Goal: Information Seeking & Learning: Learn about a topic

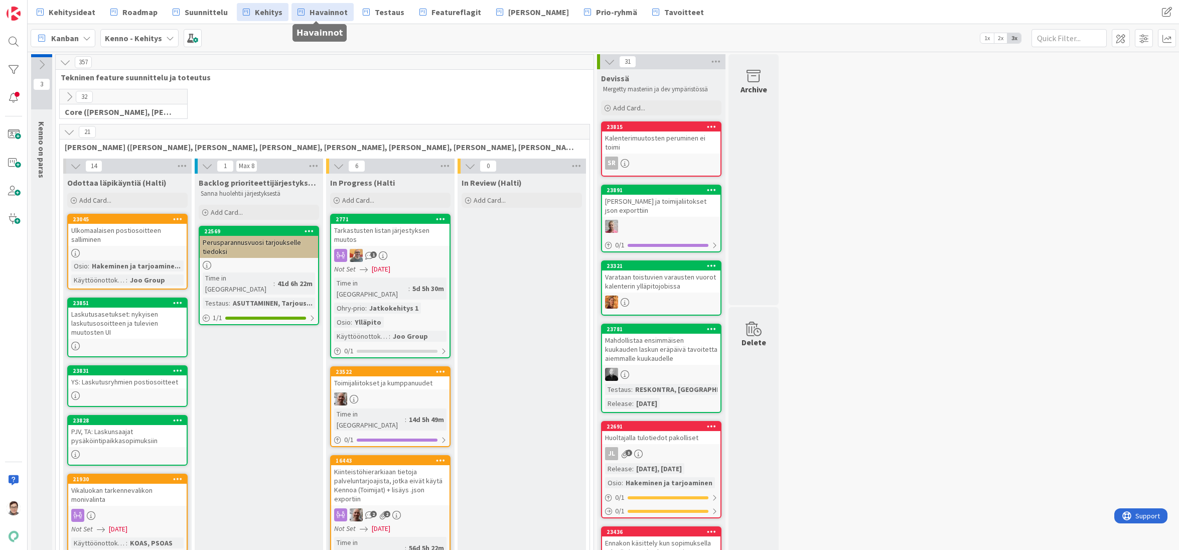
click at [327, 19] on link "Havainnot" at bounding box center [322, 12] width 62 height 18
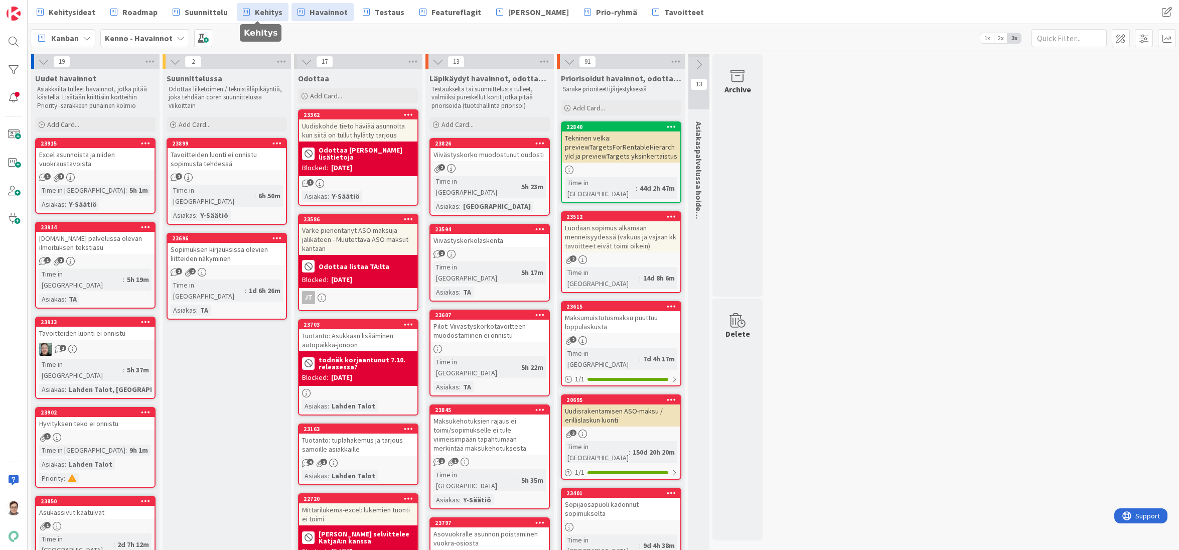
click at [264, 16] on span "Kehitys" at bounding box center [269, 12] width 28 height 12
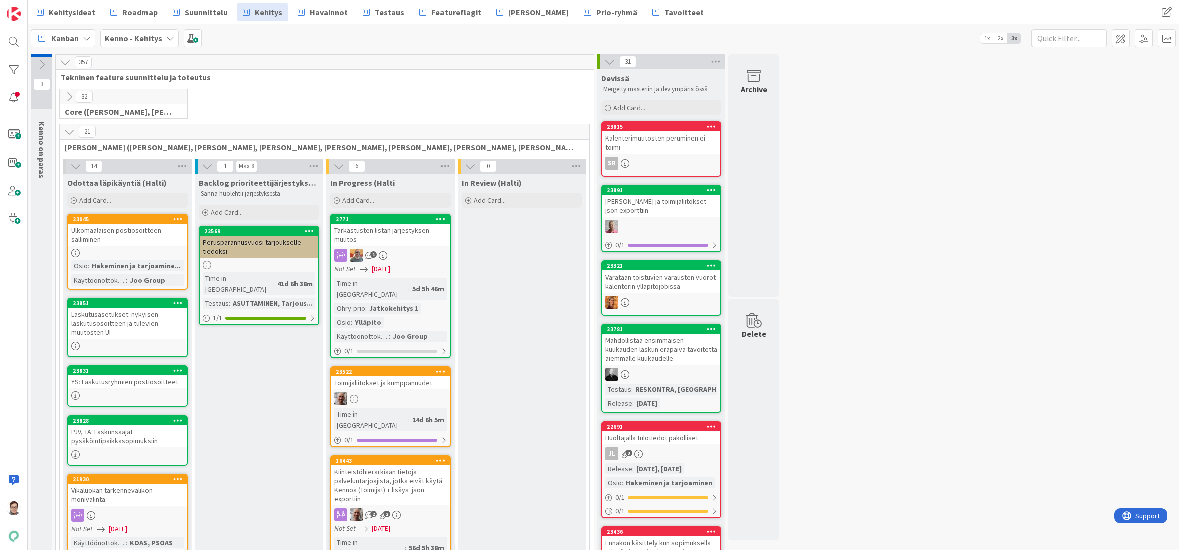
click at [64, 92] on icon at bounding box center [69, 96] width 11 height 11
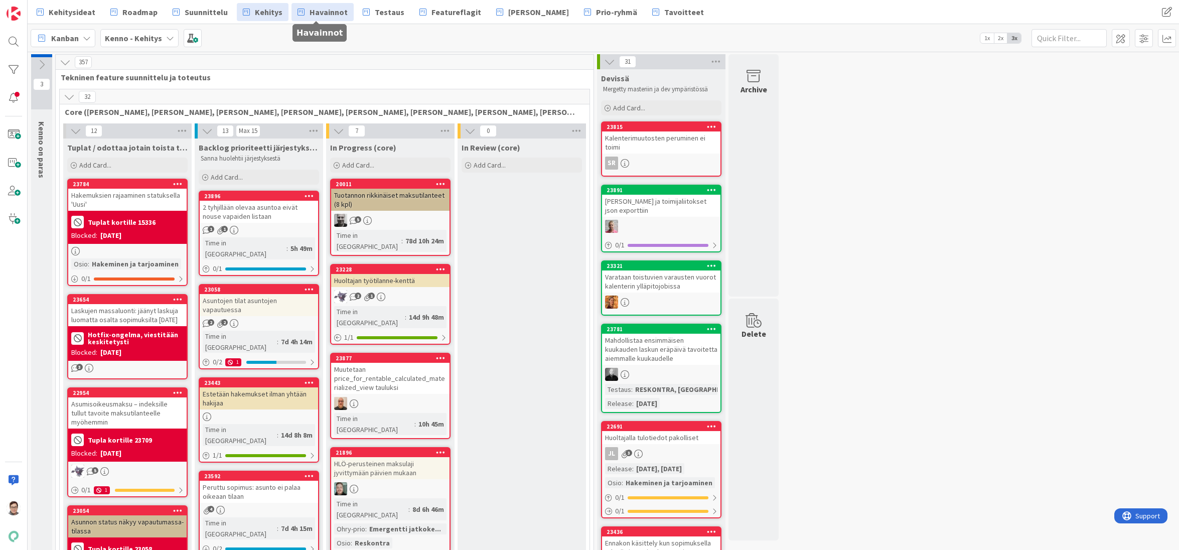
click at [319, 8] on span "Havainnot" at bounding box center [329, 12] width 38 height 12
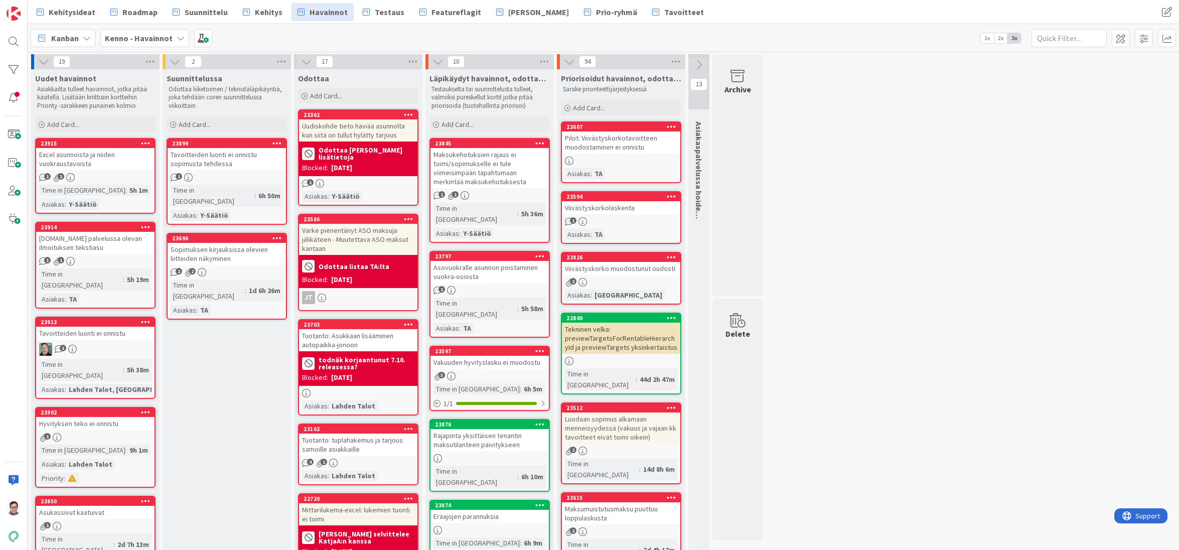
click at [619, 144] on div "Pilot: Viivästyskorkotavoitteen muodostaminen ei onnistu" at bounding box center [621, 142] width 118 height 22
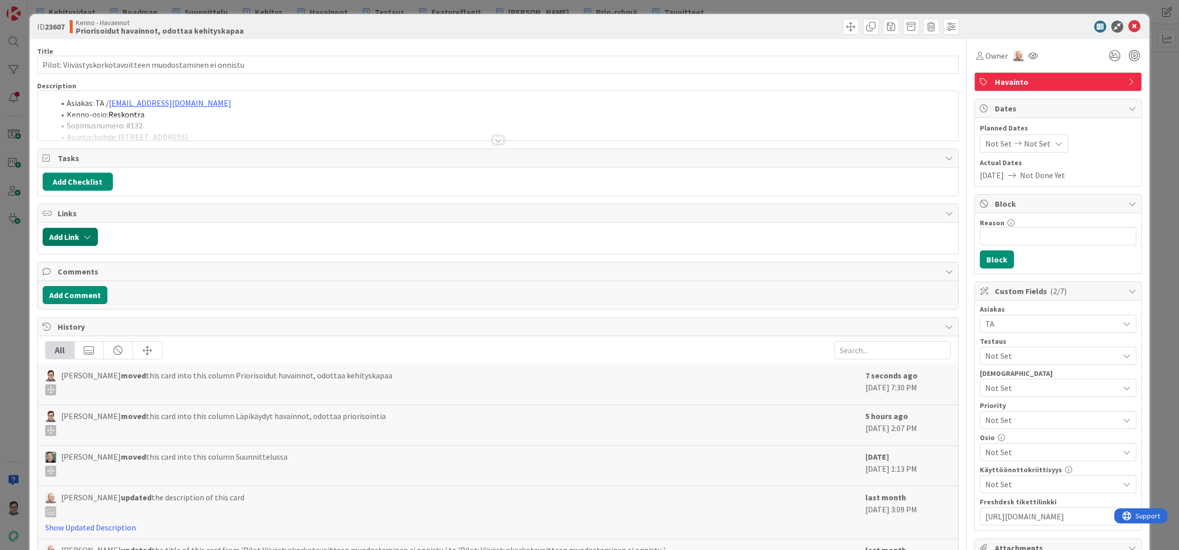
click at [59, 233] on button "Add Link" at bounding box center [70, 237] width 55 height 18
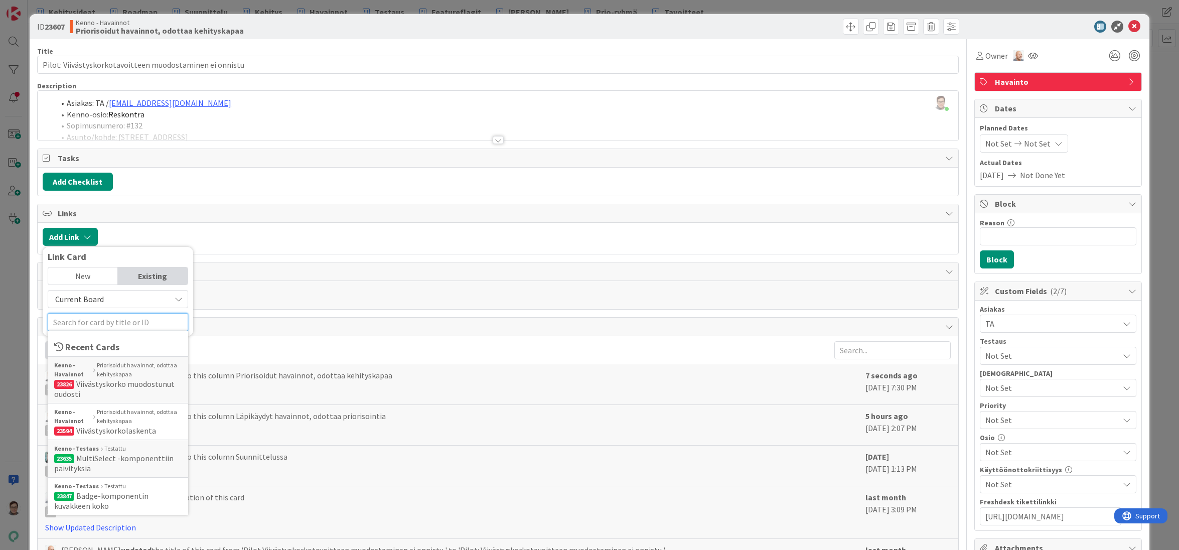
click at [73, 318] on input "text" at bounding box center [118, 322] width 140 height 18
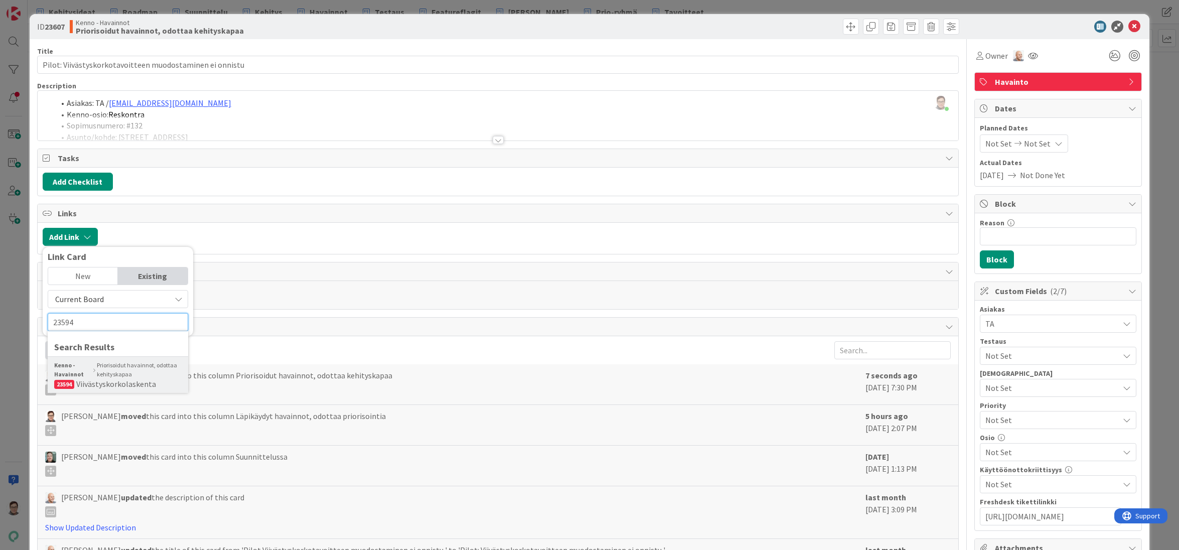
type input "23594"
click at [119, 369] on div "Kenno - Havainnot Priorisoidut havainnot, odottaa kehityskapaa" at bounding box center [117, 370] width 127 height 18
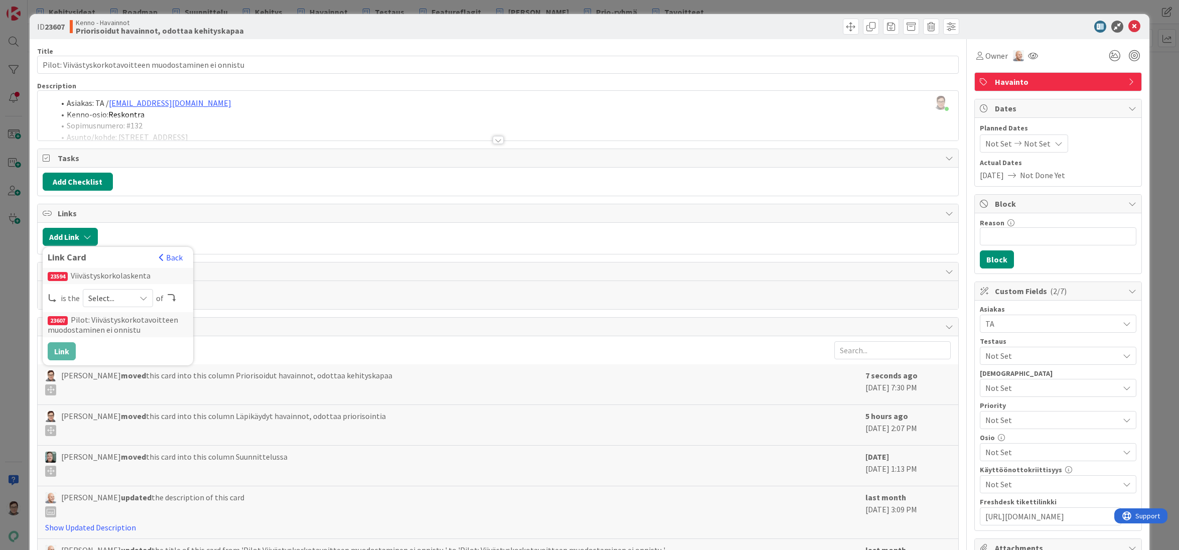
click at [130, 298] on div "Select..." at bounding box center [118, 298] width 70 height 18
click at [126, 345] on span "child" at bounding box center [170, 339] width 113 height 15
click at [55, 351] on button "Link" at bounding box center [62, 351] width 28 height 18
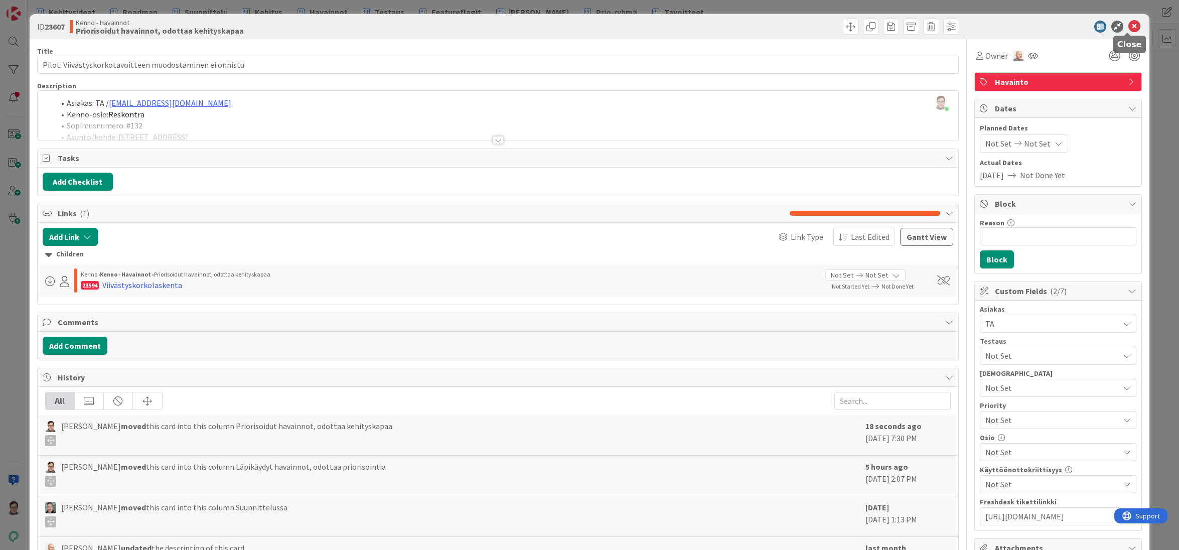
click at [1128, 29] on icon at bounding box center [1134, 27] width 12 height 12
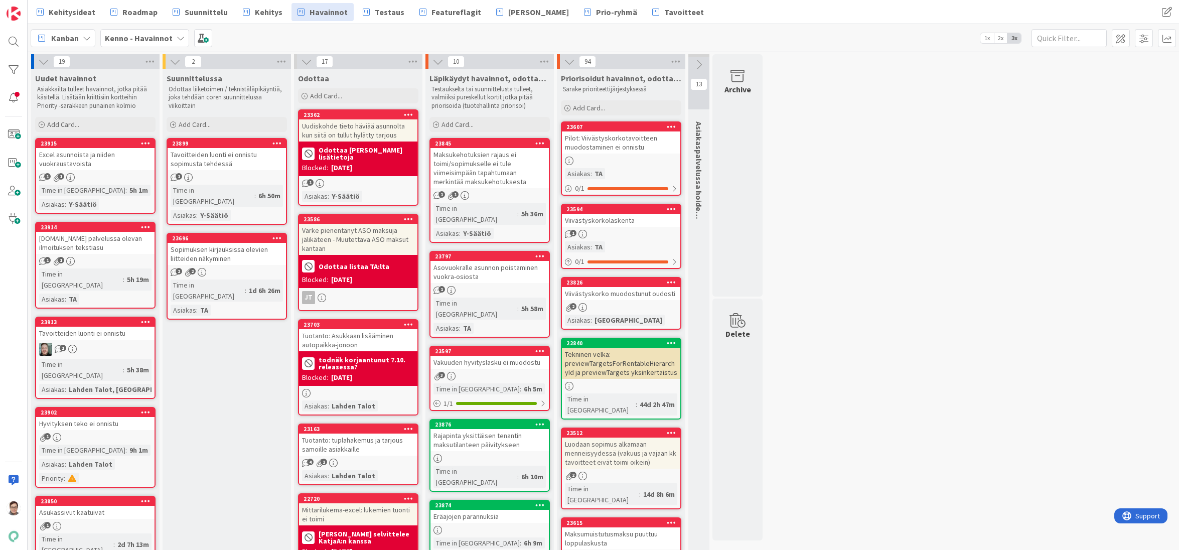
click at [641, 162] on div at bounding box center [621, 161] width 118 height 9
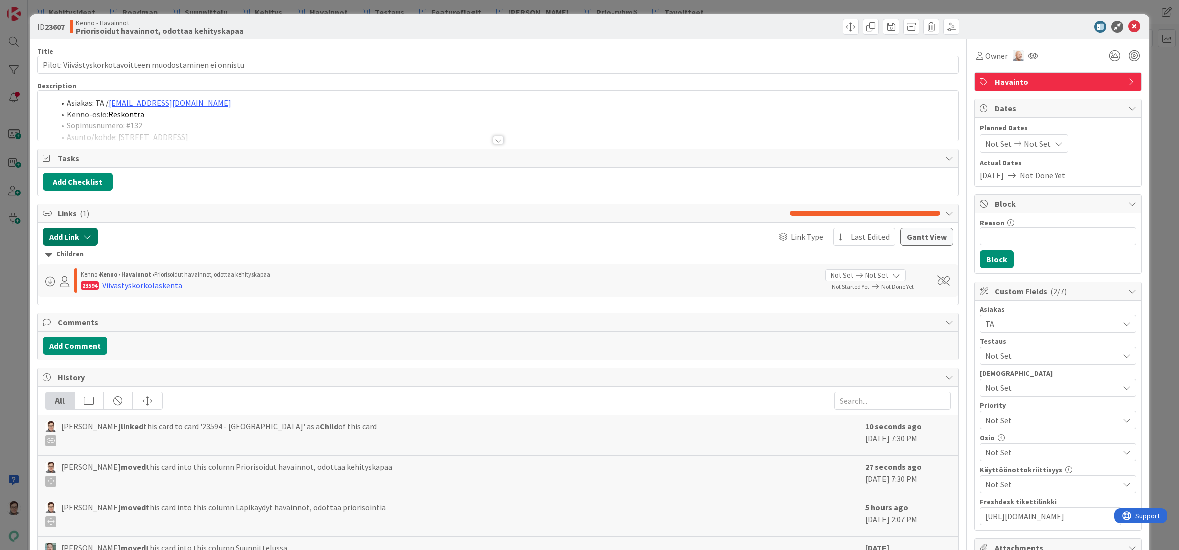
click at [66, 234] on button "Add Link" at bounding box center [70, 237] width 55 height 18
click at [69, 321] on input "text" at bounding box center [118, 322] width 140 height 18
type input "23286"
click at [1128, 23] on icon at bounding box center [1134, 27] width 12 height 12
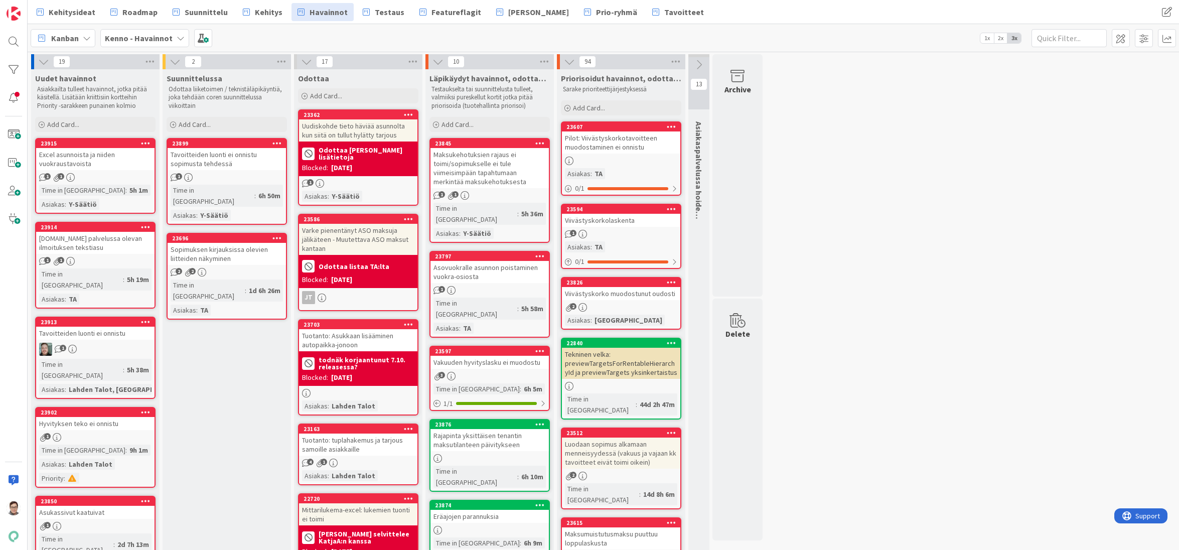
click at [615, 145] on div "Pilot: Viivästyskorkotavoitteen muodostaminen ei onnistu" at bounding box center [621, 142] width 118 height 22
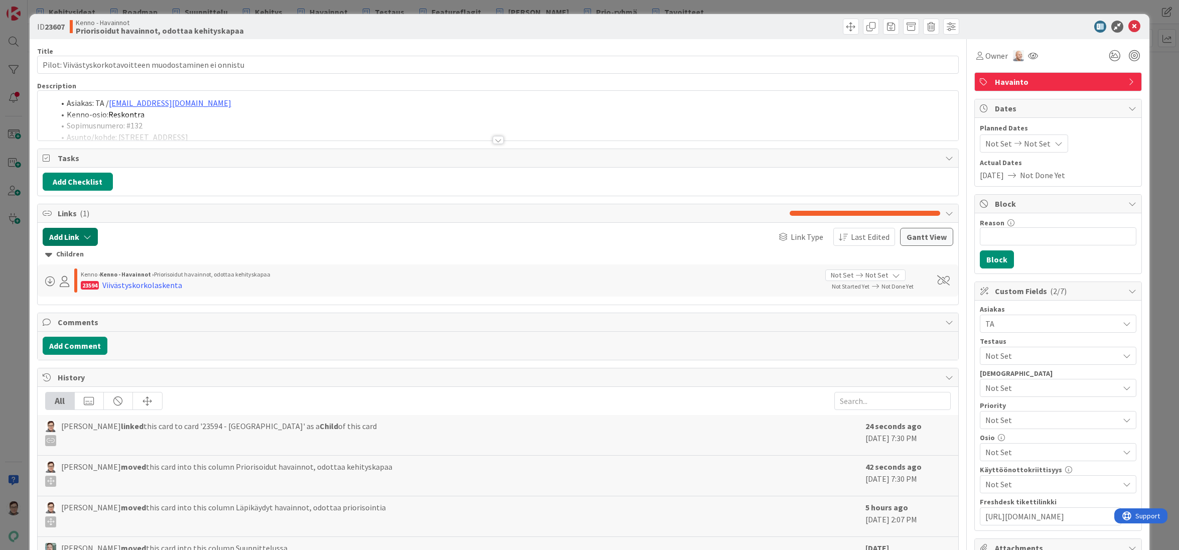
click at [68, 238] on button "Add Link" at bounding box center [70, 237] width 55 height 18
click at [97, 324] on input "text" at bounding box center [118, 322] width 140 height 18
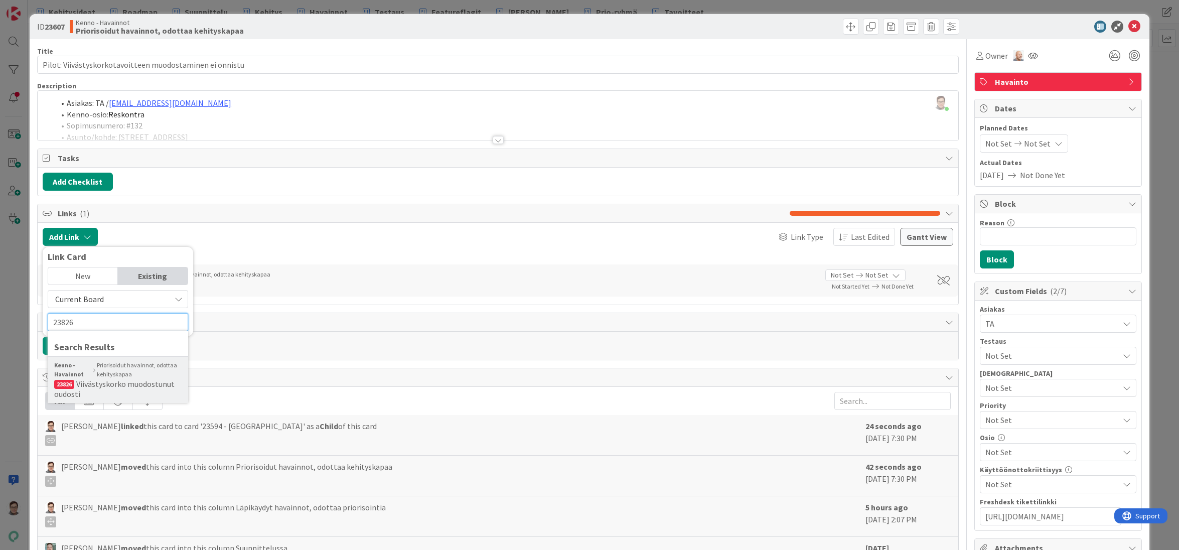
type input "23826"
click at [130, 380] on span "Viivästyskorko muodostunut oudosti" at bounding box center [114, 389] width 120 height 20
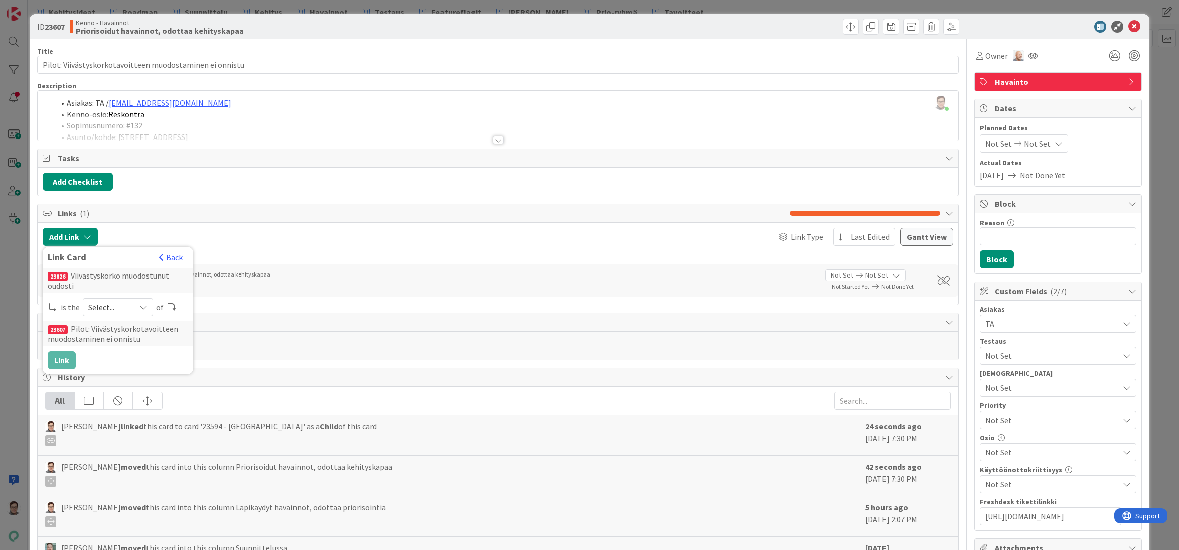
click at [108, 306] on span "Select..." at bounding box center [109, 307] width 42 height 14
click at [109, 351] on link "child" at bounding box center [158, 349] width 150 height 18
click at [58, 357] on button "Link" at bounding box center [62, 360] width 28 height 18
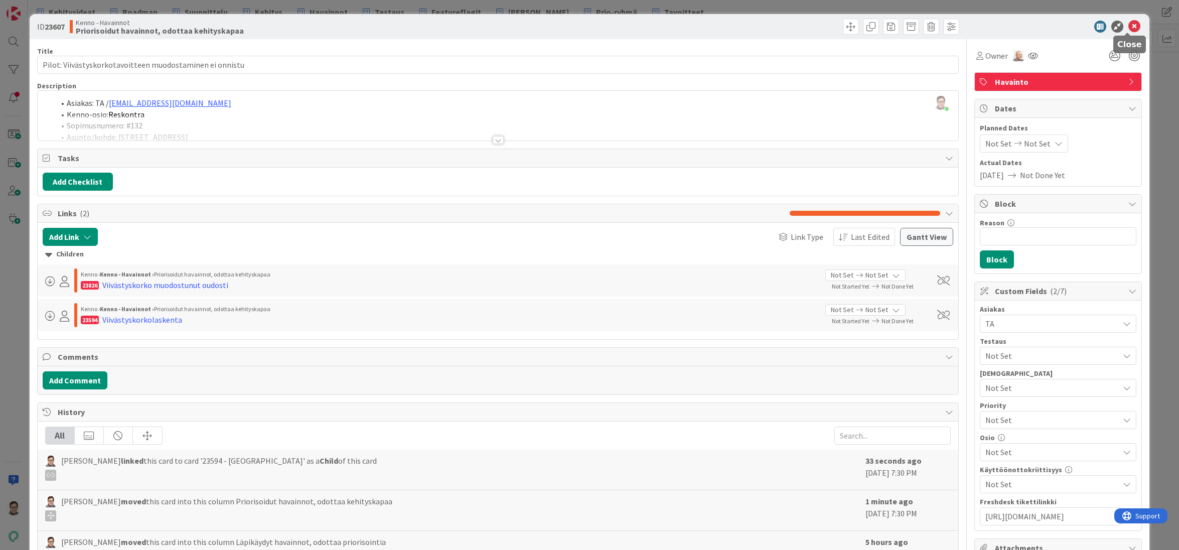
click at [1128, 25] on icon at bounding box center [1134, 27] width 12 height 12
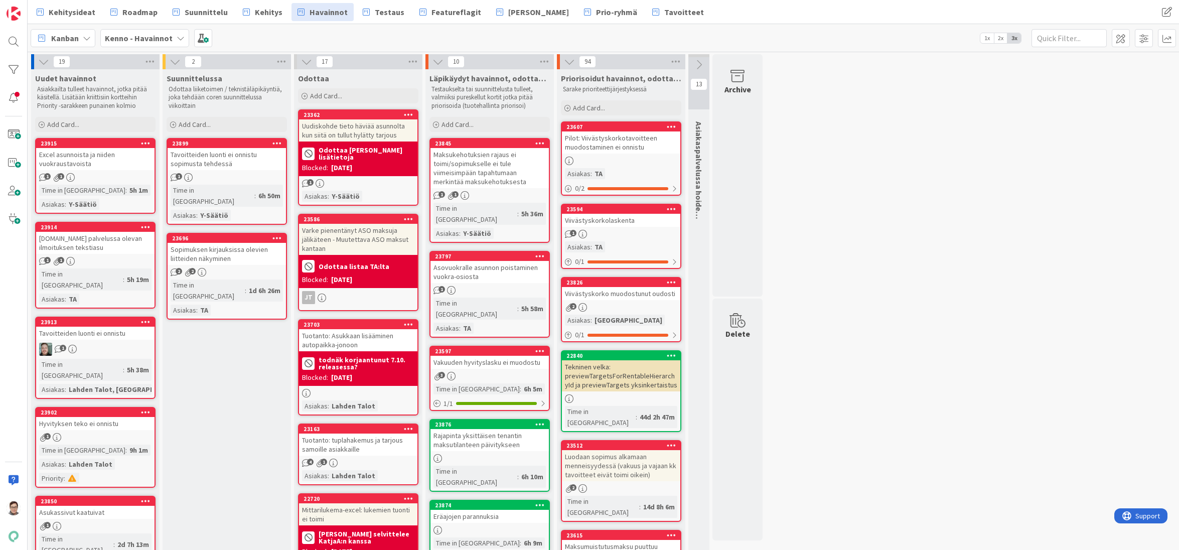
click at [604, 144] on div "Pilot: Viivästyskorkotavoitteen muodostaminen ei onnistu" at bounding box center [621, 142] width 118 height 22
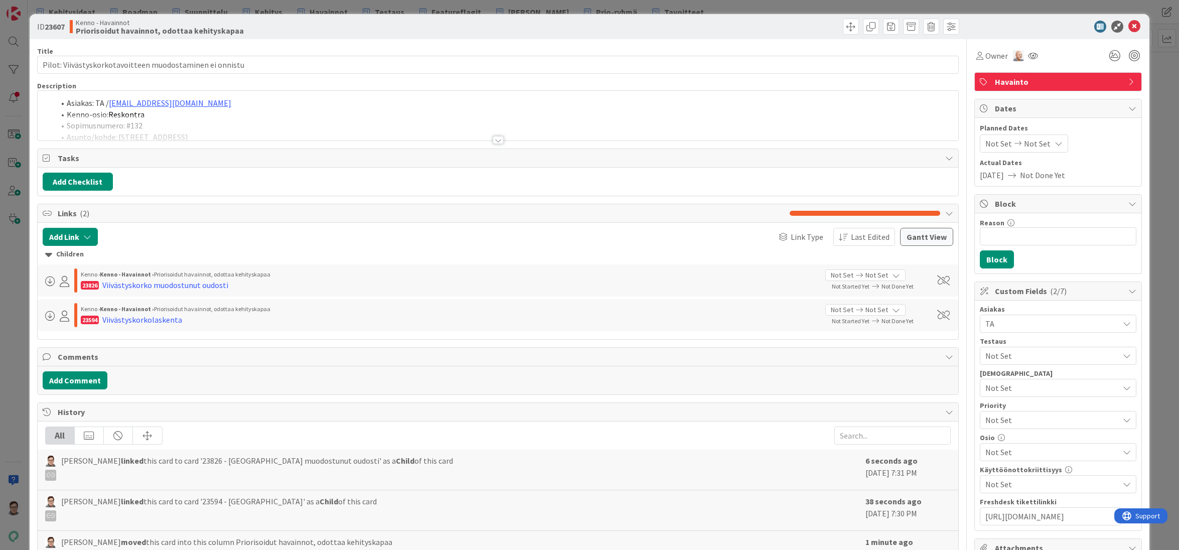
click at [496, 137] on div at bounding box center [498, 140] width 11 height 8
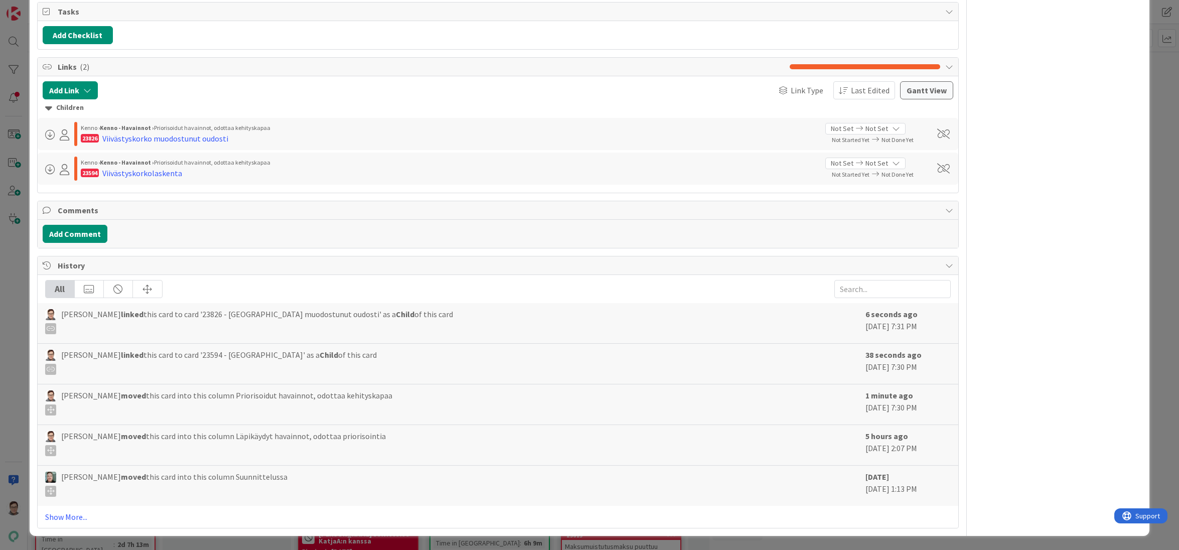
scroll to position [2057, 0]
drag, startPoint x: 239, startPoint y: 234, endPoint x: 36, endPoint y: 240, distance: 202.8
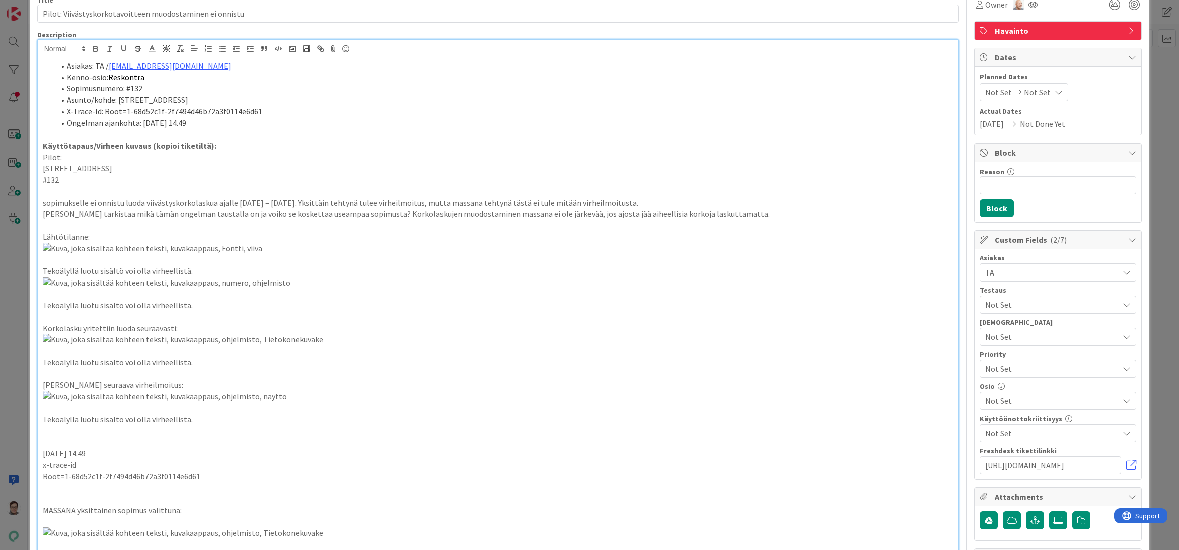
scroll to position [0, 0]
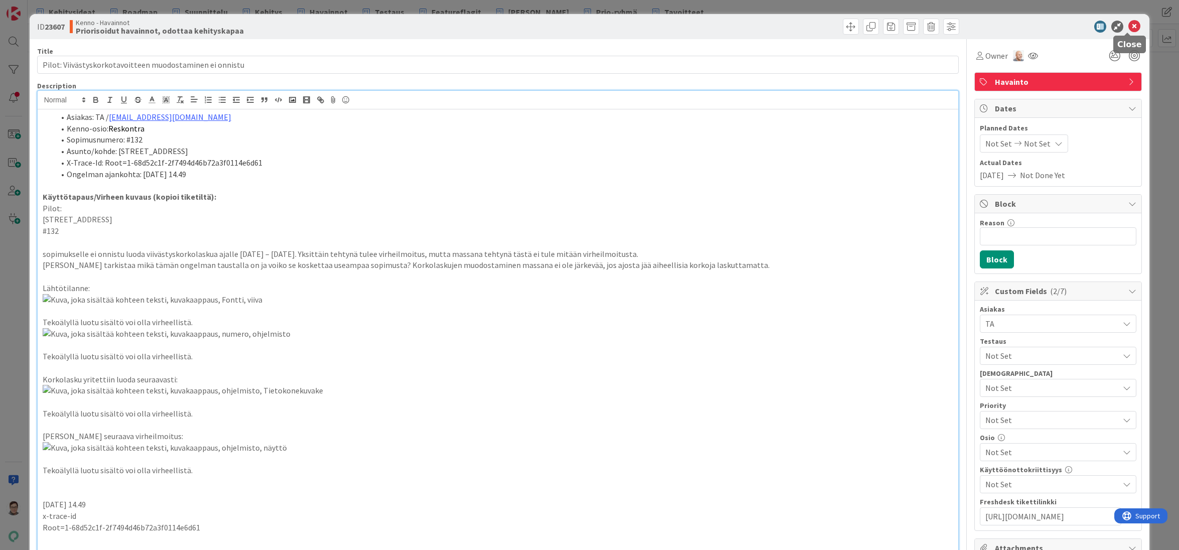
click at [1129, 30] on icon at bounding box center [1134, 27] width 12 height 12
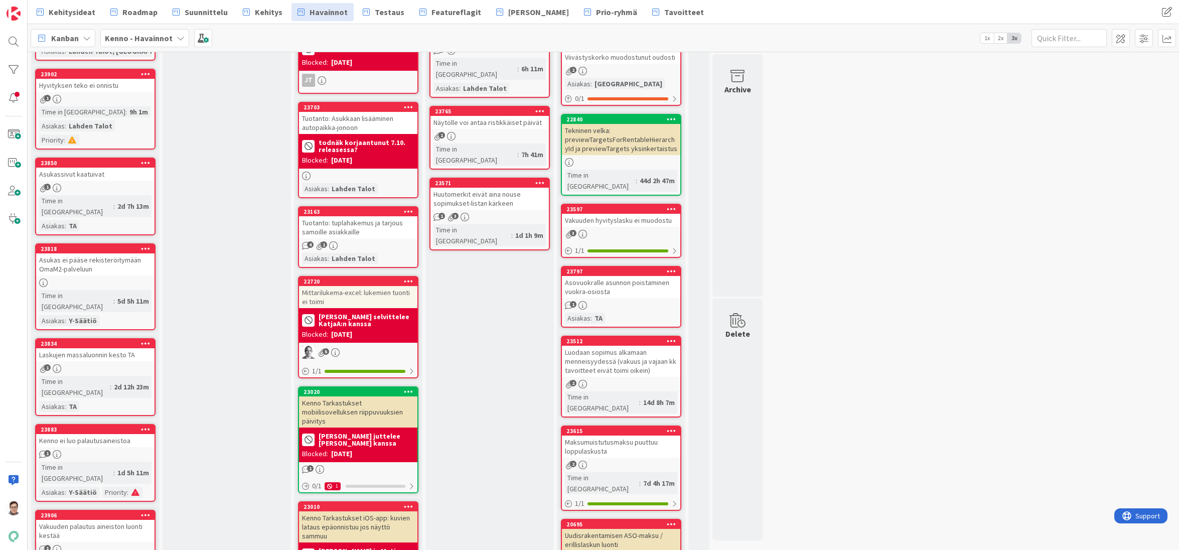
scroll to position [339, 0]
click at [537, 179] on icon at bounding box center [540, 182] width 10 height 7
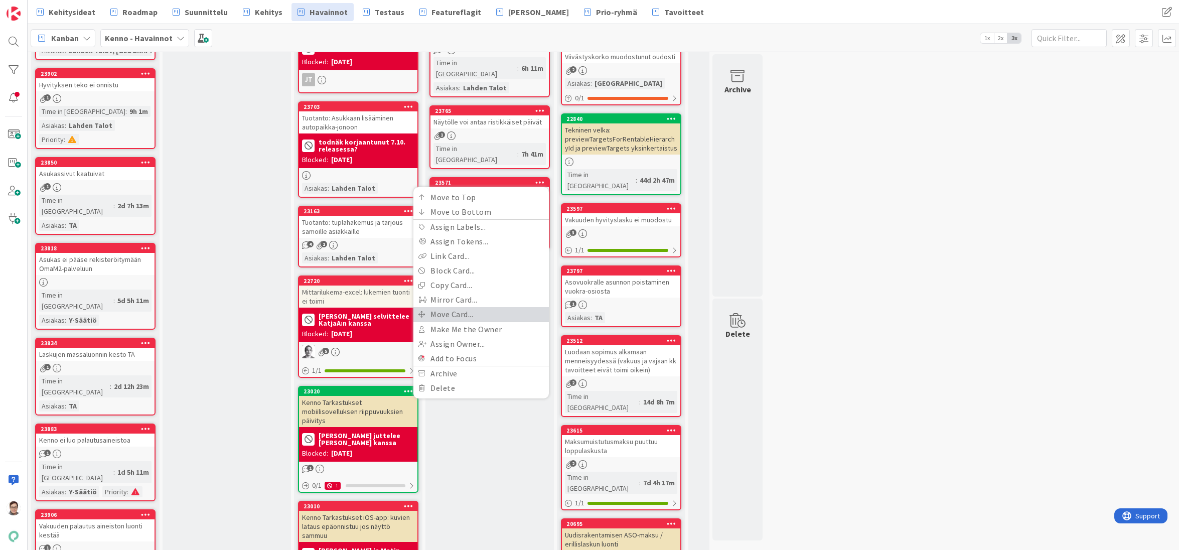
click at [453, 307] on link "Move Card..." at bounding box center [480, 314] width 135 height 15
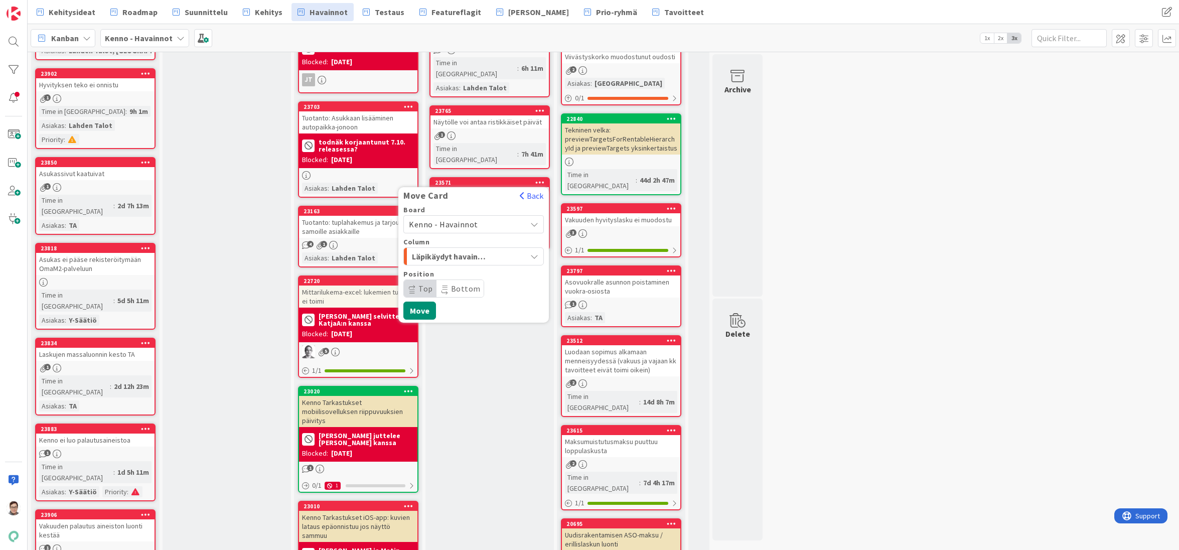
click at [462, 219] on span "Kenno - Havainnot" at bounding box center [443, 224] width 69 height 10
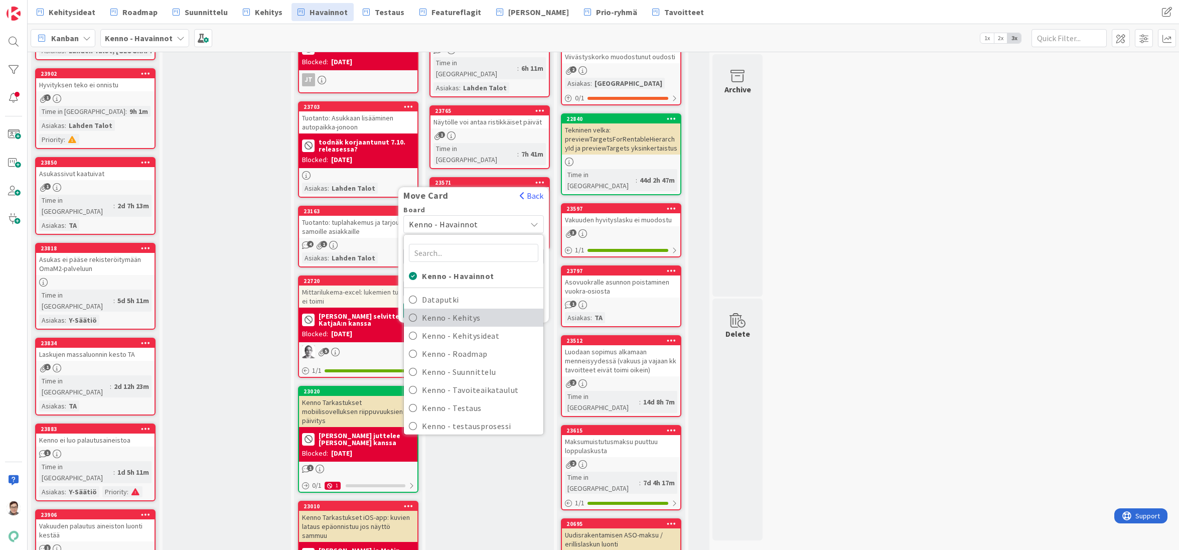
click at [467, 310] on span "Kenno - Kehitys" at bounding box center [480, 317] width 116 height 15
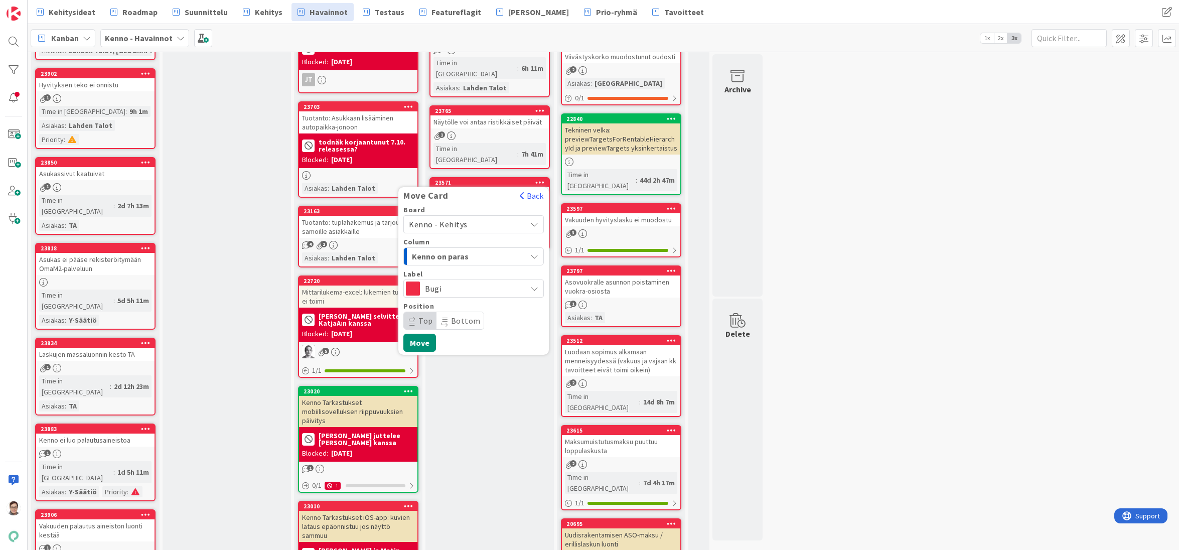
click at [473, 250] on span "Kenno on paras" at bounding box center [449, 256] width 75 height 13
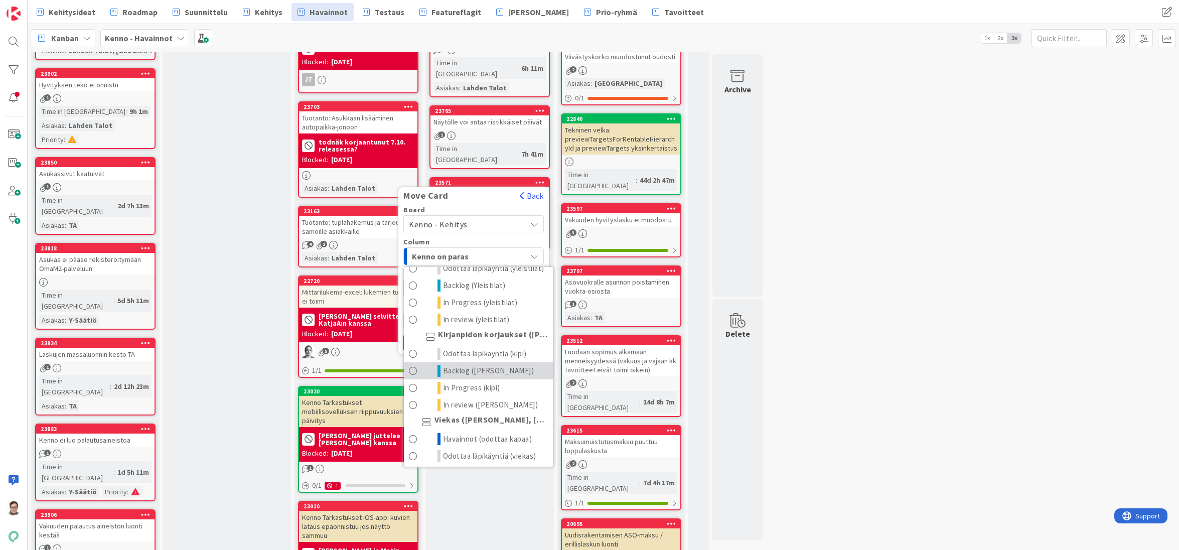
scroll to position [552, 0]
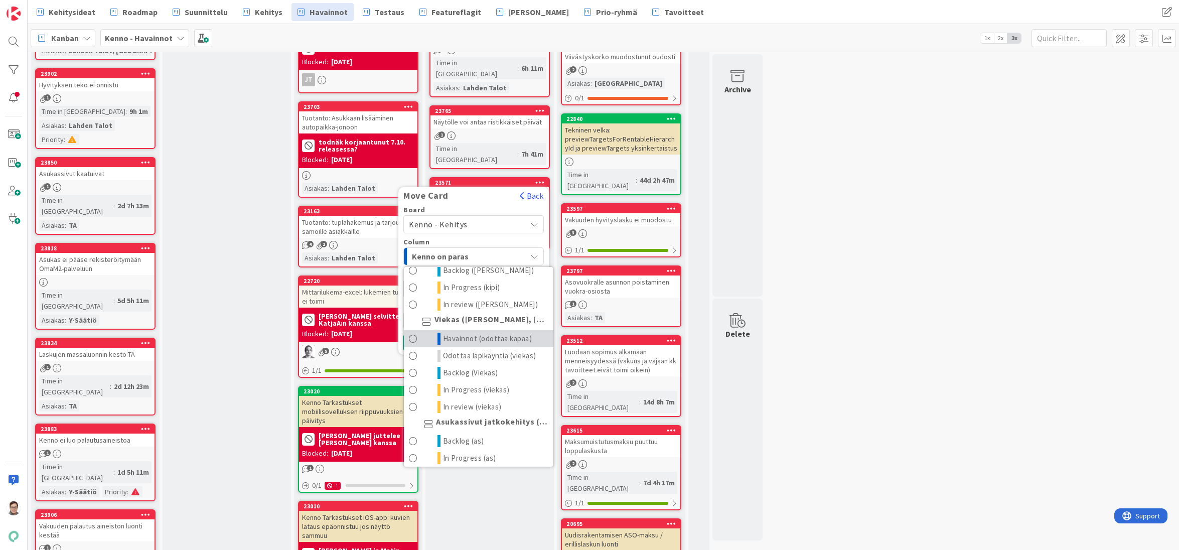
click at [471, 333] on span "Havainnot (odottaa kapaa)" at bounding box center [487, 339] width 89 height 12
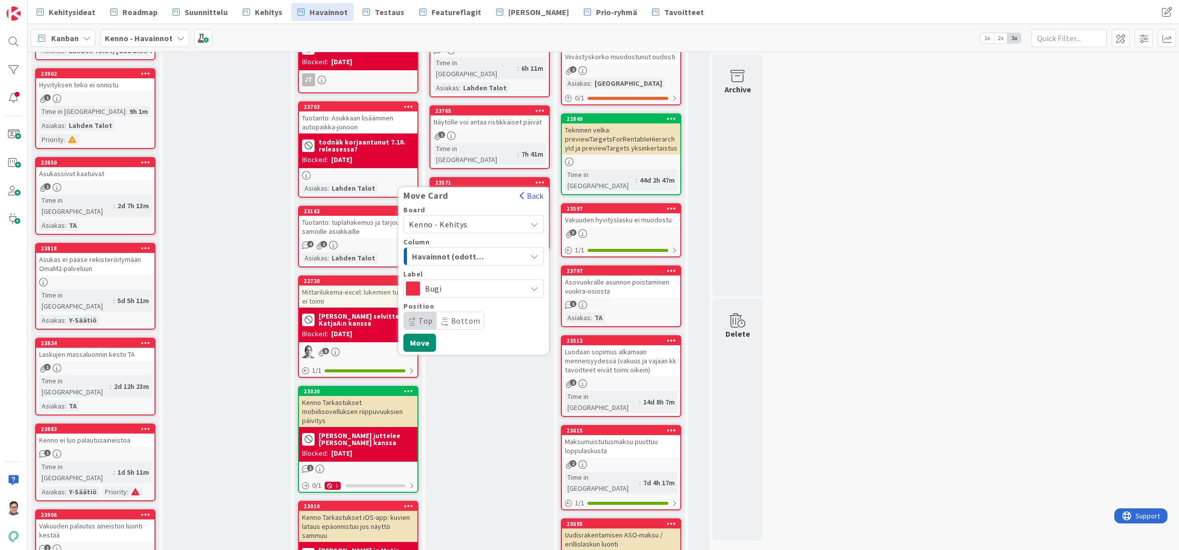
click at [433, 296] on div "Board Kenno - Kehitys Kenno - Havainnot Dataputki Kenno - Kehitys Kenno - Kehit…" at bounding box center [473, 278] width 151 height 145
click at [425, 316] on span "Top" at bounding box center [425, 321] width 15 height 10
click at [419, 334] on button "Move" at bounding box center [419, 343] width 33 height 18
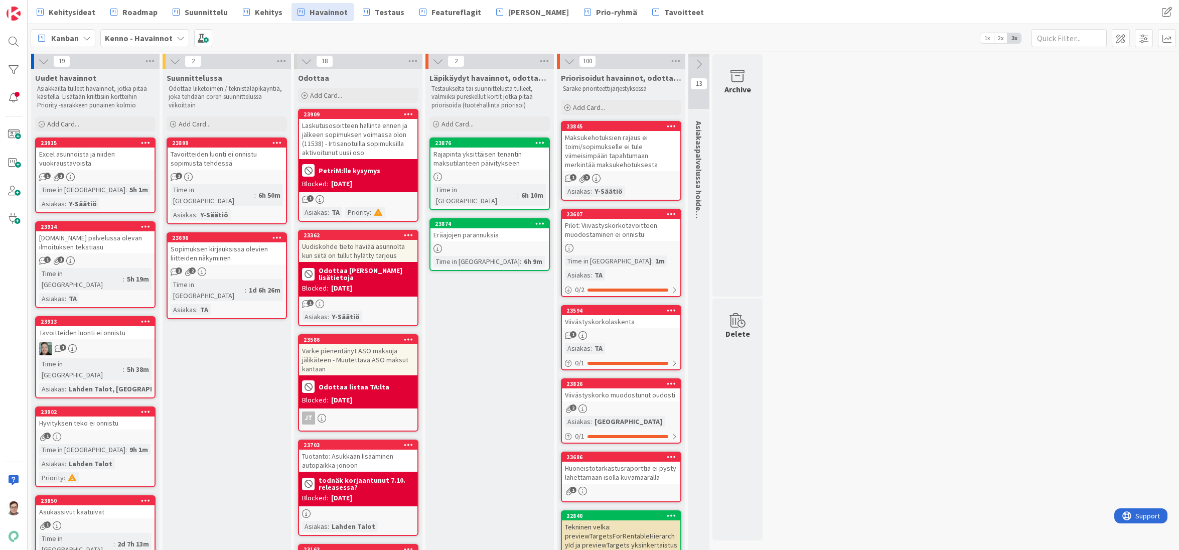
scroll to position [0, 0]
click at [538, 141] on icon at bounding box center [540, 142] width 10 height 7
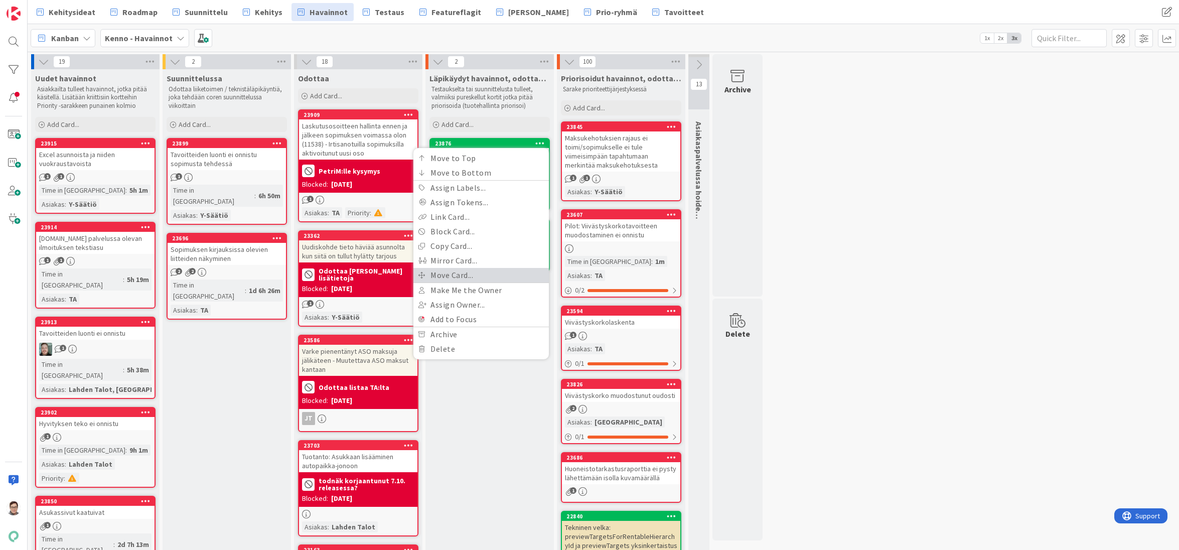
click at [462, 272] on link "Move Card..." at bounding box center [480, 275] width 135 height 15
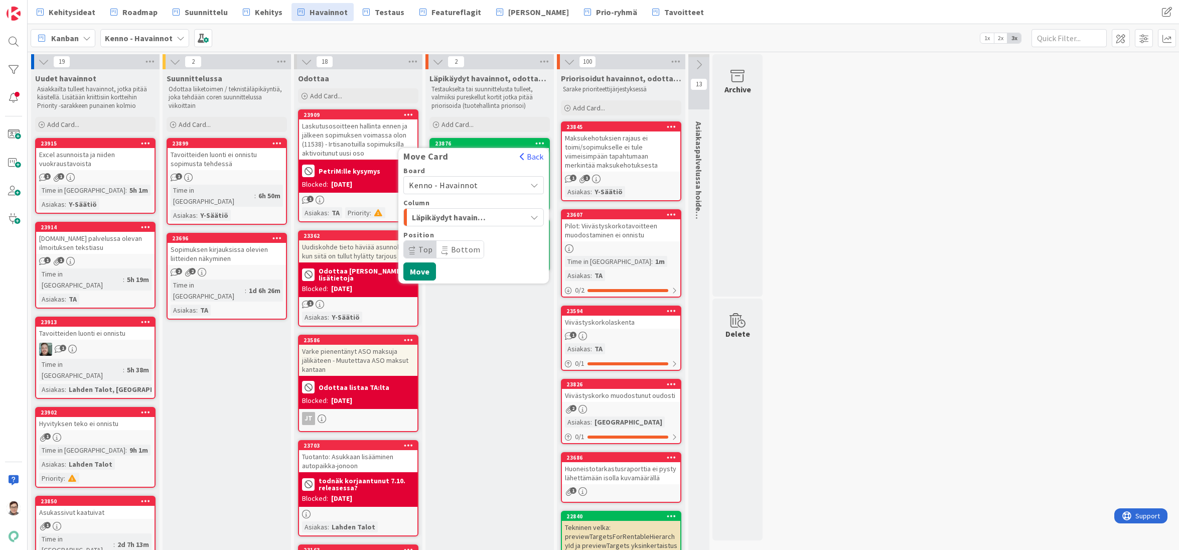
click at [451, 184] on span "Kenno - Havainnot" at bounding box center [443, 185] width 69 height 10
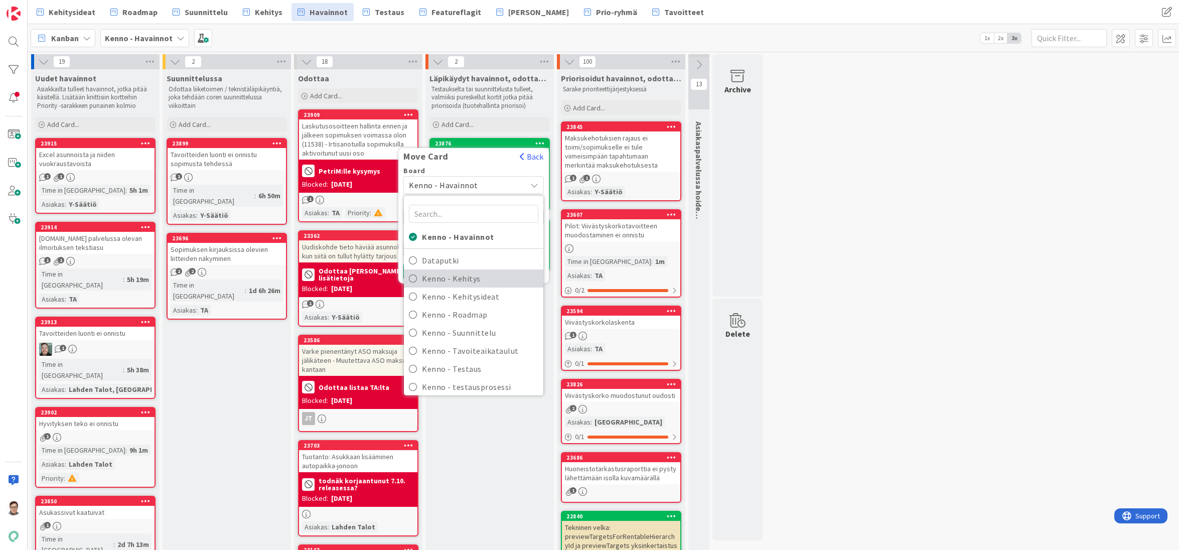
click at [466, 273] on span "Kenno - Kehitys" at bounding box center [480, 278] width 116 height 15
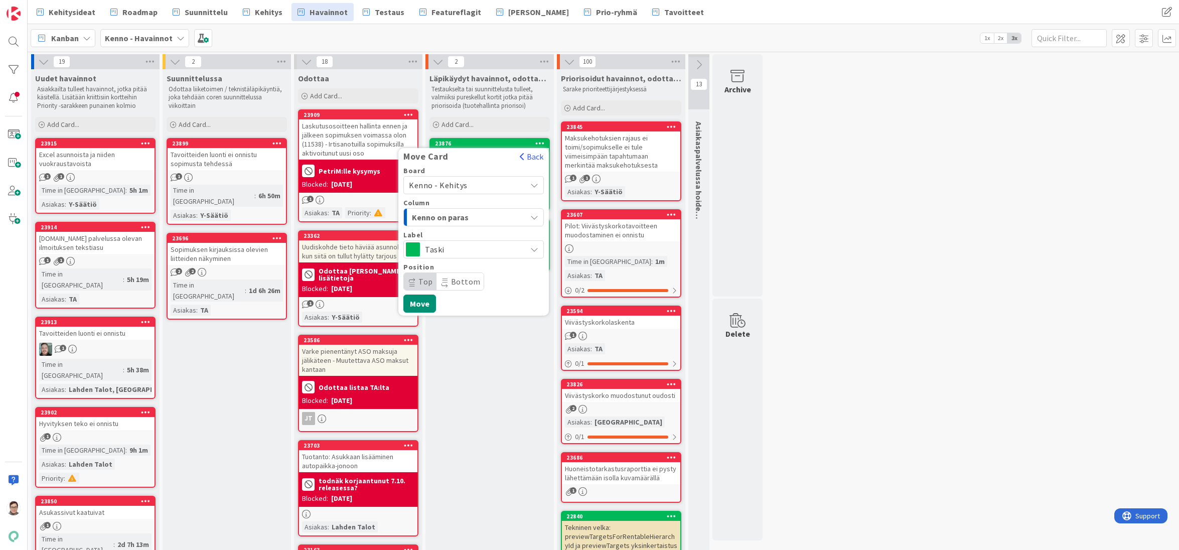
click at [461, 217] on span "Kenno on paras" at bounding box center [449, 217] width 75 height 13
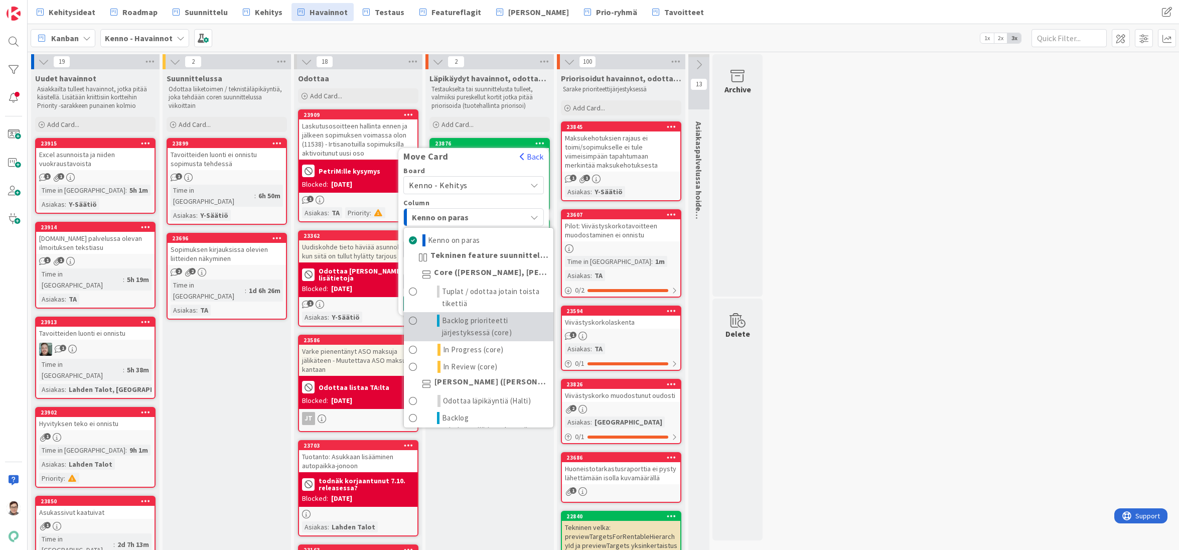
click at [459, 320] on span "Backlog prioriteetti järjestyksessä (core)" at bounding box center [495, 327] width 106 height 24
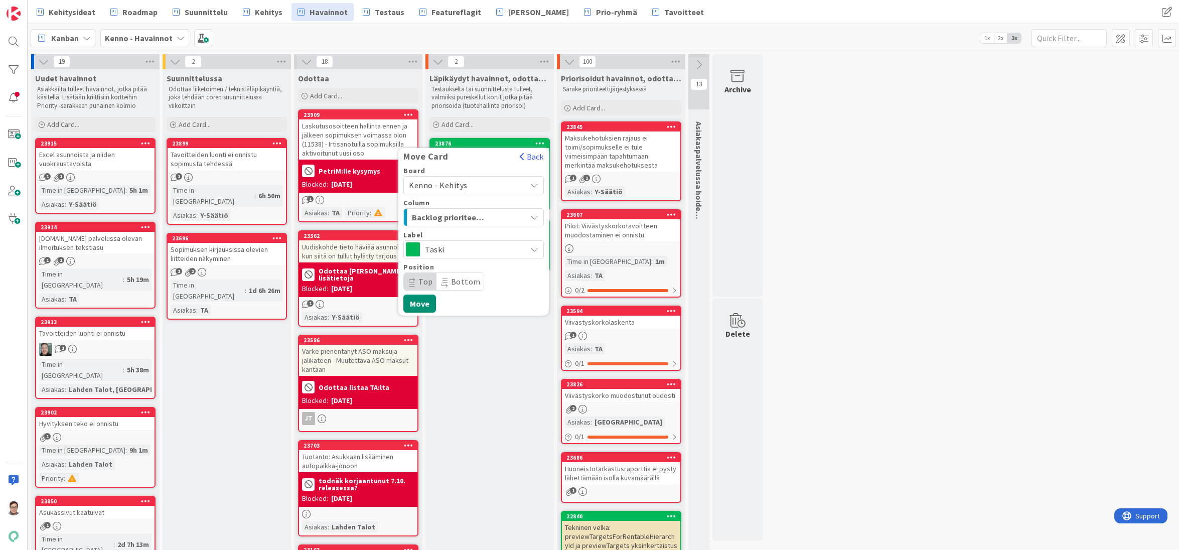
click at [469, 280] on span "Bottom" at bounding box center [466, 281] width 30 height 10
click at [427, 301] on button "Move" at bounding box center [419, 303] width 33 height 18
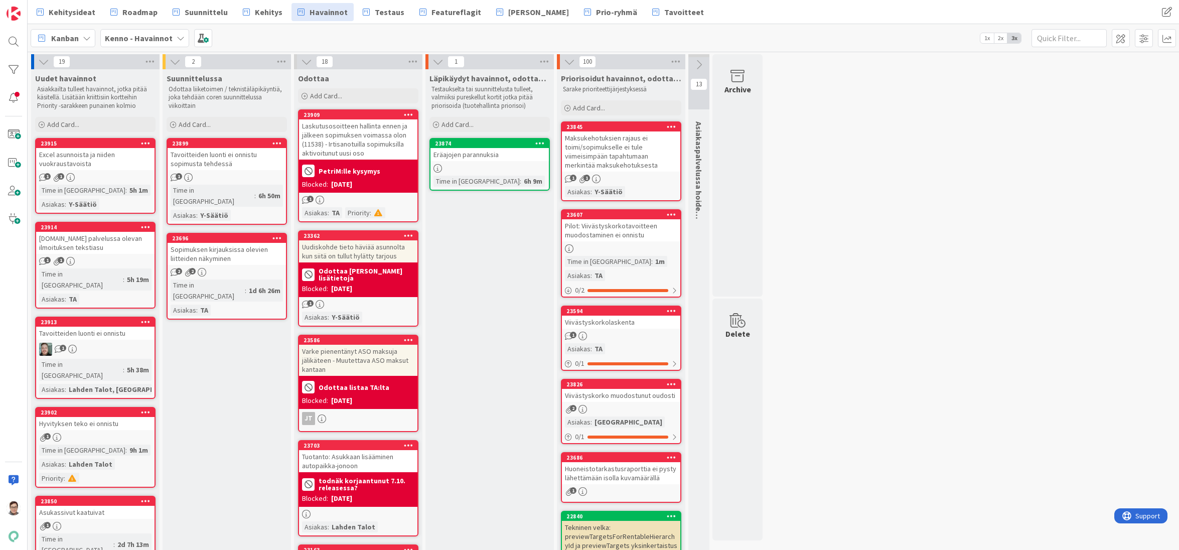
click at [538, 143] on icon at bounding box center [540, 142] width 10 height 7
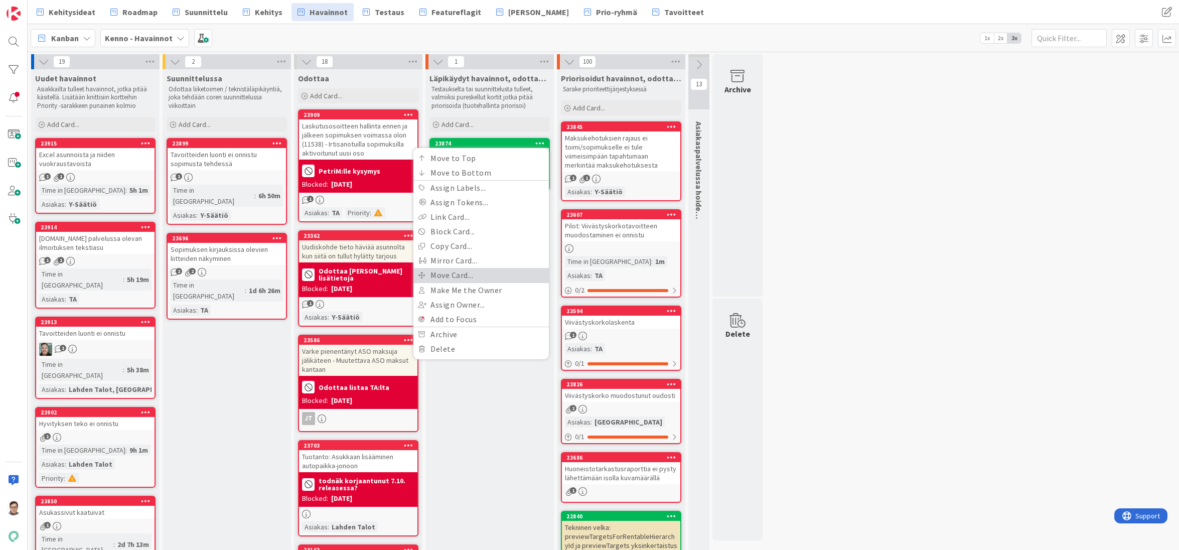
click at [449, 275] on link "Move Card..." at bounding box center [480, 275] width 135 height 15
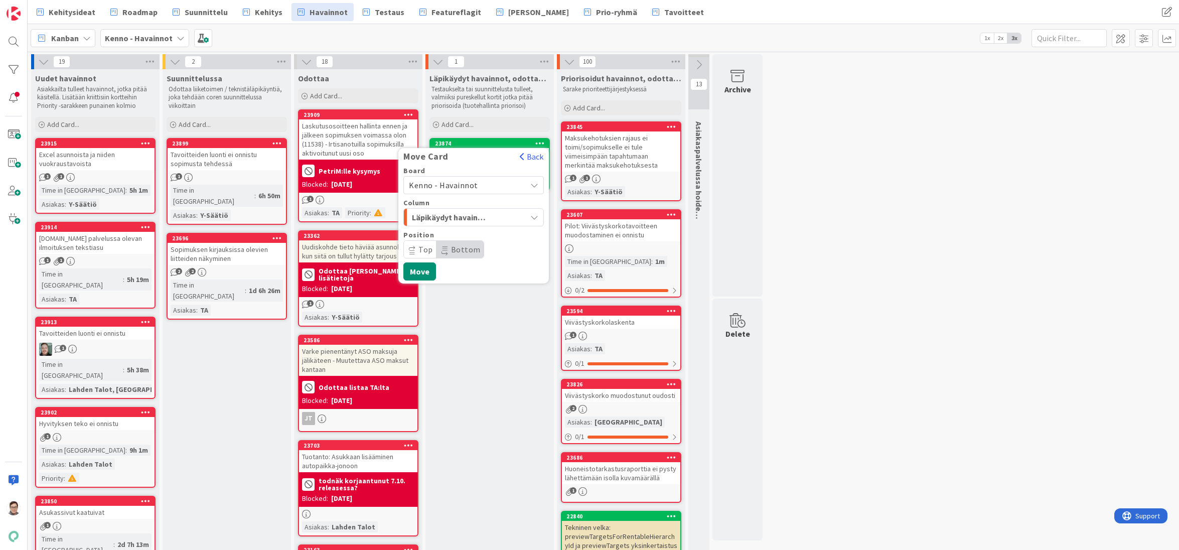
click at [465, 186] on span "Kenno - Havainnot" at bounding box center [443, 185] width 69 height 10
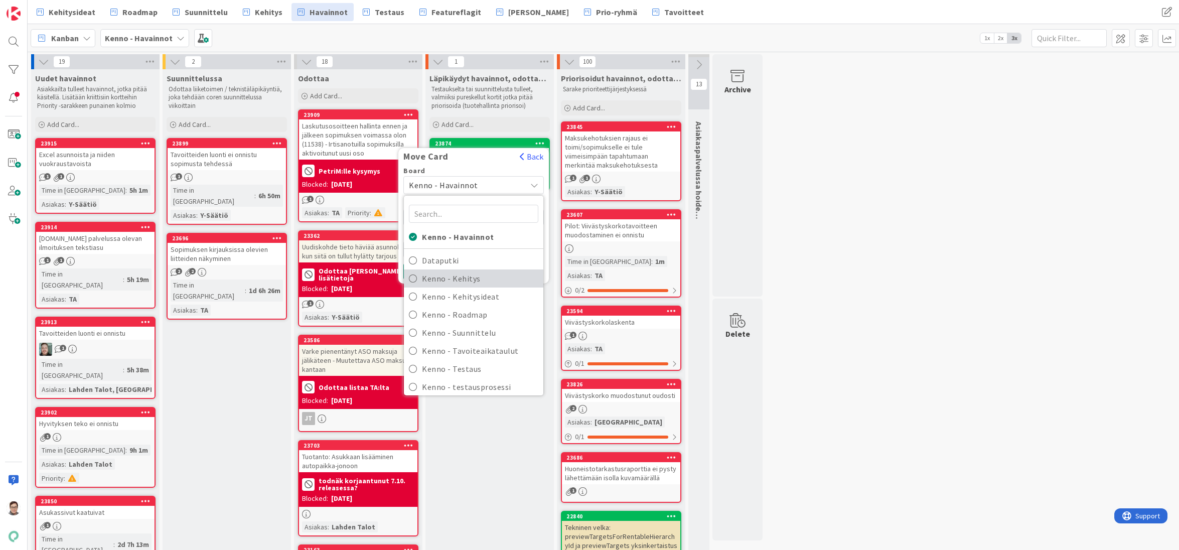
click at [459, 282] on span "Kenno - Kehitys" at bounding box center [480, 278] width 116 height 15
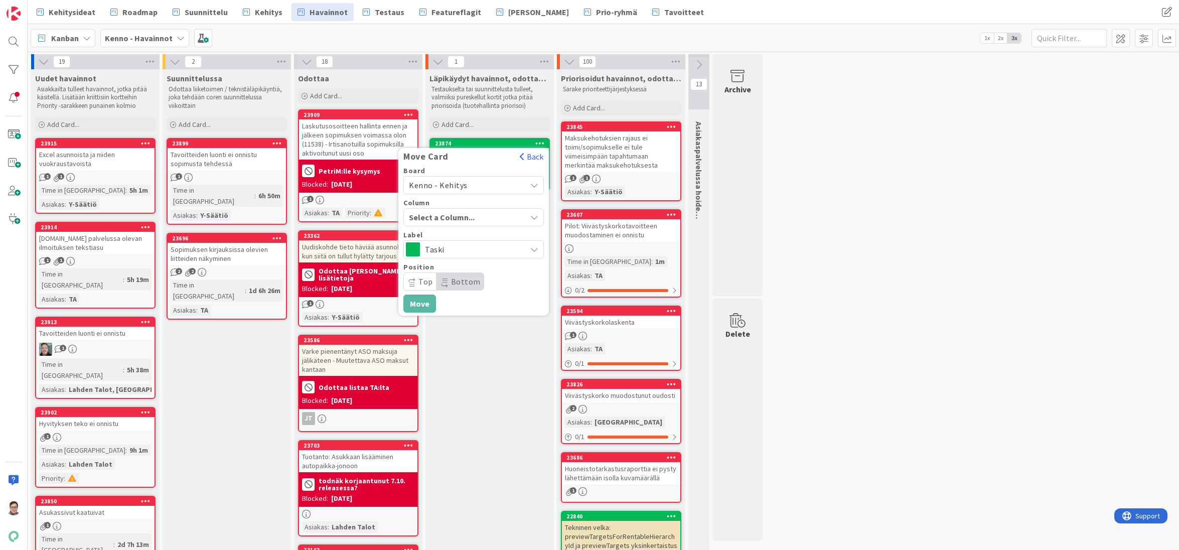
click at [466, 215] on span "Select a Column..." at bounding box center [446, 217] width 75 height 13
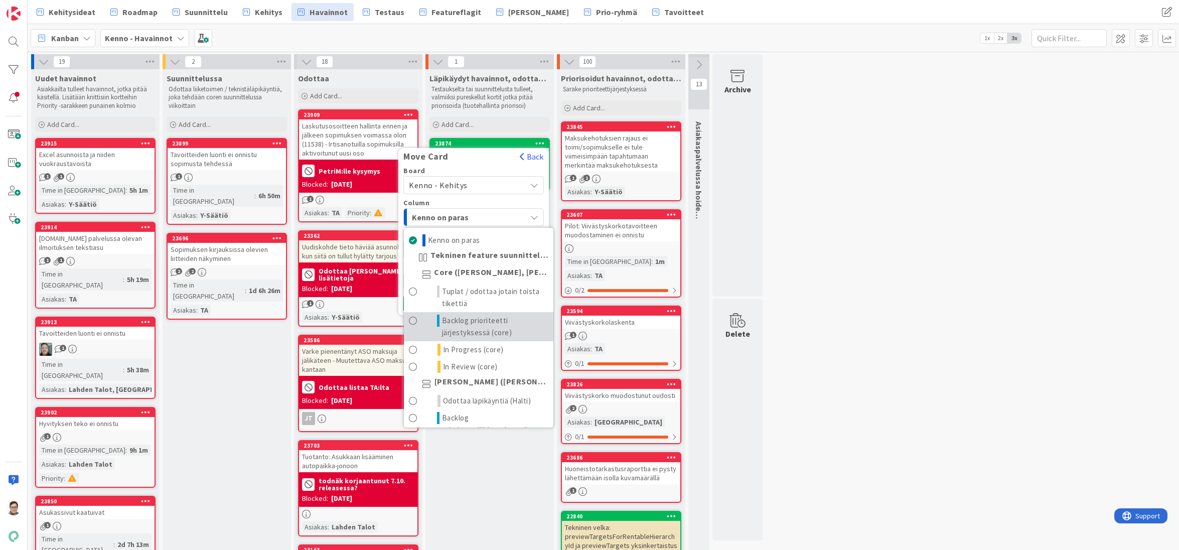
click at [459, 318] on span "Backlog prioriteetti järjestyksessä (core)" at bounding box center [495, 327] width 106 height 24
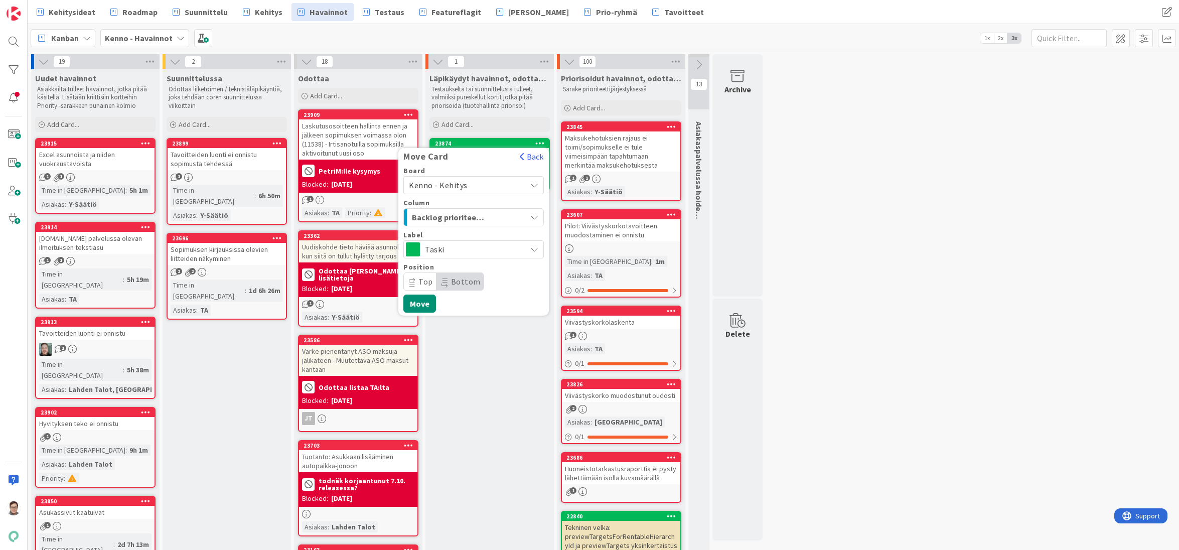
click at [468, 281] on span "Bottom" at bounding box center [466, 281] width 30 height 10
click at [422, 304] on button "Move" at bounding box center [419, 303] width 33 height 18
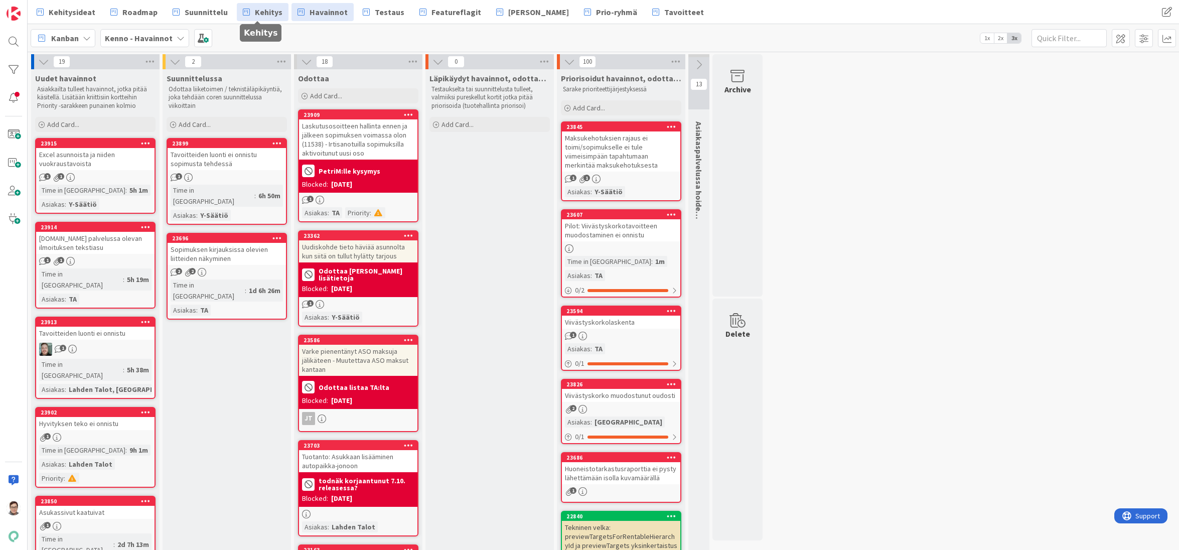
click at [262, 12] on span "Kehitys" at bounding box center [269, 12] width 28 height 12
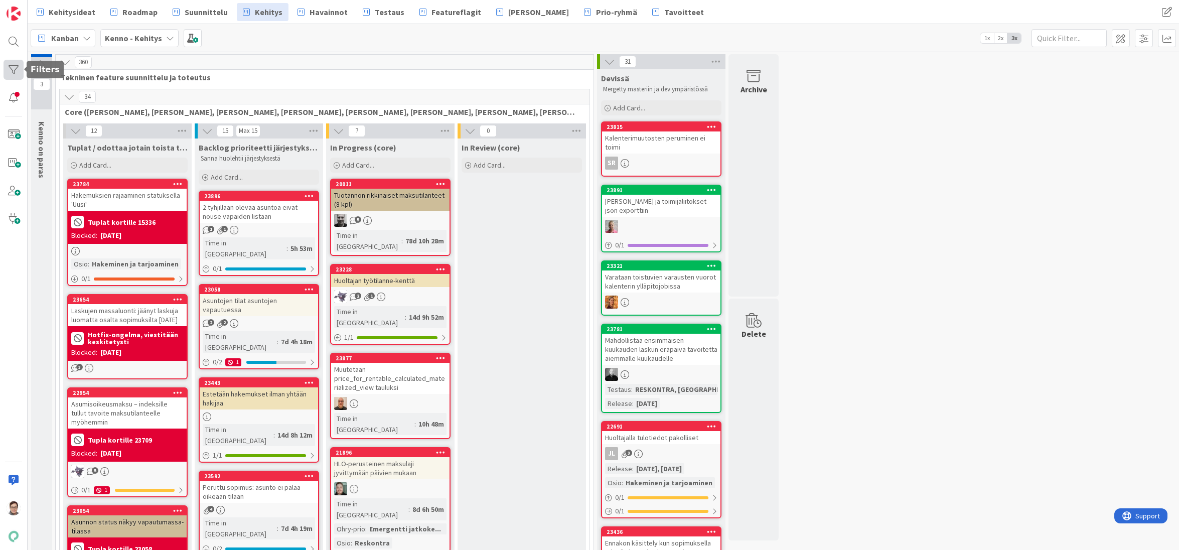
click at [17, 71] on div at bounding box center [14, 70] width 20 height 20
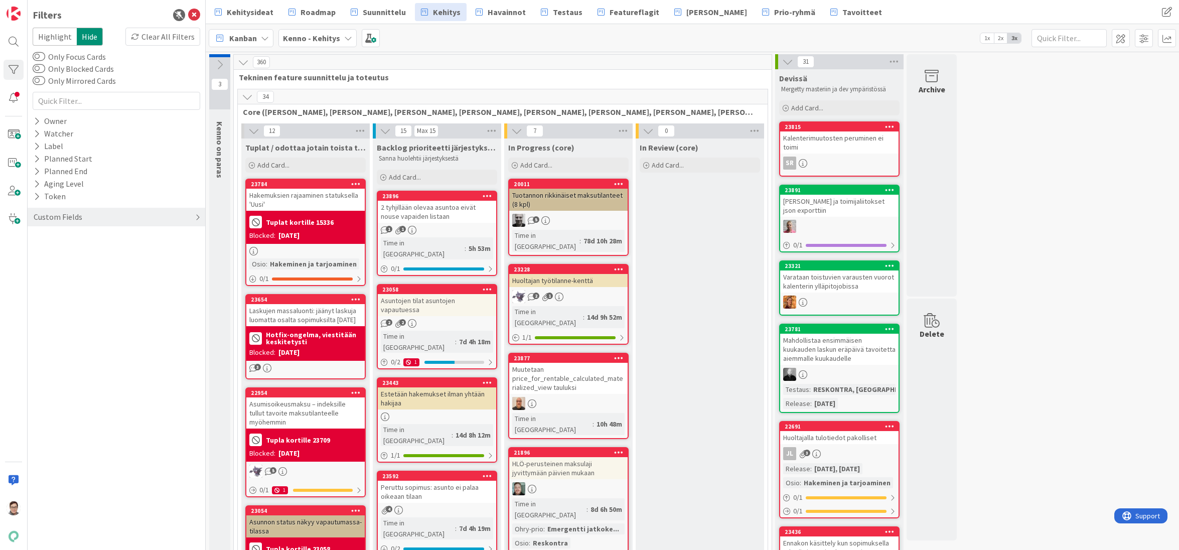
click at [59, 217] on div "Custom Fields" at bounding box center [58, 217] width 51 height 13
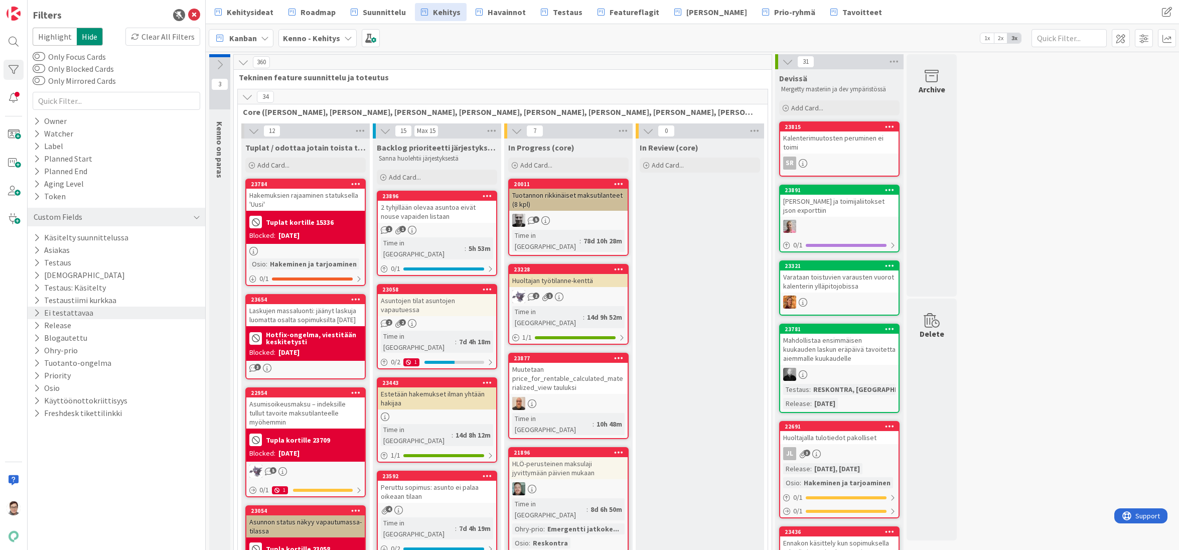
click at [60, 318] on button "Ei testattavaa" at bounding box center [64, 313] width 62 height 13
click at [60, 316] on button "Ei testattavaa" at bounding box center [65, 313] width 64 height 13
click at [59, 329] on button "Release" at bounding box center [53, 325] width 40 height 13
click at [37, 339] on icon at bounding box center [38, 340] width 7 height 7
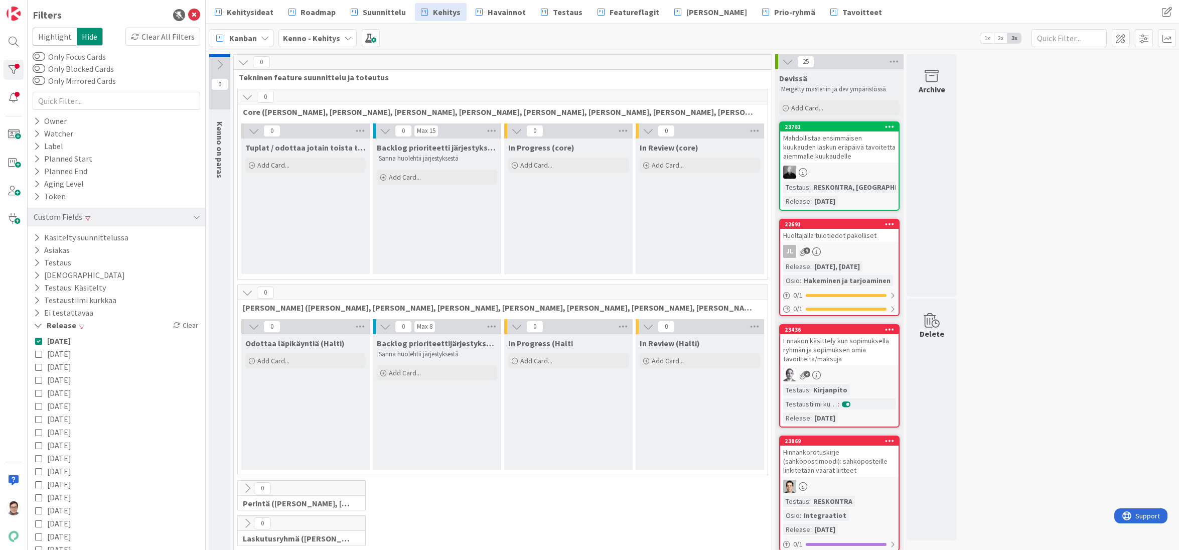
click at [458, 43] on div "Kanban Kenno - Kehitys 1x 2x 3x" at bounding box center [692, 38] width 973 height 28
click at [191, 19] on icon at bounding box center [194, 15] width 12 height 12
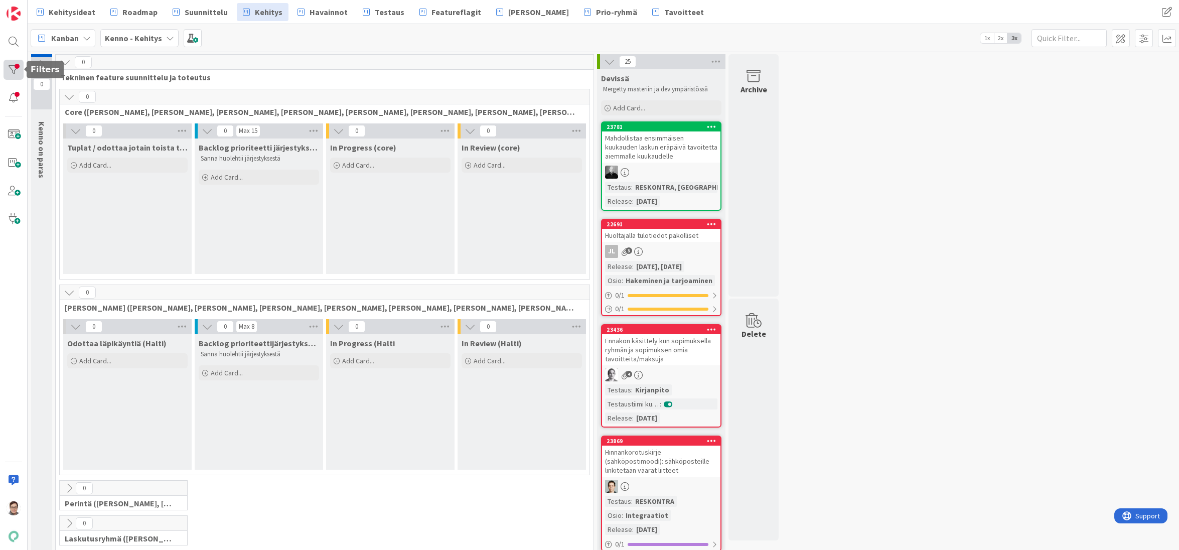
click at [11, 67] on div at bounding box center [14, 70] width 20 height 20
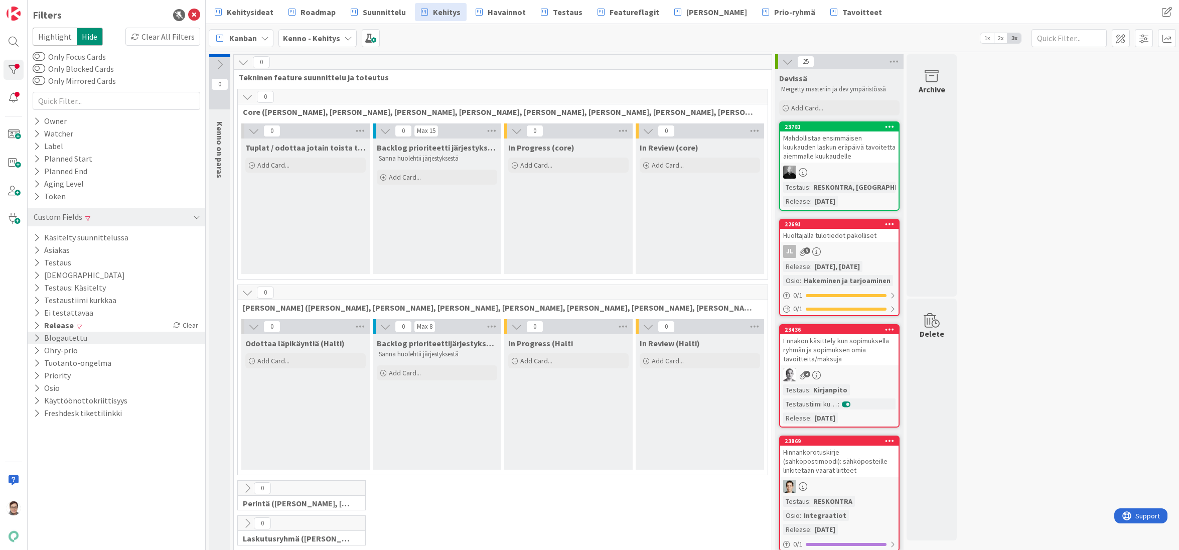
click at [64, 340] on button "Blogautettu" at bounding box center [61, 338] width 56 height 13
click at [167, 349] on div "Off" at bounding box center [170, 352] width 54 height 11
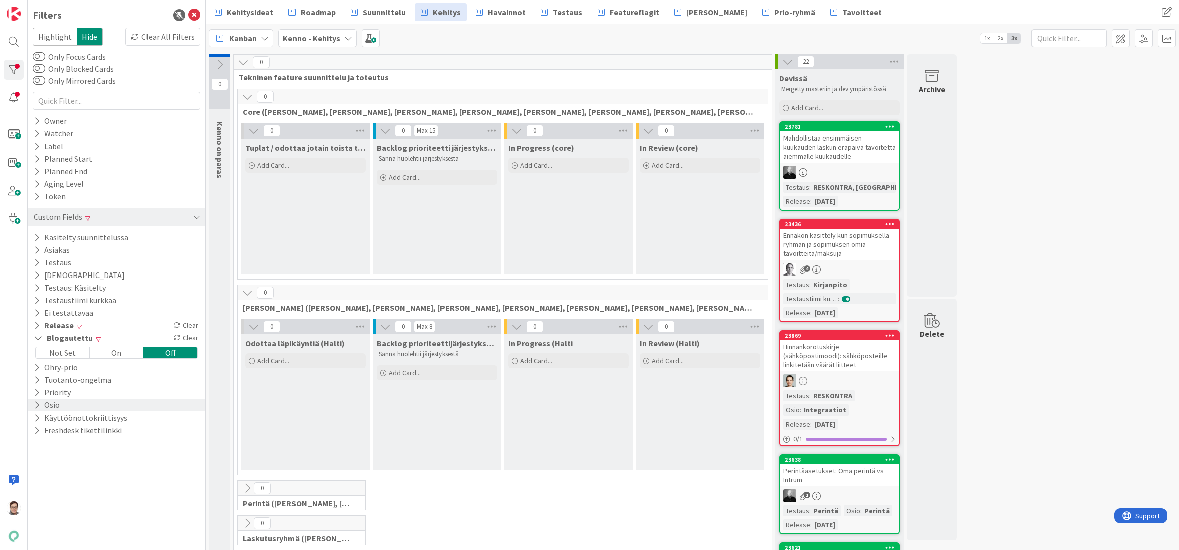
click at [38, 406] on icon at bounding box center [37, 405] width 7 height 9
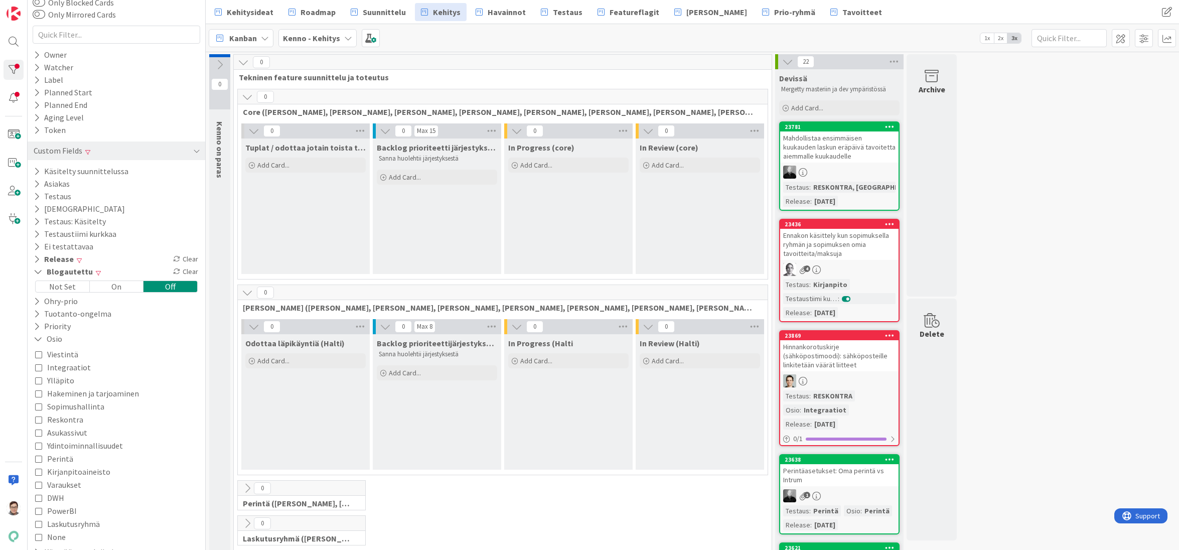
scroll to position [95, 0]
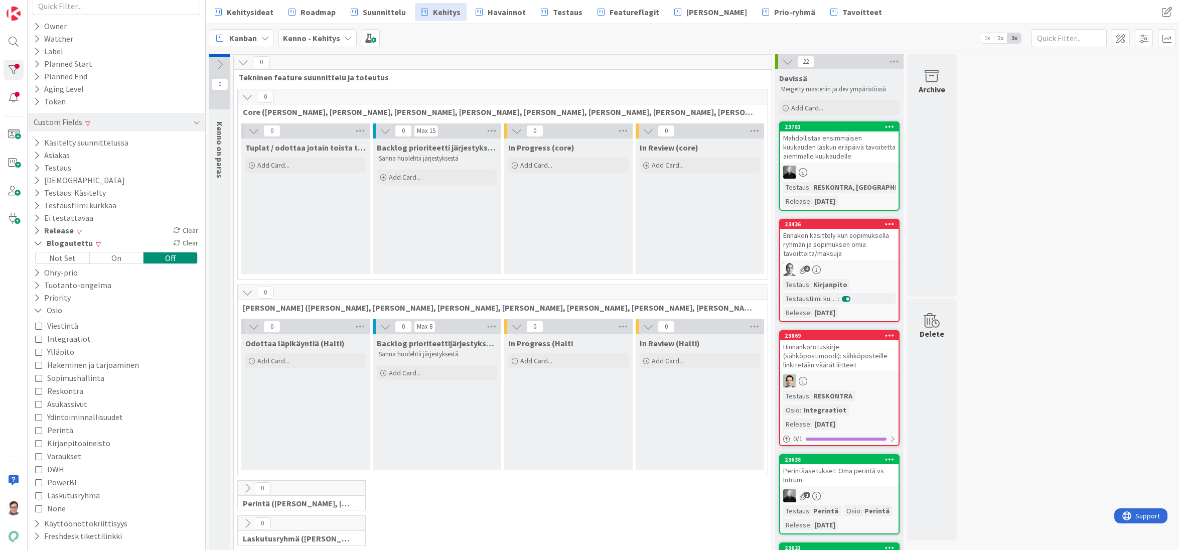
click at [38, 351] on icon at bounding box center [38, 351] width 7 height 7
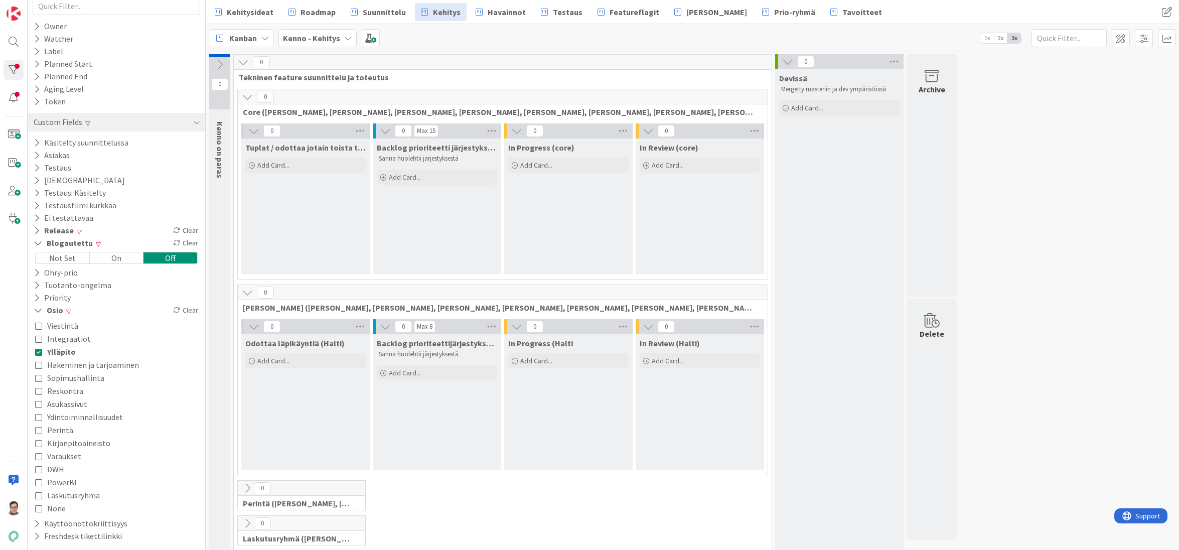
click at [39, 363] on icon at bounding box center [38, 364] width 7 height 7
click at [40, 375] on icon at bounding box center [38, 377] width 7 height 7
click at [40, 390] on icon at bounding box center [38, 390] width 7 height 7
click at [39, 418] on icon at bounding box center [38, 416] width 7 height 7
click at [39, 445] on icon at bounding box center [38, 442] width 7 height 7
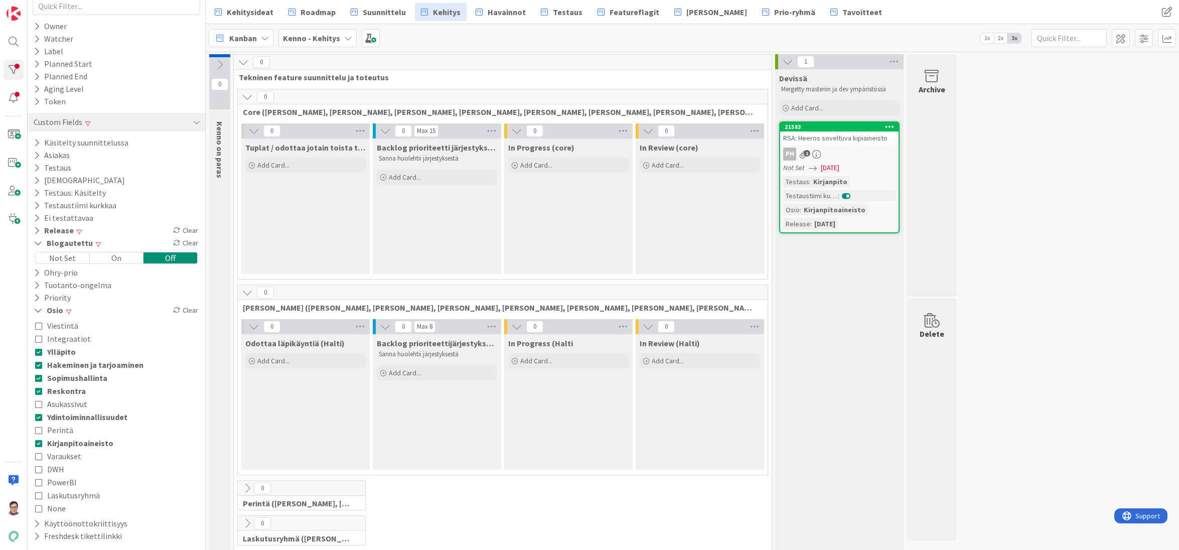
click at [38, 453] on icon at bounding box center [38, 456] width 7 height 7
click at [36, 471] on icon at bounding box center [38, 469] width 7 height 7
click at [38, 483] on icon at bounding box center [38, 482] width 7 height 7
click at [39, 499] on button "Laskutusryhmä" at bounding box center [67, 495] width 65 height 13
click at [38, 505] on icon at bounding box center [38, 508] width 7 height 7
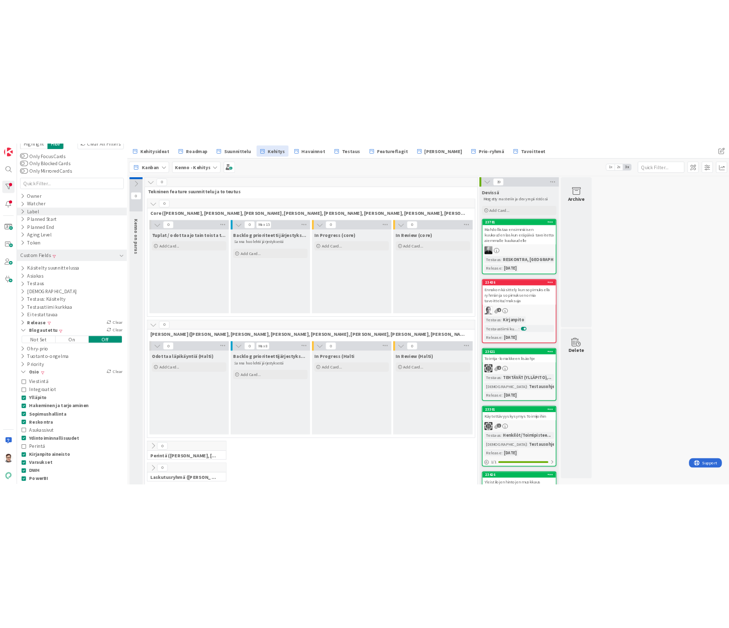
scroll to position [0, 0]
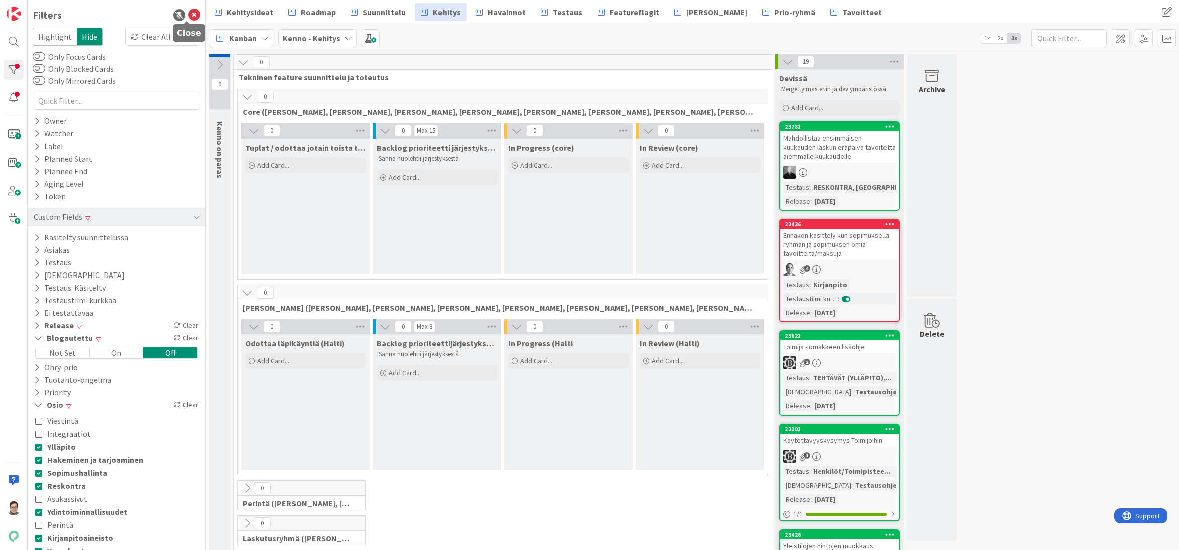
click at [188, 14] on icon at bounding box center [194, 15] width 12 height 12
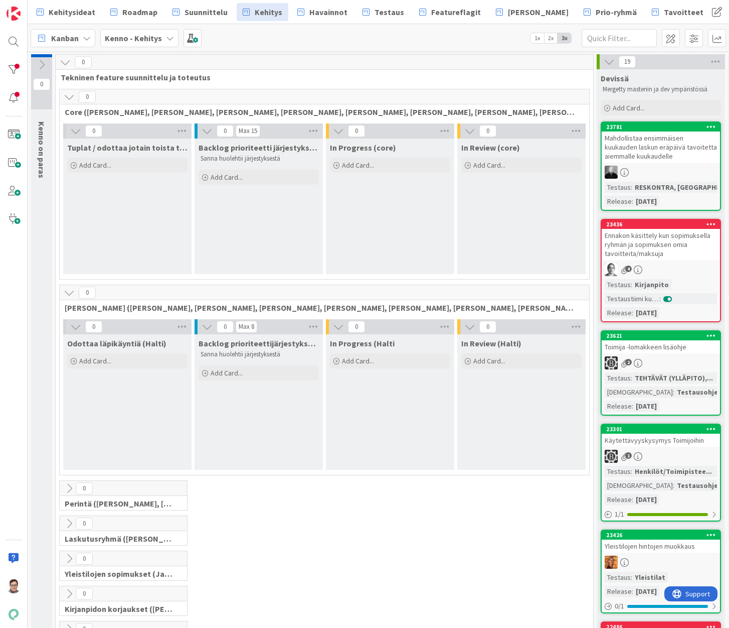
click at [636, 147] on div "Mahdollistaa ensimmäisen kuukauden laskun eräpäivä tavoitetta aiemmalle kuukaud…" at bounding box center [661, 146] width 118 height 31
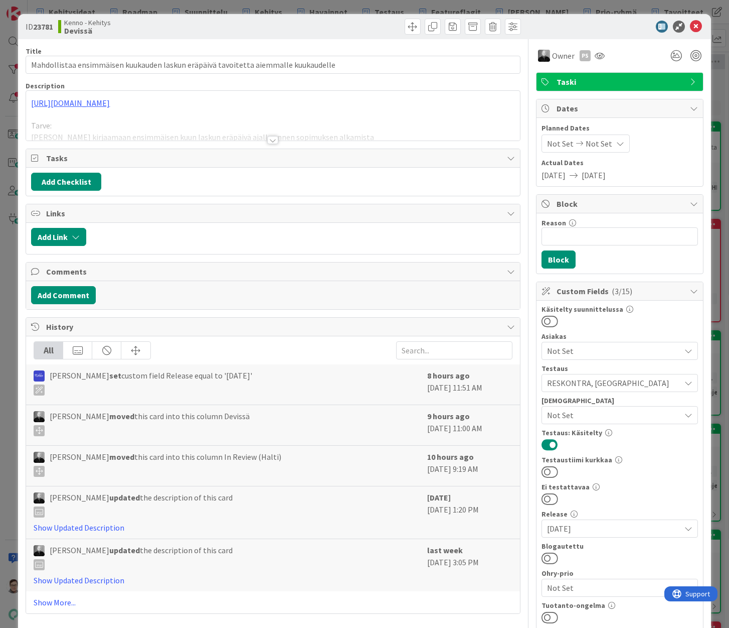
click at [270, 140] on div at bounding box center [272, 140] width 11 height 8
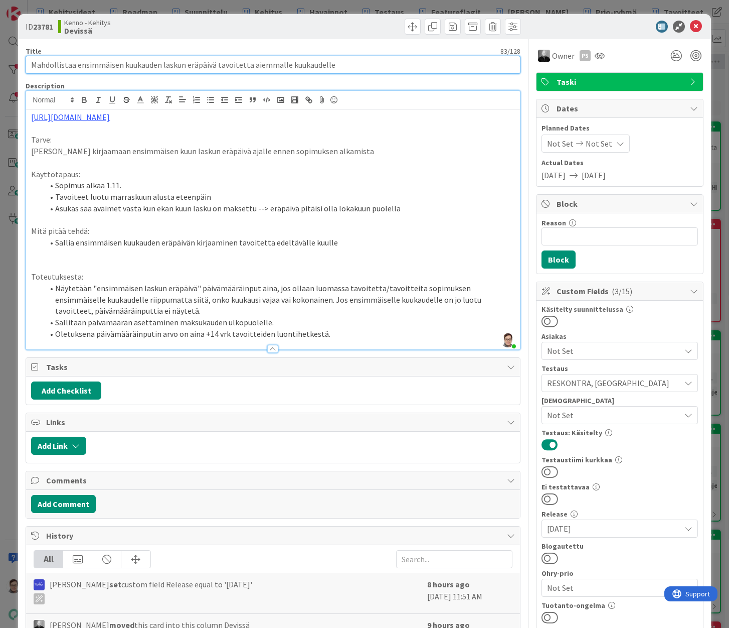
drag, startPoint x: 341, startPoint y: 67, endPoint x: 30, endPoint y: 55, distance: 311.8
click at [30, 55] on div "Title 83 / 128 Mahdollistaa ensimmäisen kuukauden laskun eräpäivä tavoitetta ai…" at bounding box center [273, 60] width 495 height 27
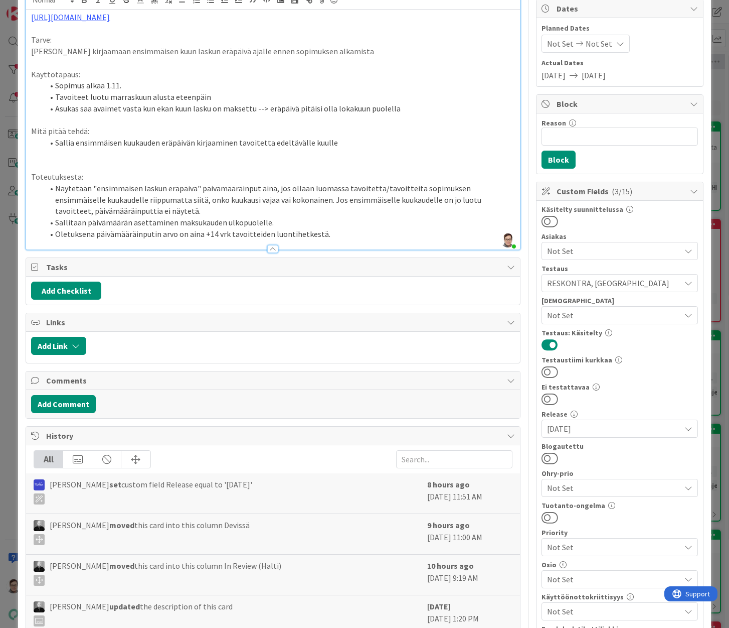
scroll to position [100, 0]
click at [542, 451] on button at bounding box center [550, 457] width 17 height 13
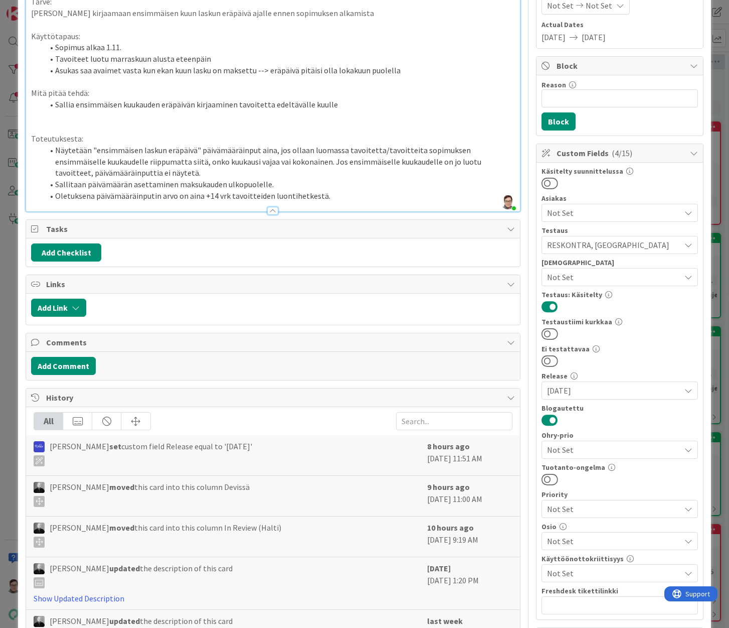
scroll to position [201, 0]
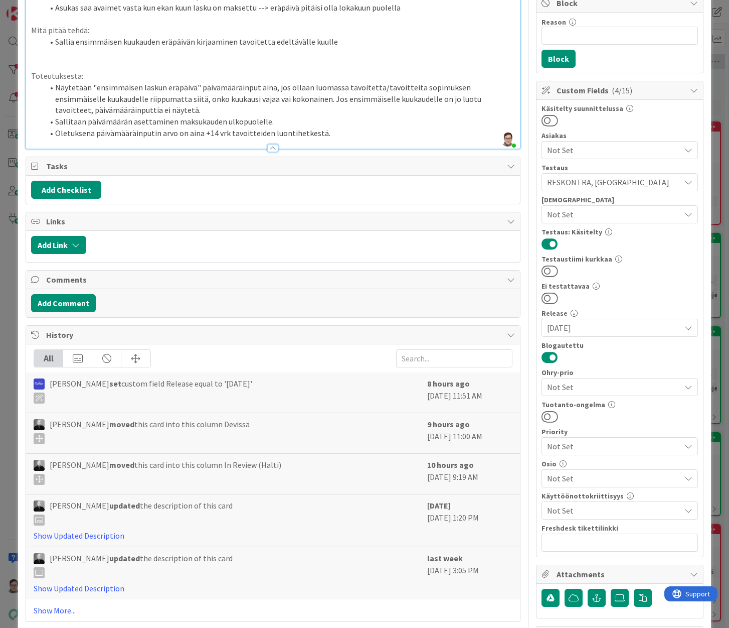
click at [573, 478] on span "Not Set" at bounding box center [613, 478] width 133 height 12
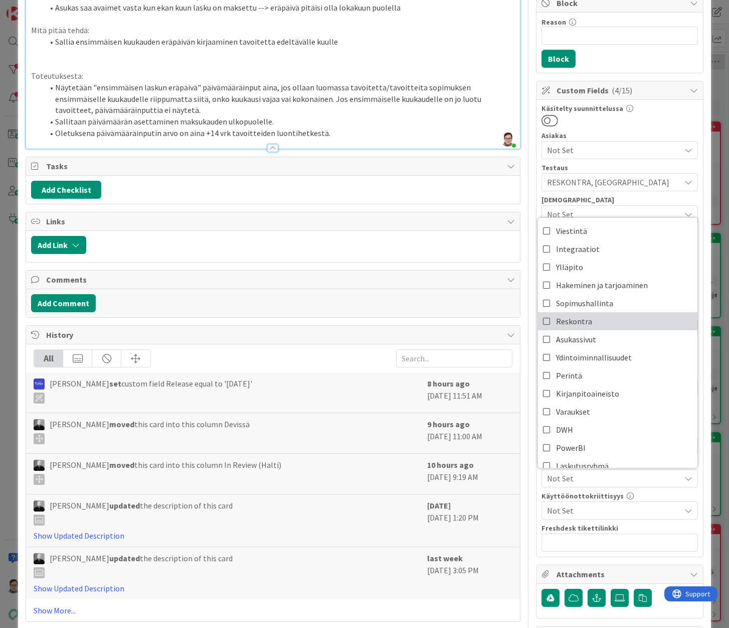
click at [567, 324] on span "Reskontra" at bounding box center [574, 321] width 36 height 15
click at [514, 193] on div "Title 83 / 128 Mahdollistaa ensimmäisen kuukauden laskun eräpäivä tavoitetta ai…" at bounding box center [365, 379] width 678 height 1082
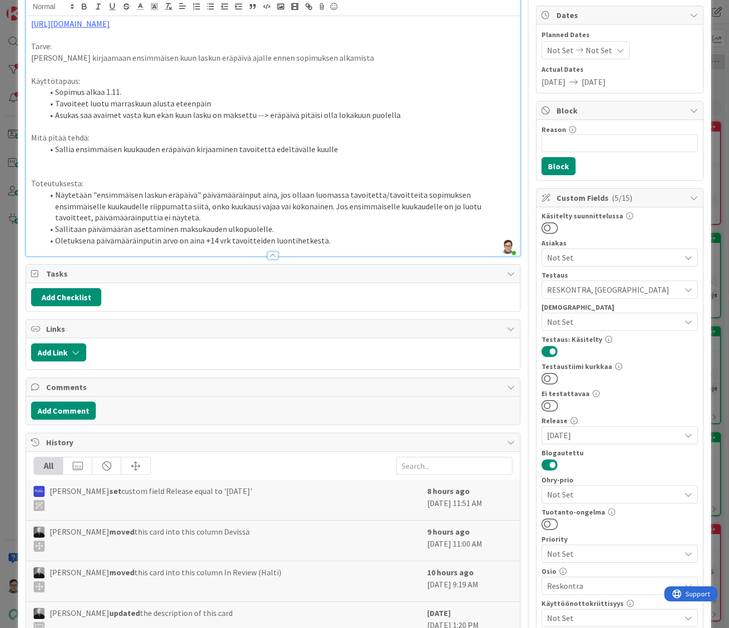
scroll to position [0, 0]
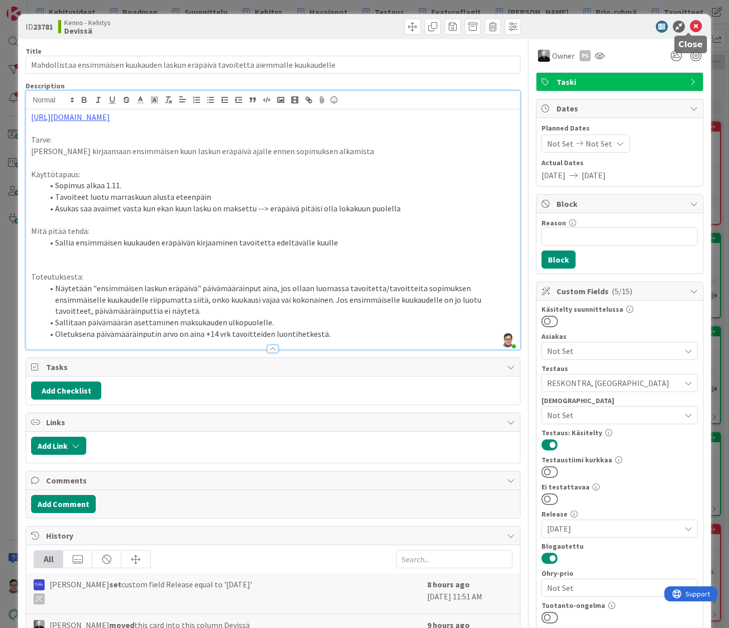
click at [690, 27] on icon at bounding box center [696, 27] width 12 height 12
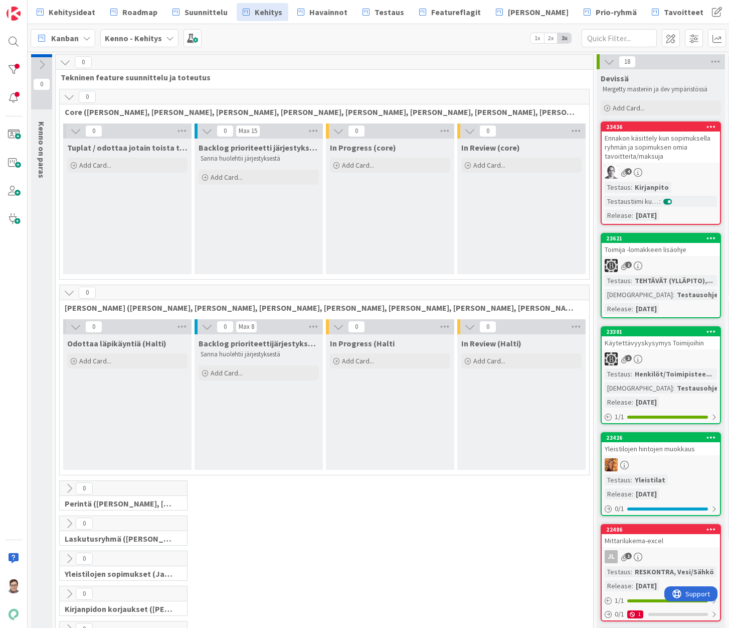
click at [668, 147] on div "Ennakon käsittely kun sopimuksella ryhmän ja sopimuksen omia tavoitteita/maksuja" at bounding box center [661, 146] width 118 height 31
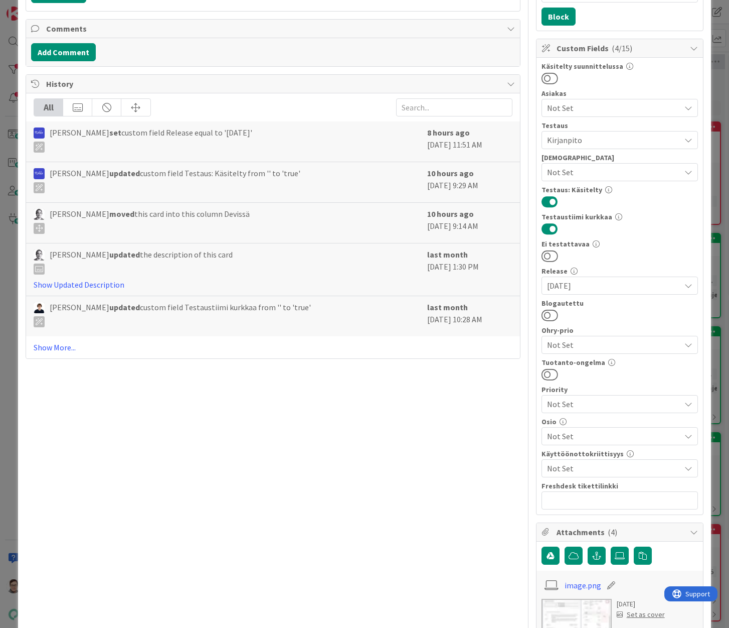
scroll to position [301, 0]
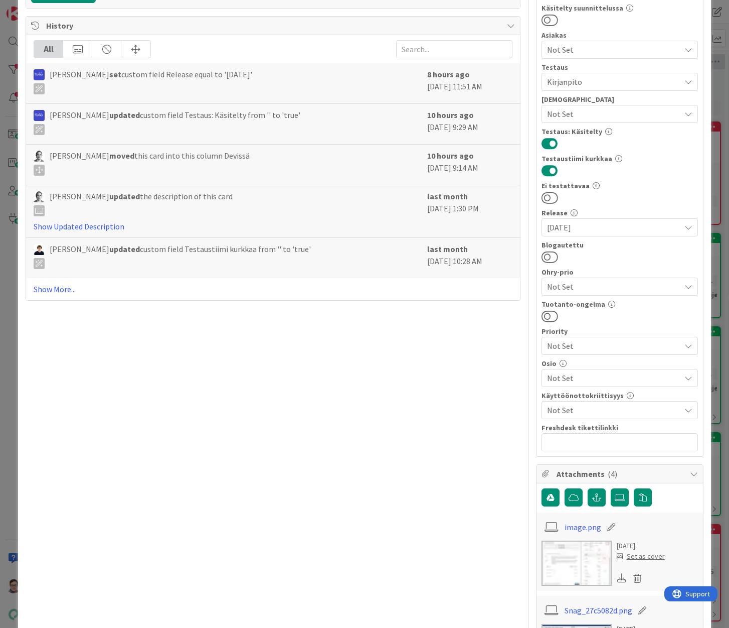
click at [569, 367] on div "Osio Not Set" at bounding box center [620, 373] width 157 height 27
click at [571, 376] on span "Not Set" at bounding box center [613, 378] width 133 height 12
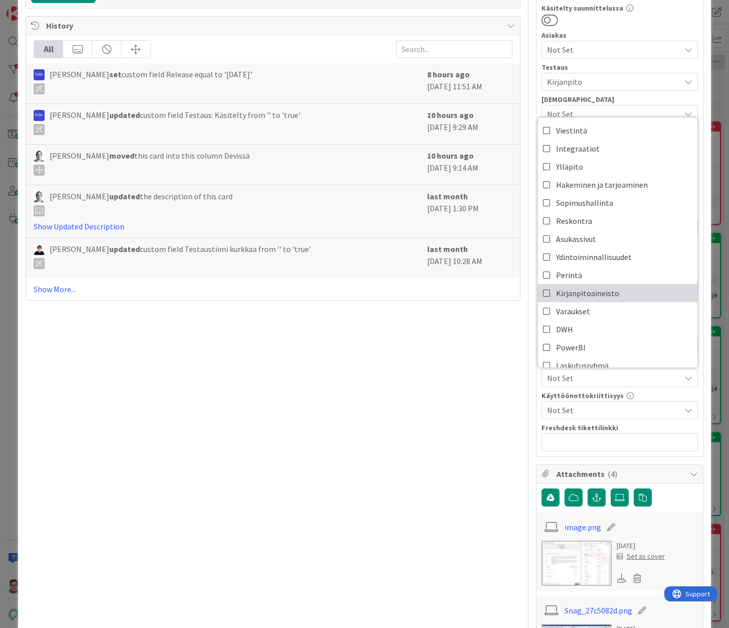
scroll to position [11, 0]
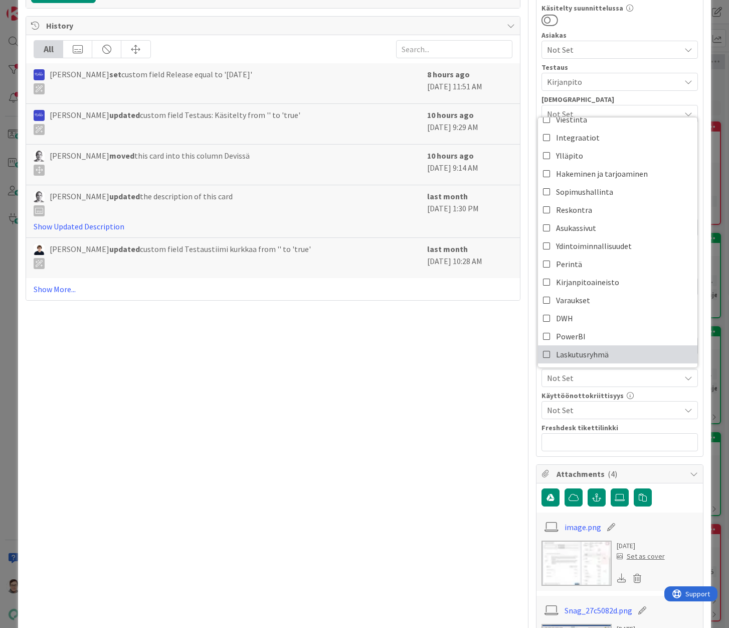
click at [543, 348] on icon at bounding box center [547, 354] width 8 height 15
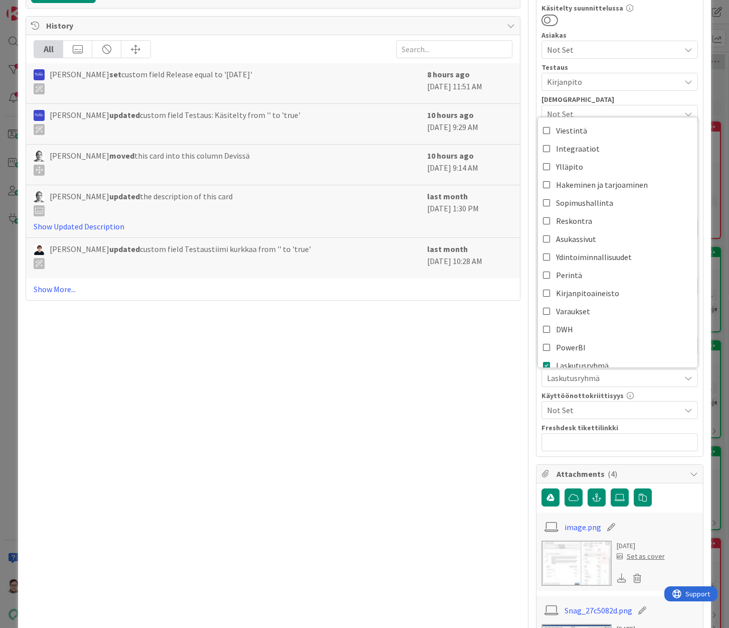
click at [475, 405] on div "Title 80 / 128 Ennakon käsittely kun sopimuksella ryhmän ja sopimuksen omia tav…" at bounding box center [273, 443] width 495 height 1410
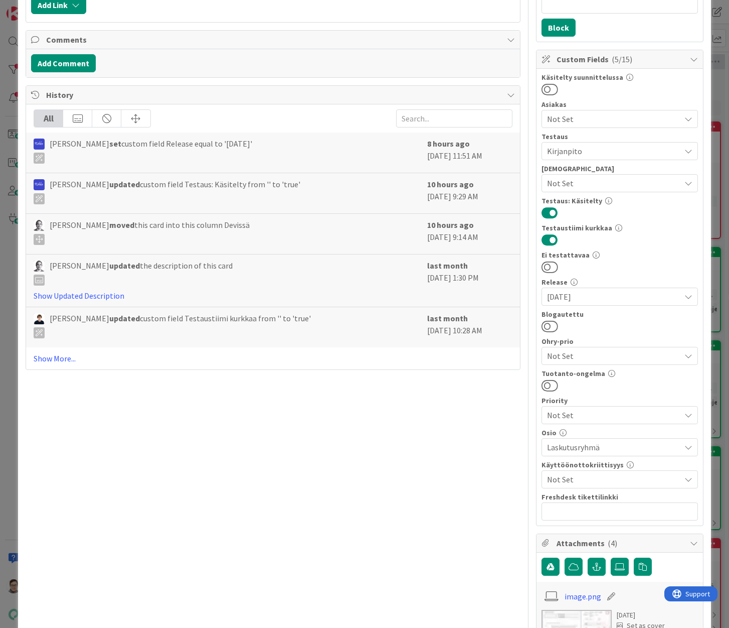
scroll to position [50, 0]
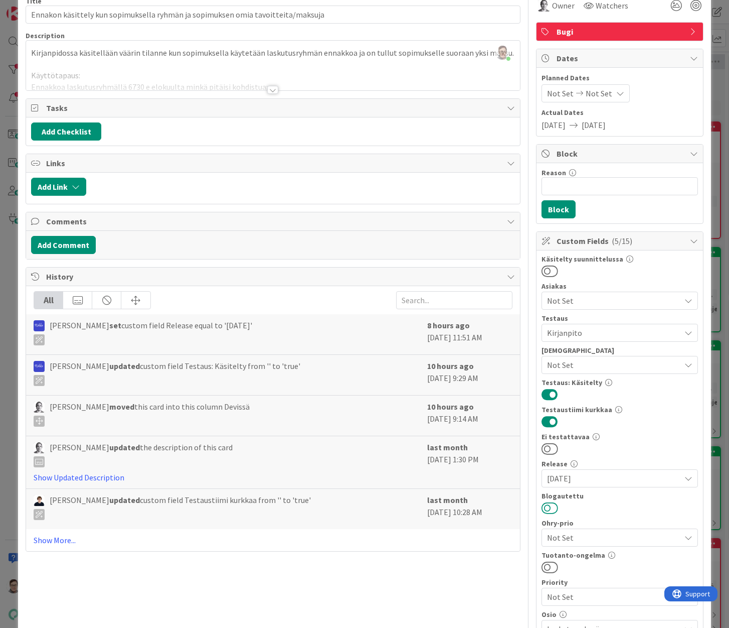
click at [545, 508] on button at bounding box center [550, 507] width 17 height 13
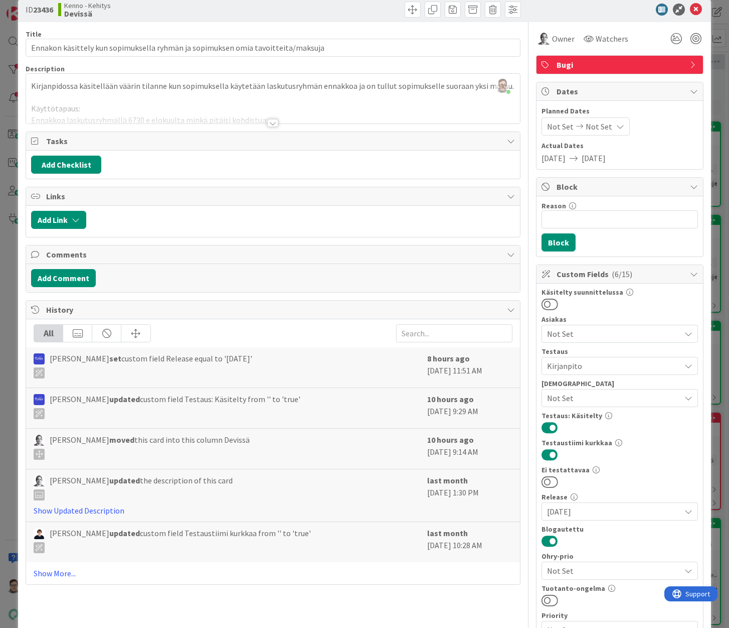
scroll to position [0, 0]
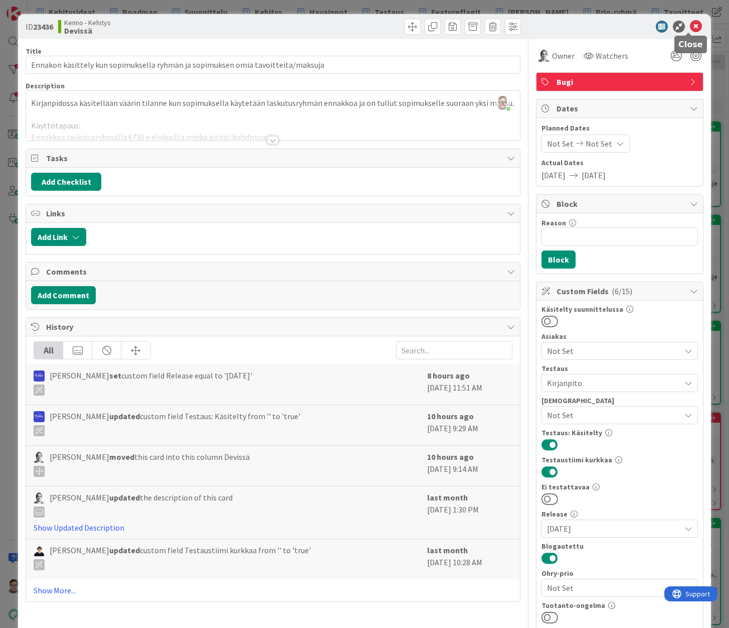
click at [690, 29] on icon at bounding box center [696, 27] width 12 height 12
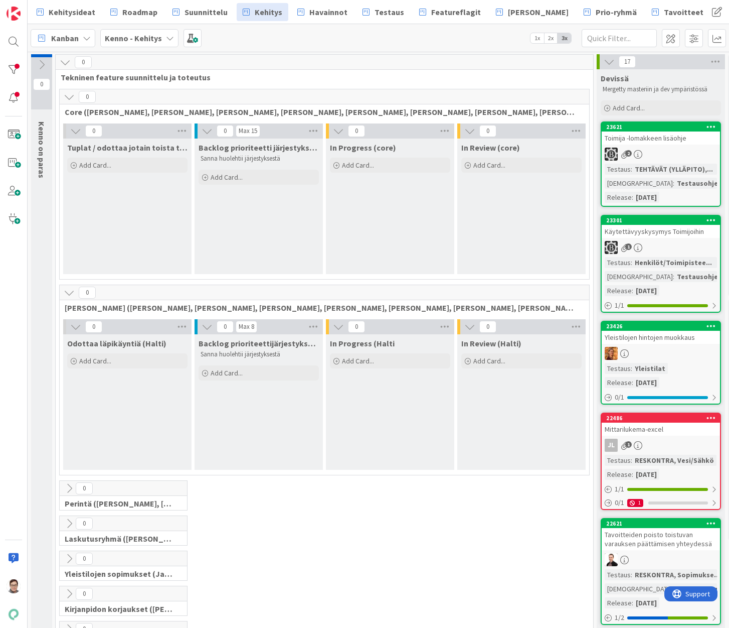
click at [645, 137] on div "Toimija -lomakkeen lisäohje" at bounding box center [661, 137] width 118 height 13
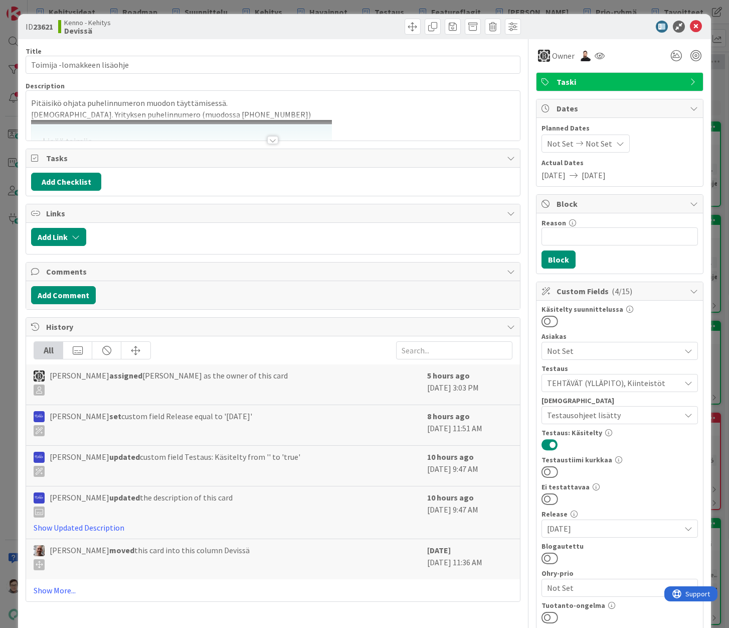
click at [271, 137] on div at bounding box center [272, 140] width 11 height 8
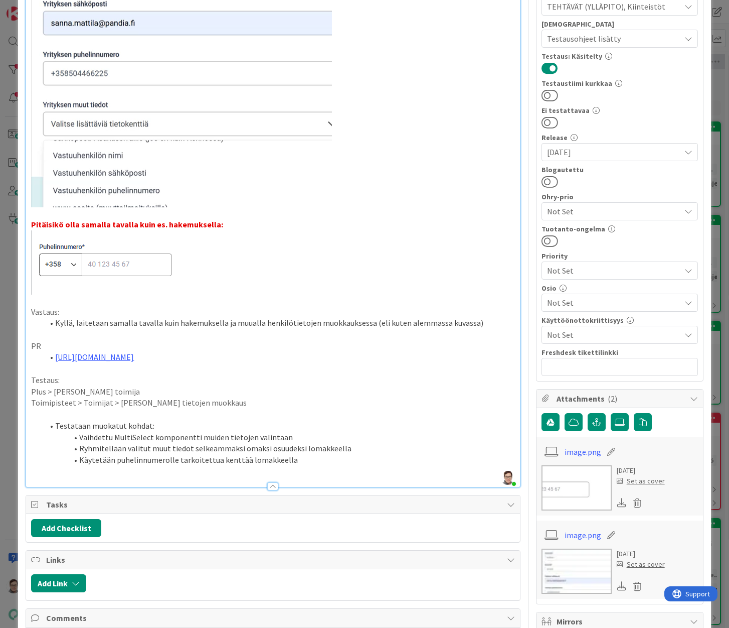
scroll to position [351, 0]
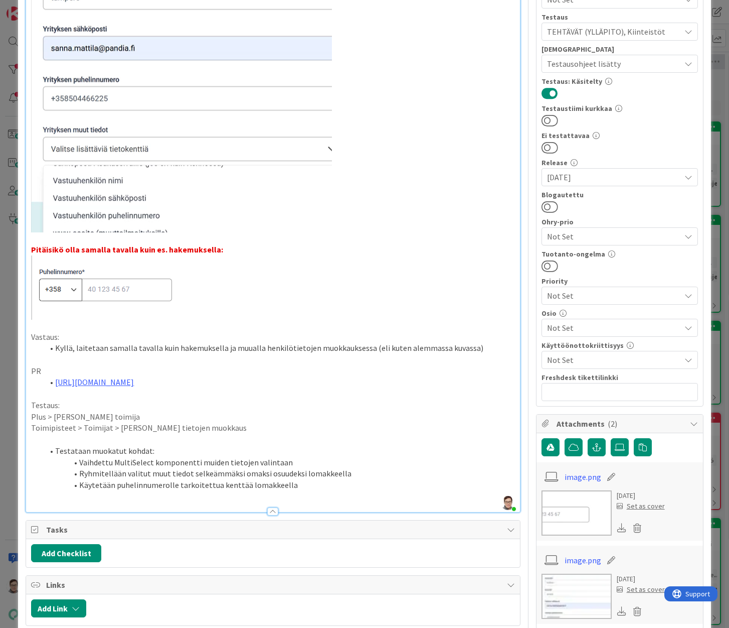
click at [561, 326] on span "Not Set" at bounding box center [613, 328] width 133 height 12
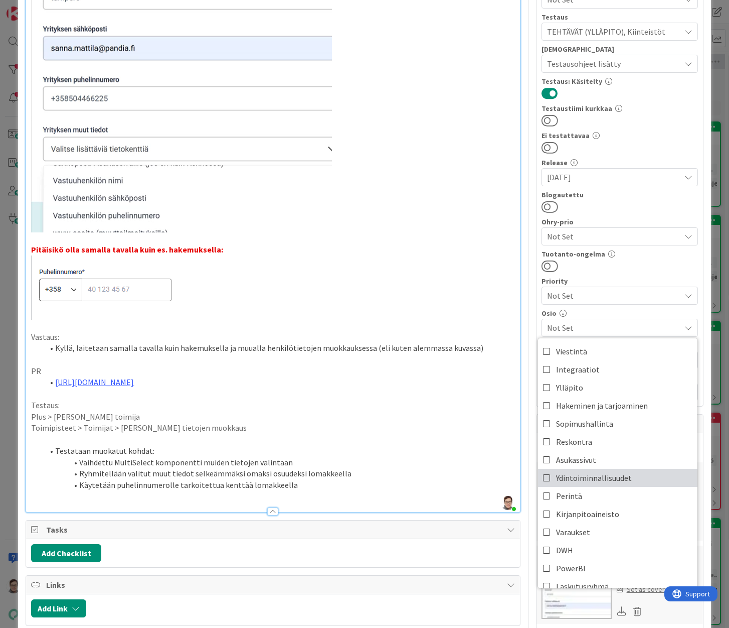
click at [590, 473] on span "Ydintoiminnallisuudet" at bounding box center [594, 477] width 76 height 15
click at [544, 205] on button at bounding box center [550, 206] width 17 height 13
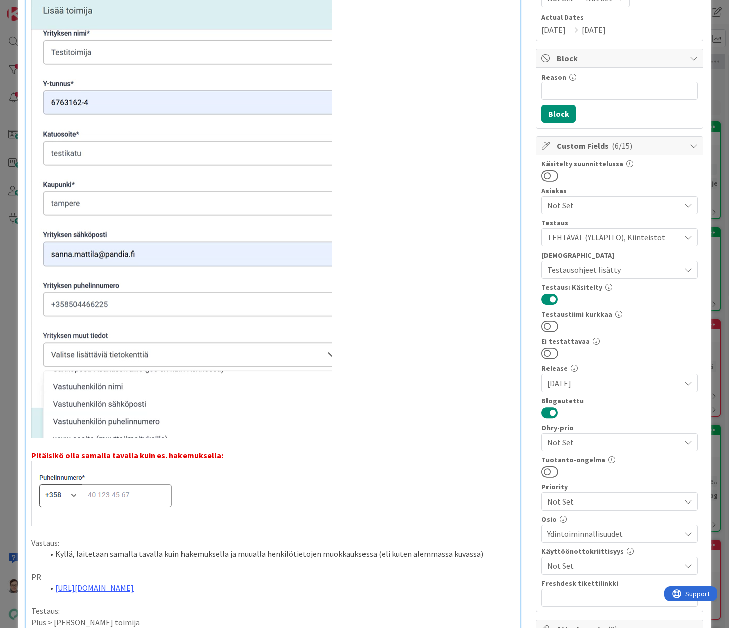
scroll to position [0, 0]
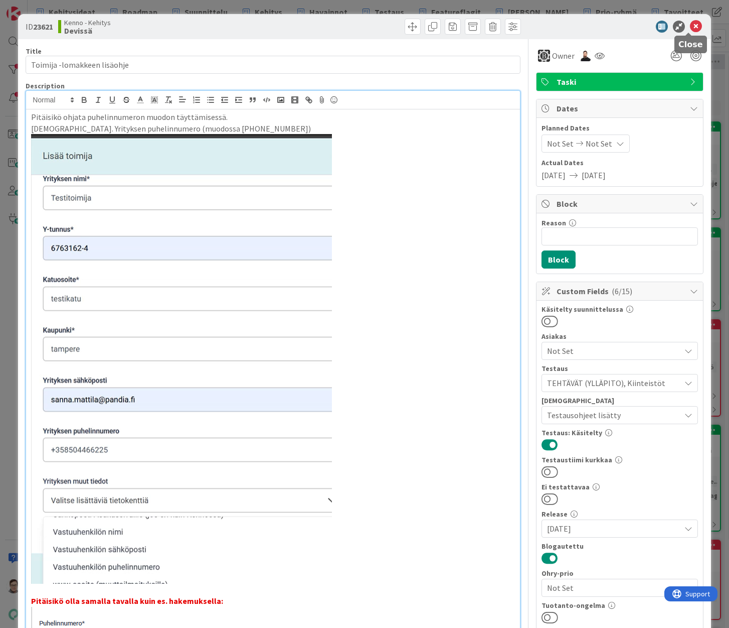
click at [690, 29] on icon at bounding box center [696, 27] width 12 height 12
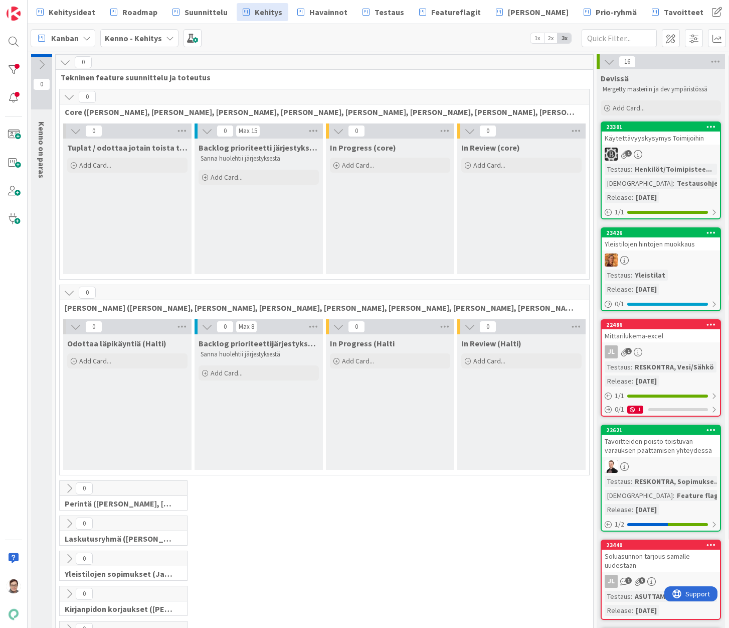
click at [663, 147] on div "23301 Käytettävyyskysymys Toimijoihin 1 Testaus : Henkilöt/Toimipistee... Testa…" at bounding box center [661, 170] width 120 height 98
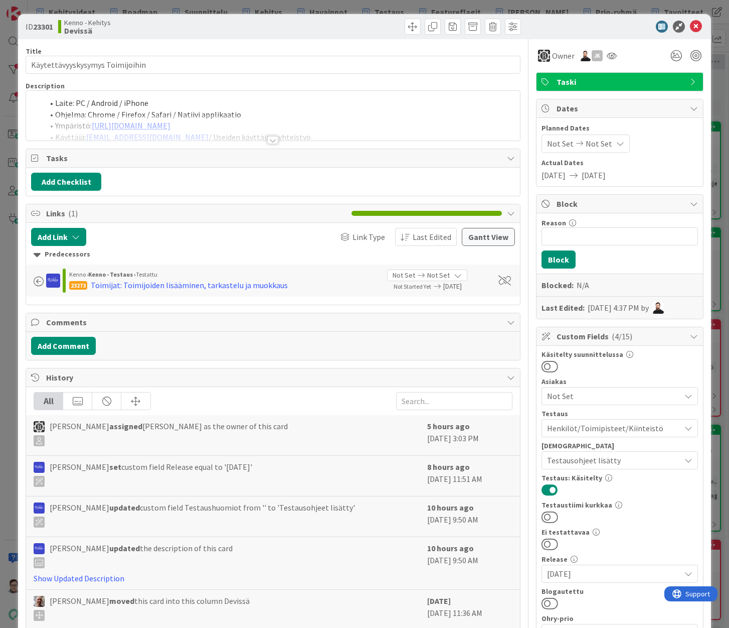
click at [272, 138] on div at bounding box center [272, 140] width 11 height 8
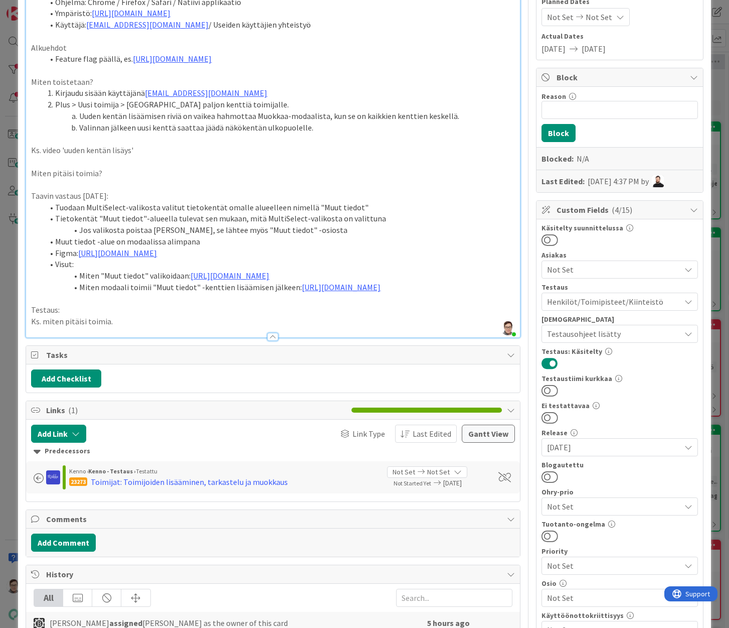
scroll to position [151, 0]
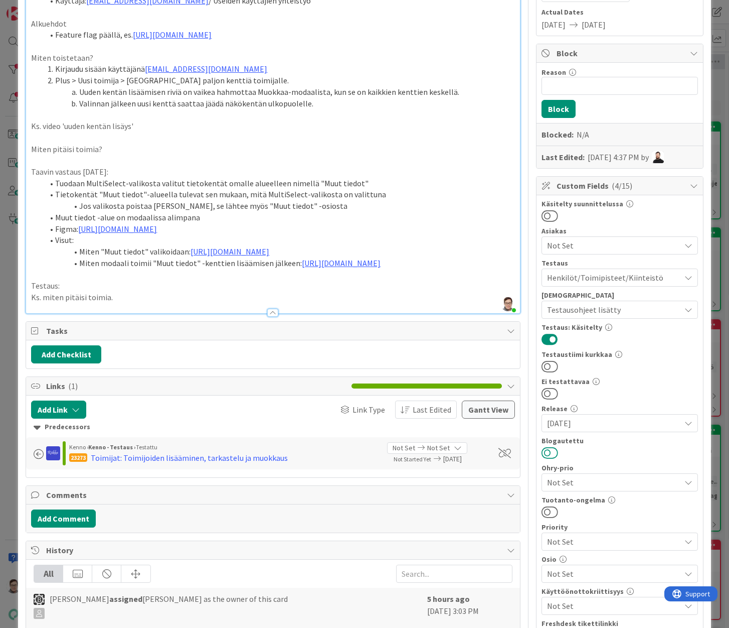
click at [542, 453] on button at bounding box center [550, 452] width 17 height 13
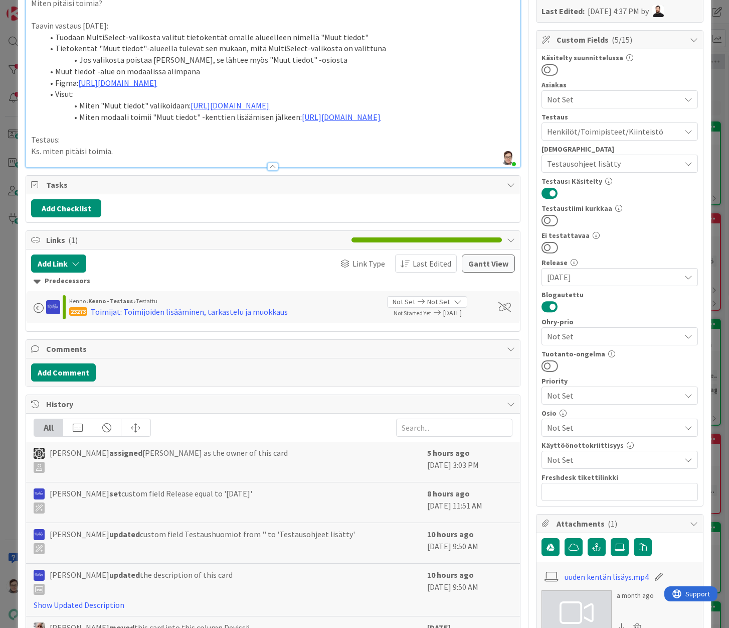
scroll to position [301, 0]
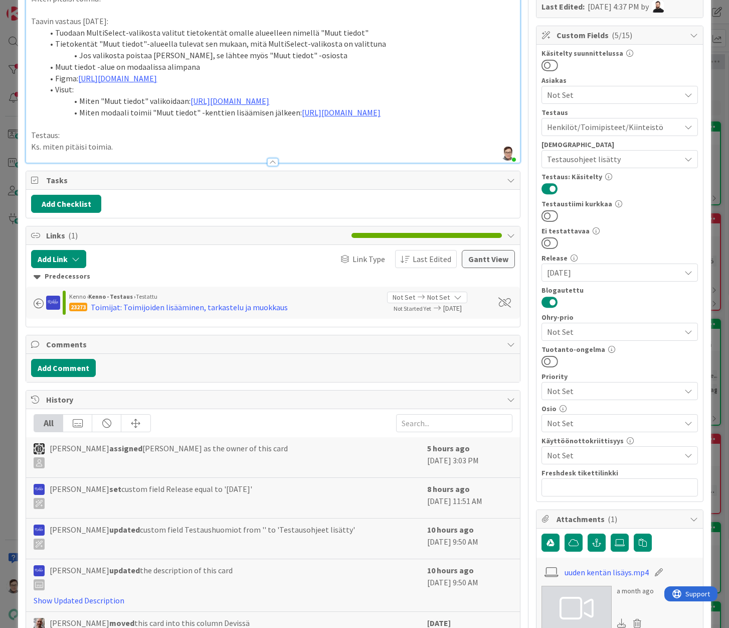
click at [583, 422] on span "Not Set" at bounding box center [613, 423] width 133 height 12
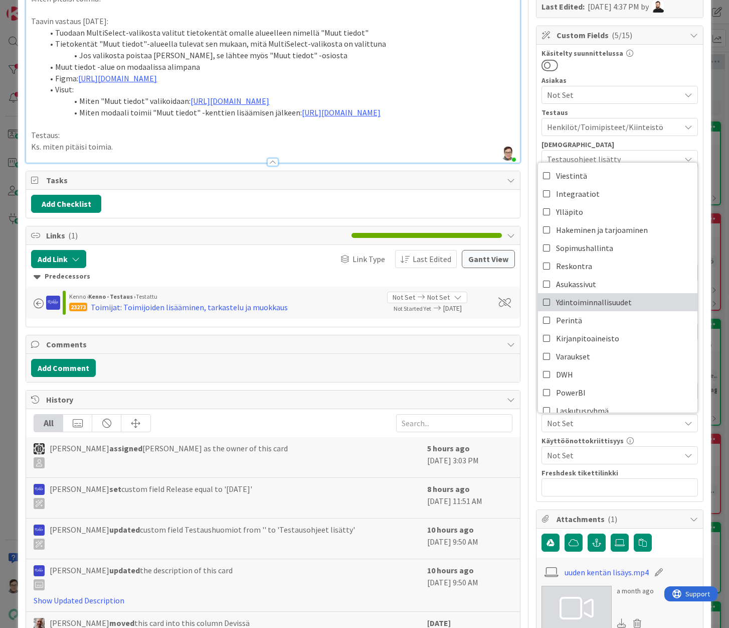
click at [573, 296] on span "Ydintoiminnallisuudet" at bounding box center [594, 301] width 76 height 15
click at [516, 480] on div "Title 31 / 128 Käytettävyyskysymys Toimijoihin Description Sanna Mattila just j…" at bounding box center [365, 340] width 678 height 1205
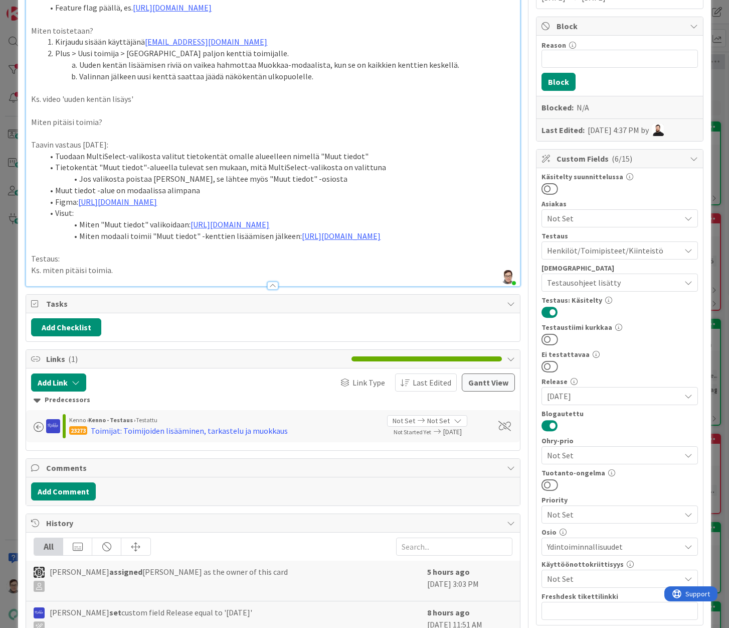
scroll to position [0, 0]
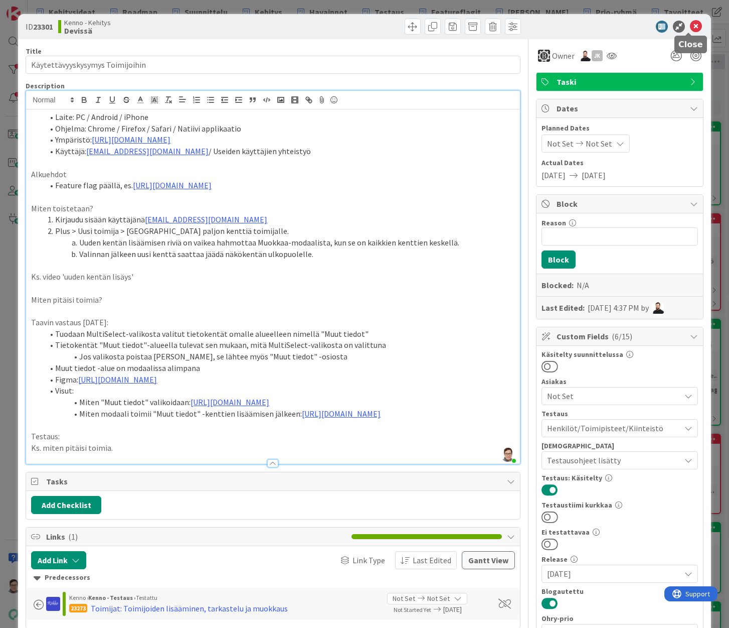
click at [692, 25] on icon at bounding box center [696, 27] width 12 height 12
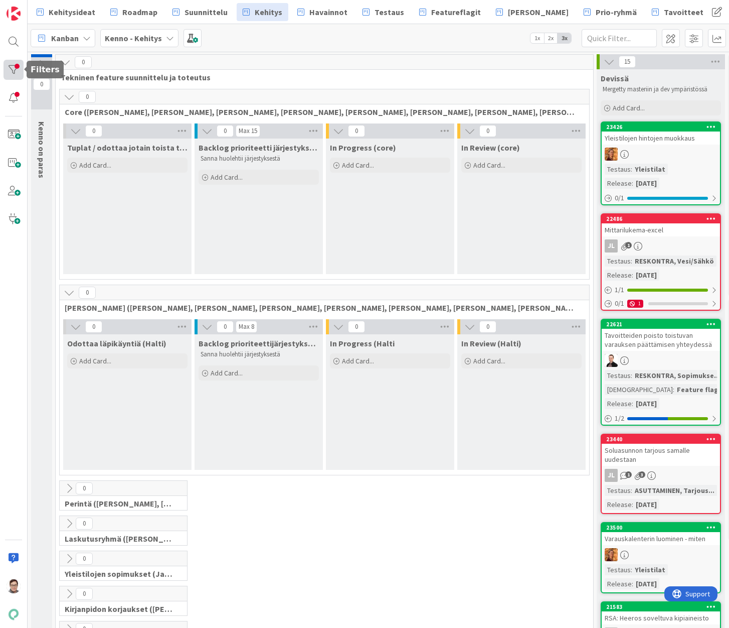
click at [11, 62] on div at bounding box center [14, 70] width 20 height 20
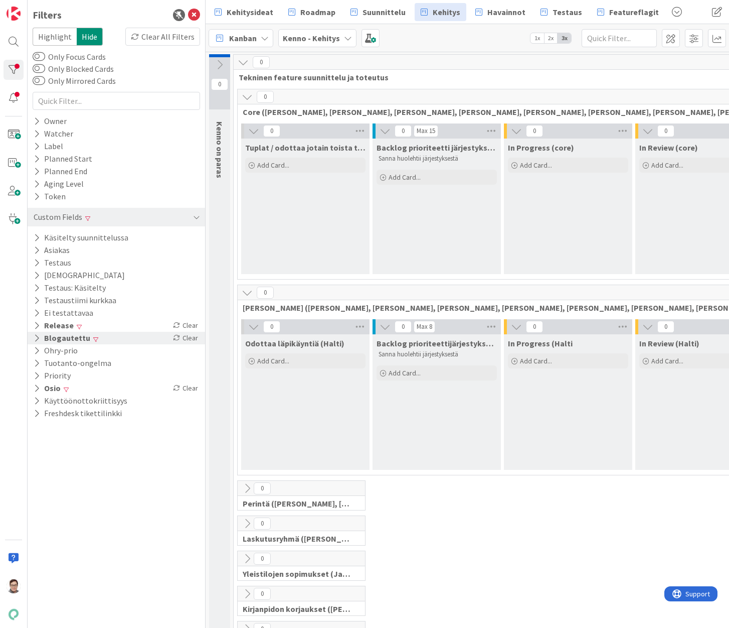
click at [52, 339] on button "Blogautettu" at bounding box center [62, 338] width 59 height 13
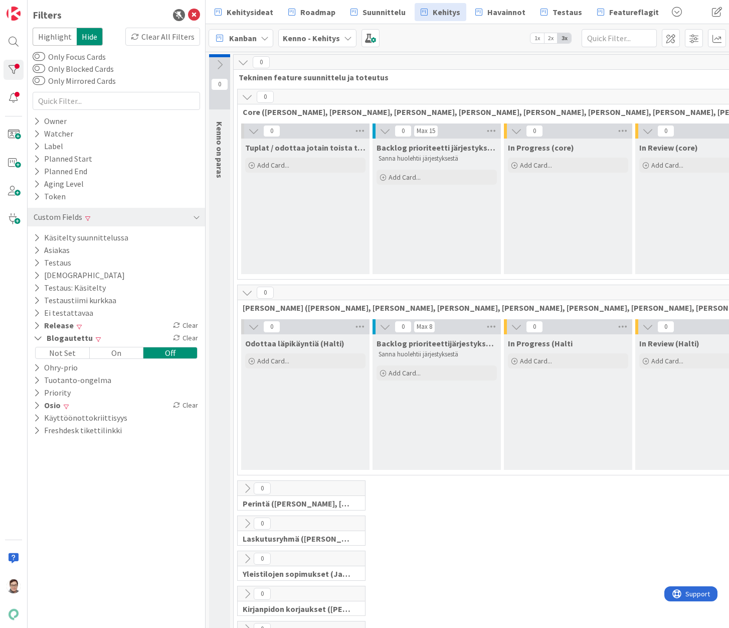
click at [118, 358] on div "On" at bounding box center [117, 352] width 54 height 11
click at [196, 20] on icon at bounding box center [194, 15] width 12 height 12
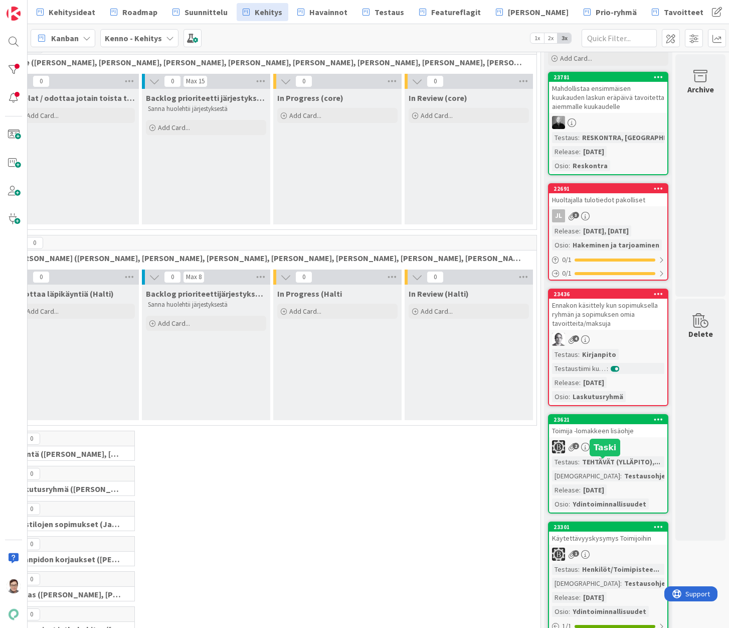
scroll to position [201, 60]
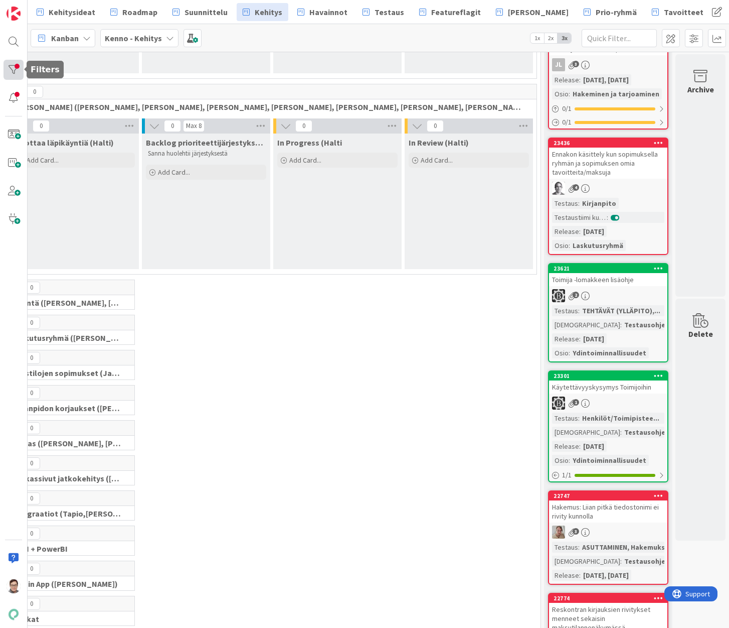
click at [10, 68] on div at bounding box center [14, 70] width 20 height 20
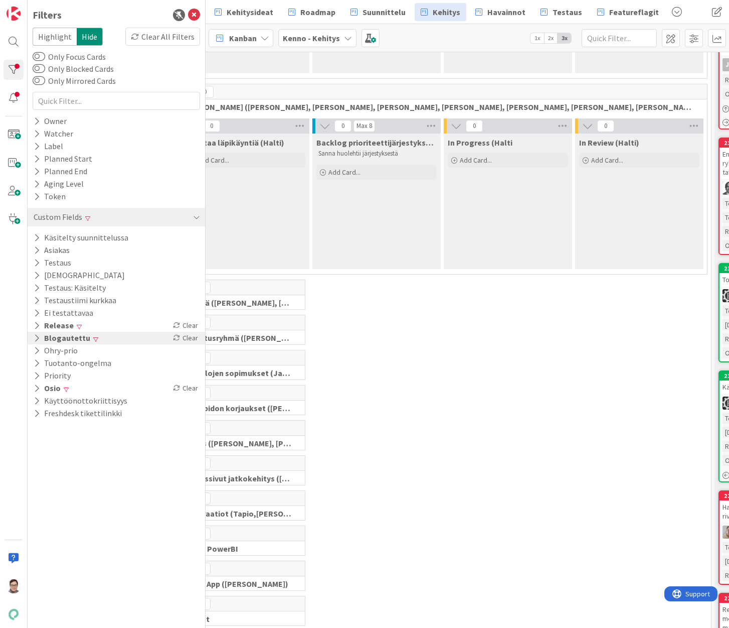
click at [61, 340] on button "Blogautettu" at bounding box center [62, 338] width 59 height 13
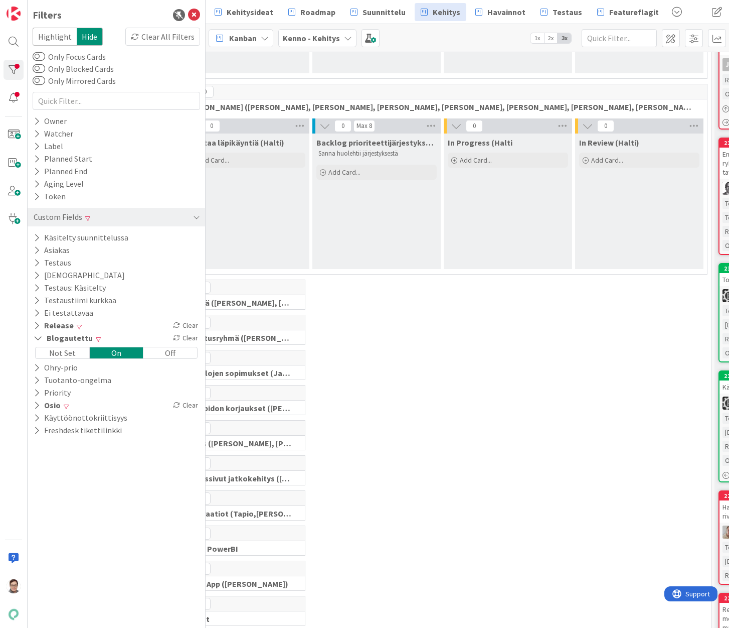
click at [179, 356] on div "Off" at bounding box center [170, 352] width 54 height 11
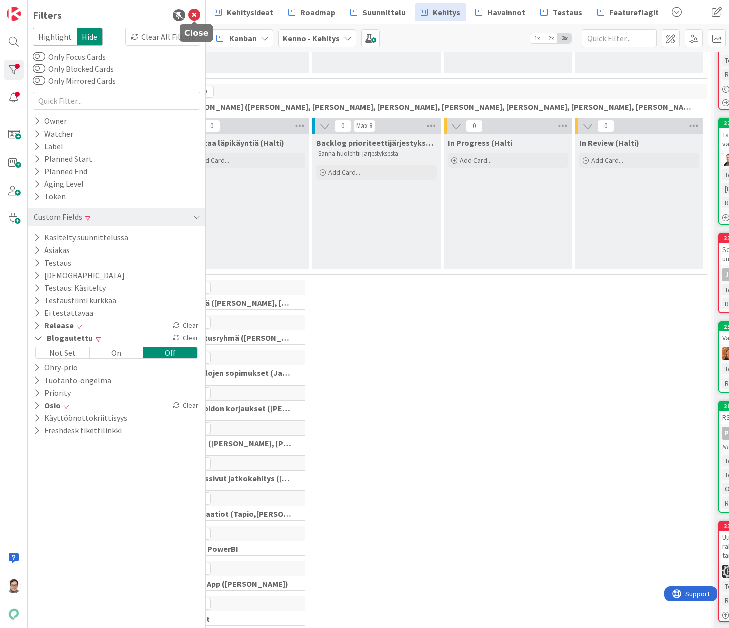
click at [194, 19] on icon at bounding box center [194, 15] width 12 height 12
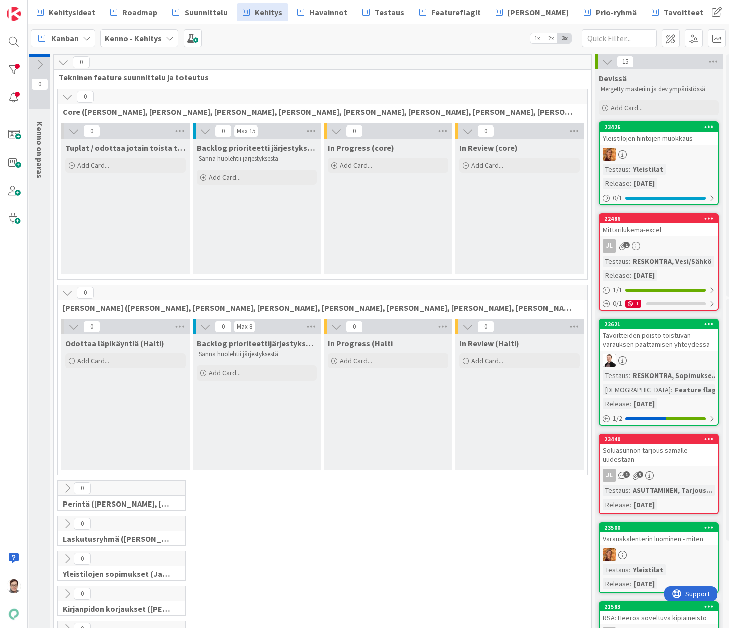
scroll to position [0, 0]
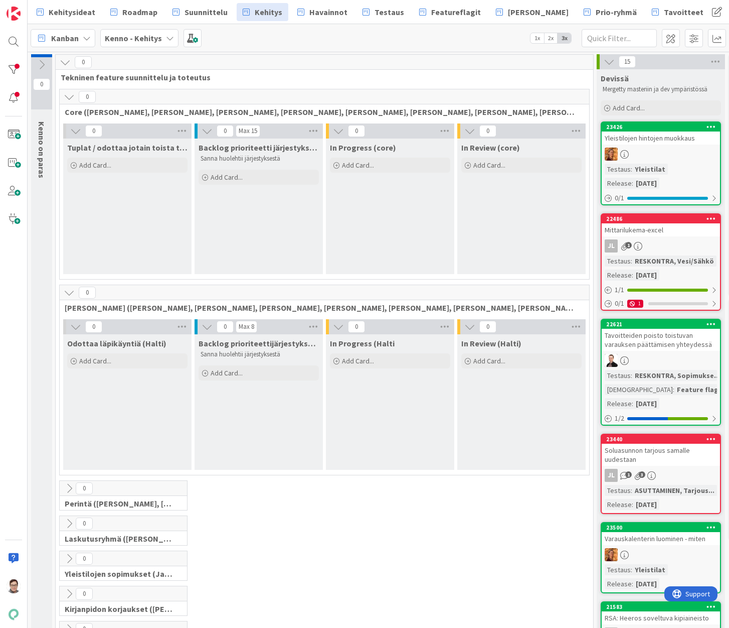
click at [71, 97] on icon at bounding box center [69, 96] width 11 height 11
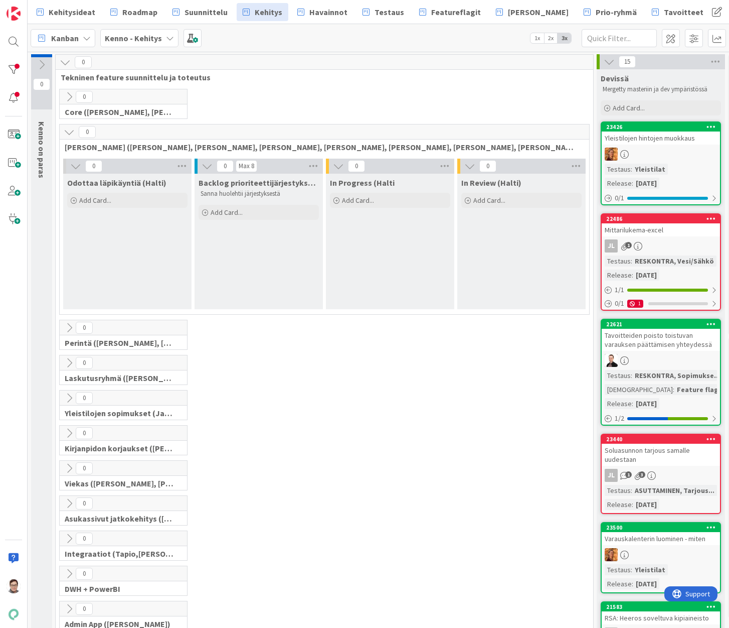
click at [69, 123] on div "0 Core (Pasi, Jussi, JaakkoHä, Jyri, Leo, MikkoK, Väinö, MattiH)" at bounding box center [325, 106] width 534 height 35
click at [68, 129] on icon at bounding box center [69, 131] width 11 height 11
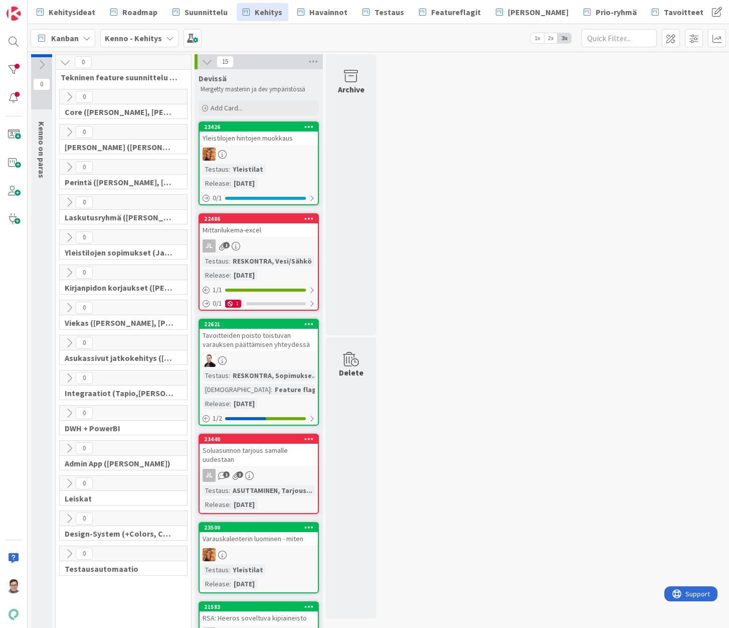
click at [258, 136] on div "Yleistilojen hintojen muokkaus" at bounding box center [259, 137] width 118 height 13
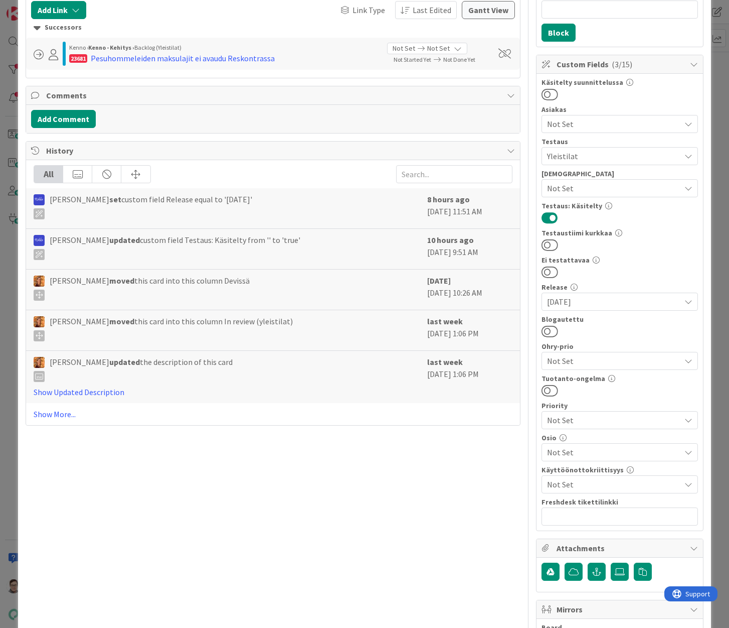
scroll to position [351, 0]
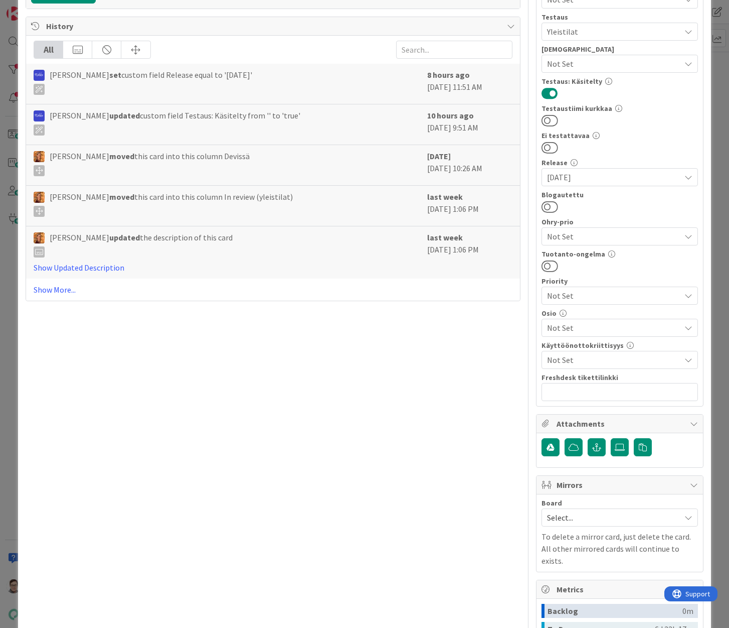
click at [571, 327] on span "Not Set" at bounding box center [613, 328] width 133 height 12
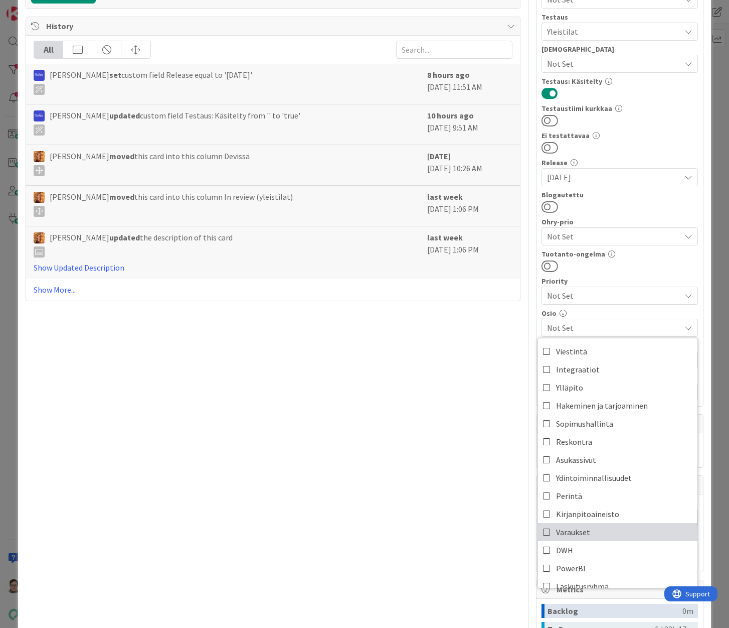
click at [566, 527] on span "Varaukset" at bounding box center [573, 531] width 34 height 15
click at [465, 500] on div "Title 30 / 128 Yleistilojen hintojen muokkaus Description Sanna Mattila just jo…" at bounding box center [273, 229] width 495 height 1082
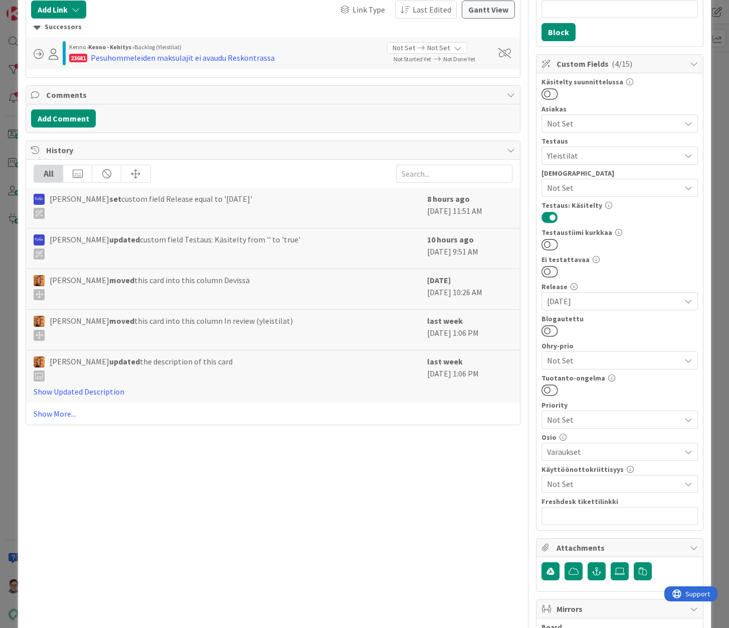
scroll to position [100, 0]
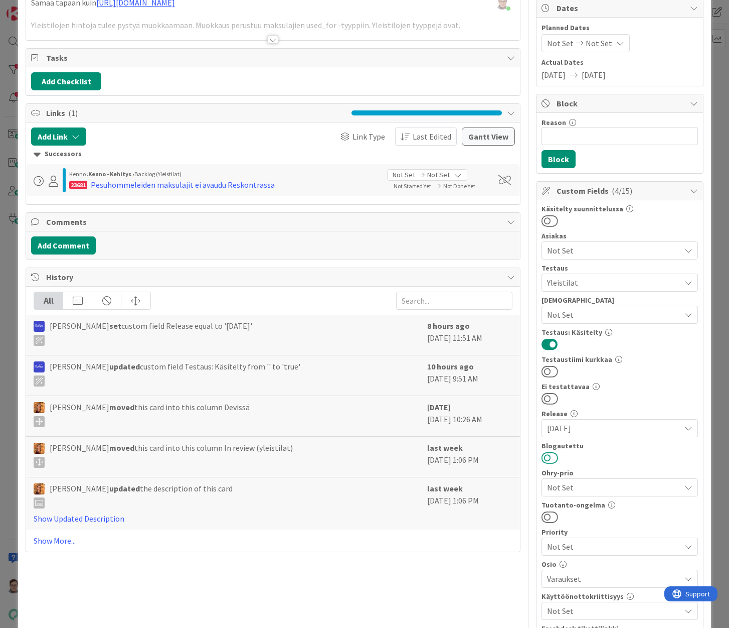
click at [542, 460] on button at bounding box center [550, 457] width 17 height 13
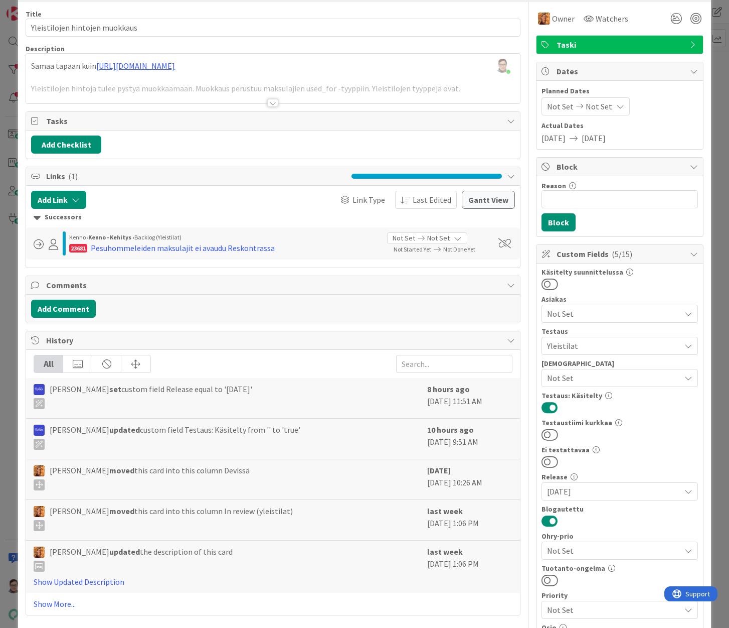
scroll to position [0, 0]
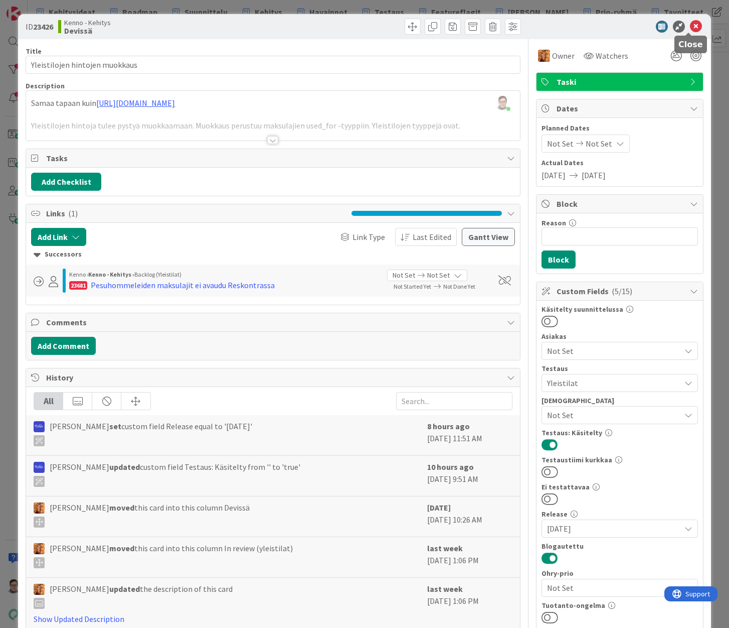
click at [690, 26] on icon at bounding box center [696, 27] width 12 height 12
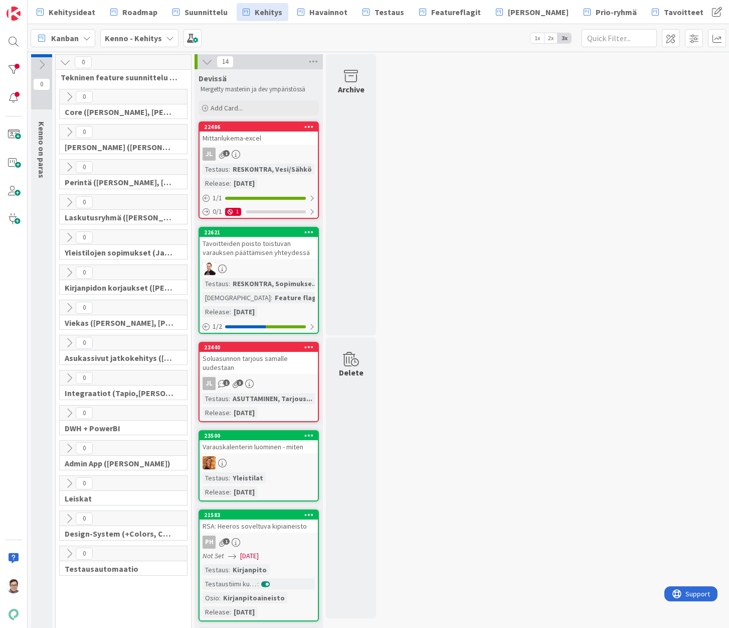
click at [272, 151] on div "JL 1" at bounding box center [259, 153] width 118 height 13
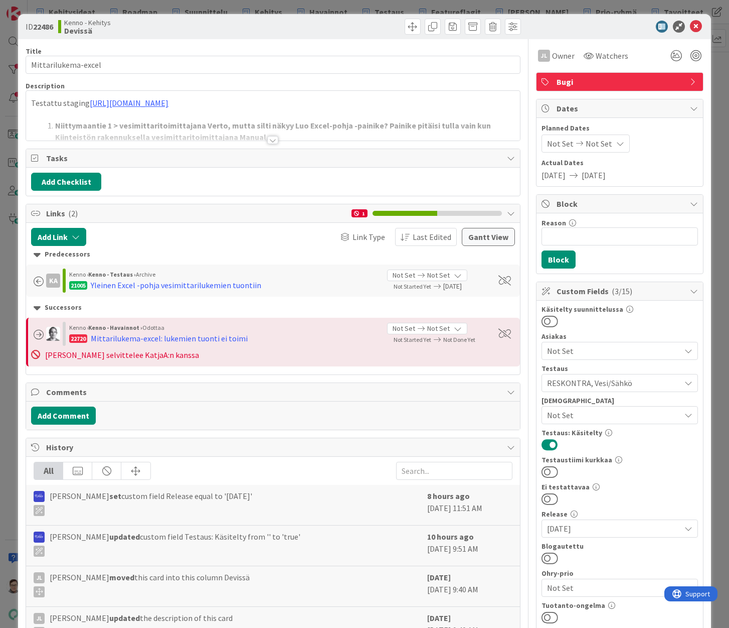
click at [270, 141] on div at bounding box center [272, 140] width 11 height 8
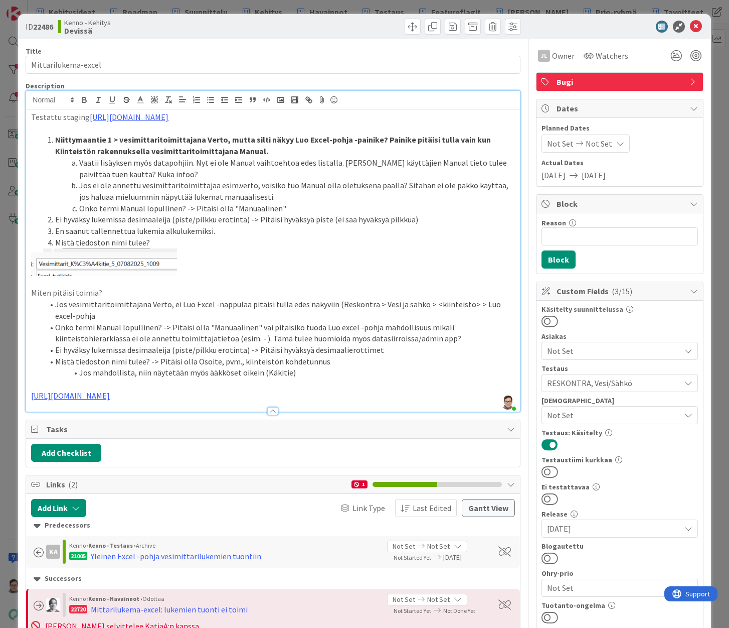
click at [52, 188] on li "Jos ei ole annettu vesimittaritoimittajaa esim.verto, voisiko tuo Manual olla o…" at bounding box center [279, 191] width 472 height 23
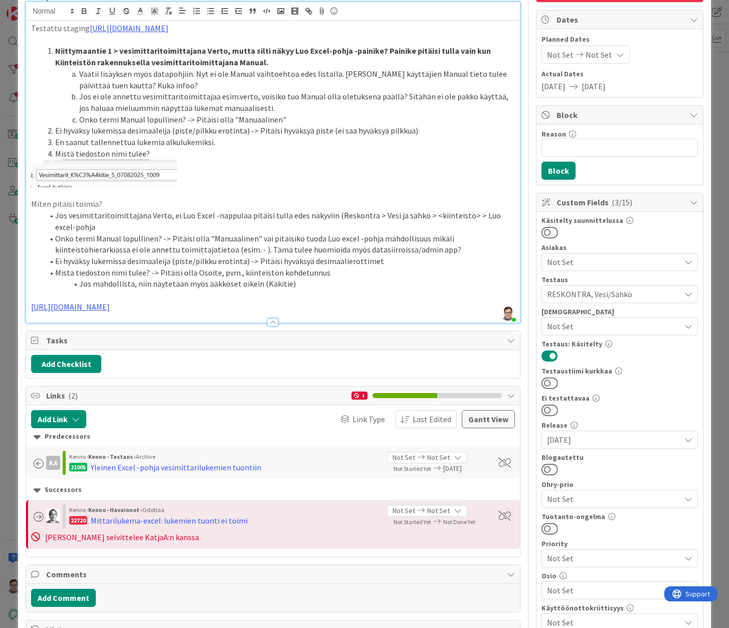
scroll to position [100, 0]
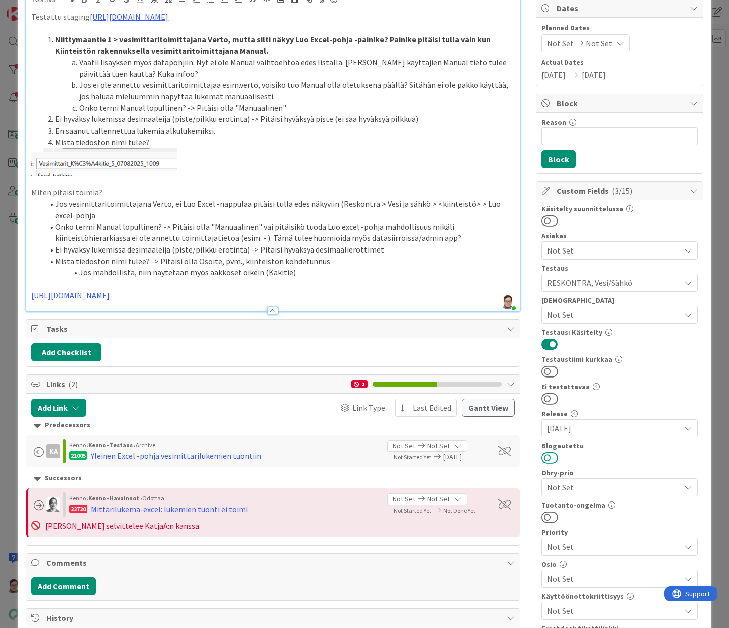
click at [545, 460] on button at bounding box center [550, 457] width 17 height 13
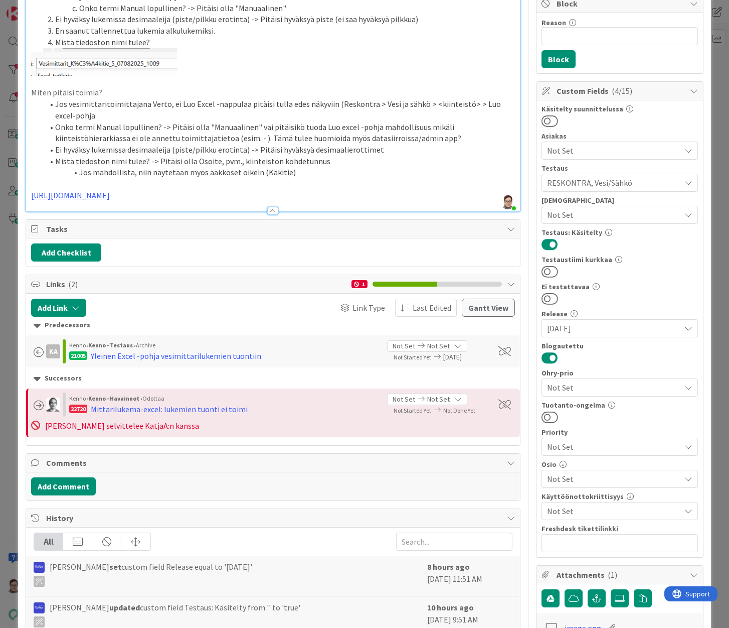
scroll to position [201, 0]
click at [559, 480] on span "Not Set" at bounding box center [613, 478] width 133 height 12
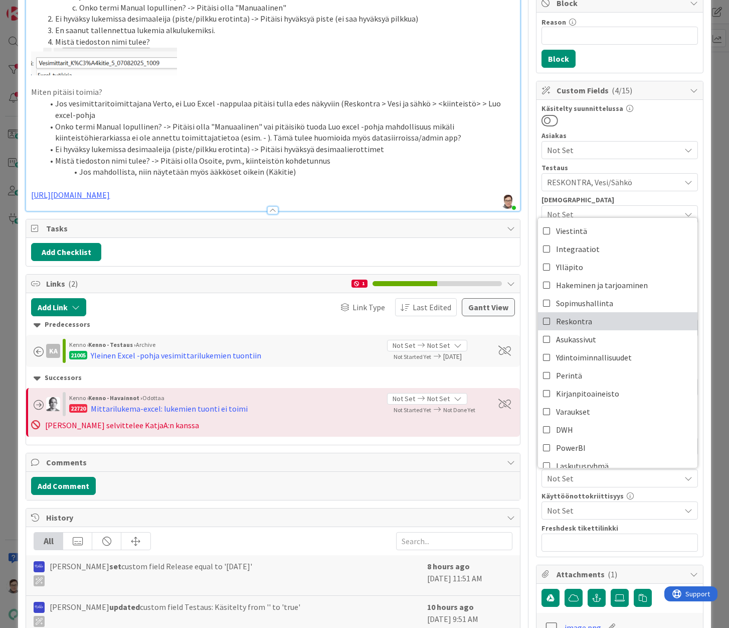
click at [573, 324] on span "Reskontra" at bounding box center [574, 321] width 36 height 15
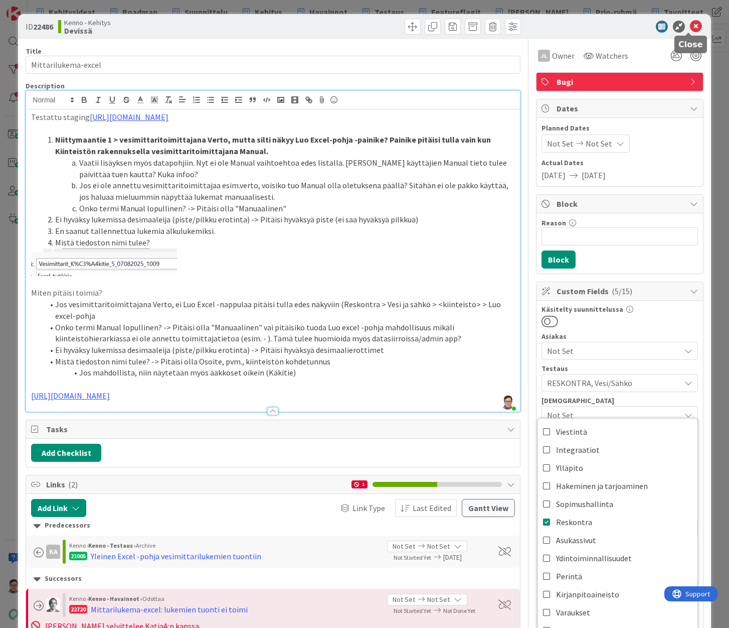
click at [691, 24] on icon at bounding box center [696, 27] width 12 height 12
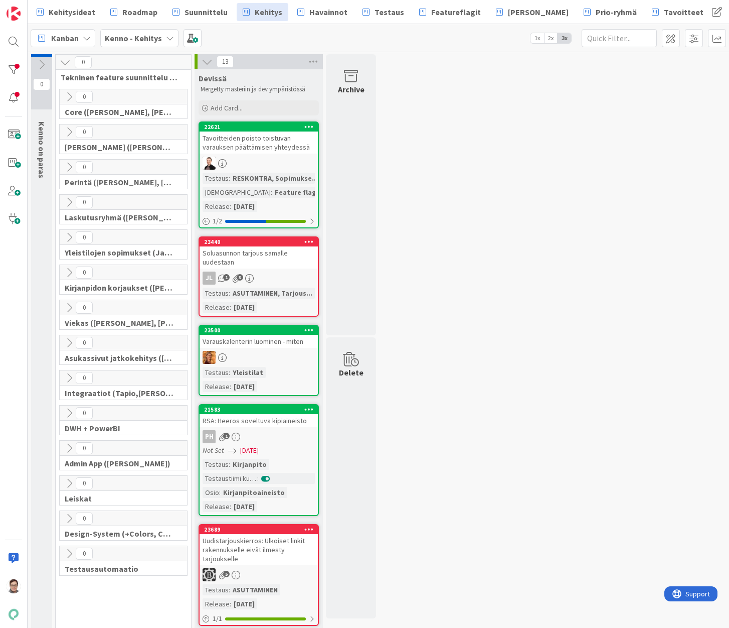
click at [265, 152] on div "Tavoitteiden poisto toistuvan varauksen päättämisen yhteydessä" at bounding box center [259, 142] width 118 height 22
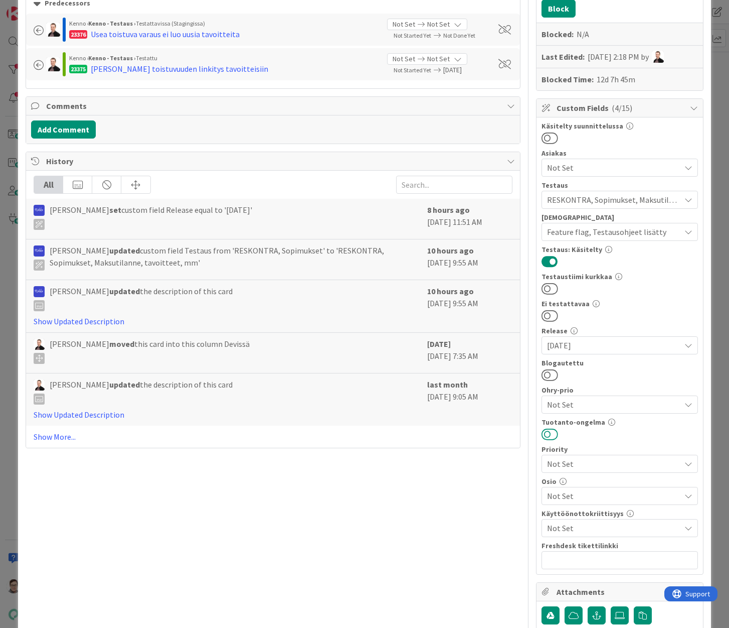
click at [542, 431] on button at bounding box center [550, 433] width 17 height 13
click at [546, 376] on button at bounding box center [550, 374] width 17 height 13
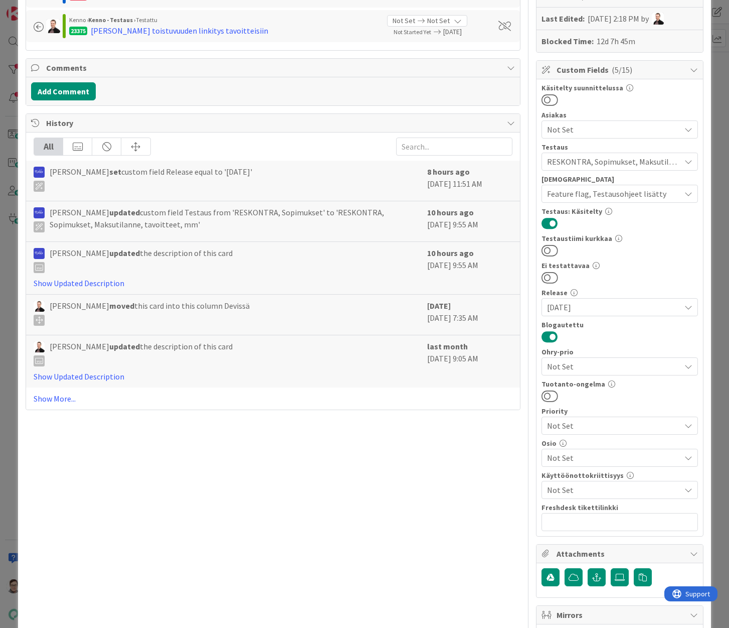
scroll to position [351, 0]
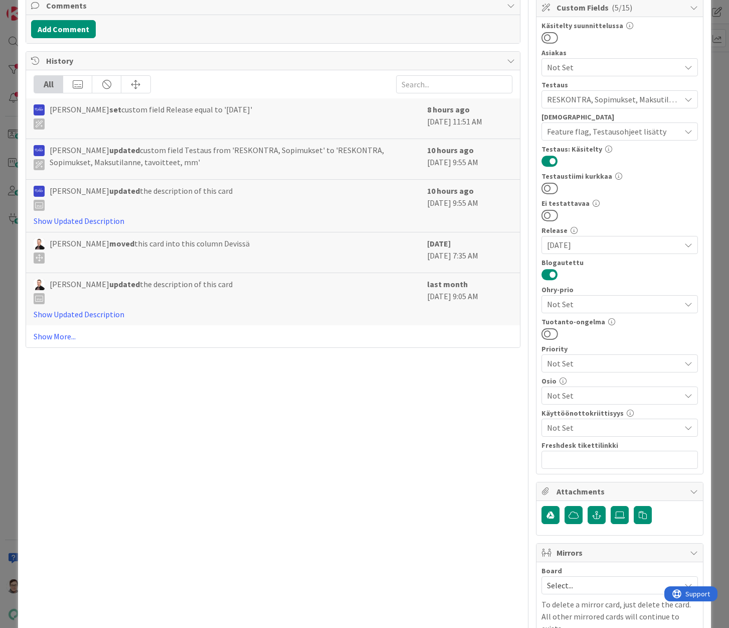
click at [569, 395] on span "Not Set" at bounding box center [613, 395] width 133 height 12
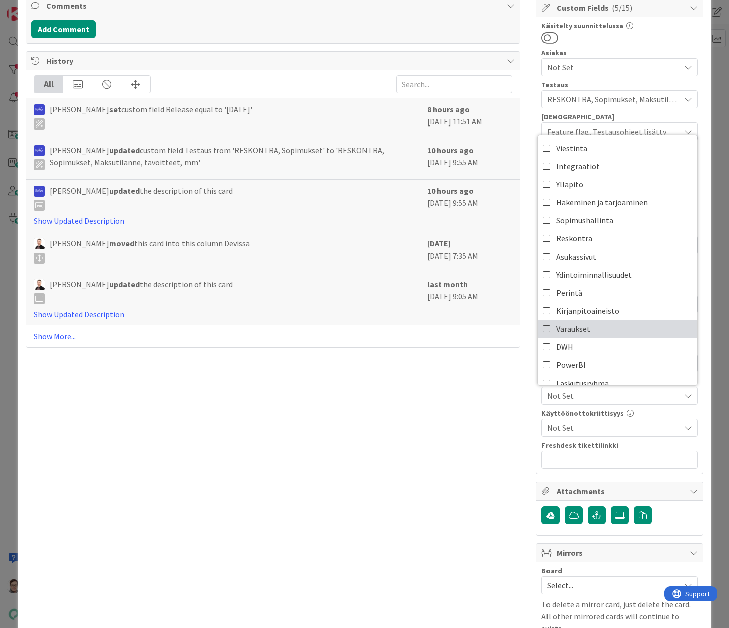
click at [568, 329] on span "Varaukset" at bounding box center [573, 328] width 34 height 15
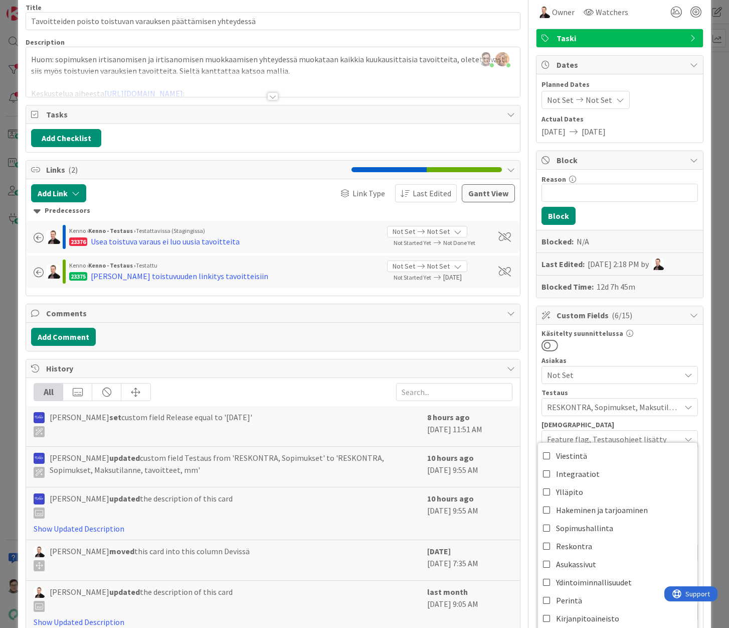
scroll to position [0, 0]
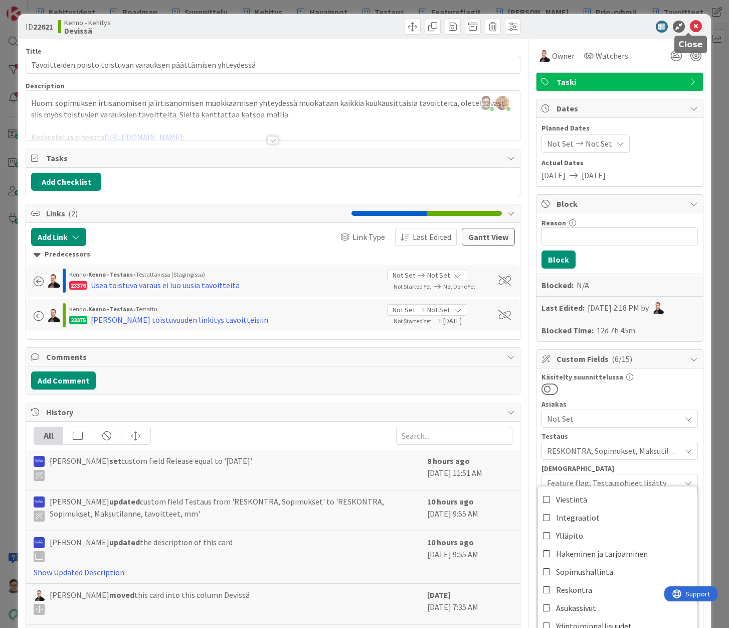
click at [690, 29] on icon at bounding box center [696, 27] width 12 height 12
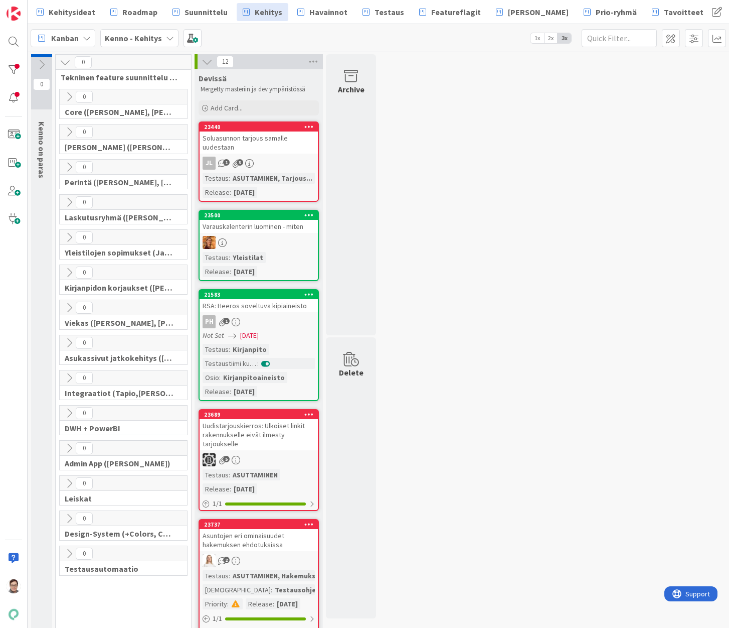
click at [257, 233] on div "Varauskalenterin luominen - miten" at bounding box center [259, 226] width 118 height 13
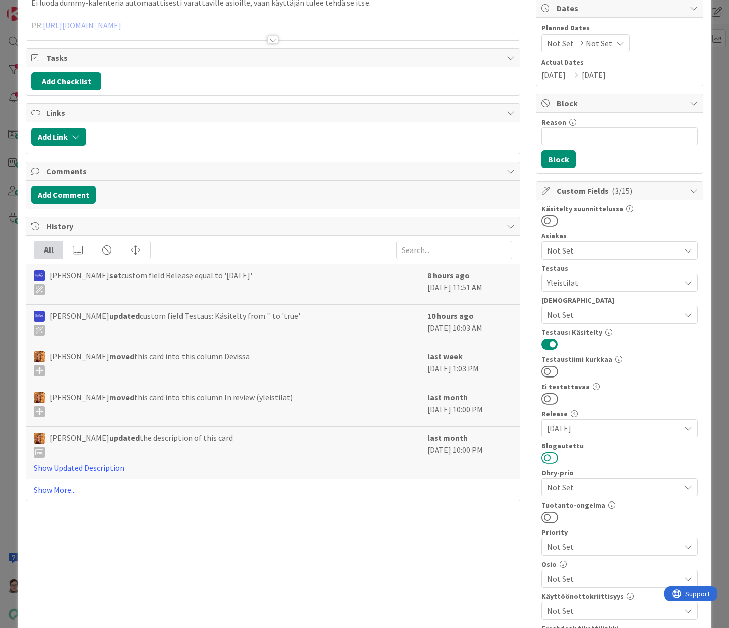
click at [546, 460] on button at bounding box center [550, 457] width 17 height 13
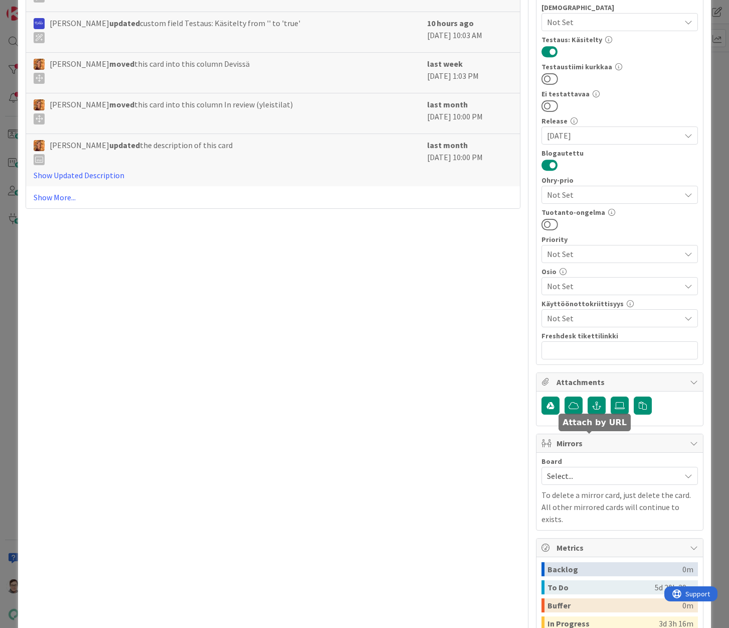
scroll to position [401, 0]
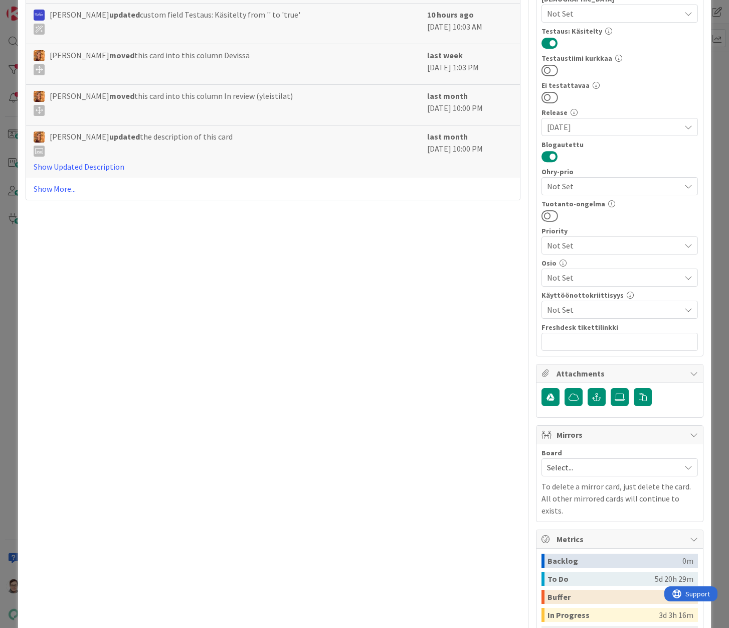
click at [563, 274] on span "Not Set" at bounding box center [613, 277] width 133 height 12
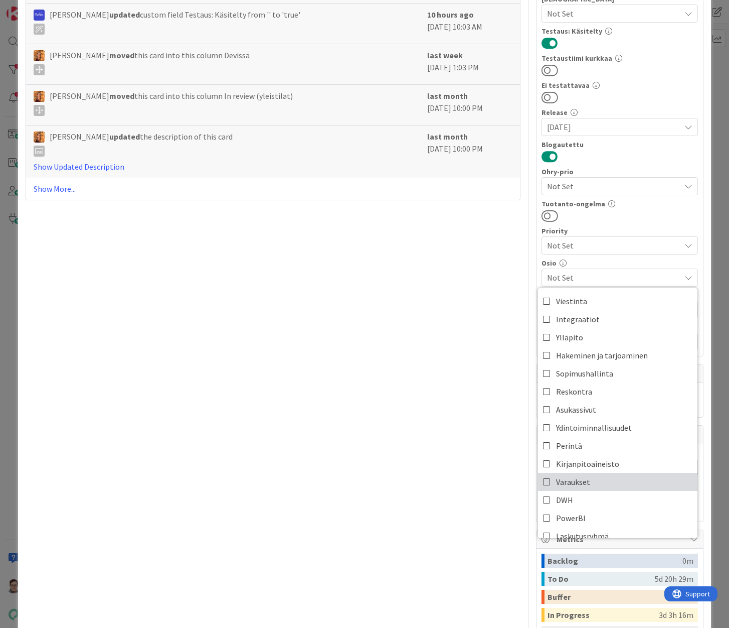
click at [577, 474] on span "Varaukset" at bounding box center [573, 481] width 34 height 15
click at [442, 448] on div "Title 33 / 128 Varauskalenterin luominen - miten Description Sanna Mattila just…" at bounding box center [273, 179] width 495 height 1082
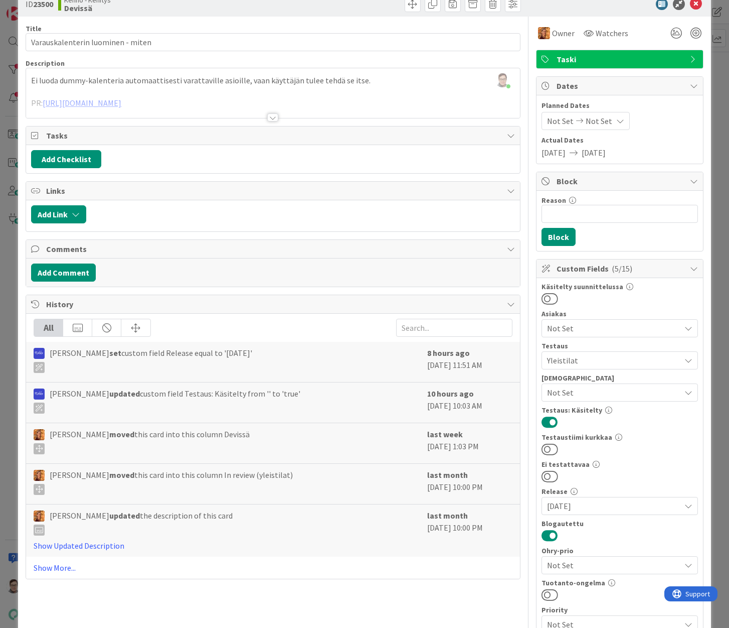
scroll to position [0, 0]
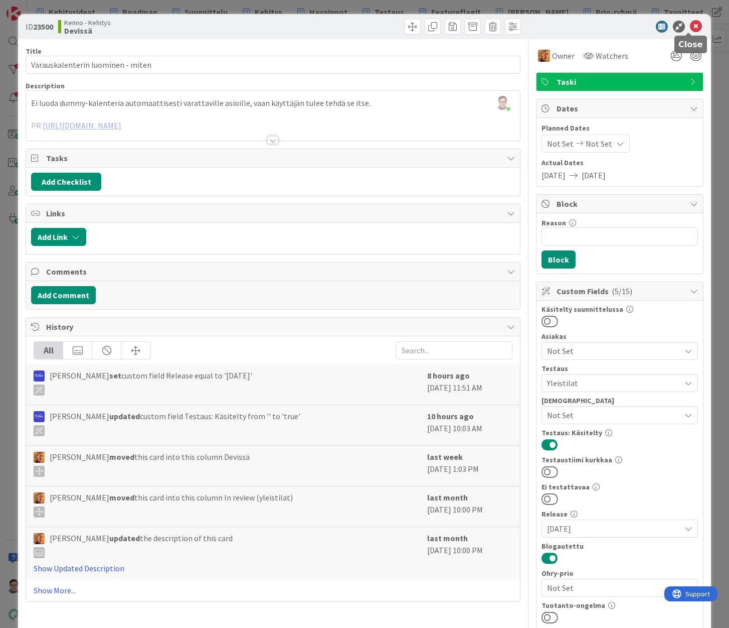
click at [691, 23] on icon at bounding box center [696, 27] width 12 height 12
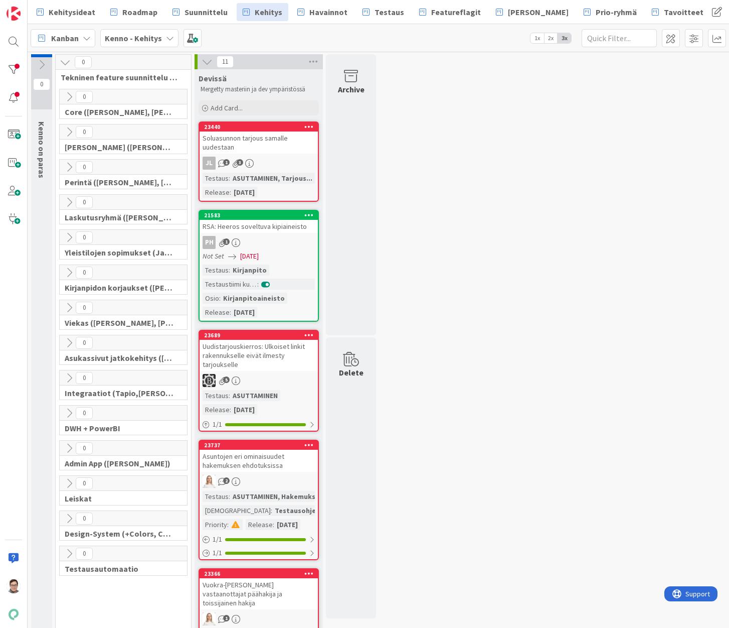
click at [283, 246] on div "PH 1" at bounding box center [259, 242] width 118 height 13
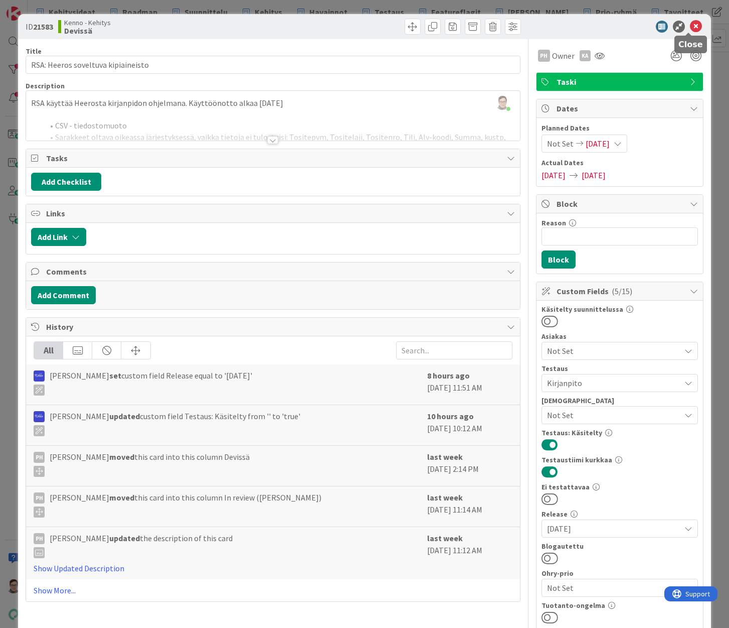
click at [690, 26] on icon at bounding box center [696, 27] width 12 height 12
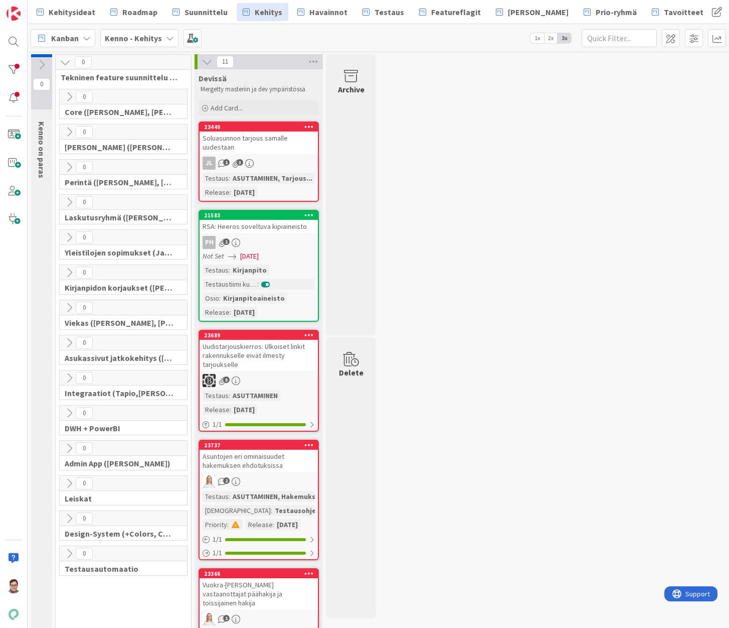
click at [262, 240] on div "PH 1" at bounding box center [259, 242] width 118 height 13
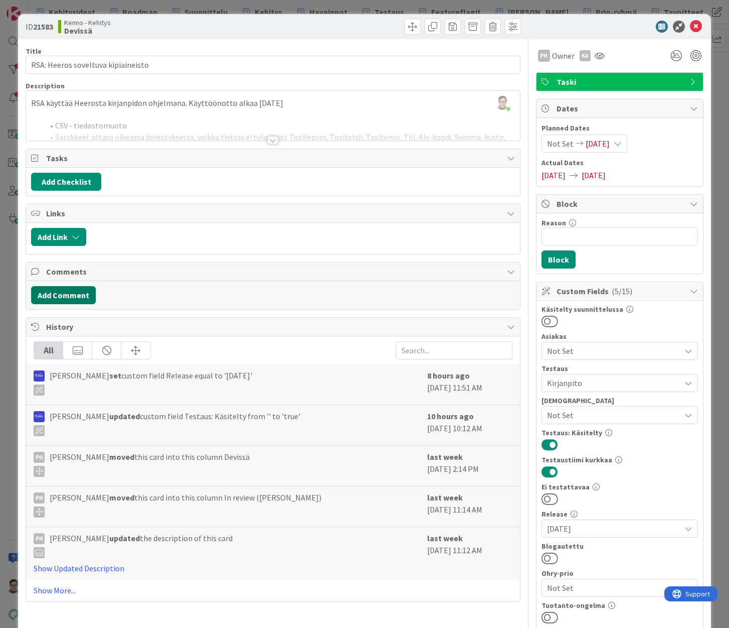
click at [82, 296] on button "Add Comment" at bounding box center [63, 295] width 65 height 18
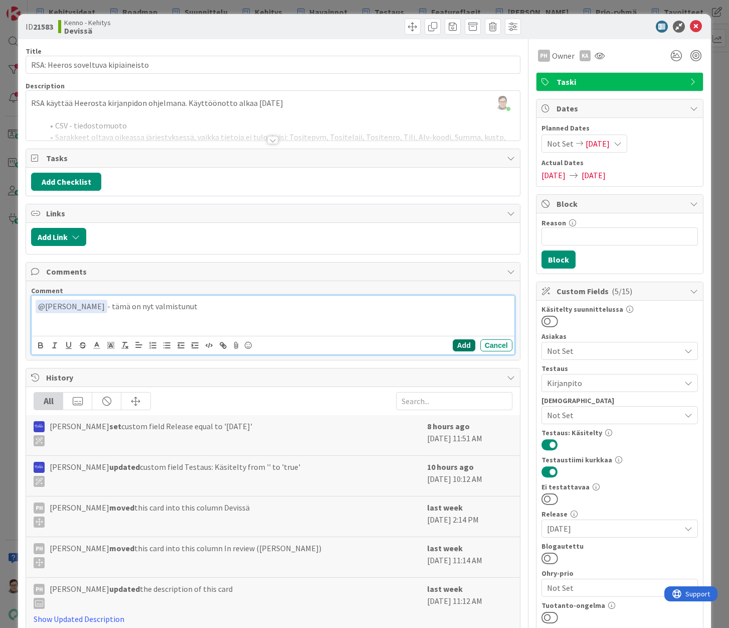
click at [457, 347] on button "Add" at bounding box center [464, 345] width 23 height 12
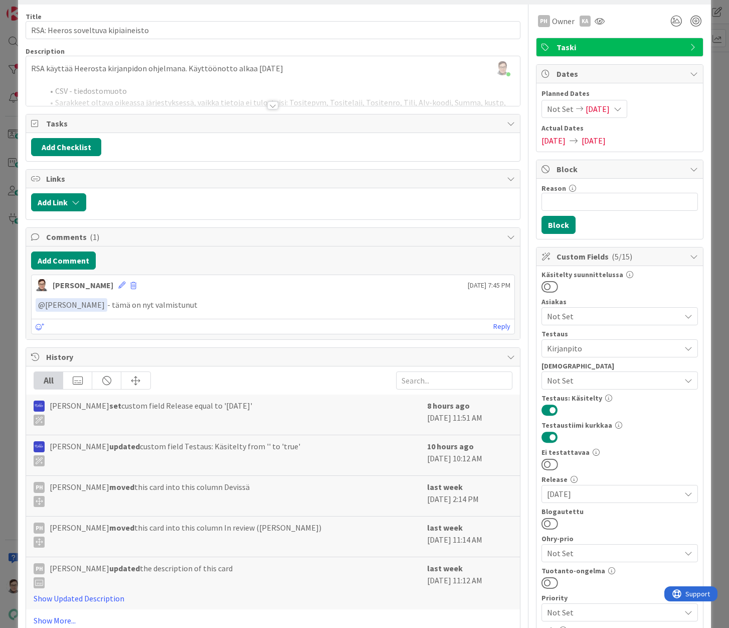
scroll to position [50, 0]
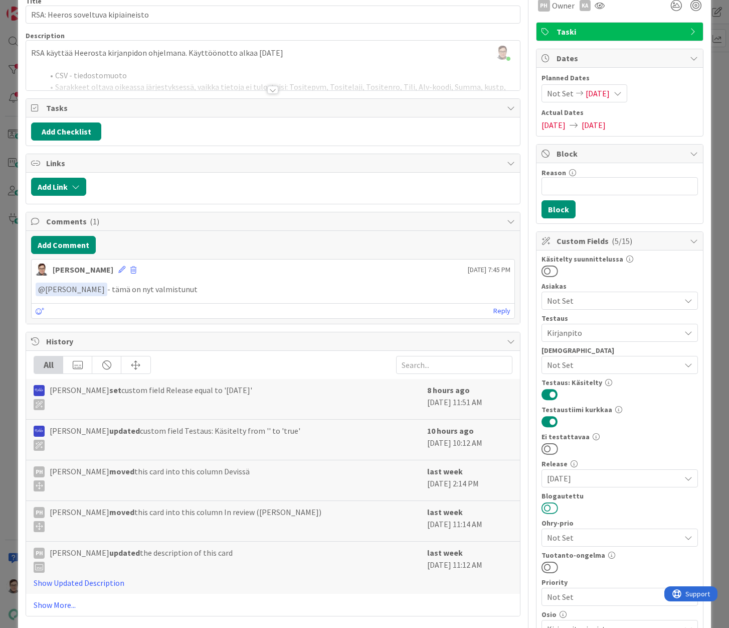
click at [544, 510] on button at bounding box center [550, 507] width 17 height 13
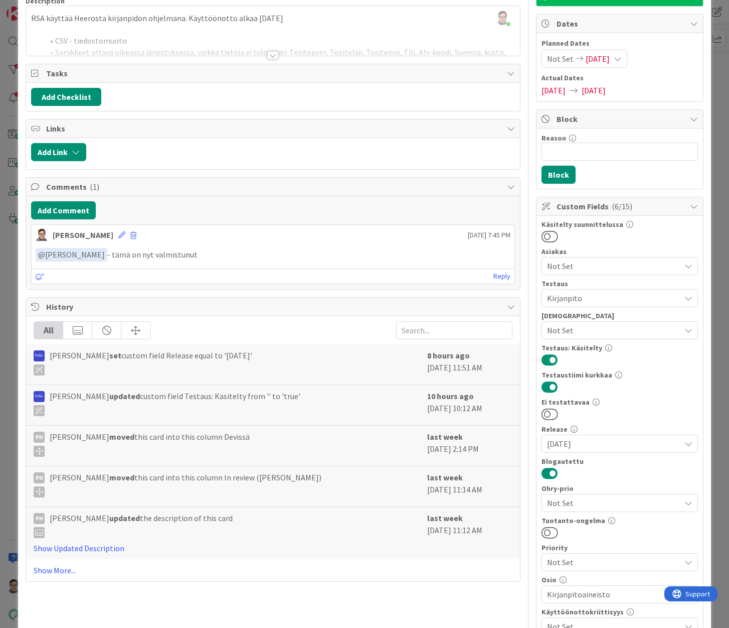
scroll to position [0, 0]
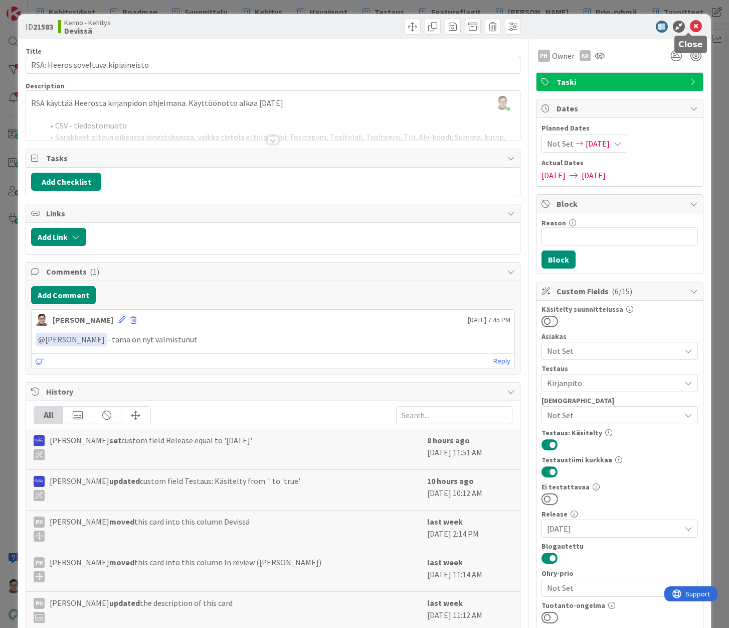
click at [690, 27] on icon at bounding box center [696, 27] width 12 height 12
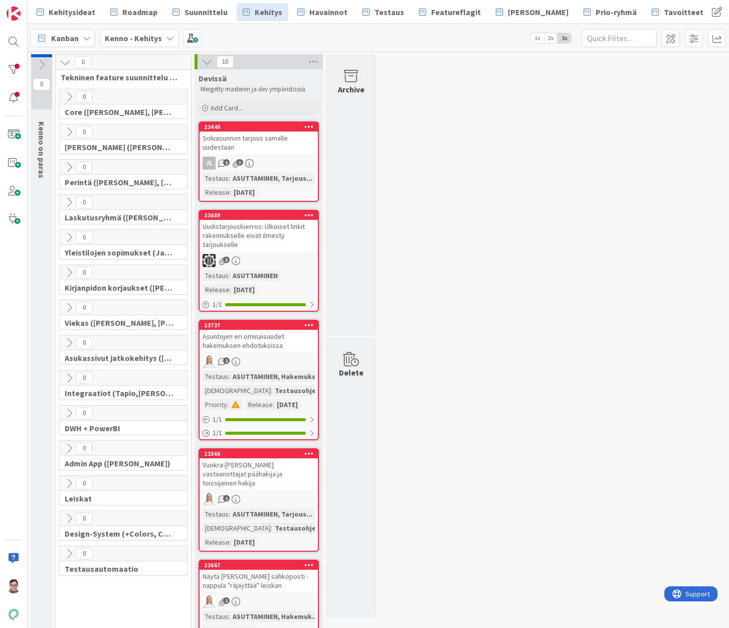
click at [270, 233] on div "Uudistarjouskierros: Ulkoiset linkit rakennukselle eivät ilmesty tarjoukselle" at bounding box center [259, 235] width 118 height 31
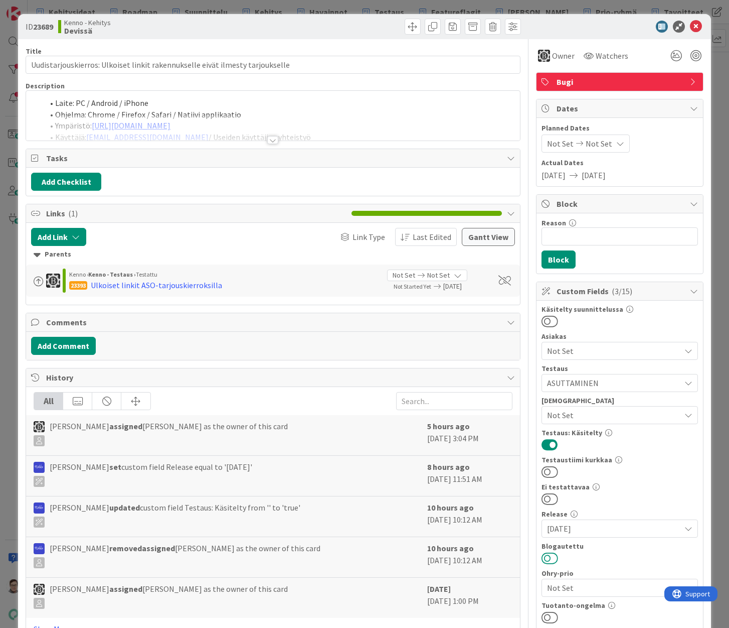
click at [544, 560] on button at bounding box center [550, 557] width 17 height 13
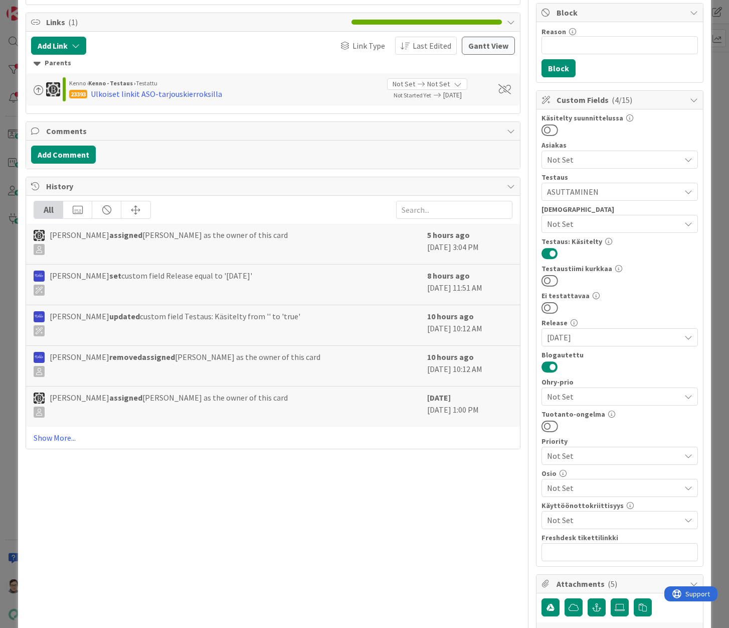
scroll to position [251, 0]
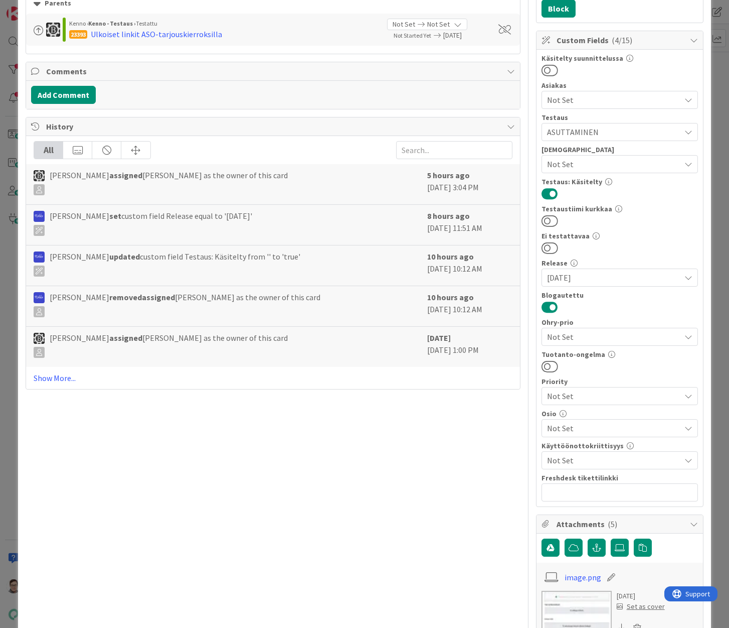
click at [578, 421] on div "Not Set" at bounding box center [620, 428] width 157 height 18
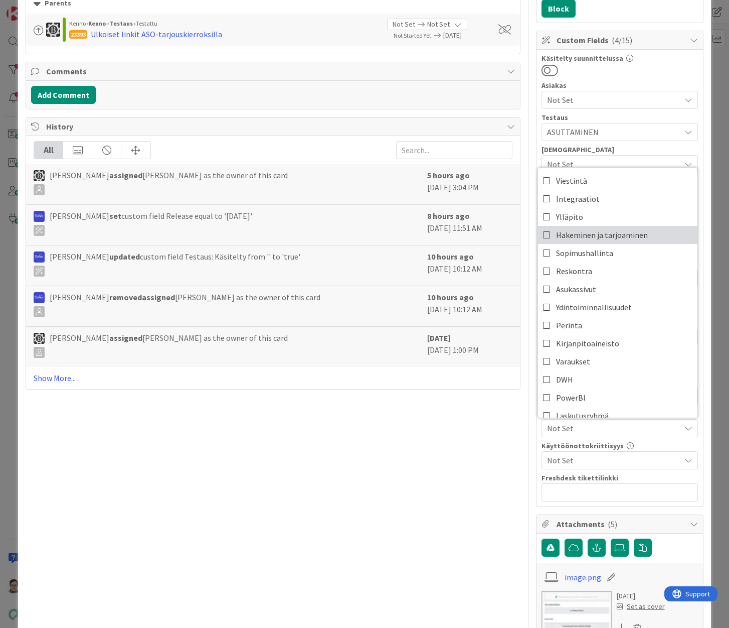
click at [580, 235] on span "Hakeminen ja tarjoaminen" at bounding box center [602, 234] width 92 height 15
click at [487, 535] on div "Title 77 / 128 Uudistarjouskierros: Ulkoiset linkit rakennukselle eivät ilmesty…" at bounding box center [273, 534] width 495 height 1493
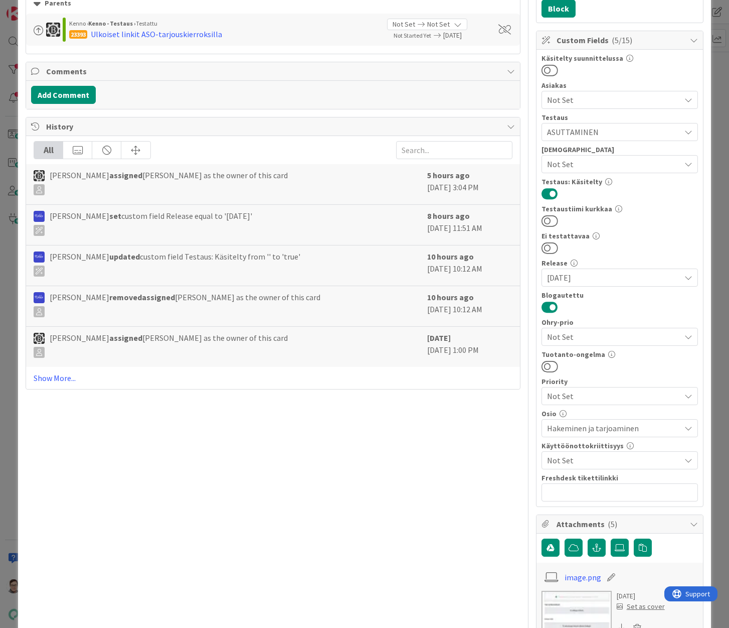
scroll to position [0, 0]
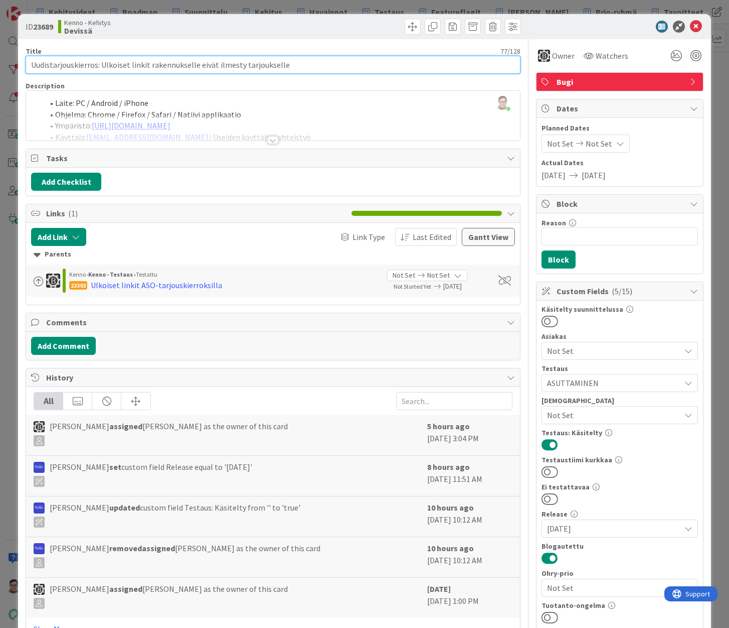
click at [299, 65] on input "Uudistarjouskierros: Ulkoiset linkit rakennukselle eivät ilmesty tarjoukselle" at bounding box center [273, 65] width 495 height 18
click at [299, 67] on input "Uudistarjouskierros: Ulkoiset linkit rakennukselle eivät ilmesty tarjoukselle" at bounding box center [273, 65] width 495 height 18
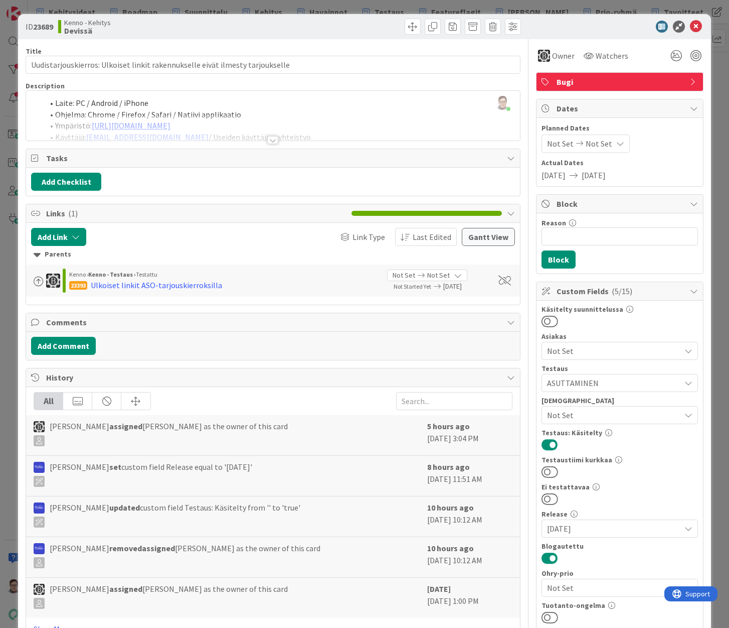
click at [268, 136] on div at bounding box center [272, 140] width 11 height 8
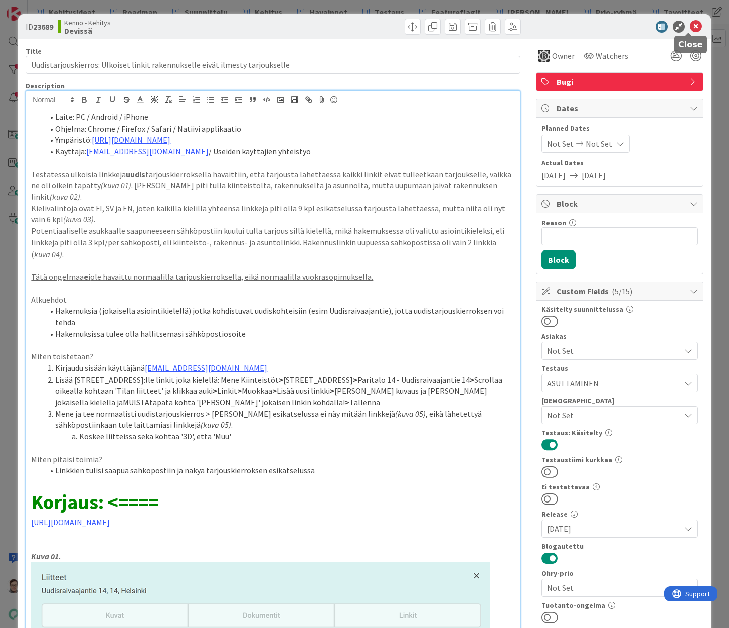
click at [693, 26] on icon at bounding box center [696, 27] width 12 height 12
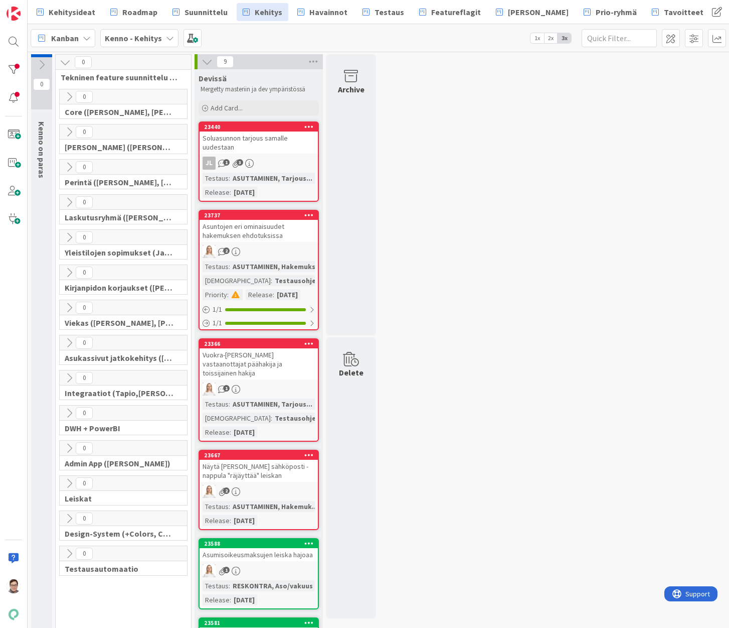
click at [277, 151] on div "Soluasunnon tarjous samalle uudestaan" at bounding box center [259, 142] width 118 height 22
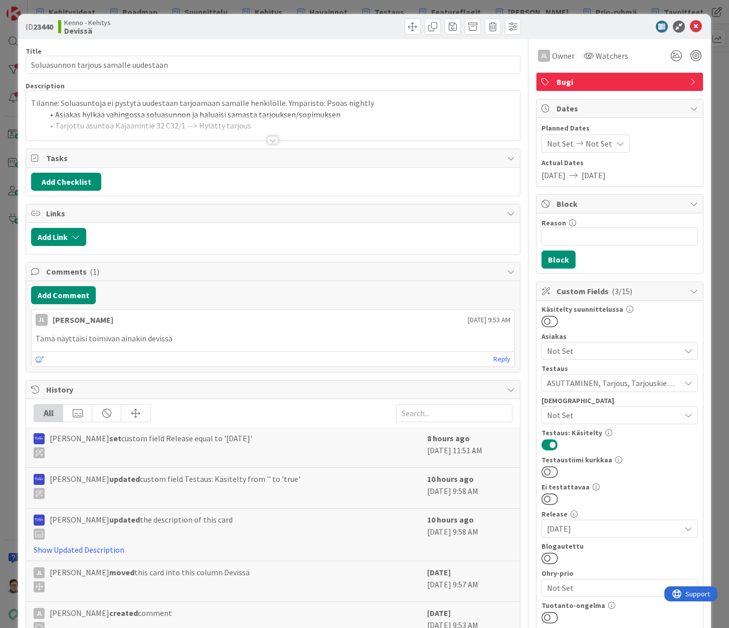
click at [268, 136] on div at bounding box center [272, 140] width 11 height 8
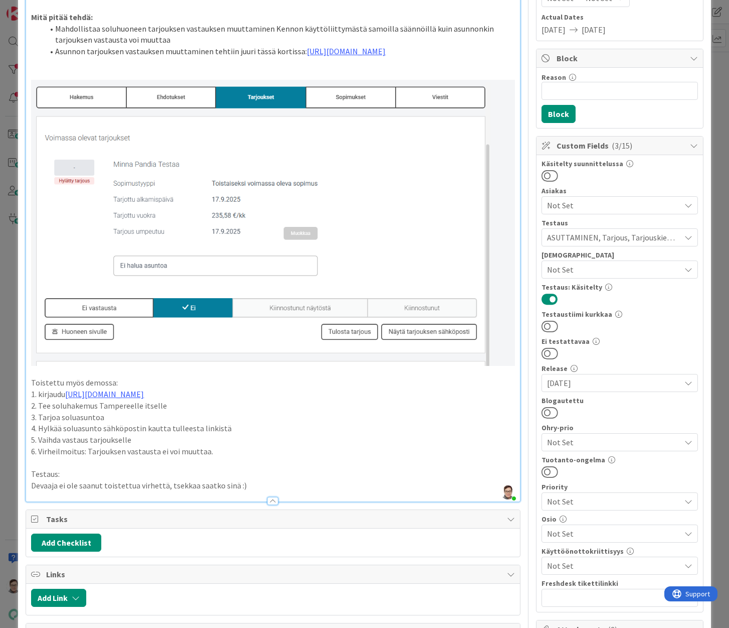
scroll to position [151, 0]
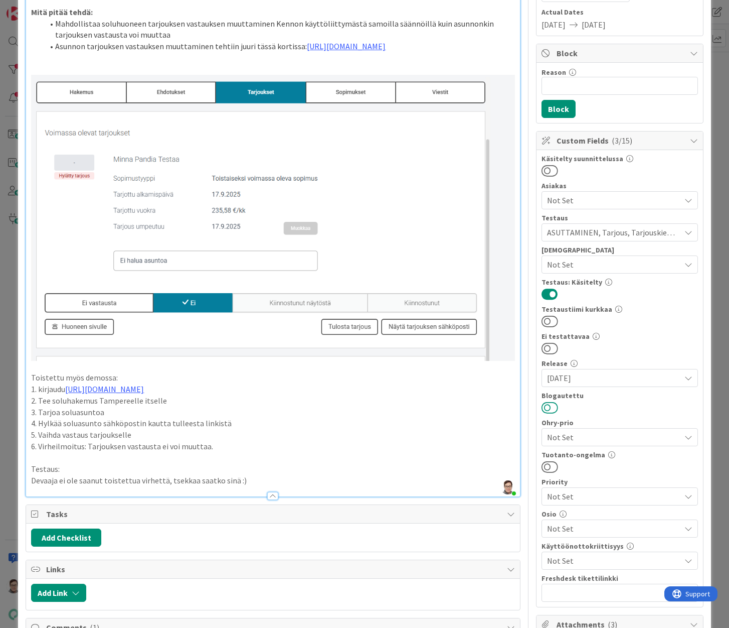
click at [543, 406] on button at bounding box center [550, 407] width 17 height 13
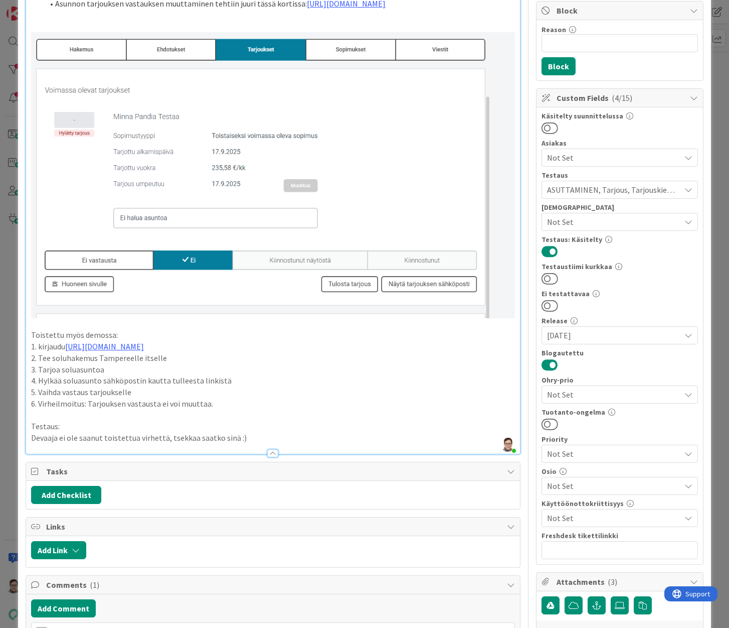
scroll to position [301, 0]
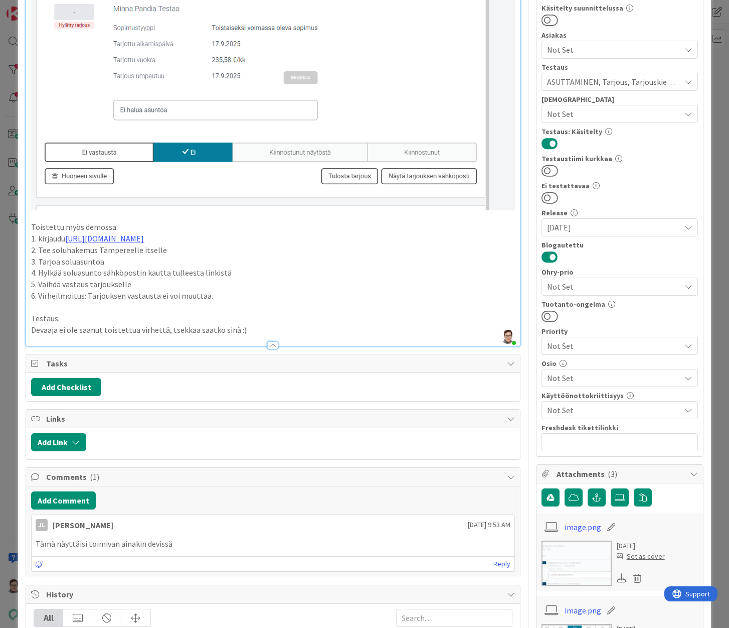
click at [564, 378] on span "Not Set" at bounding box center [613, 378] width 133 height 12
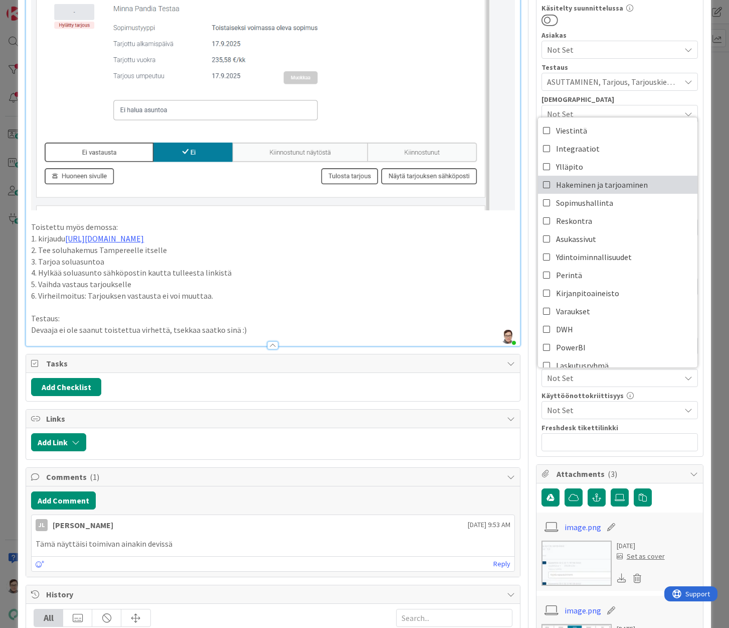
click at [612, 187] on span "Hakeminen ja tarjoaminen" at bounding box center [602, 184] width 92 height 15
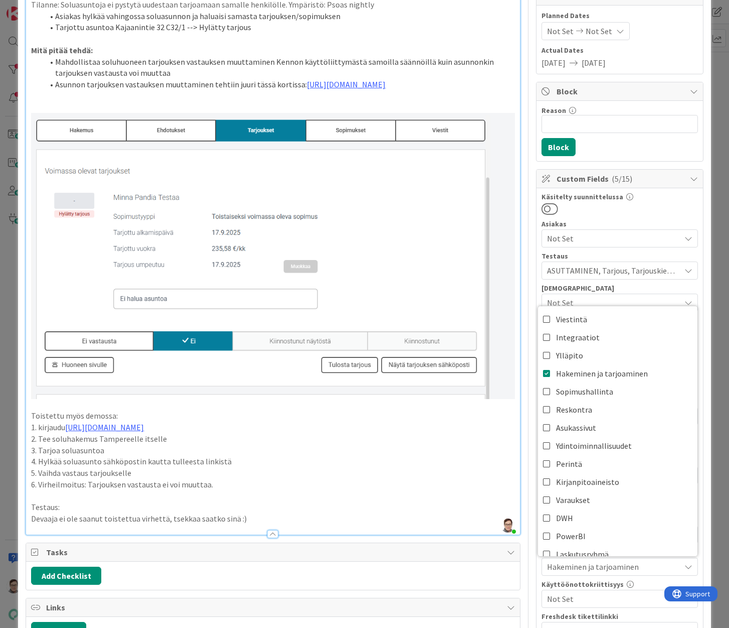
scroll to position [0, 0]
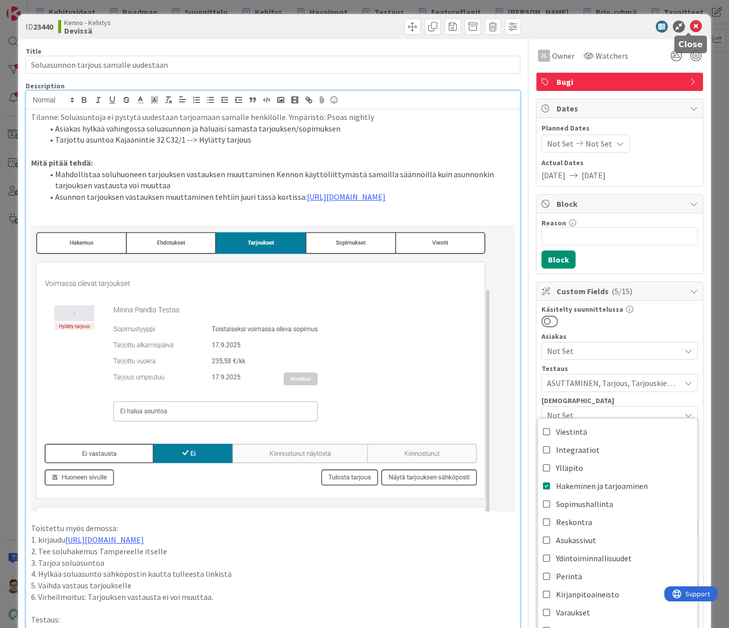
click at [690, 22] on icon at bounding box center [696, 27] width 12 height 12
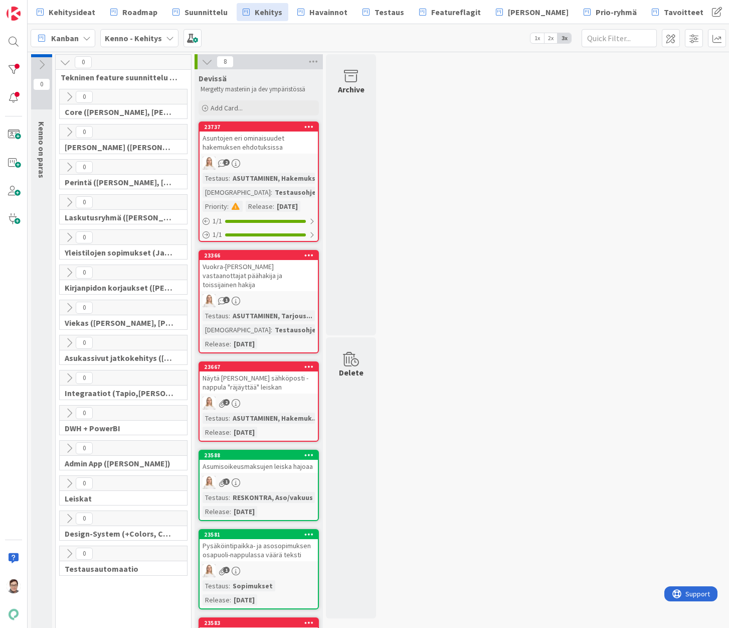
click at [254, 147] on div "Asuntojen eri ominaisuudet hakemuksen ehdotuksissa" at bounding box center [259, 142] width 118 height 22
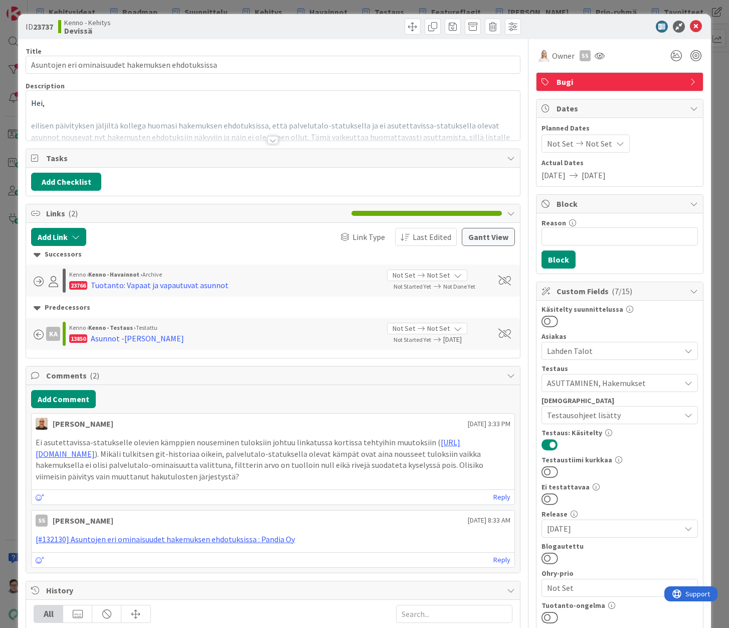
click at [273, 140] on div at bounding box center [272, 140] width 11 height 8
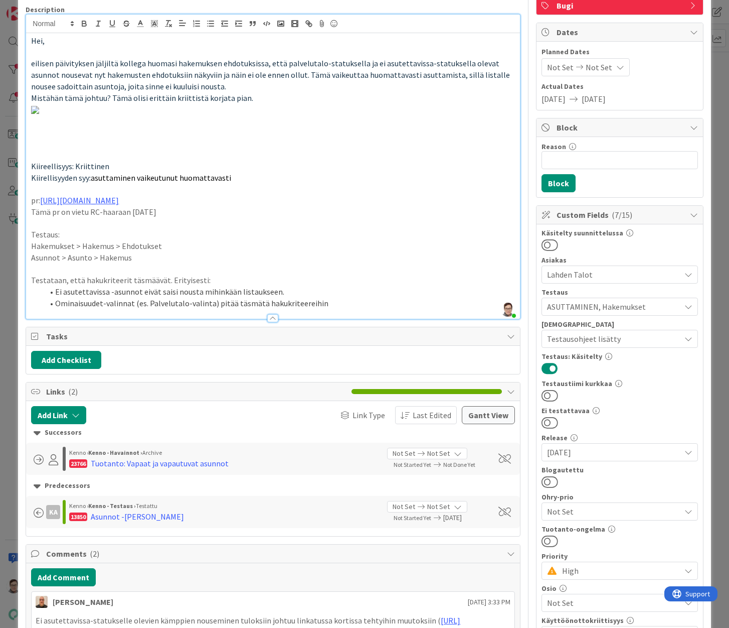
scroll to position [100, 0]
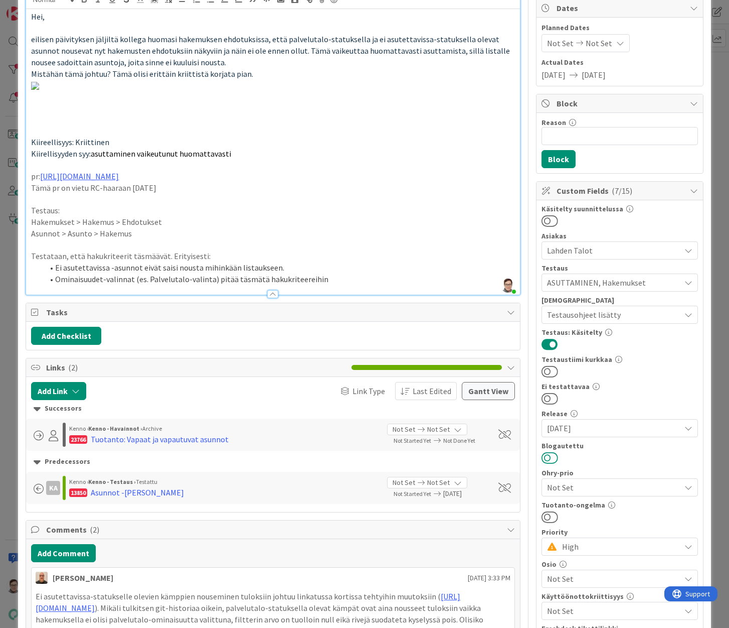
click at [542, 461] on button at bounding box center [550, 457] width 17 height 13
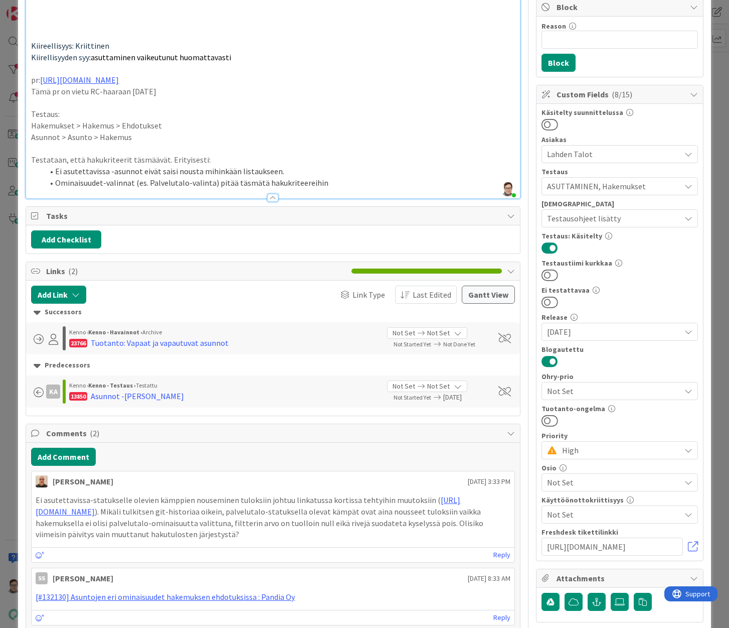
scroll to position [201, 0]
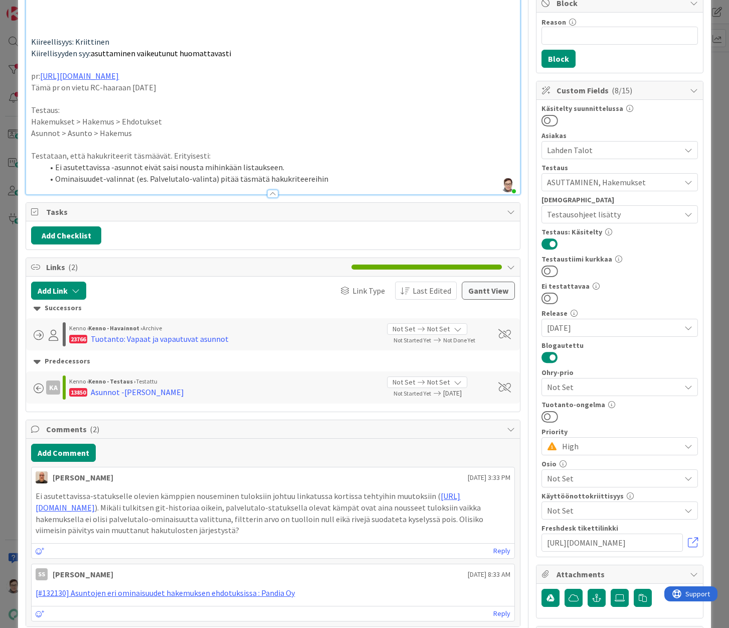
click at [585, 479] on span "Not Set" at bounding box center [613, 478] width 133 height 12
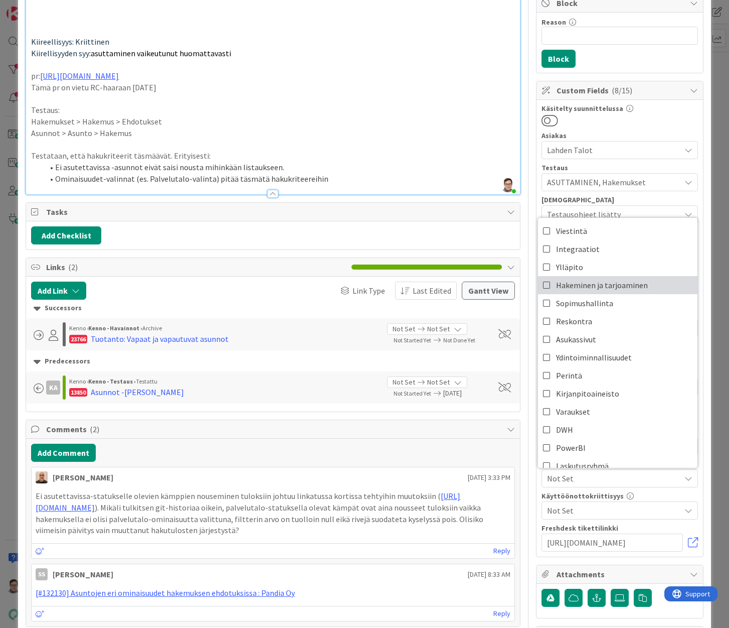
click at [593, 278] on span "Hakeminen ja tarjoaminen" at bounding box center [602, 284] width 92 height 15
click at [437, 25] on p at bounding box center [273, 19] width 484 height 12
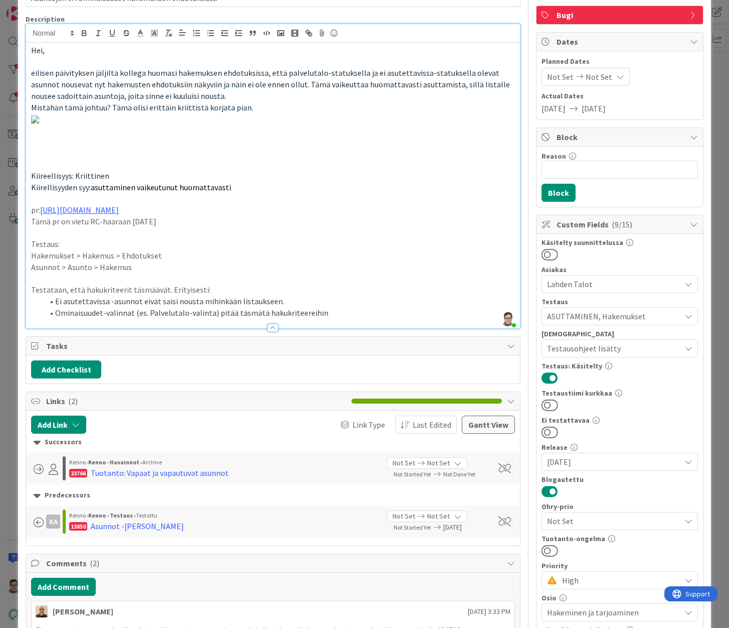
scroll to position [0, 0]
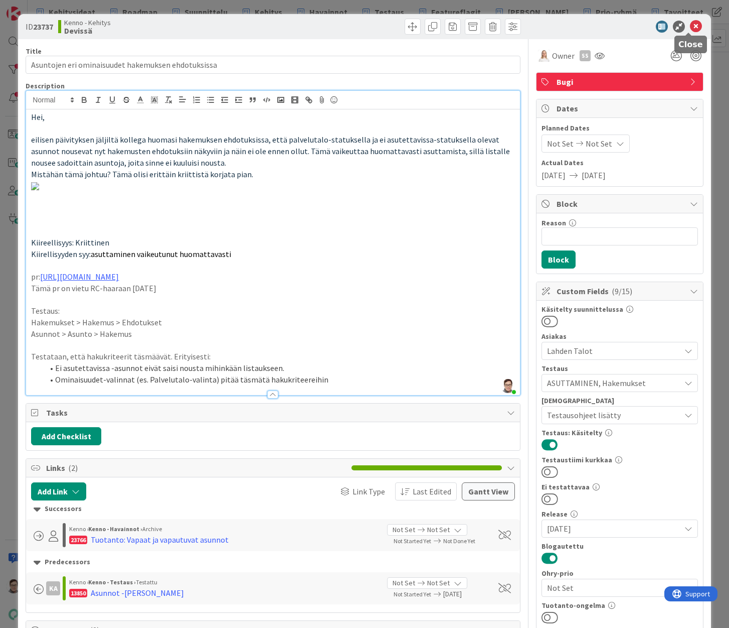
click at [690, 27] on icon at bounding box center [696, 27] width 12 height 12
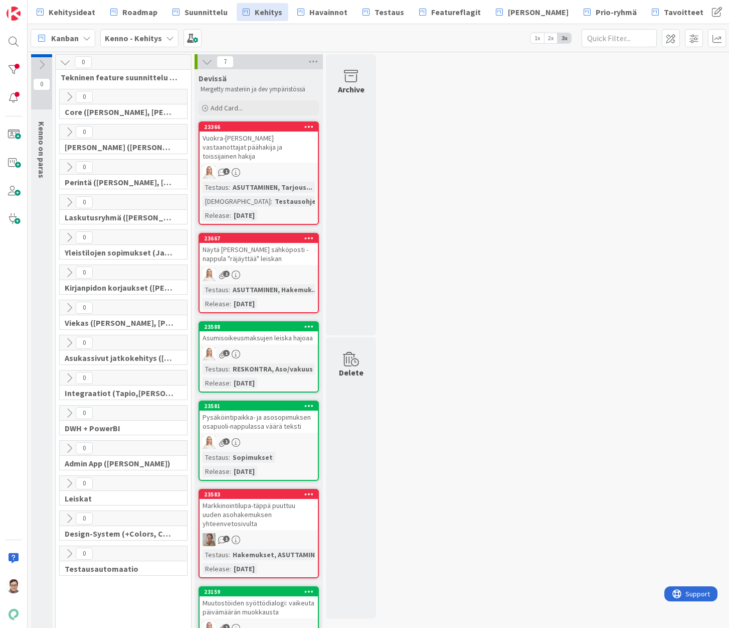
click at [235, 159] on div "Vuokra-[PERSON_NAME] vastaanottajat päähakija ja toissijainen hakija" at bounding box center [259, 146] width 118 height 31
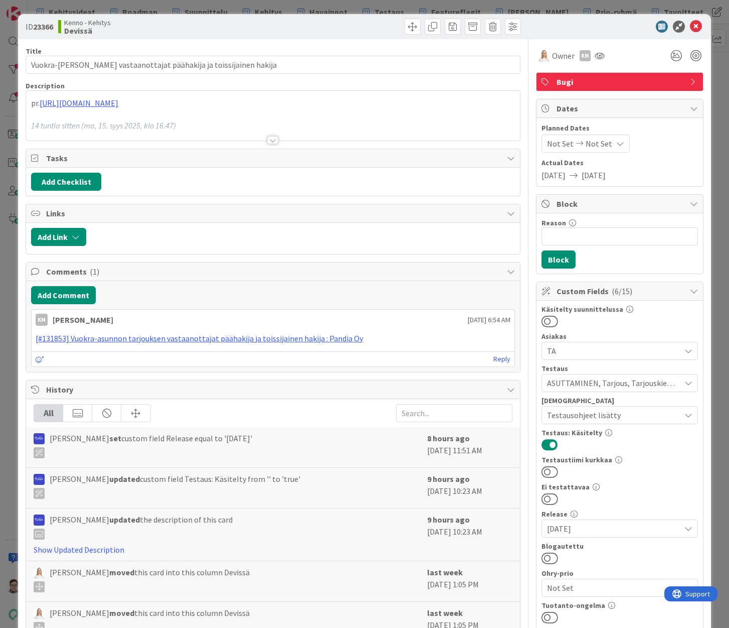
click at [257, 132] on div at bounding box center [273, 128] width 494 height 26
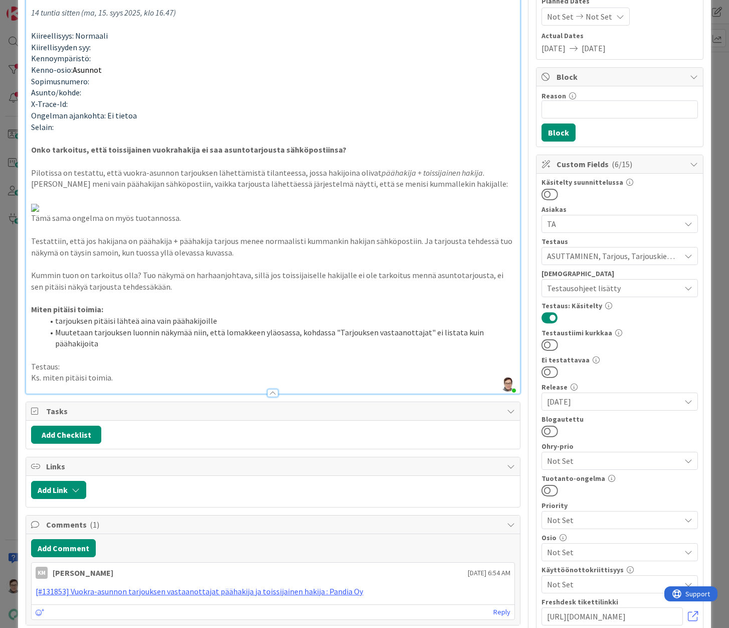
scroll to position [201, 0]
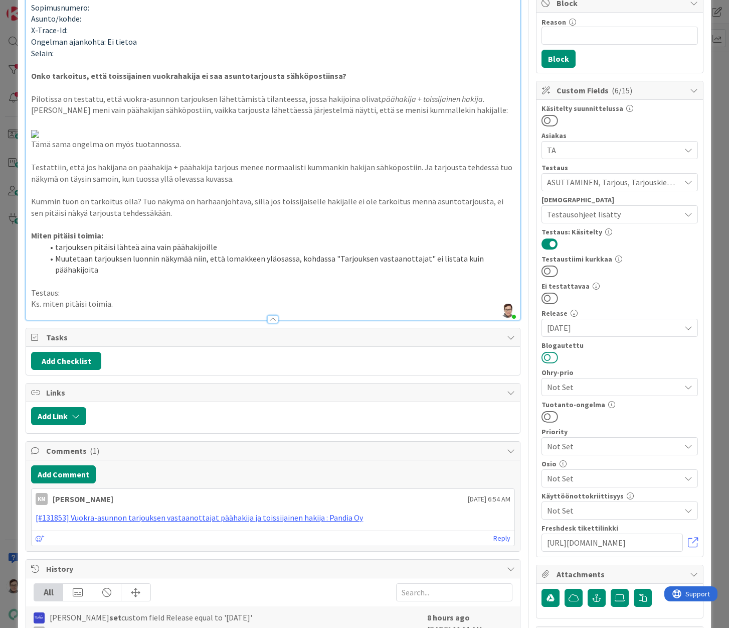
click at [547, 359] on button at bounding box center [550, 357] width 17 height 13
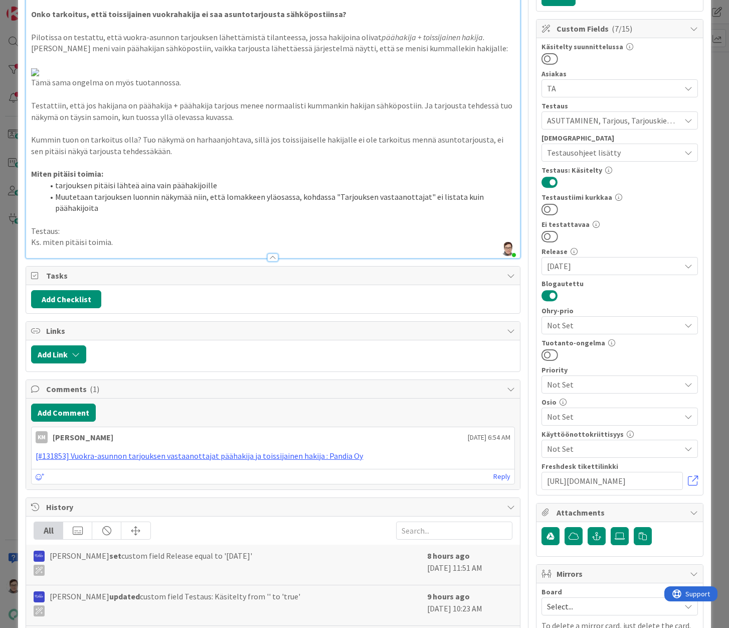
scroll to position [351, 0]
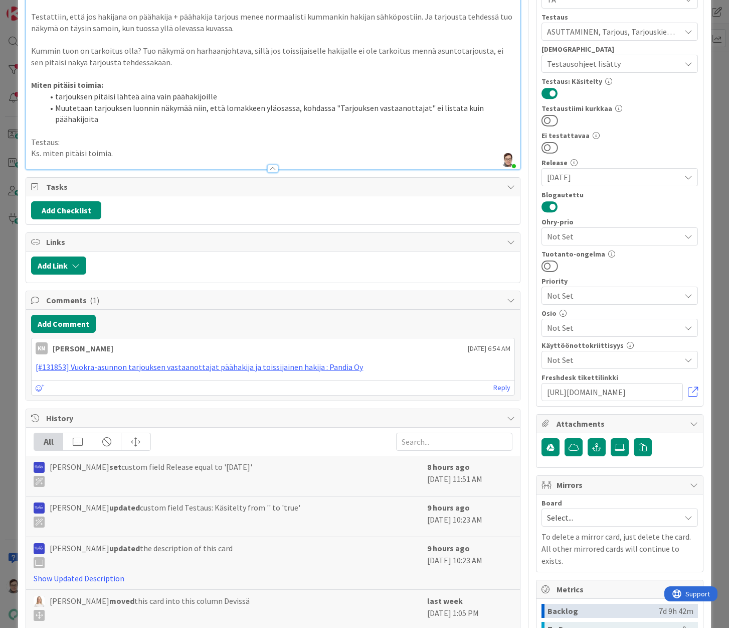
click at [557, 329] on span "Not Set" at bounding box center [613, 328] width 133 height 12
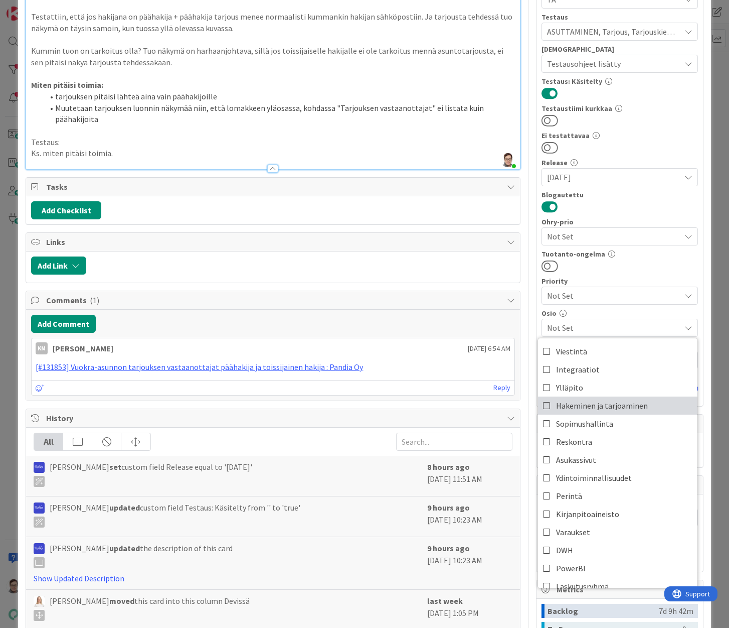
click at [597, 404] on span "Hakeminen ja tarjoaminen" at bounding box center [602, 405] width 92 height 15
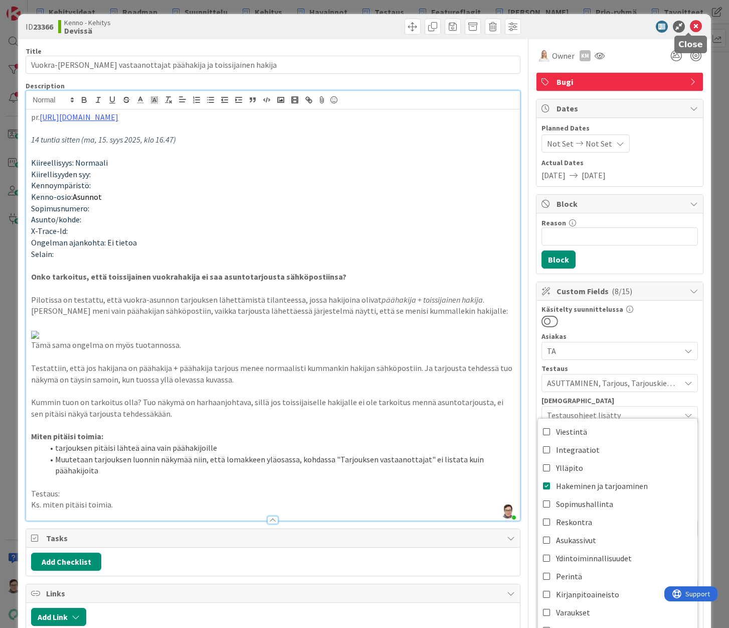
click at [692, 29] on icon at bounding box center [696, 27] width 12 height 12
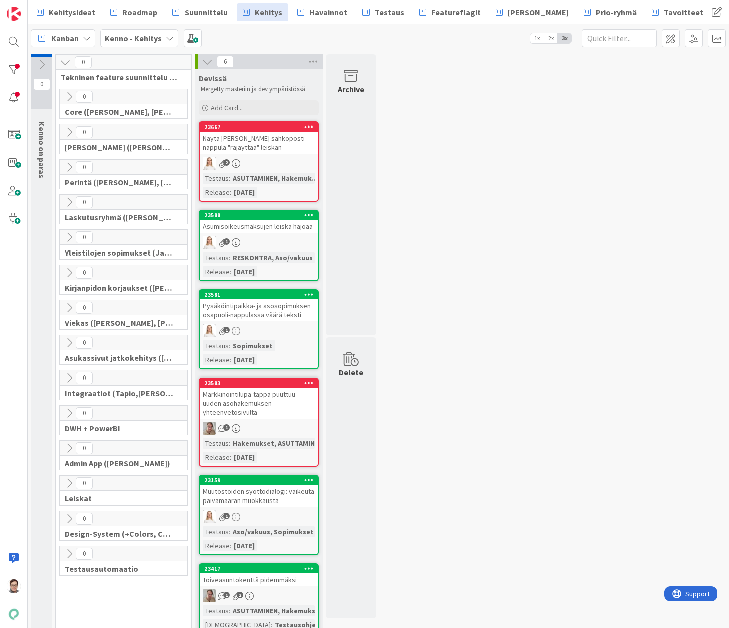
click at [290, 146] on div "Näytä [PERSON_NAME] sähköposti -nappula "räjäyttää" leiskan" at bounding box center [259, 142] width 118 height 22
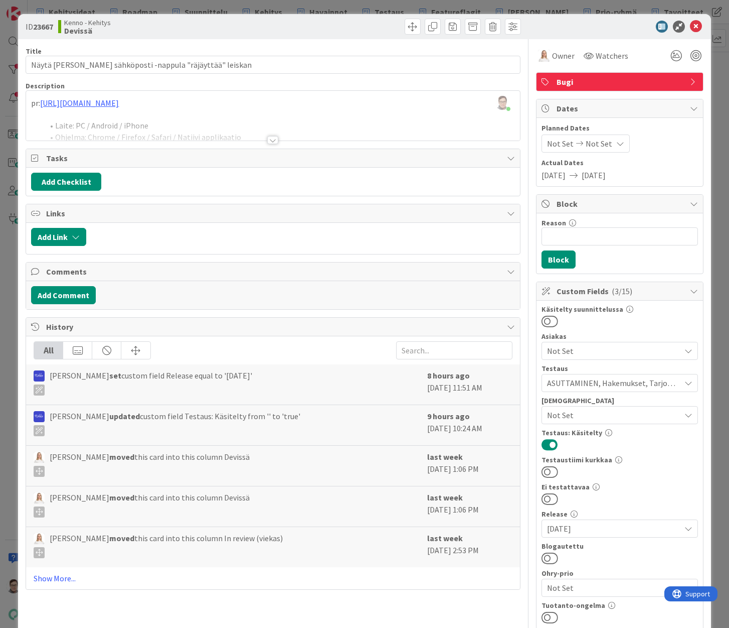
click at [269, 139] on div at bounding box center [272, 140] width 11 height 8
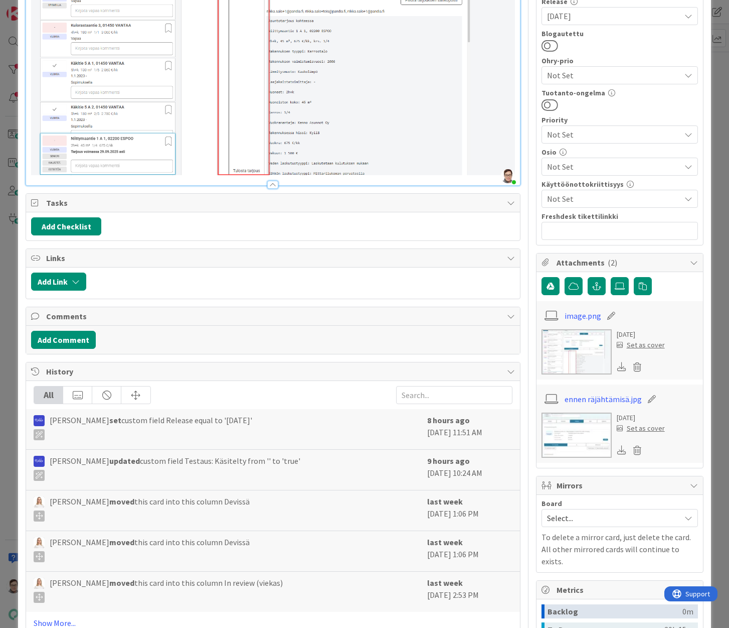
scroll to position [652, 0]
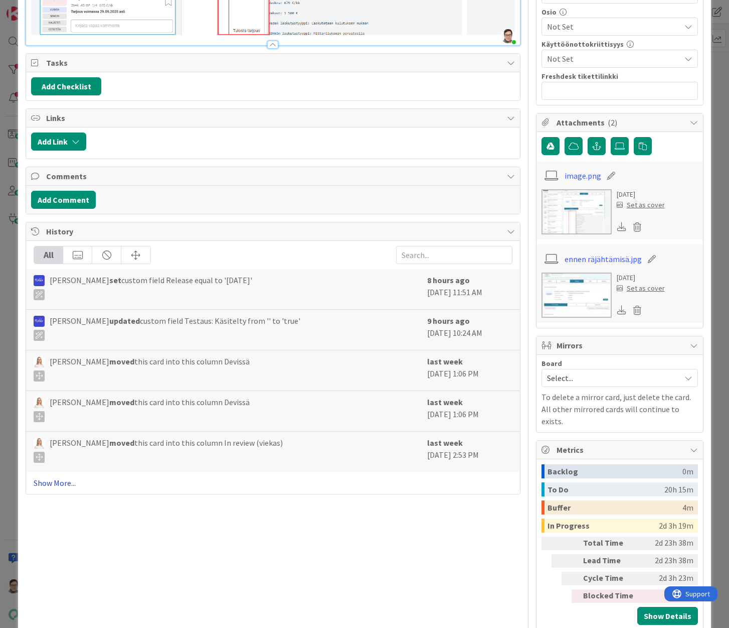
click at [64, 477] on link "Show More..." at bounding box center [273, 483] width 479 height 12
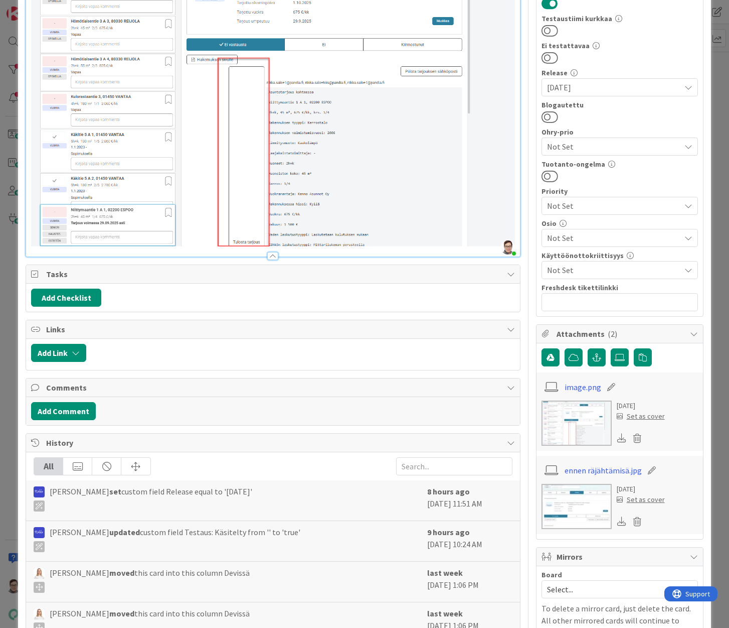
scroll to position [190, 0]
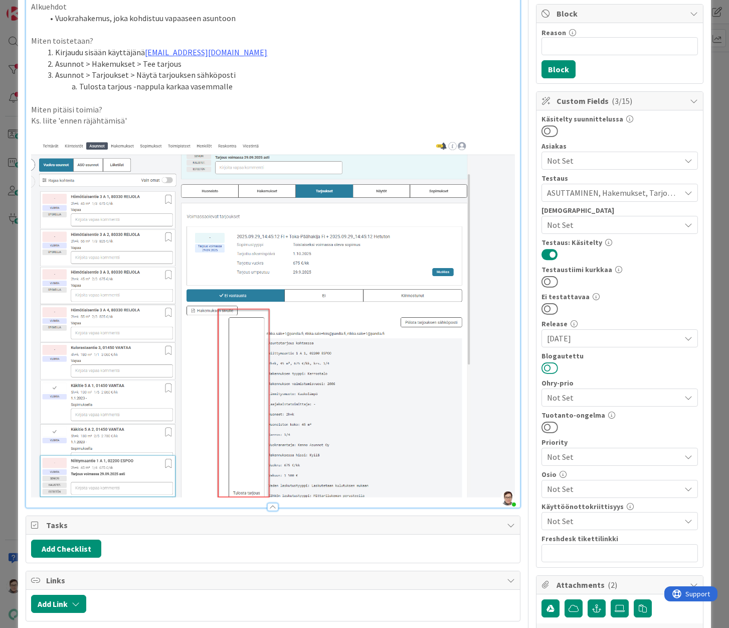
click at [546, 366] on button at bounding box center [550, 367] width 17 height 13
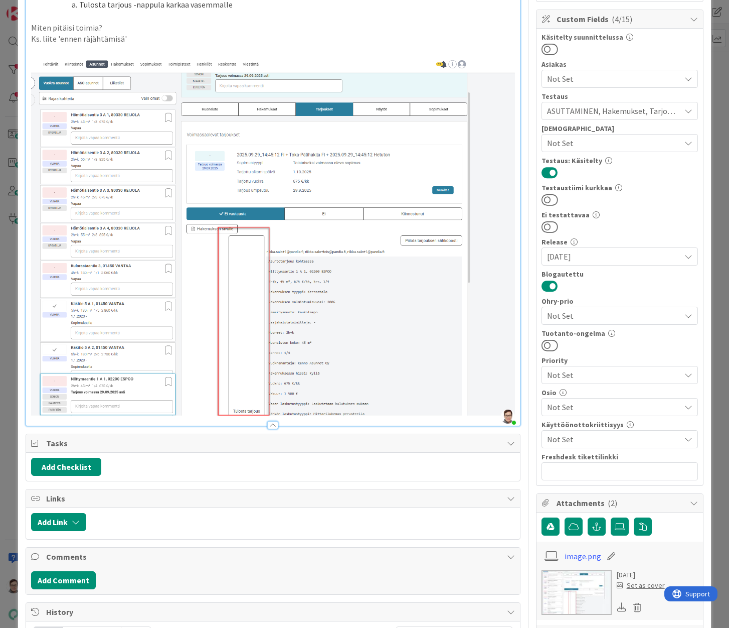
scroll to position [290, 0]
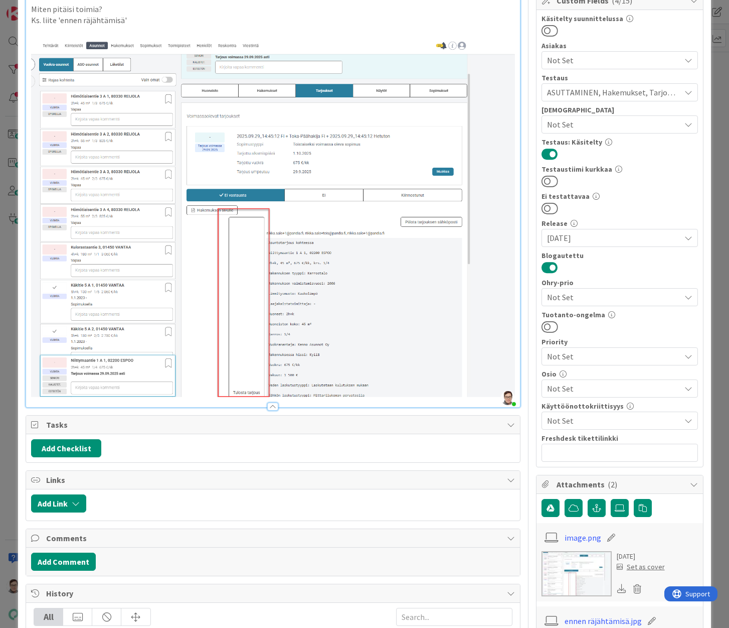
click at [566, 384] on span "Not Set" at bounding box center [613, 388] width 133 height 12
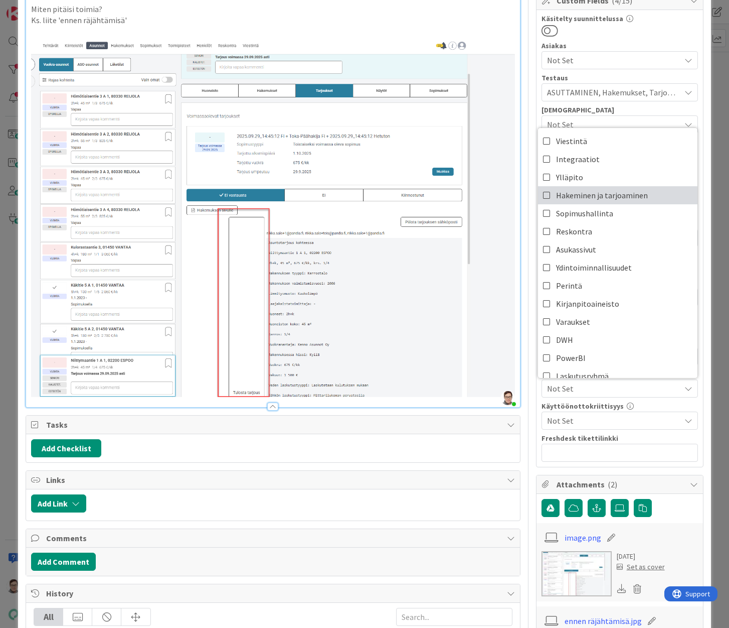
click at [602, 192] on span "Hakeminen ja tarjoaminen" at bounding box center [602, 195] width 92 height 15
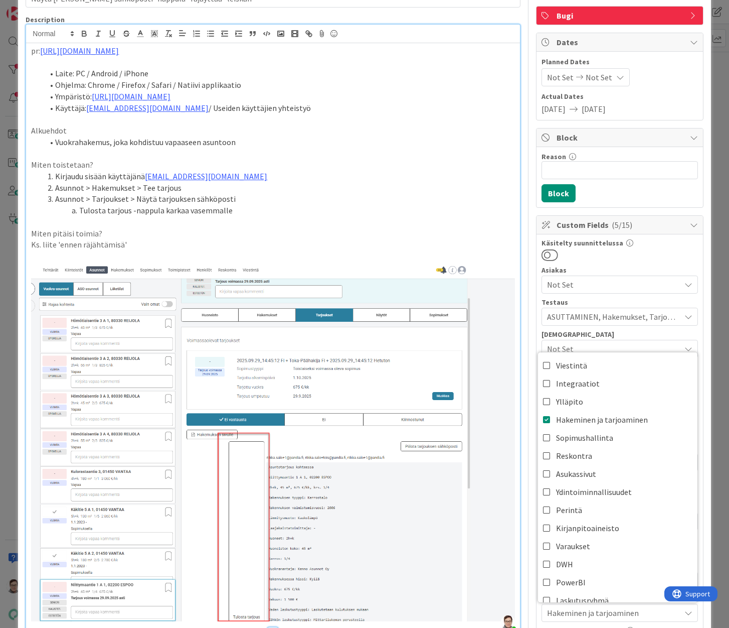
scroll to position [0, 0]
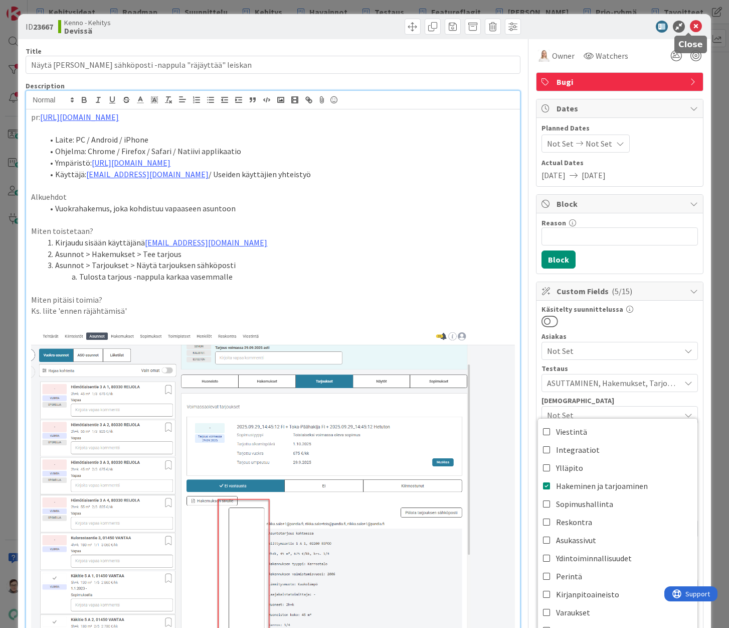
click at [690, 28] on icon at bounding box center [696, 27] width 12 height 12
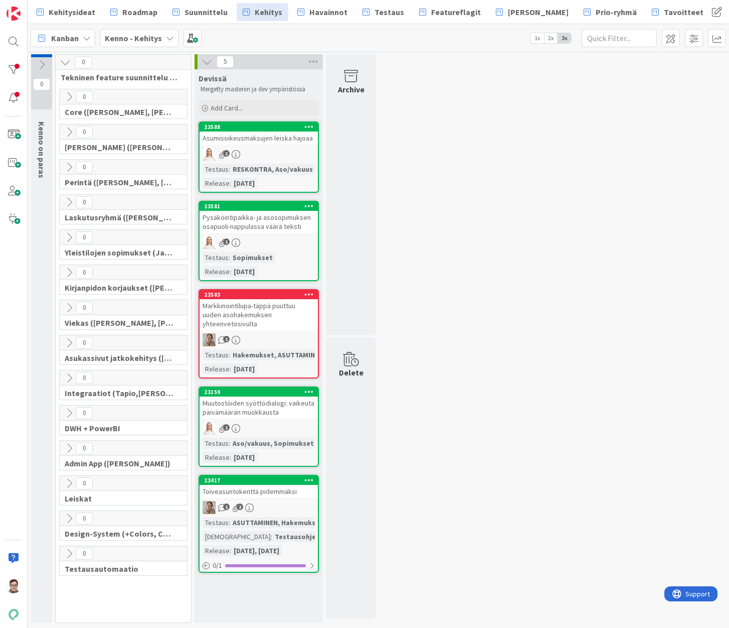
click at [270, 146] on div "23588 Asumisoikeusmaksujen leiska hajoaa 1 Testaus : RESKONTRA, Aso/vakuus Rele…" at bounding box center [259, 156] width 120 height 71
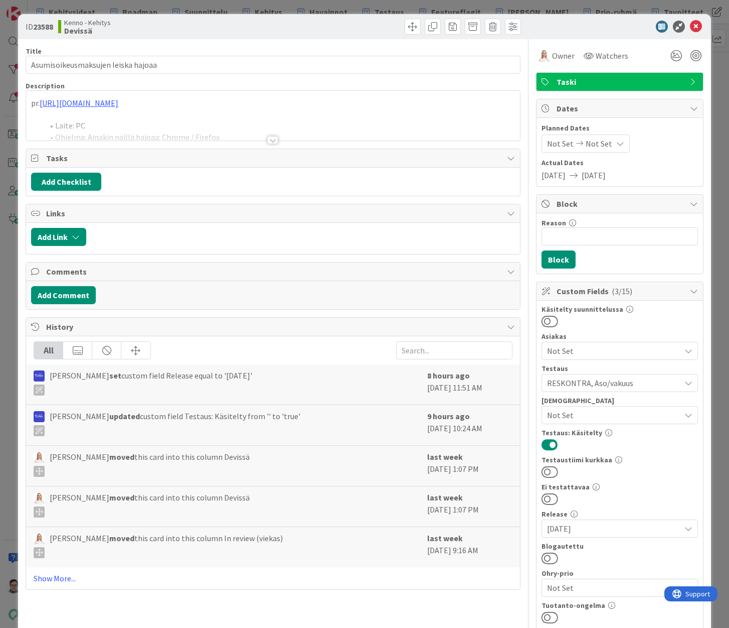
click at [270, 135] on div at bounding box center [273, 128] width 494 height 26
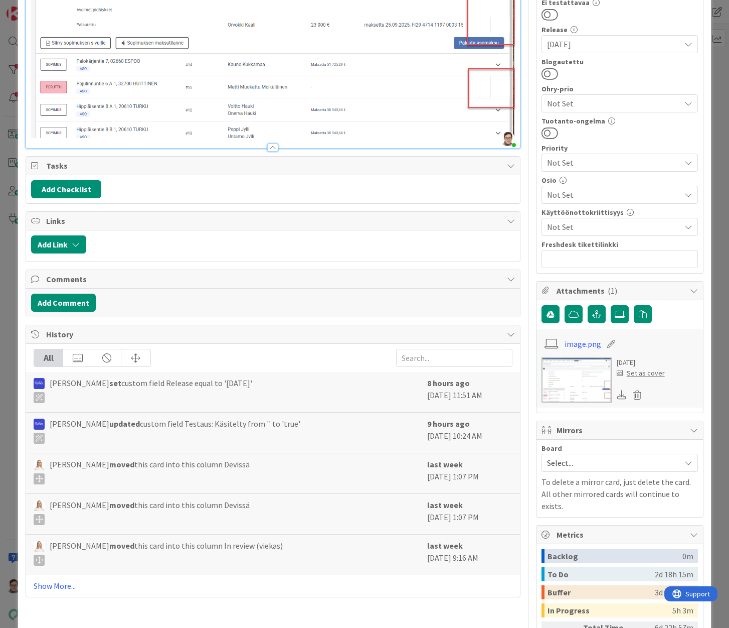
scroll to position [581, 0]
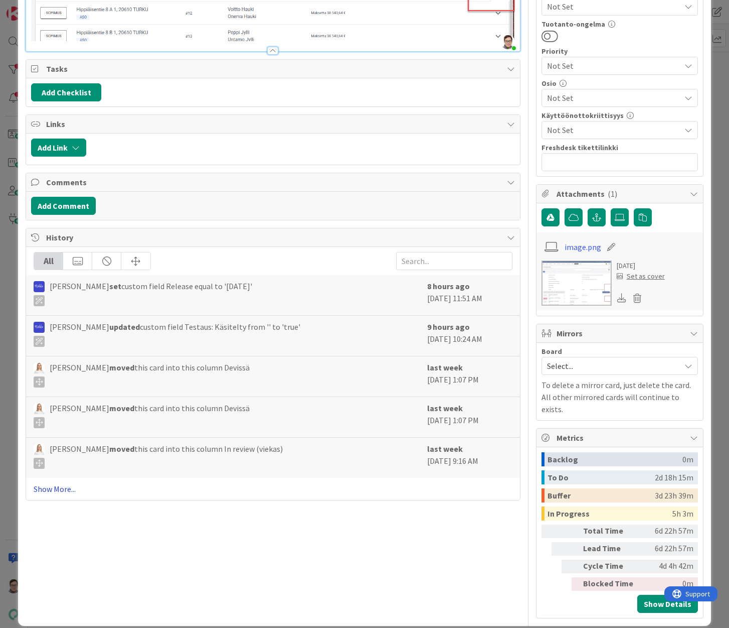
click at [46, 486] on link "Show More..." at bounding box center [273, 489] width 479 height 12
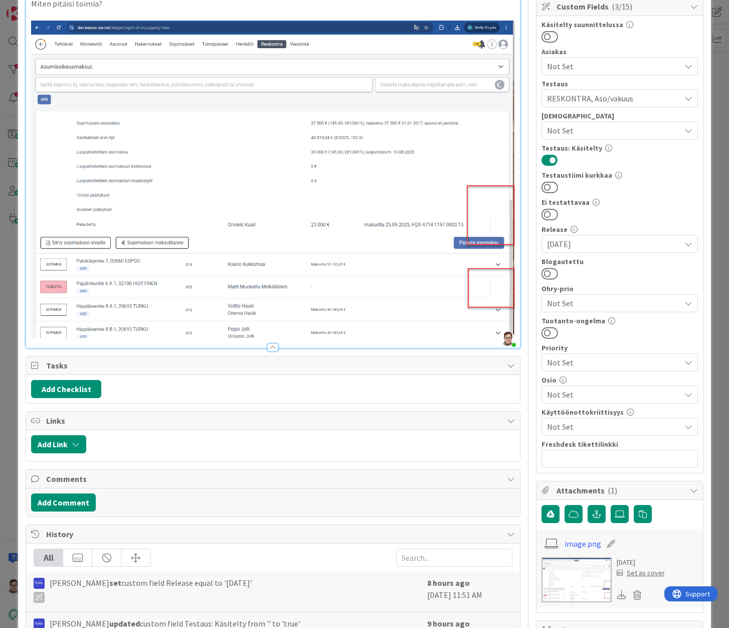
scroll to position [282, 0]
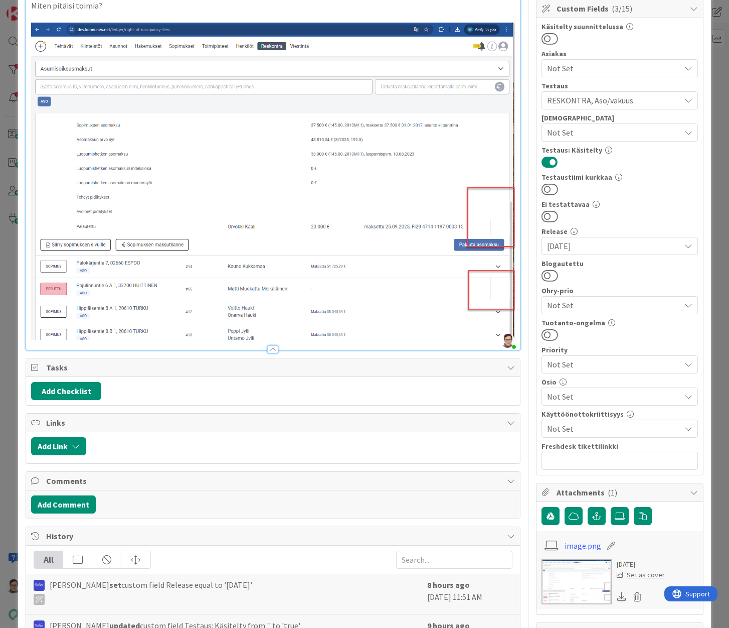
click at [563, 390] on span "Not Set" at bounding box center [613, 396] width 133 height 12
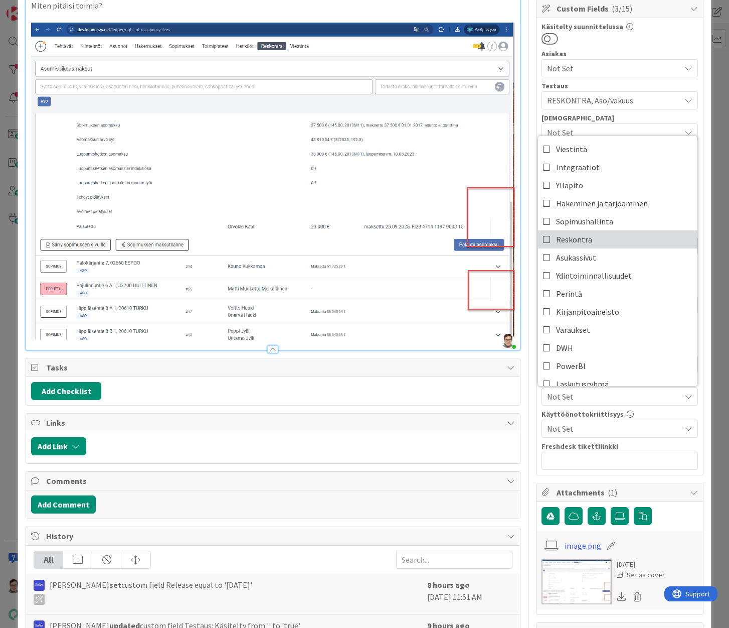
click at [577, 242] on span "Reskontra" at bounding box center [574, 239] width 36 height 15
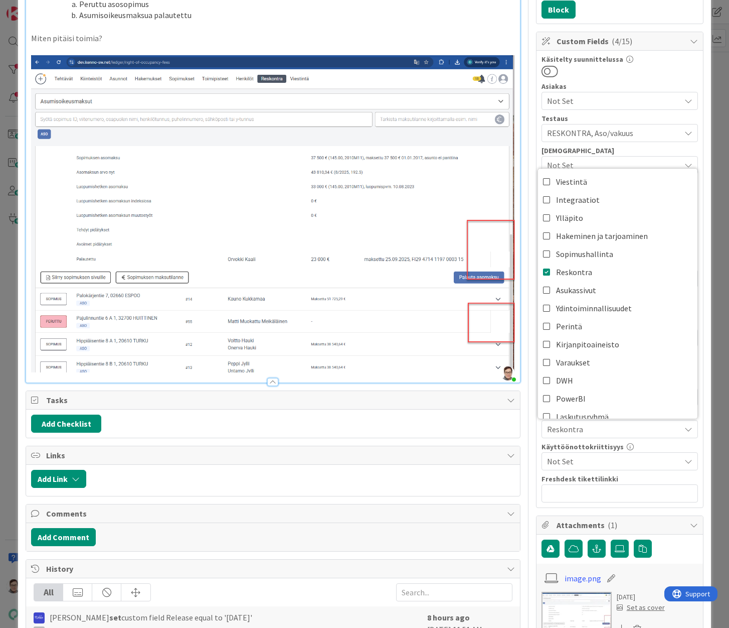
scroll to position [232, 0]
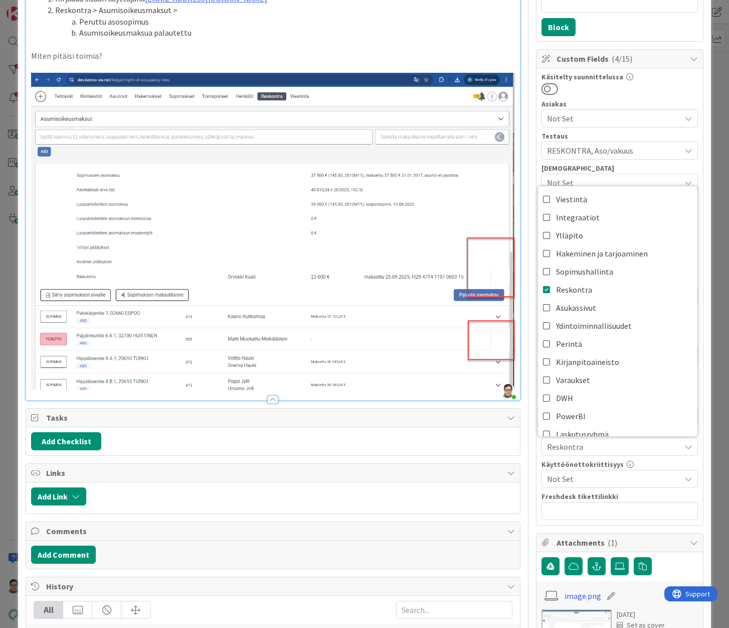
click at [515, 441] on div "Title 34 / 128 Asumisoikeusmaksujen leiska hajoaa Description Sanna Mattila jus…" at bounding box center [365, 607] width 678 height 1600
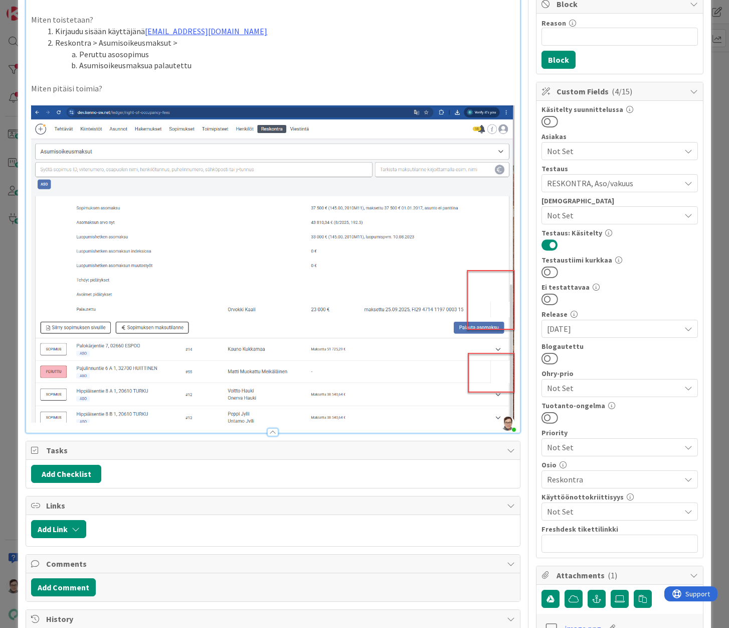
scroll to position [182, 0]
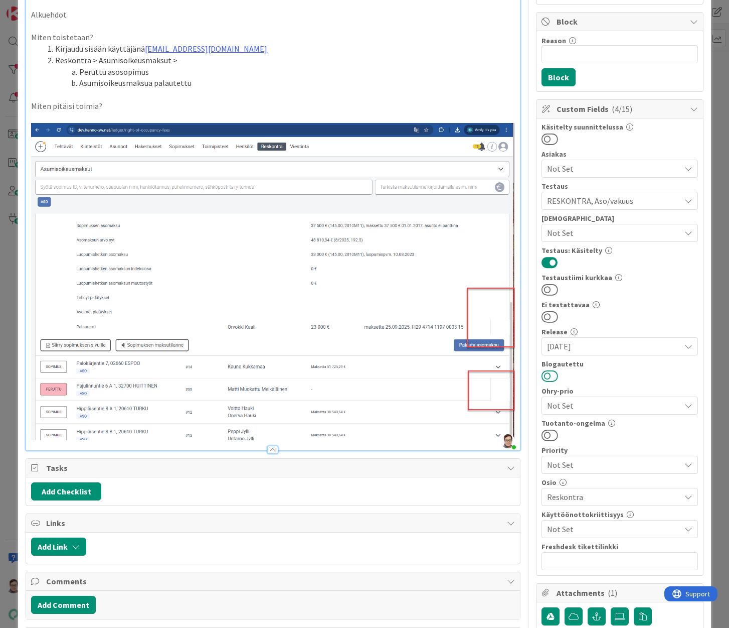
click at [547, 377] on button at bounding box center [550, 375] width 17 height 13
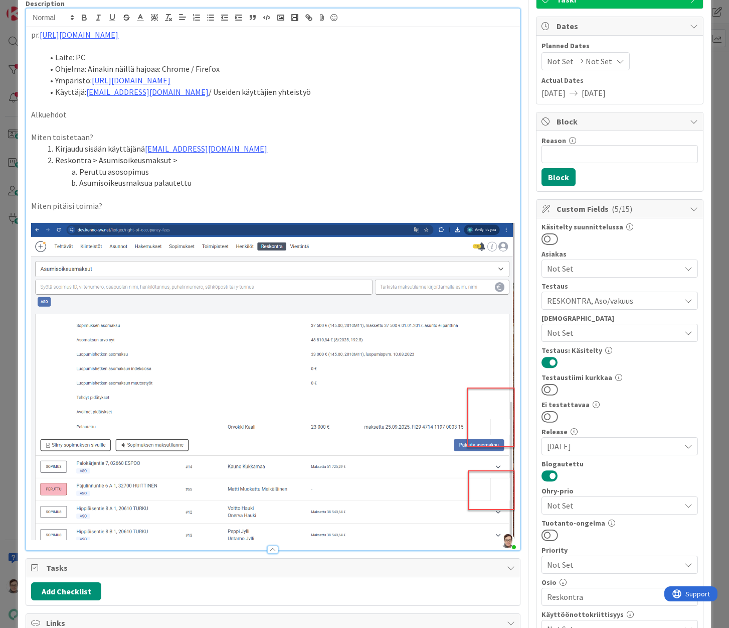
scroll to position [0, 0]
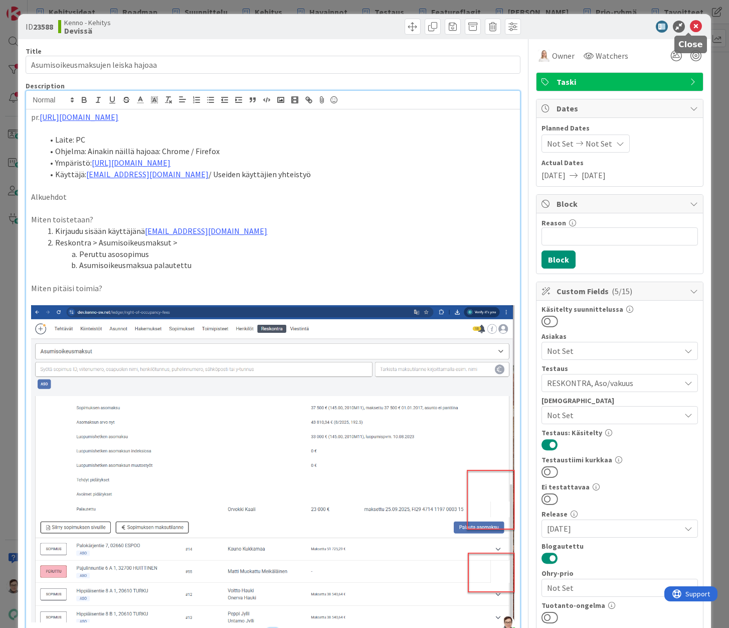
click at [690, 24] on icon at bounding box center [696, 27] width 12 height 12
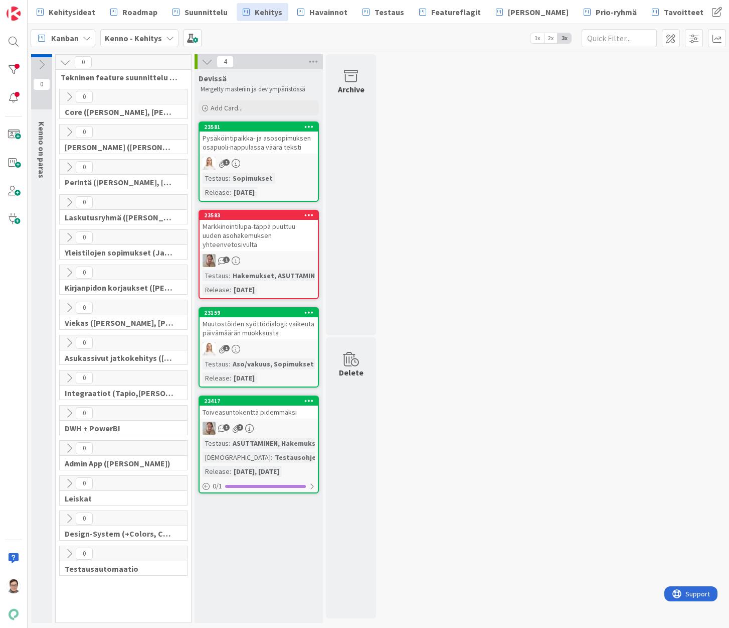
click at [262, 148] on div "Pysäköintipaikka- ja asosopimuksen osapuoli-nappulassa väärä teksti" at bounding box center [259, 142] width 118 height 22
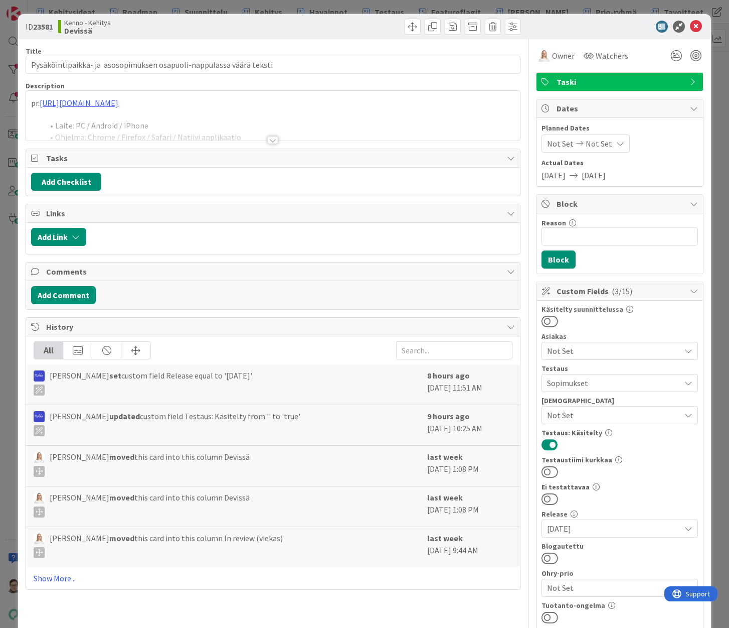
click at [272, 136] on div at bounding box center [272, 140] width 11 height 8
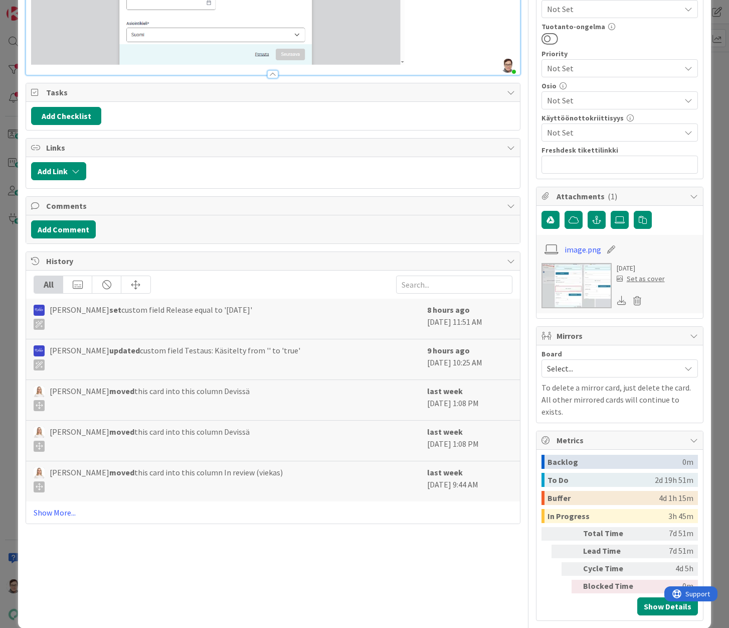
scroll to position [581, 0]
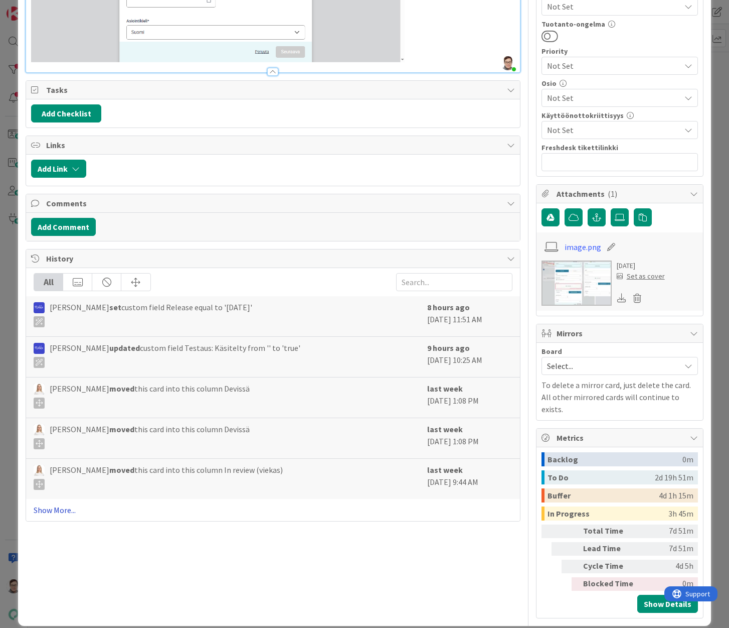
click at [63, 504] on link "Show More..." at bounding box center [273, 510] width 479 height 12
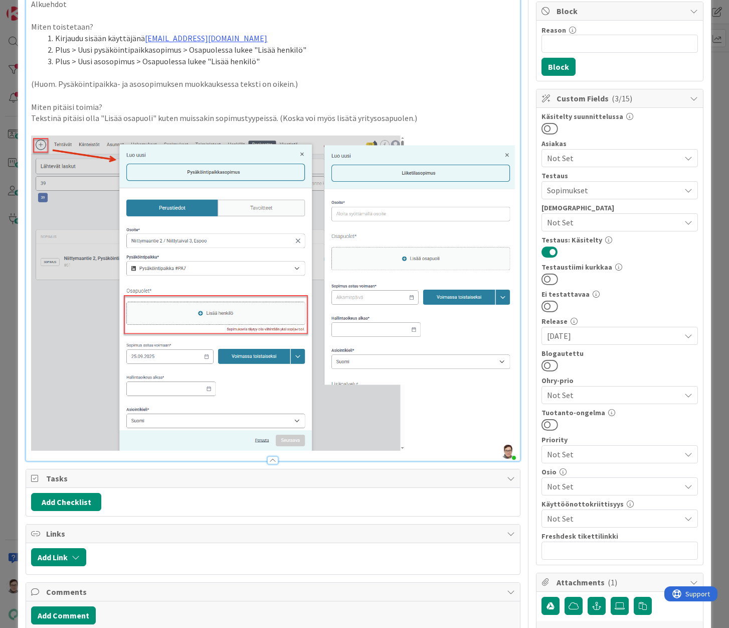
scroll to position [201, 0]
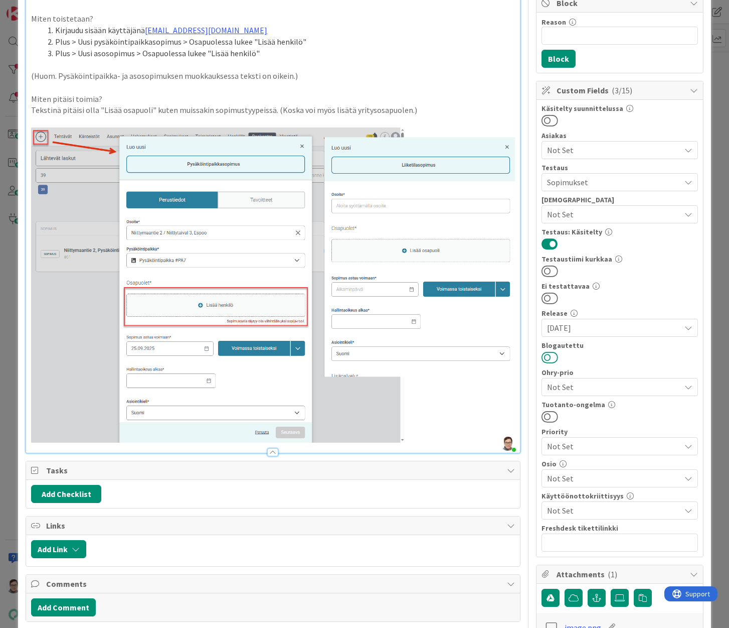
click at [544, 360] on button at bounding box center [550, 357] width 17 height 13
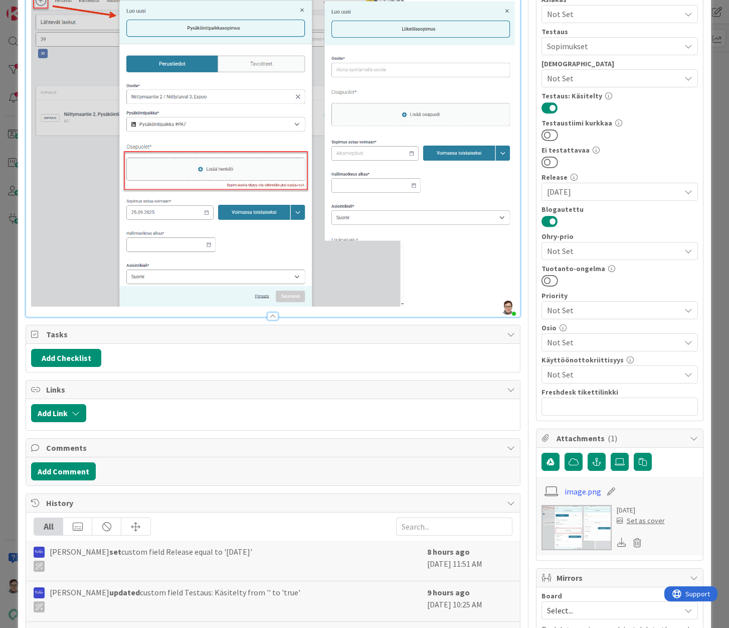
scroll to position [351, 0]
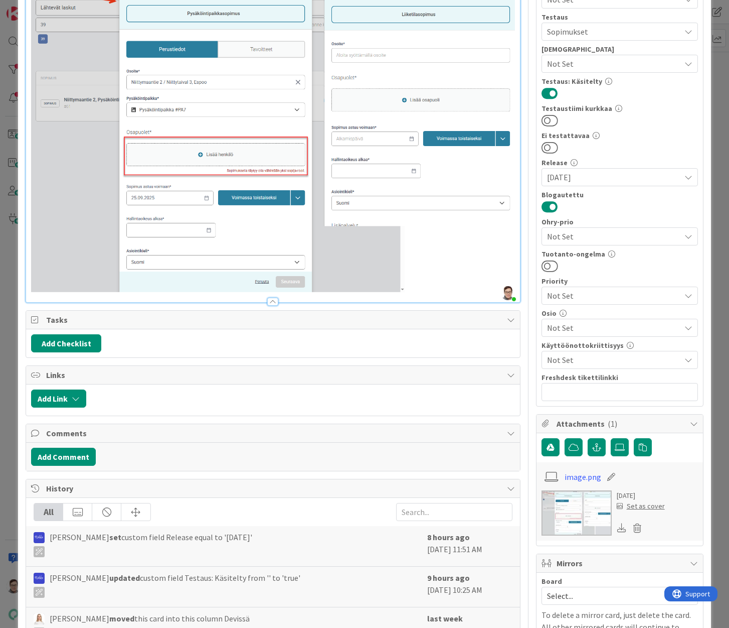
click at [585, 321] on div "Not Set" at bounding box center [620, 328] width 157 height 18
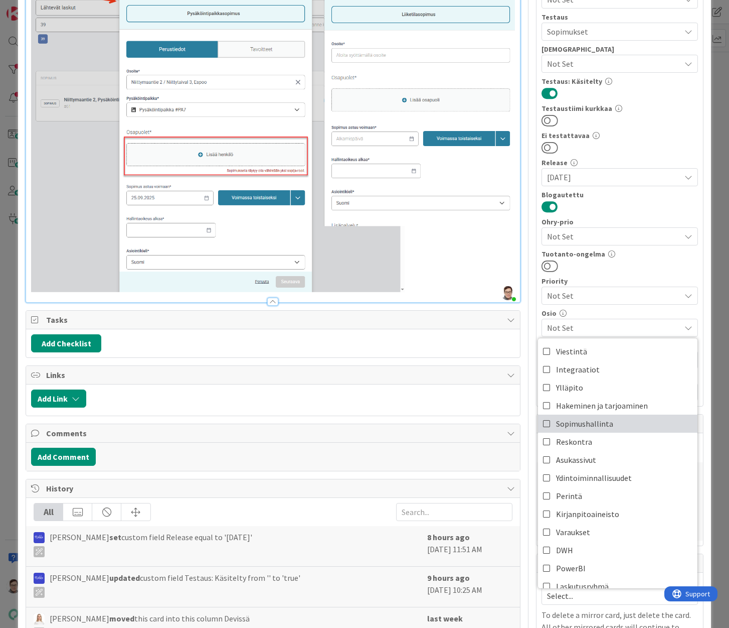
click at [573, 421] on span "Sopimushallinta" at bounding box center [584, 423] width 57 height 15
click at [650, 268] on div at bounding box center [620, 265] width 157 height 13
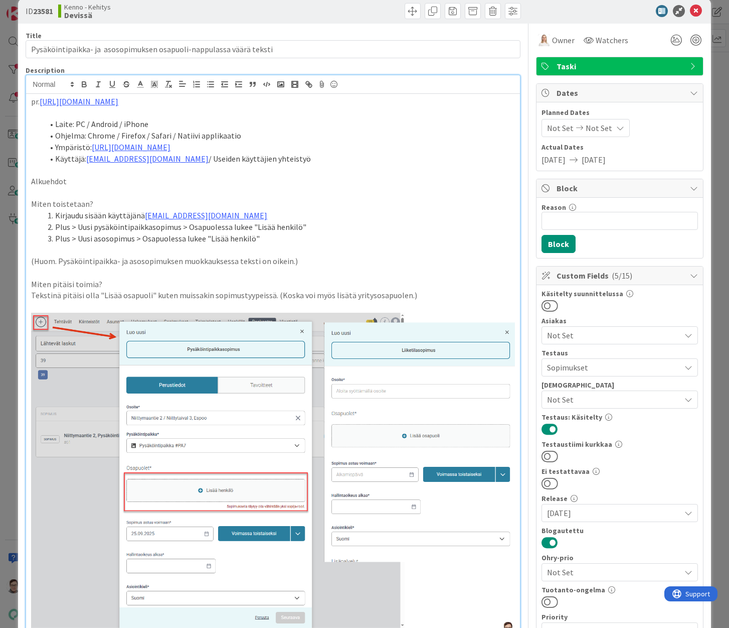
scroll to position [0, 0]
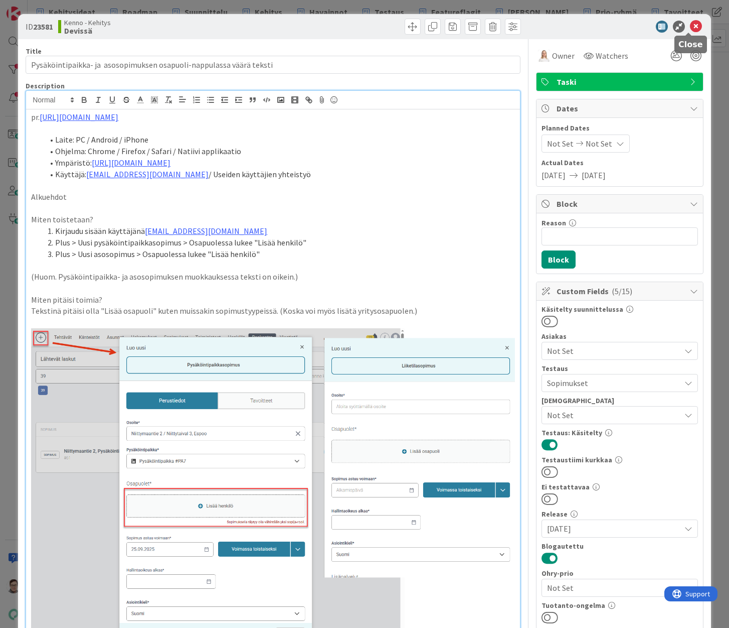
click at [690, 26] on icon at bounding box center [696, 27] width 12 height 12
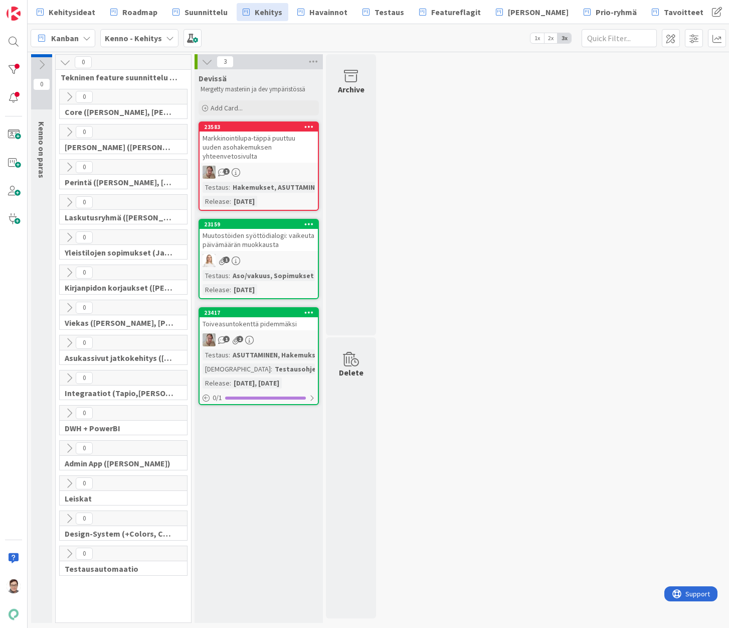
click at [284, 150] on div "Markkinointilupa-täppä puuttuu uuden asohakemuksen yhteenvetosivulta" at bounding box center [259, 146] width 118 height 31
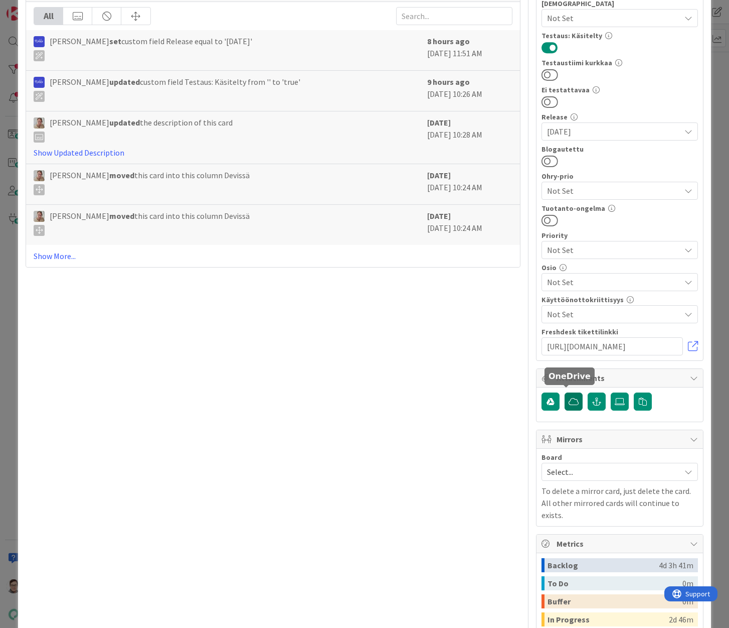
scroll to position [401, 0]
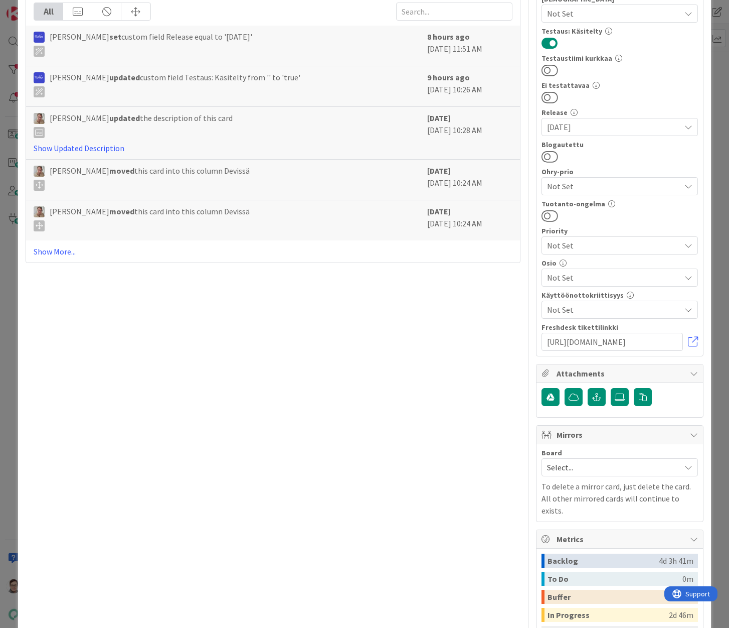
click at [576, 272] on span "Not Set" at bounding box center [613, 277] width 133 height 12
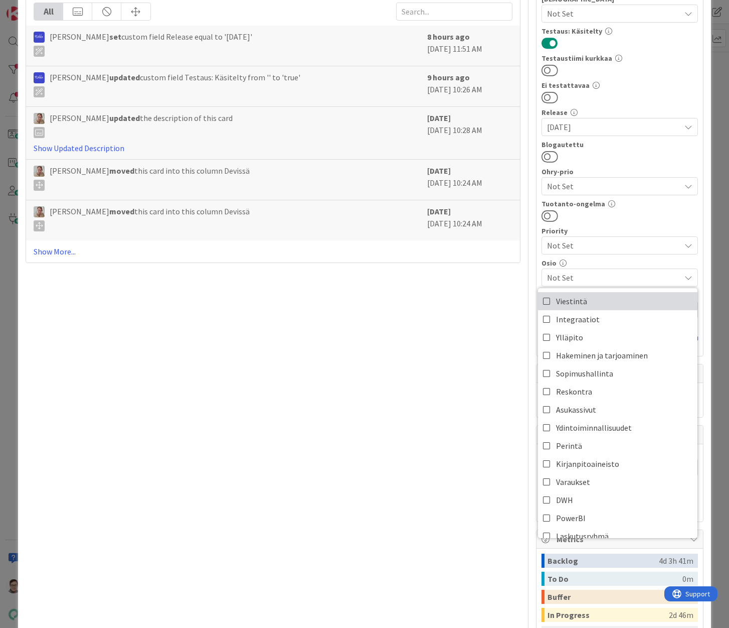
click at [571, 295] on span "Viestintä" at bounding box center [571, 300] width 31 height 15
click at [446, 342] on div "Title 68 / 128 Markkinointilupa-täppä puuttuu uuden asohakemuksen yhteenvetosiv…" at bounding box center [273, 179] width 495 height 1082
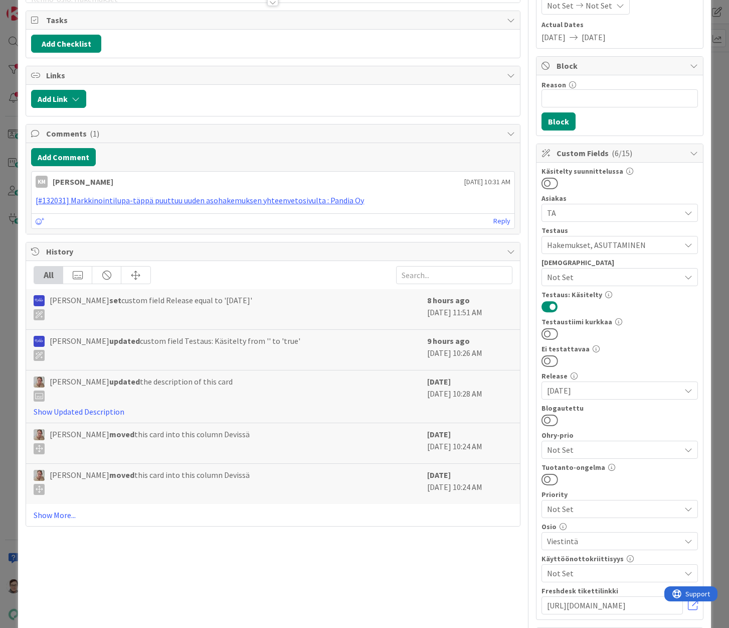
scroll to position [0, 0]
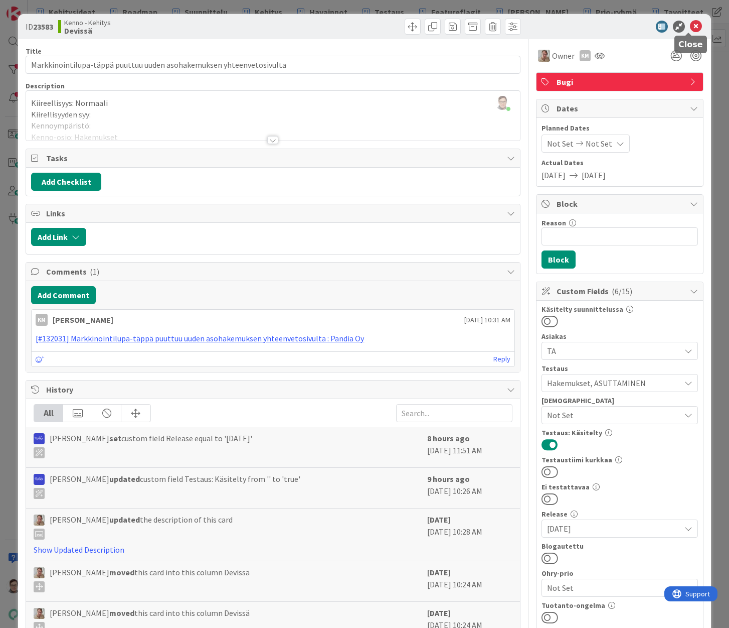
click at [690, 26] on icon at bounding box center [696, 27] width 12 height 12
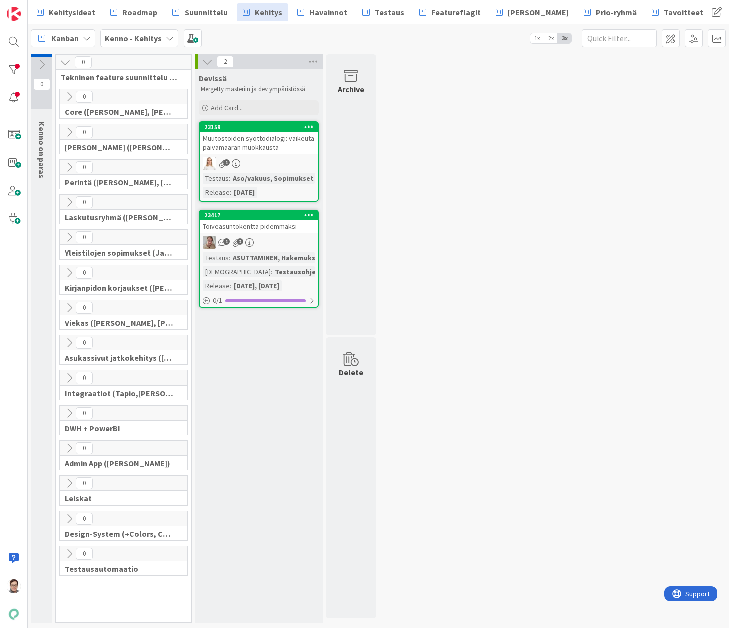
click at [269, 142] on div "Muutostöiden syöttödialogi: vaikeuta päivämäärän muokkausta" at bounding box center [259, 142] width 118 height 22
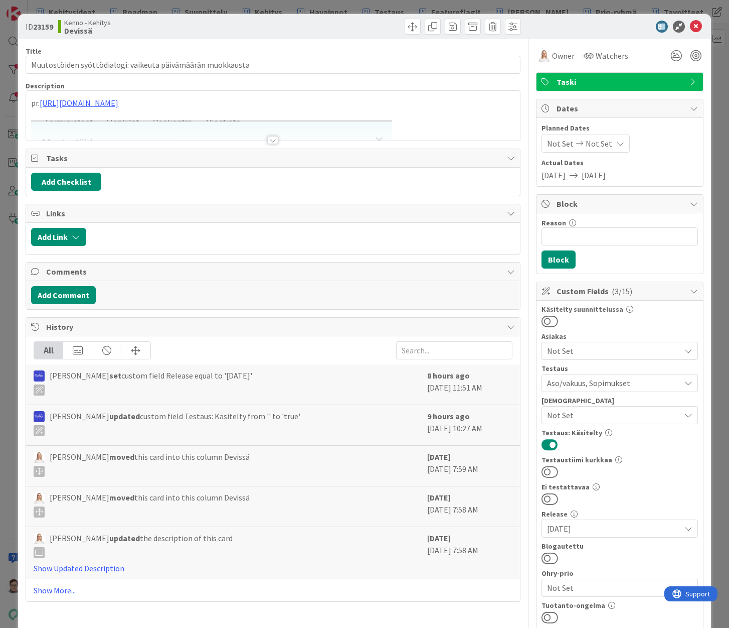
click at [271, 137] on div at bounding box center [272, 140] width 11 height 8
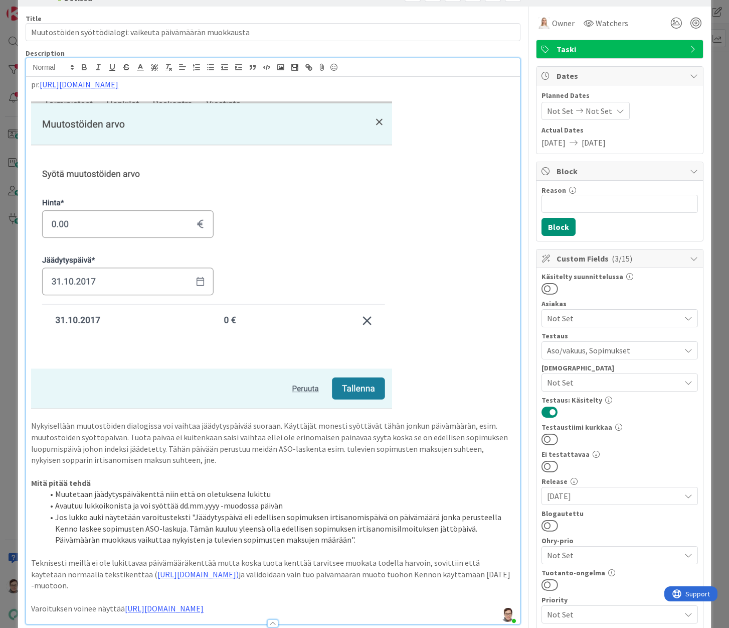
scroll to position [50, 0]
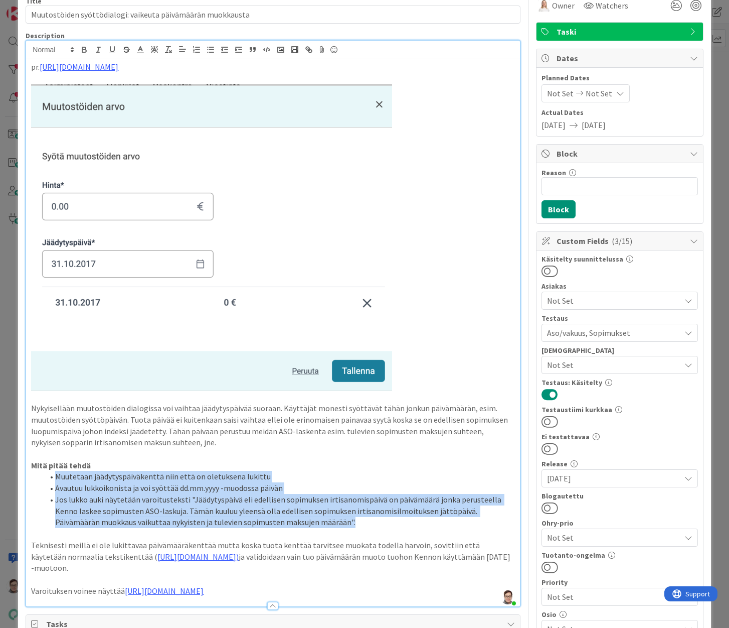
drag, startPoint x: 358, startPoint y: 523, endPoint x: 51, endPoint y: 476, distance: 310.2
click at [51, 476] on ol "Muutetaan jäädytyspäiväkenttä niin että on oletuksena lukittu Avautuu lukkoikon…" at bounding box center [273, 499] width 484 height 57
copy ol "Muutetaan jäädytyspäiväkenttä niin että on oletuksena lukittu Avautuu lukkoikon…"
click at [548, 504] on button at bounding box center [550, 507] width 17 height 13
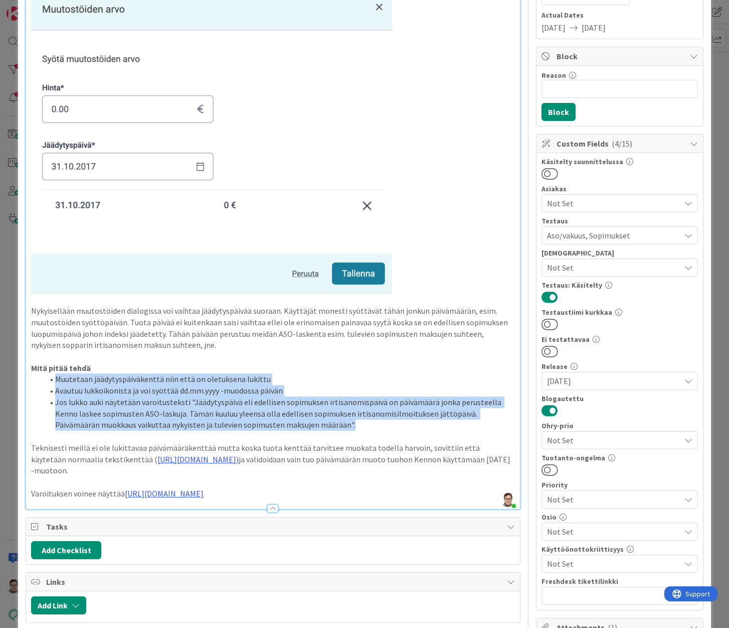
scroll to position [201, 0]
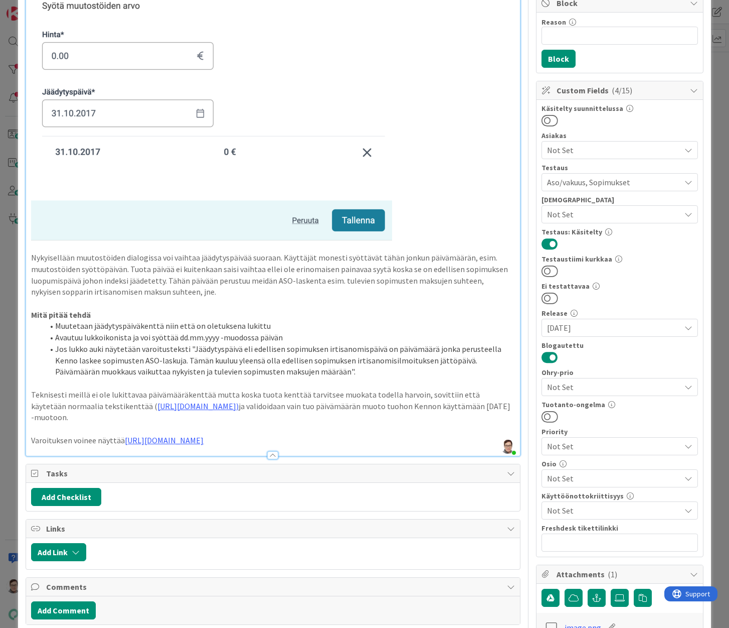
click at [570, 474] on span "Not Set" at bounding box center [613, 478] width 133 height 12
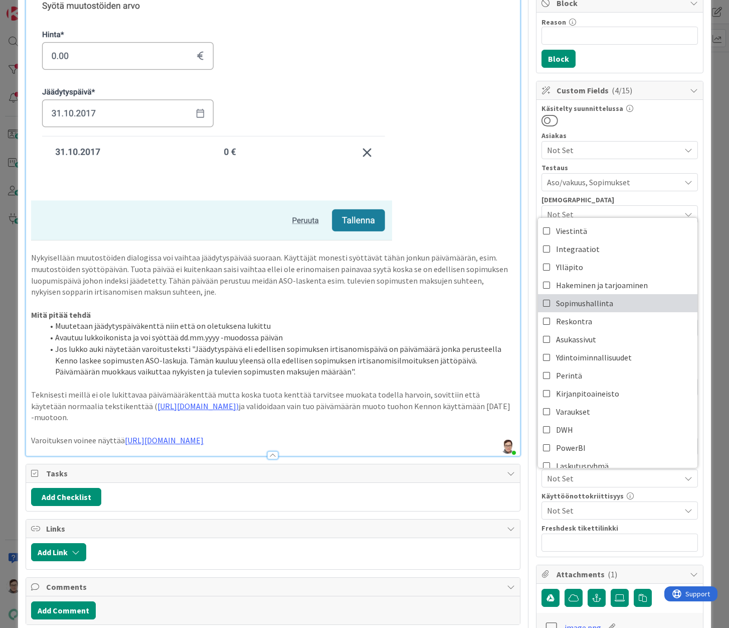
click at [569, 300] on span "Sopimushallinta" at bounding box center [584, 303] width 57 height 15
click at [556, 323] on span "Reskontra" at bounding box center [574, 321] width 36 height 15
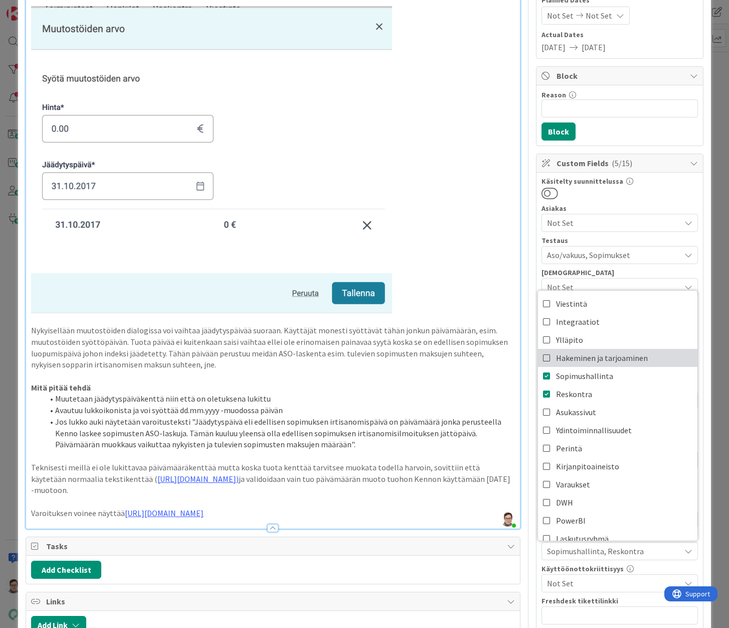
scroll to position [0, 0]
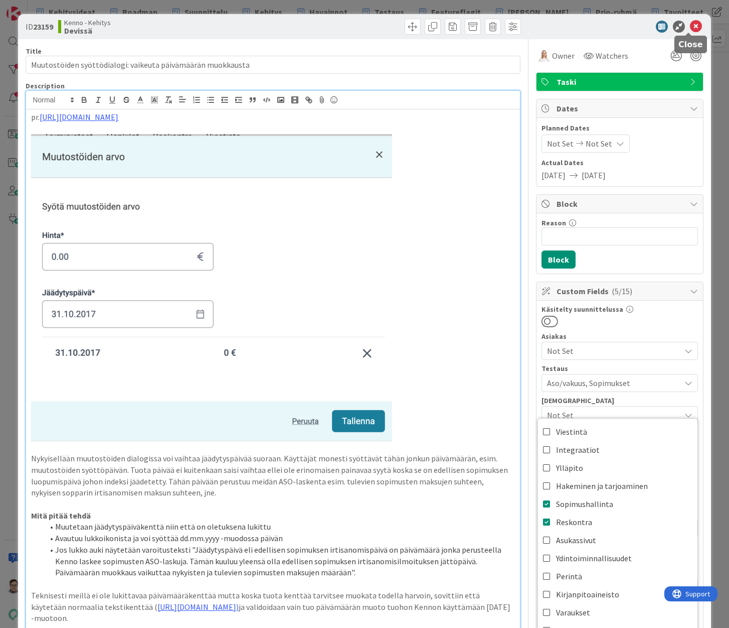
click at [690, 31] on icon at bounding box center [696, 27] width 12 height 12
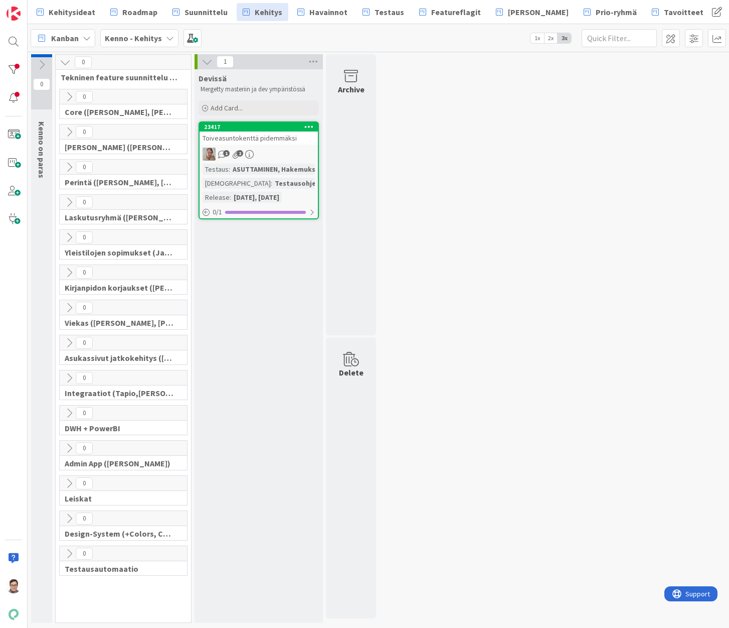
click at [277, 142] on div "Toiveasuntokenttä pidemmäksi" at bounding box center [259, 137] width 118 height 13
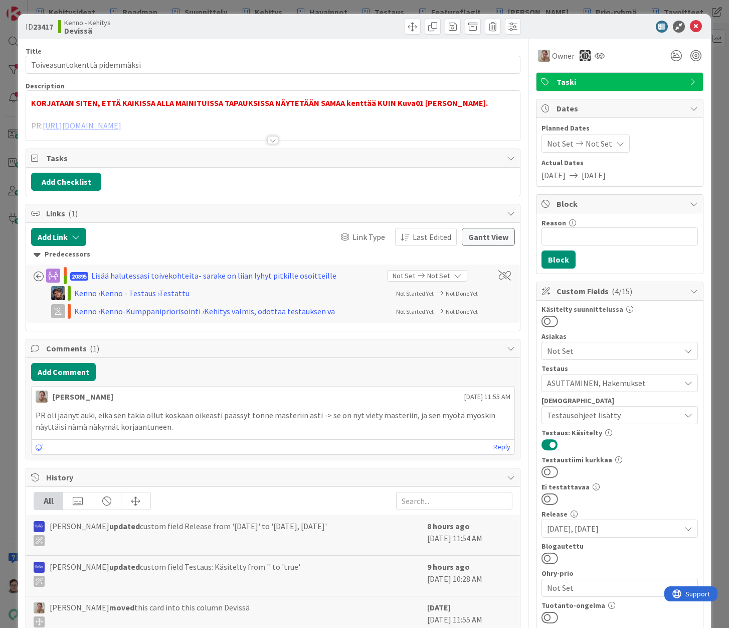
click at [272, 135] on div at bounding box center [273, 128] width 494 height 26
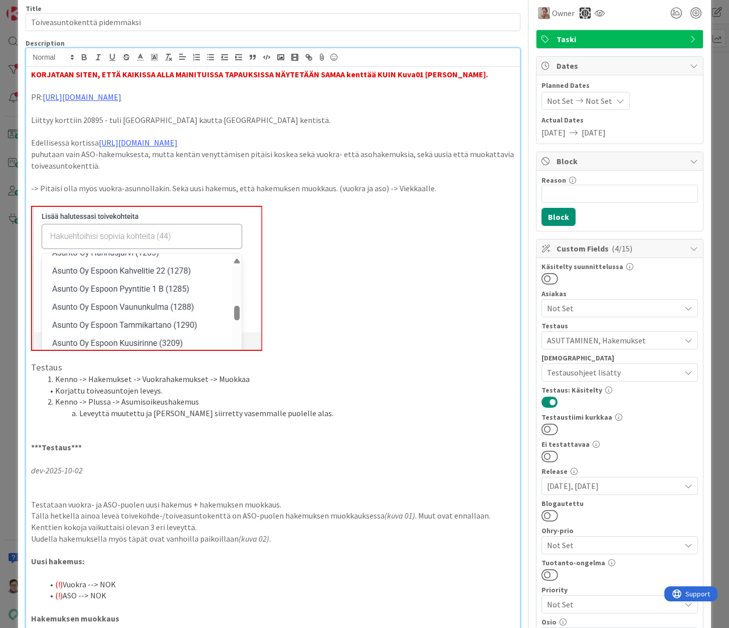
scroll to position [100, 0]
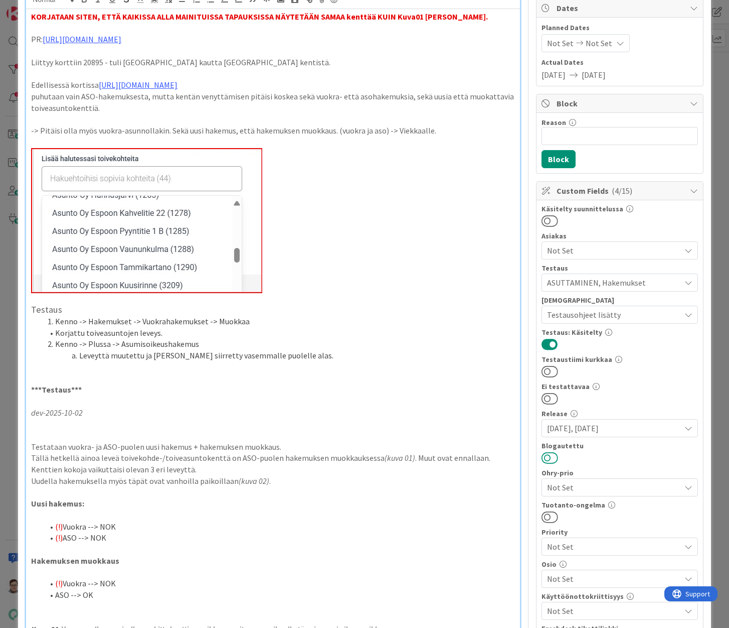
click at [544, 456] on button at bounding box center [550, 457] width 17 height 13
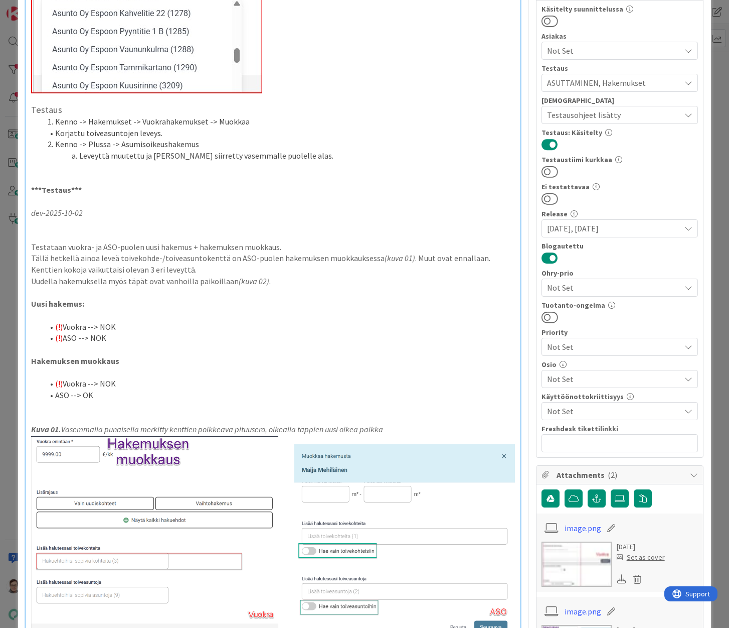
scroll to position [301, 0]
click at [556, 376] on span "Not Set" at bounding box center [613, 378] width 133 height 12
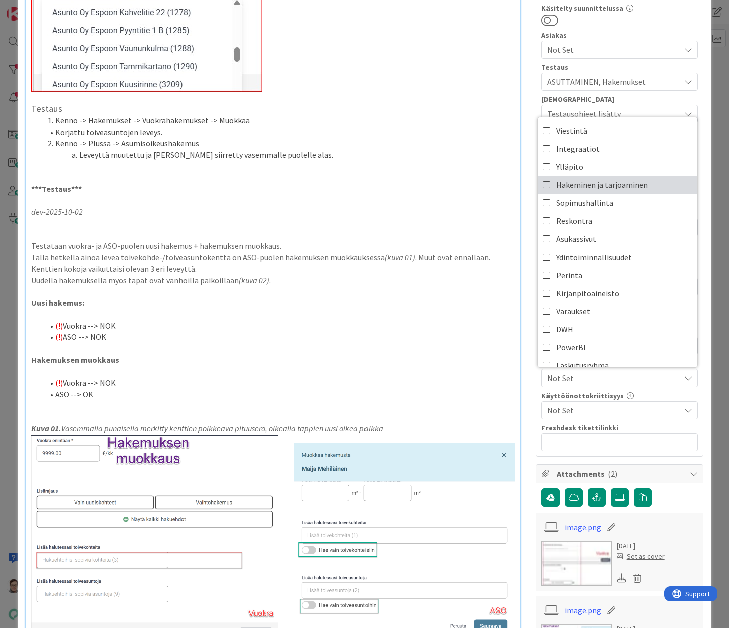
click at [572, 181] on span "Hakeminen ja tarjoaminen" at bounding box center [602, 184] width 92 height 15
click at [462, 172] on p at bounding box center [273, 167] width 484 height 12
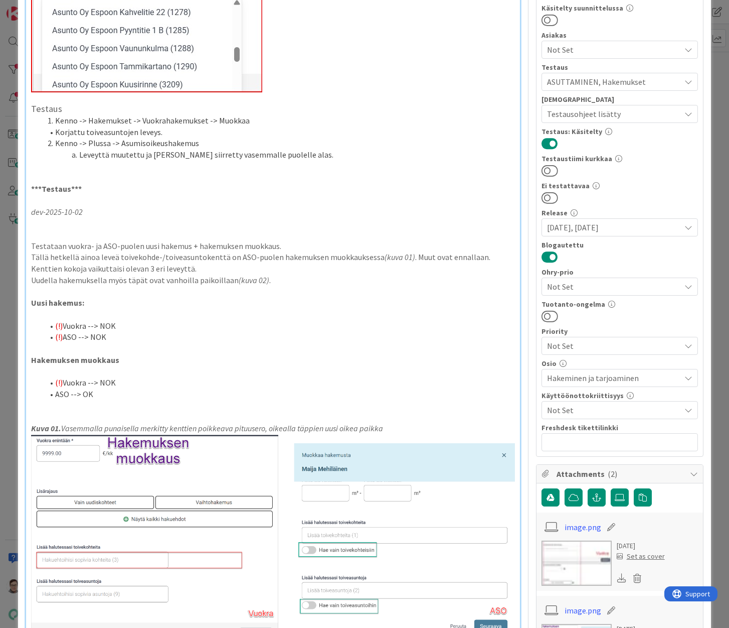
scroll to position [0, 0]
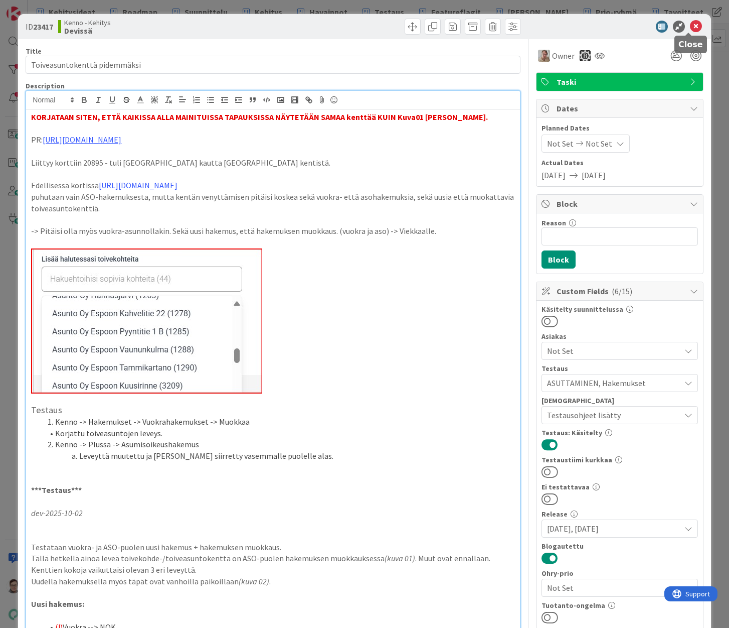
click at [690, 26] on icon at bounding box center [696, 27] width 12 height 12
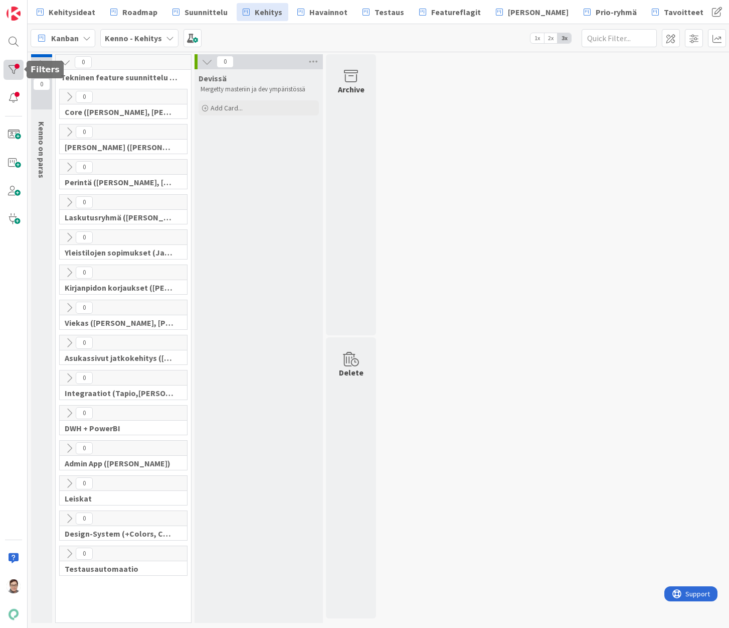
click at [12, 65] on div at bounding box center [14, 70] width 20 height 20
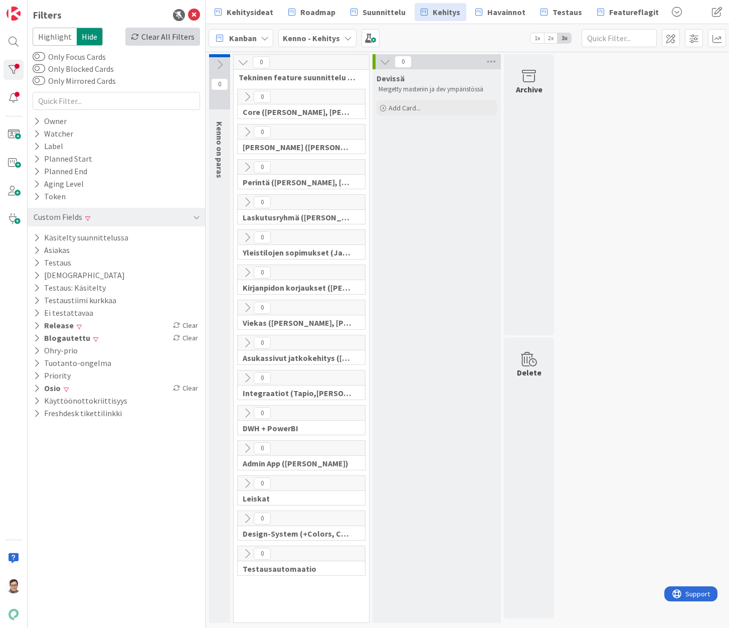
click at [161, 34] on div "Clear All Filters" at bounding box center [162, 37] width 75 height 18
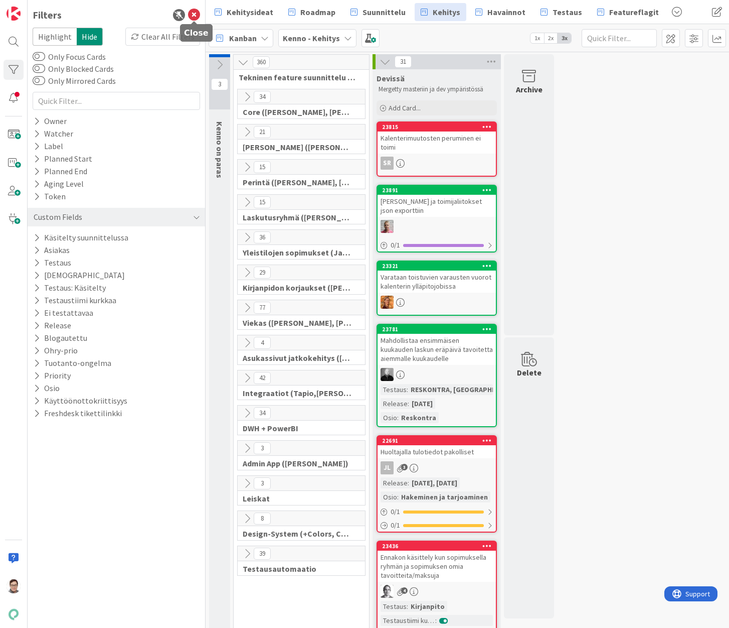
click at [190, 12] on icon at bounding box center [194, 15] width 12 height 12
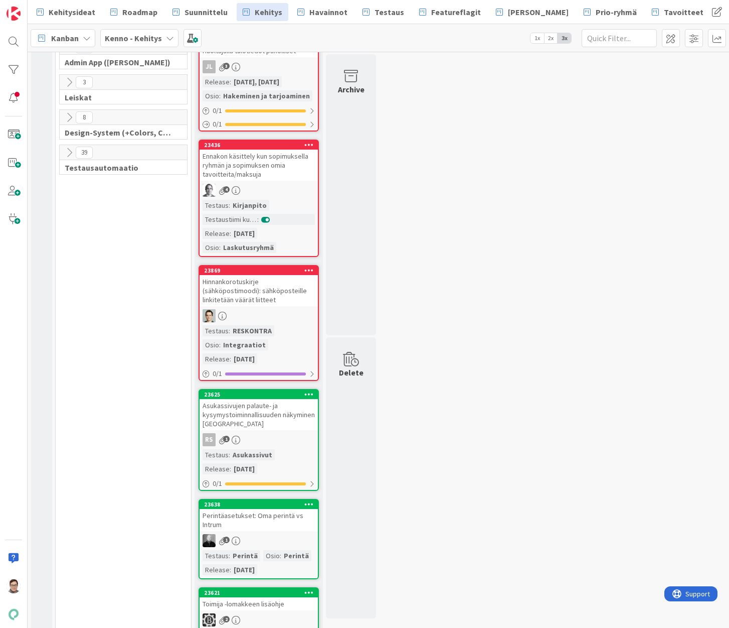
scroll to position [401, 0]
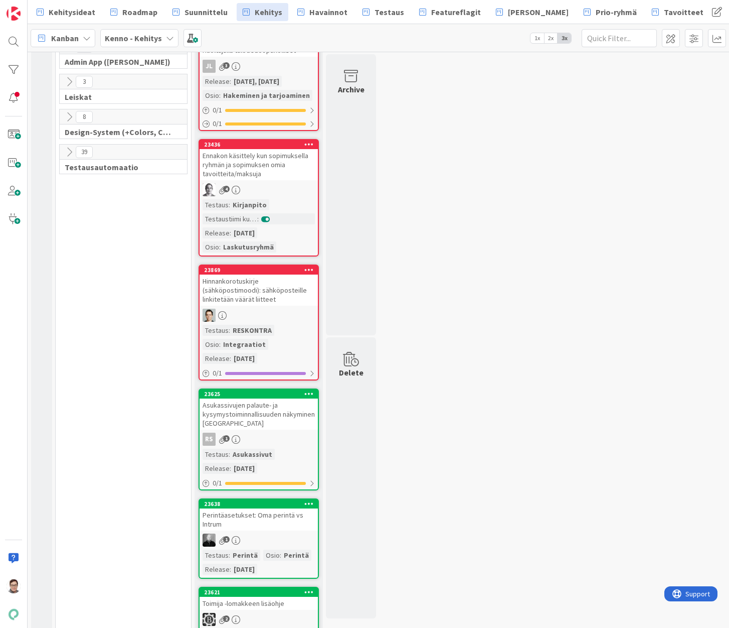
click at [274, 167] on div "Ennakon käsittely kun sopimuksella ryhmän ja sopimuksen omia tavoitteita/maksuja" at bounding box center [259, 164] width 118 height 31
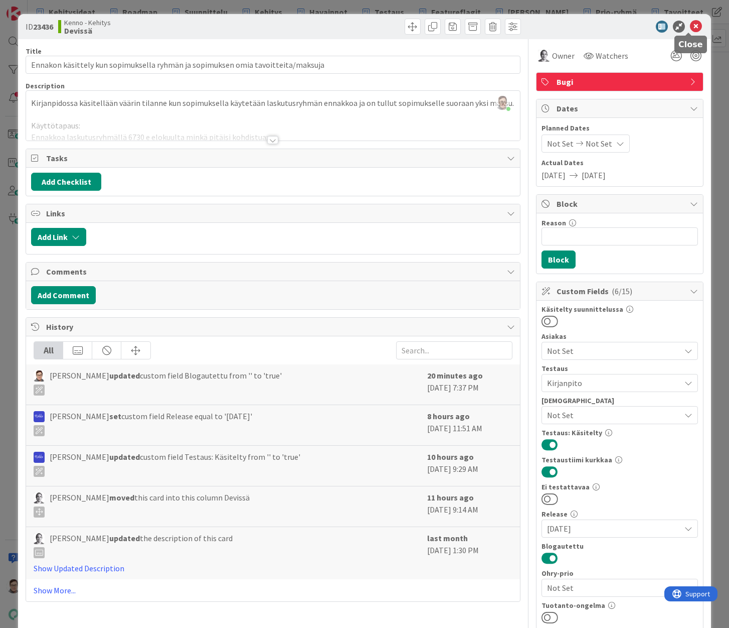
click at [690, 22] on icon at bounding box center [696, 27] width 12 height 12
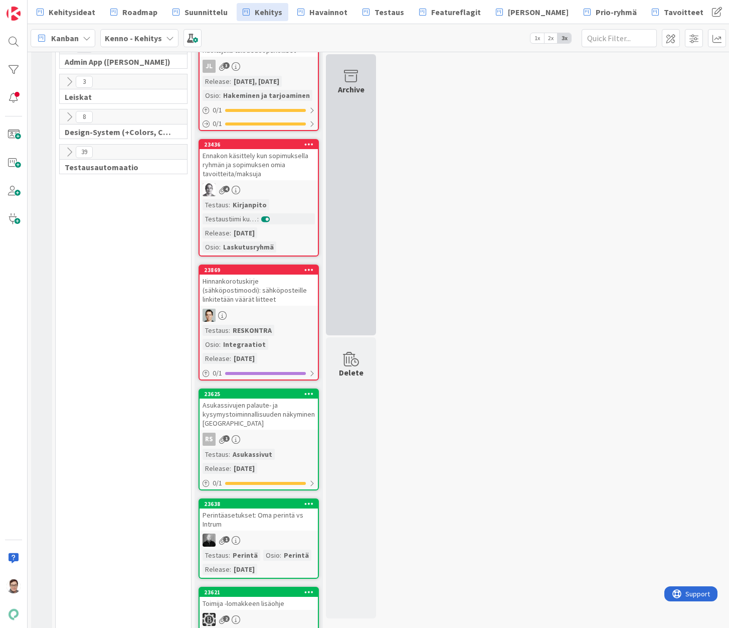
scroll to position [201, 0]
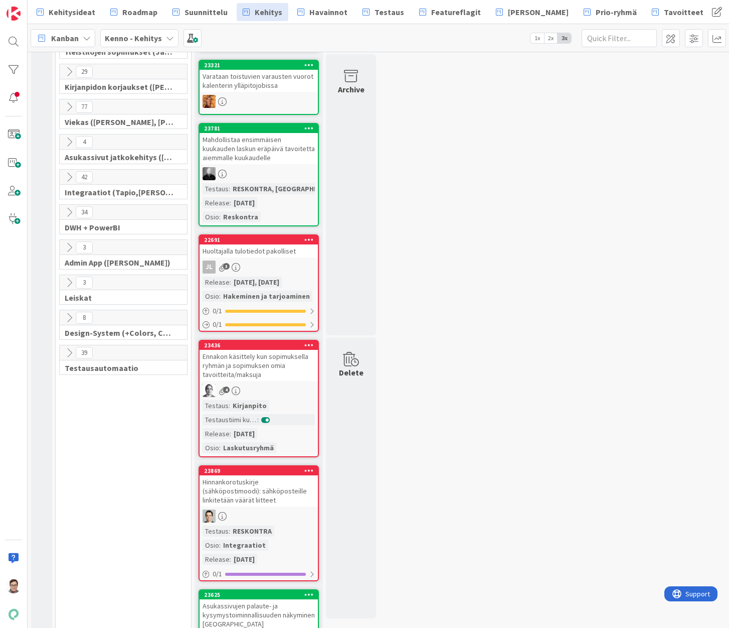
click at [273, 255] on div "Huoltajalla tulotiedot pakolliset" at bounding box center [259, 250] width 118 height 13
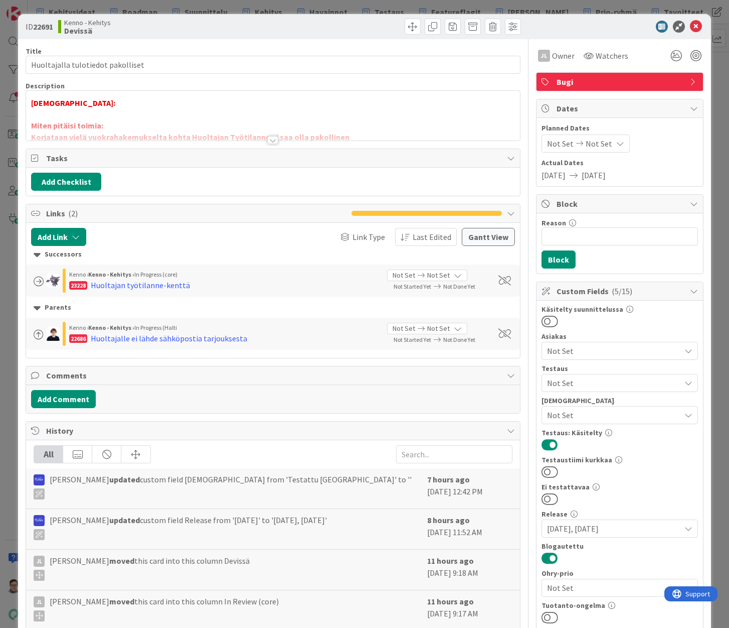
click at [270, 143] on div at bounding box center [272, 140] width 11 height 8
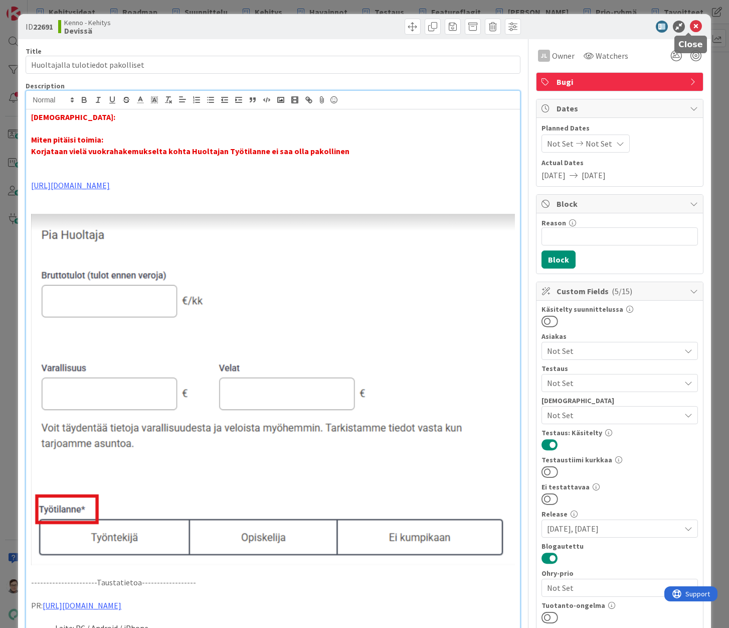
click at [694, 29] on icon at bounding box center [696, 27] width 12 height 12
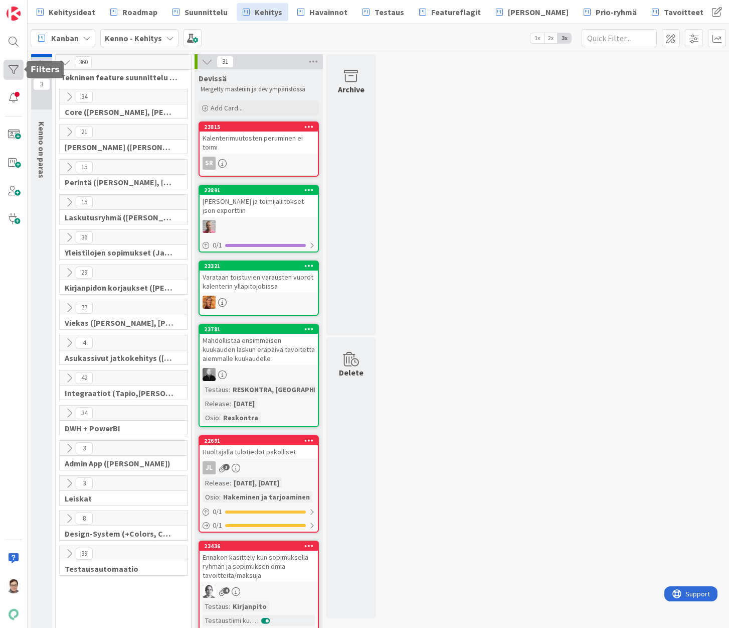
click at [16, 73] on div at bounding box center [14, 70] width 20 height 20
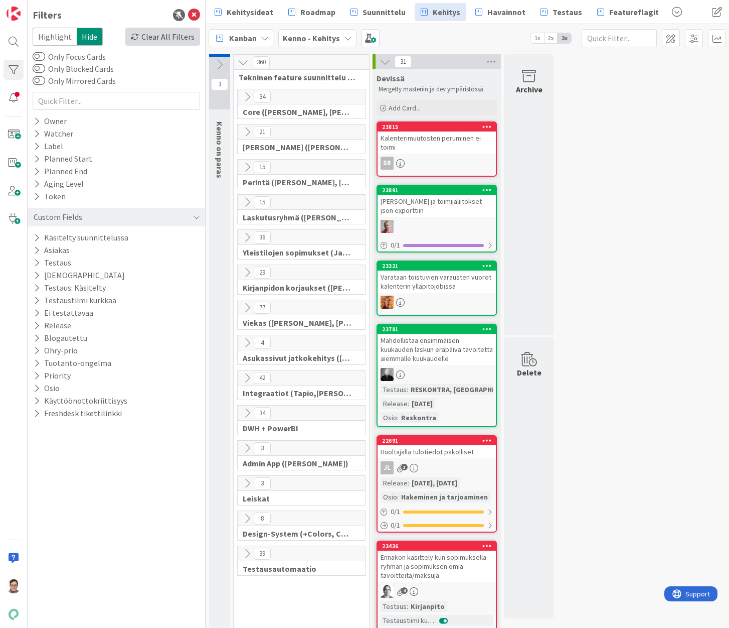
click at [155, 36] on div "Clear All Filters" at bounding box center [162, 37] width 75 height 18
click at [195, 18] on icon at bounding box center [194, 15] width 12 height 12
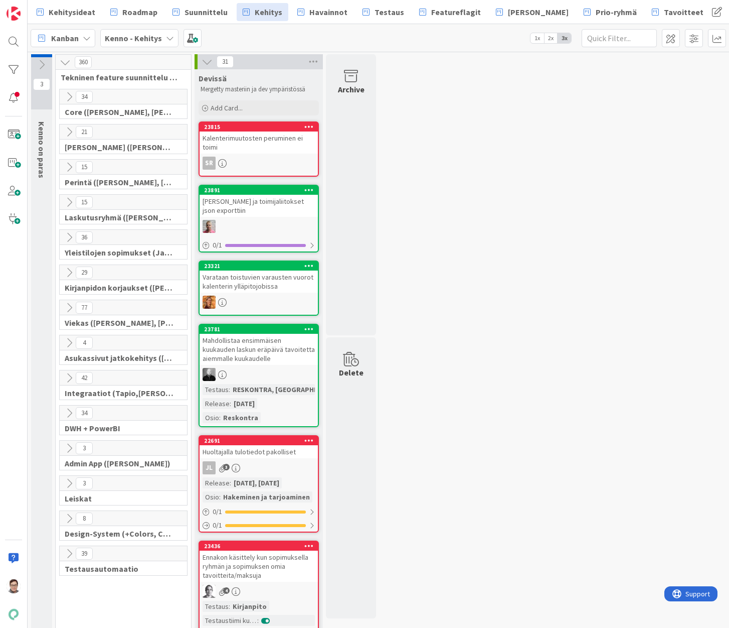
click at [276, 137] on div "Kalenterimuutosten peruminen ei toimi" at bounding box center [259, 142] width 118 height 22
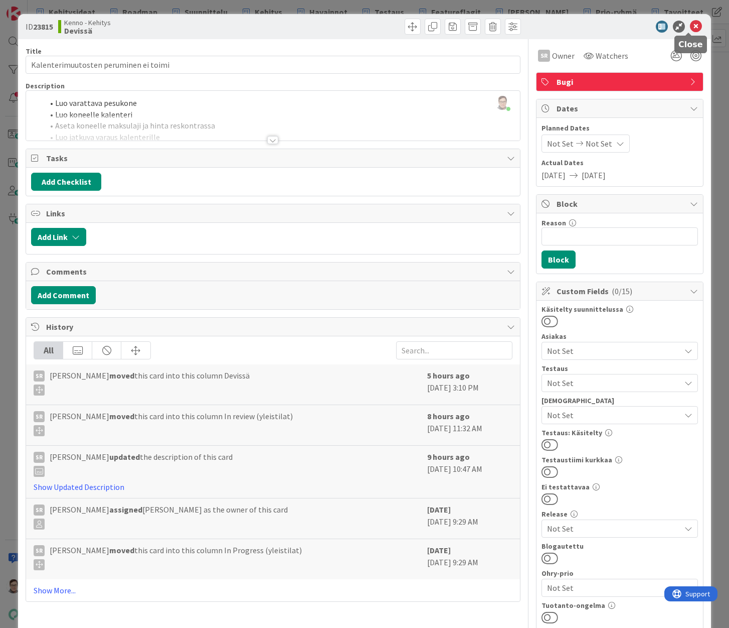
click at [690, 23] on icon at bounding box center [696, 27] width 12 height 12
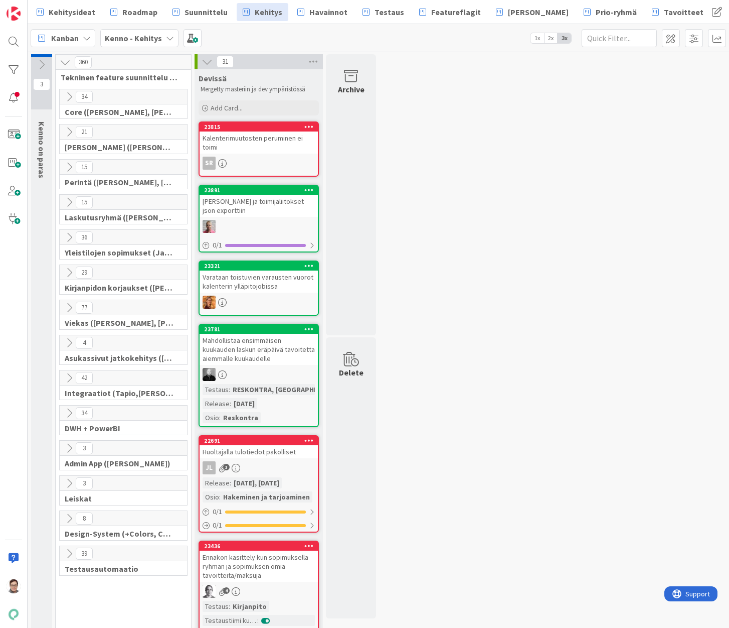
click at [73, 135] on icon at bounding box center [69, 131] width 11 height 11
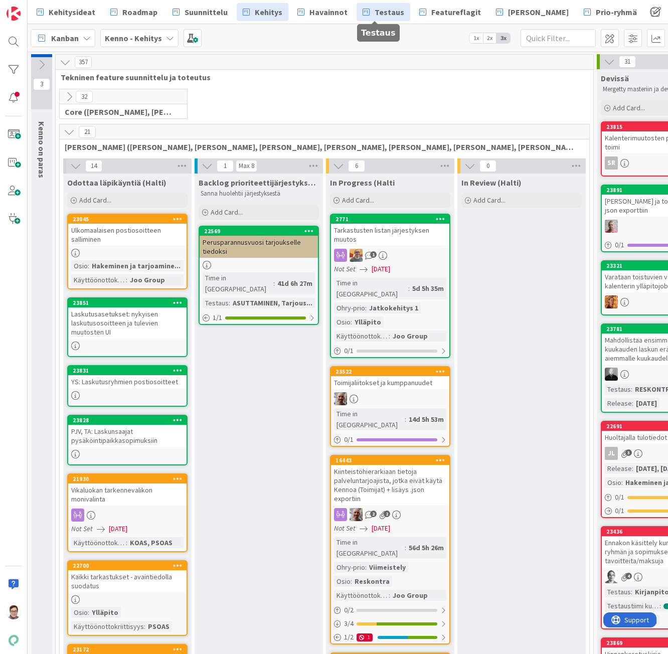
click at [375, 14] on span "Testaus" at bounding box center [390, 12] width 30 height 12
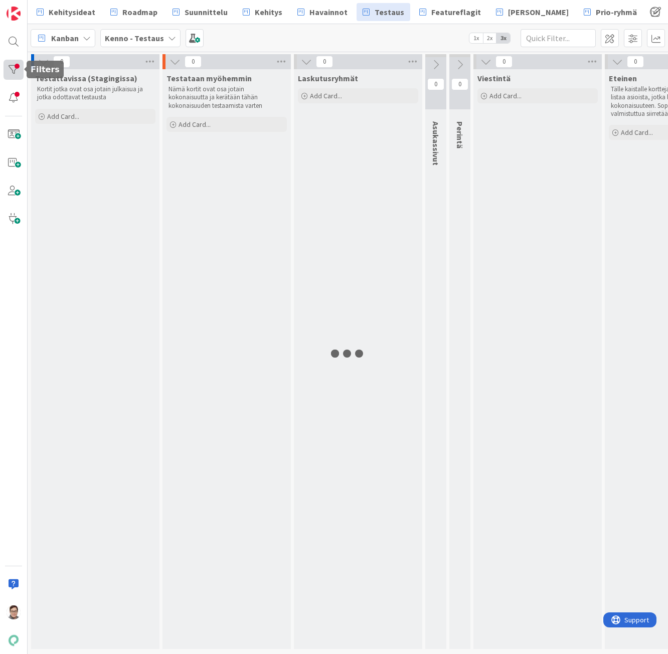
click at [13, 71] on div at bounding box center [14, 70] width 20 height 20
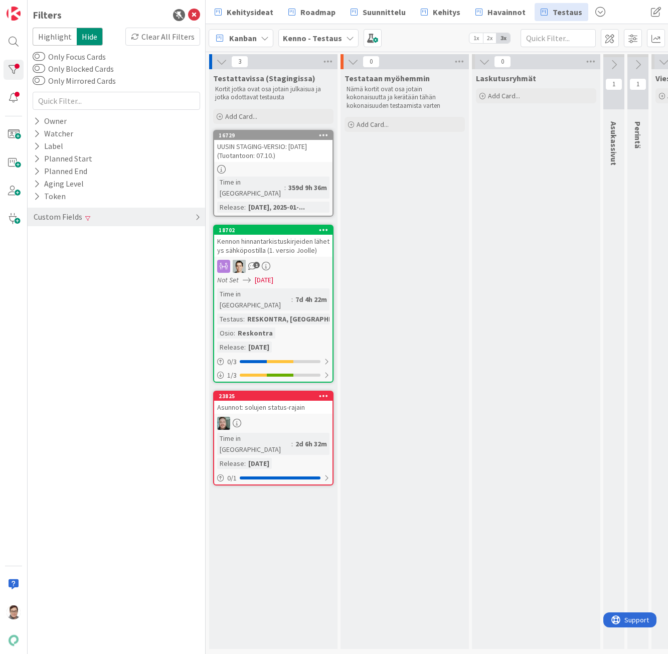
click at [64, 216] on div "Custom Fields" at bounding box center [58, 217] width 51 height 13
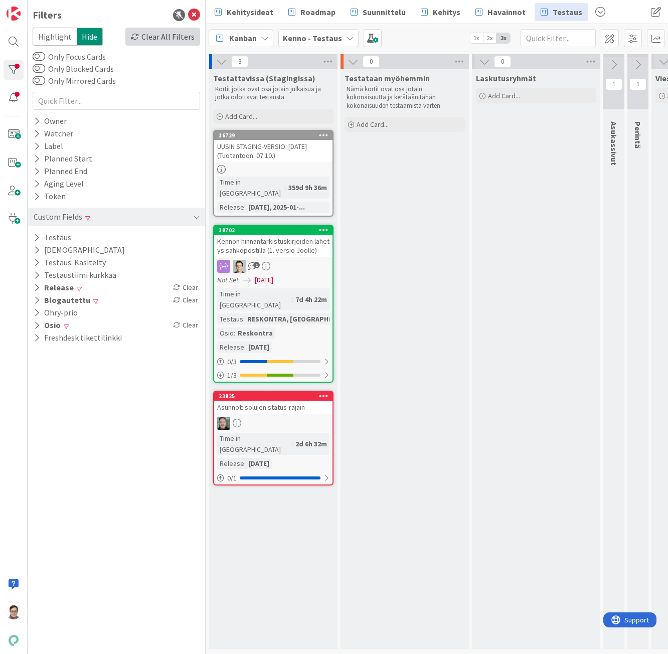
click at [185, 33] on div "Clear All Filters" at bounding box center [162, 37] width 75 height 18
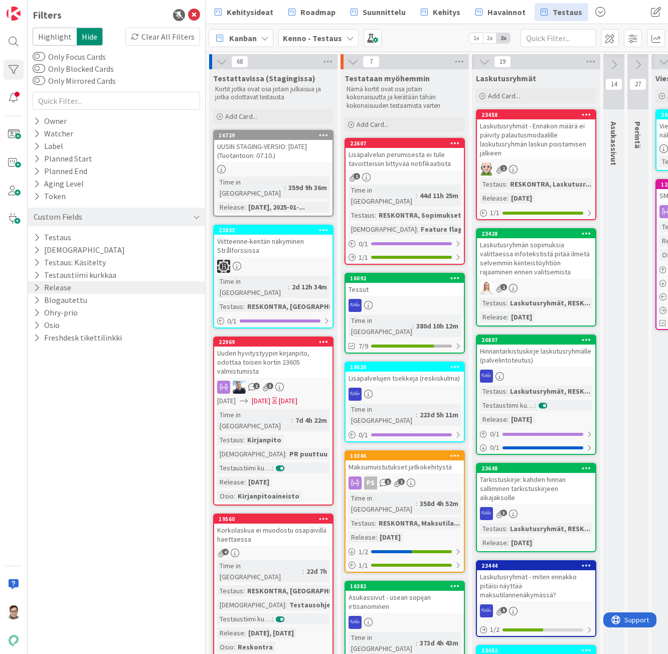
click at [35, 284] on icon at bounding box center [37, 287] width 7 height 9
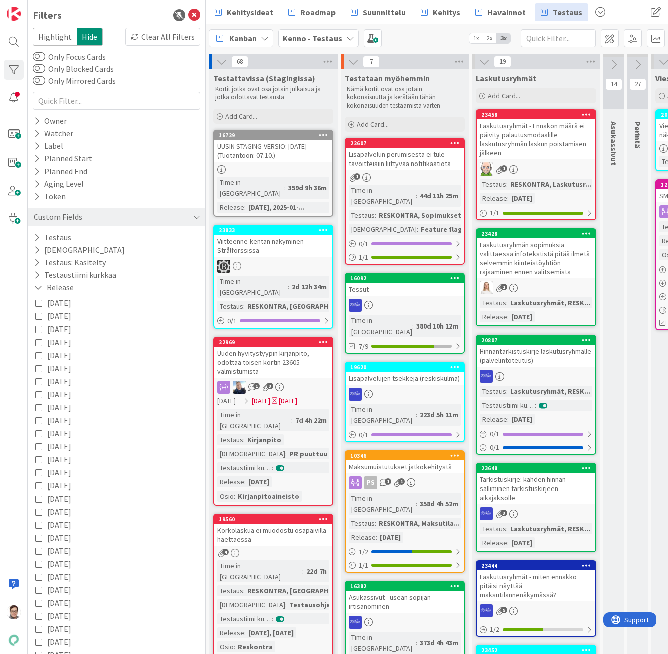
click at [37, 306] on icon at bounding box center [38, 303] width 7 height 7
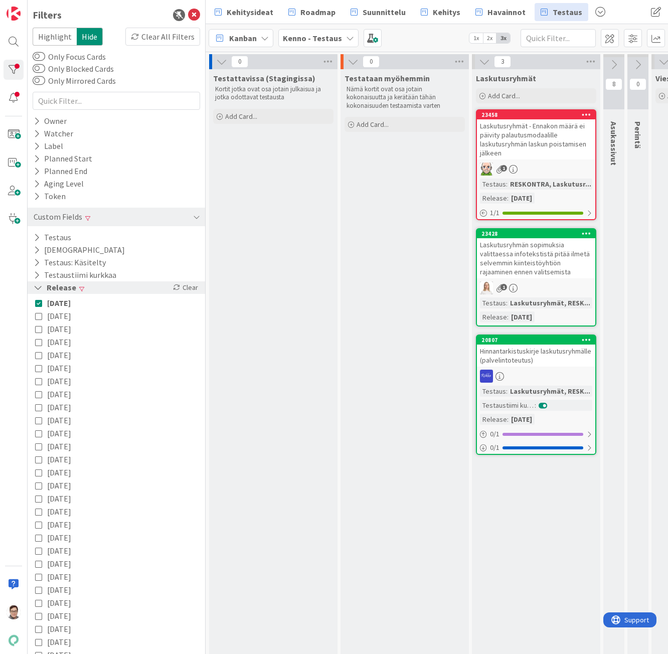
click at [36, 286] on icon at bounding box center [38, 287] width 9 height 9
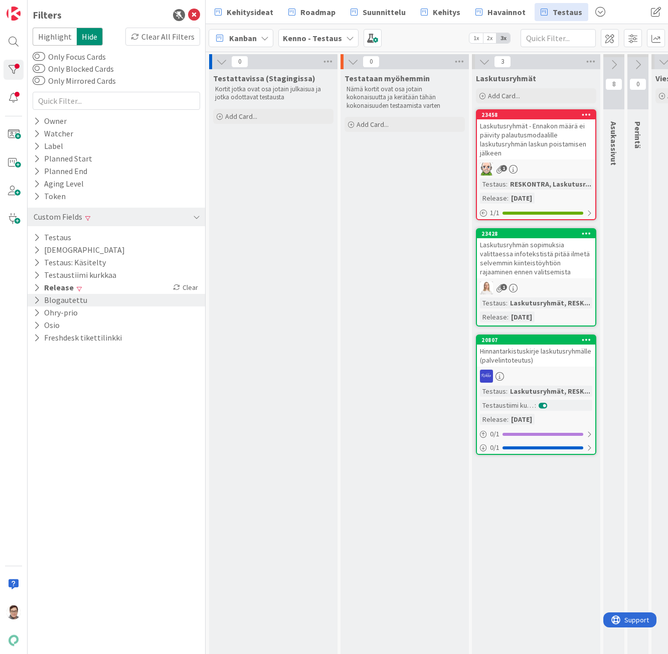
click at [39, 300] on icon at bounding box center [37, 300] width 7 height 9
click at [157, 310] on div "Off" at bounding box center [170, 315] width 54 height 11
click at [34, 299] on icon at bounding box center [38, 300] width 9 height 9
click at [35, 315] on icon at bounding box center [37, 313] width 7 height 9
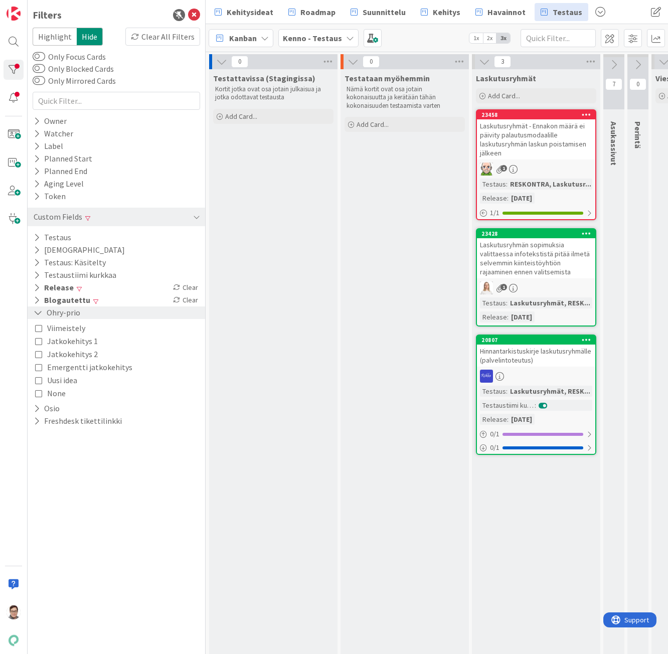
click at [35, 315] on icon at bounding box center [38, 313] width 9 height 9
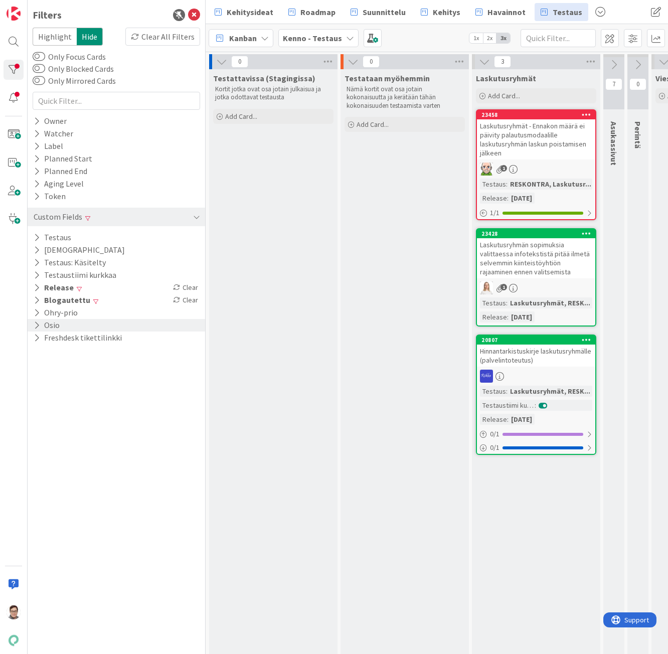
click at [36, 323] on icon at bounding box center [37, 325] width 7 height 9
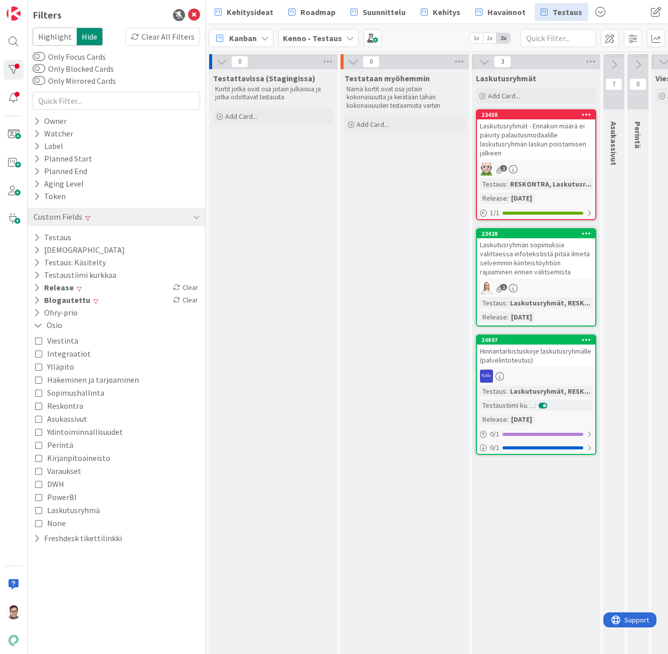
click at [37, 368] on icon at bounding box center [38, 366] width 7 height 7
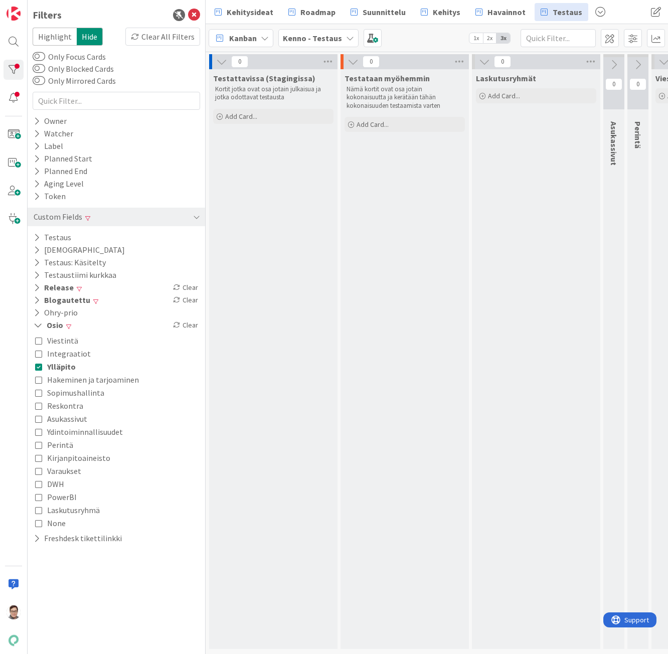
click at [36, 381] on icon at bounding box center [38, 379] width 7 height 7
click at [39, 393] on icon at bounding box center [38, 392] width 7 height 7
click at [43, 412] on button "Asukassivut" at bounding box center [61, 418] width 52 height 13
click at [35, 406] on div "Viestintä Integraatiot Ylläpito Hakeminen ja tarjoaminen Sopimushallinta Reskon…" at bounding box center [117, 432] width 168 height 201
click at [40, 405] on icon at bounding box center [38, 405] width 7 height 7
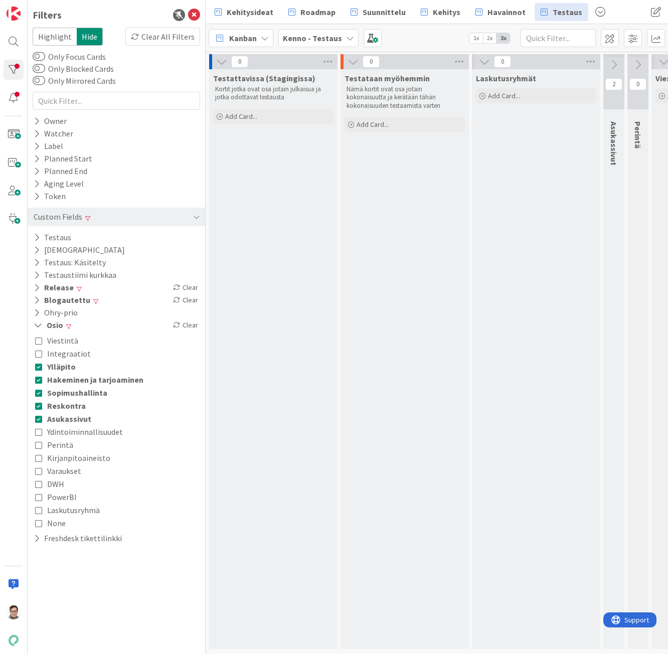
click at [35, 418] on icon at bounding box center [38, 418] width 7 height 7
click at [37, 430] on icon at bounding box center [38, 431] width 7 height 7
click at [37, 471] on icon at bounding box center [38, 471] width 7 height 7
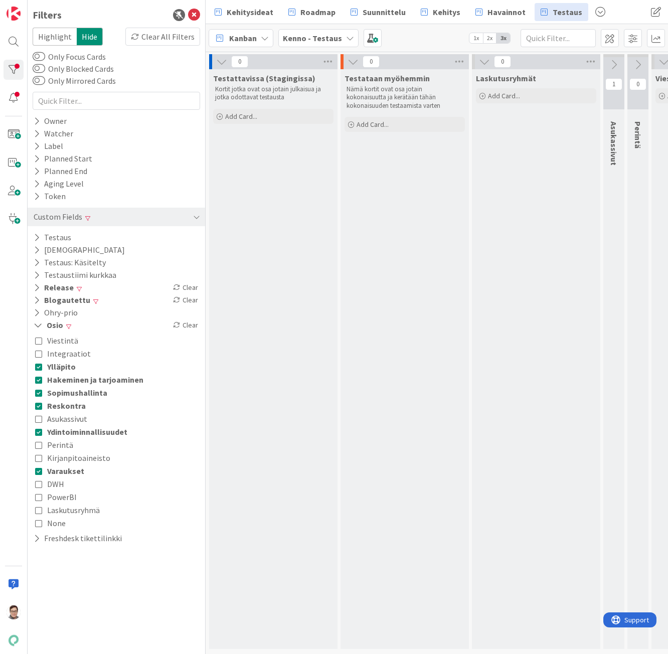
click at [39, 481] on icon at bounding box center [38, 484] width 7 height 7
click at [37, 500] on icon at bounding box center [38, 497] width 7 height 7
click at [39, 508] on icon at bounding box center [38, 510] width 7 height 7
click at [40, 523] on icon at bounding box center [38, 523] width 7 height 7
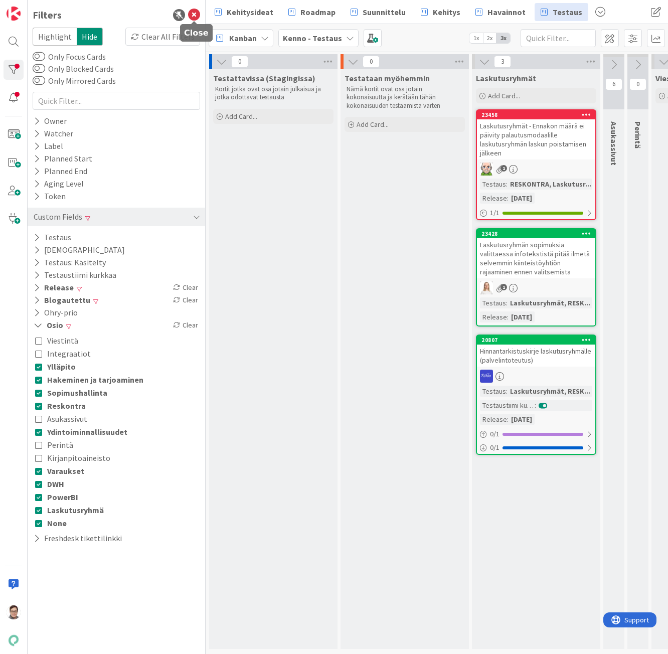
click at [193, 11] on icon at bounding box center [194, 15] width 12 height 12
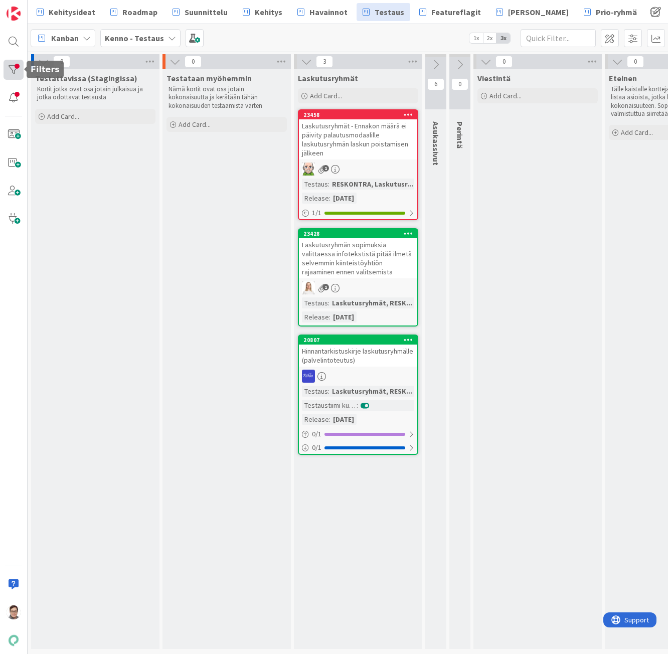
click at [13, 72] on div at bounding box center [14, 70] width 20 height 20
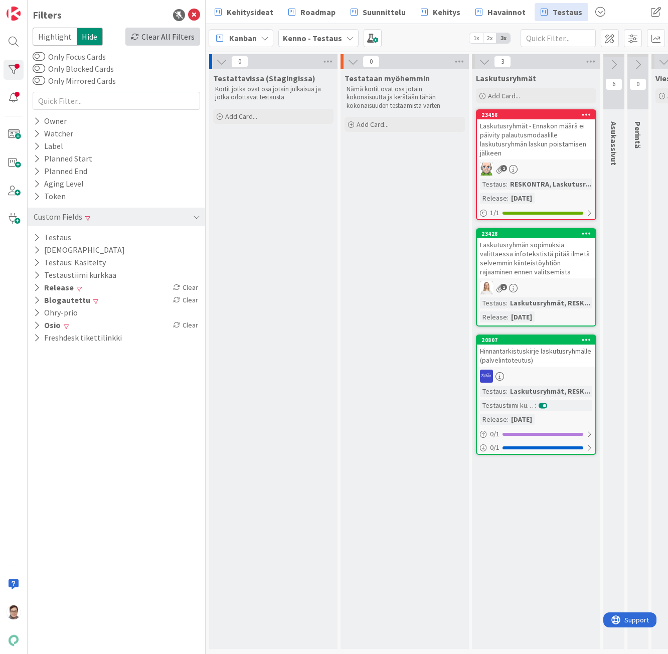
click at [185, 34] on div "Clear All Filters" at bounding box center [162, 37] width 75 height 18
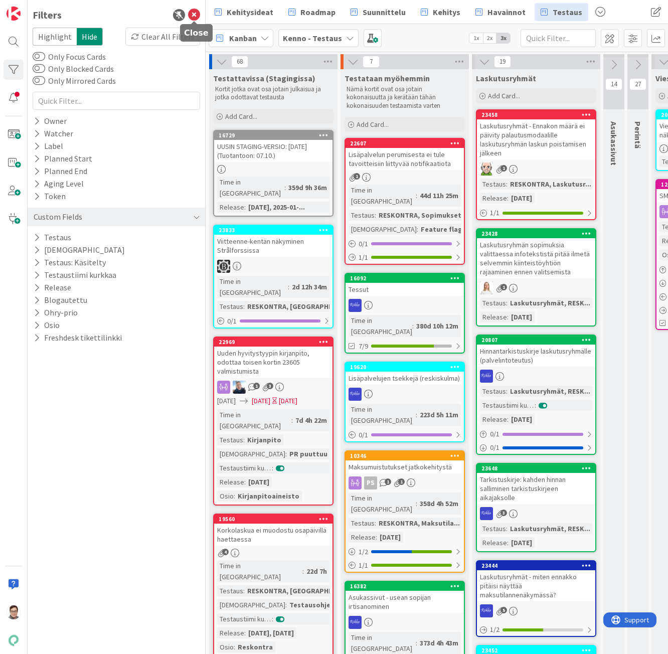
click at [195, 16] on icon at bounding box center [194, 15] width 12 height 12
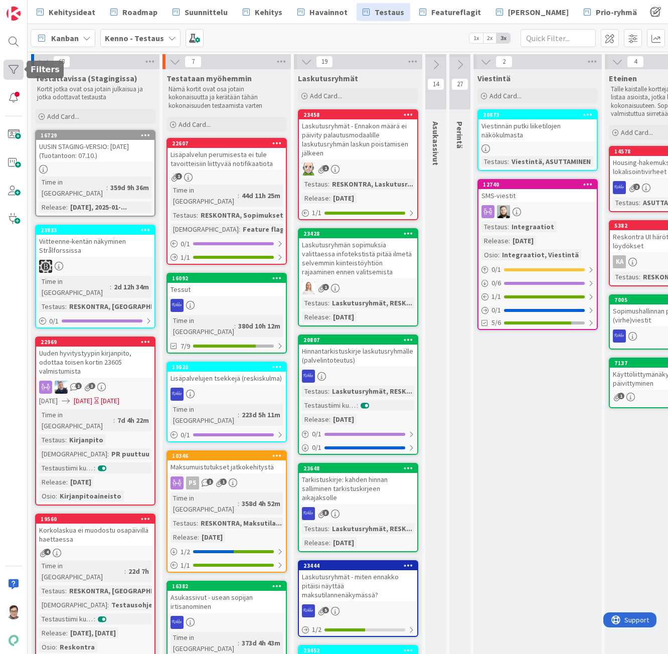
click at [14, 73] on div at bounding box center [14, 70] width 20 height 20
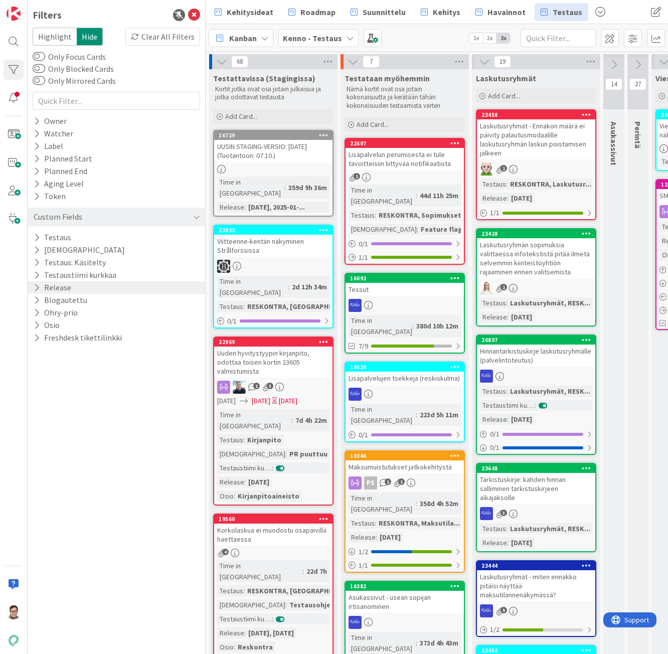
click at [39, 287] on icon at bounding box center [37, 287] width 7 height 9
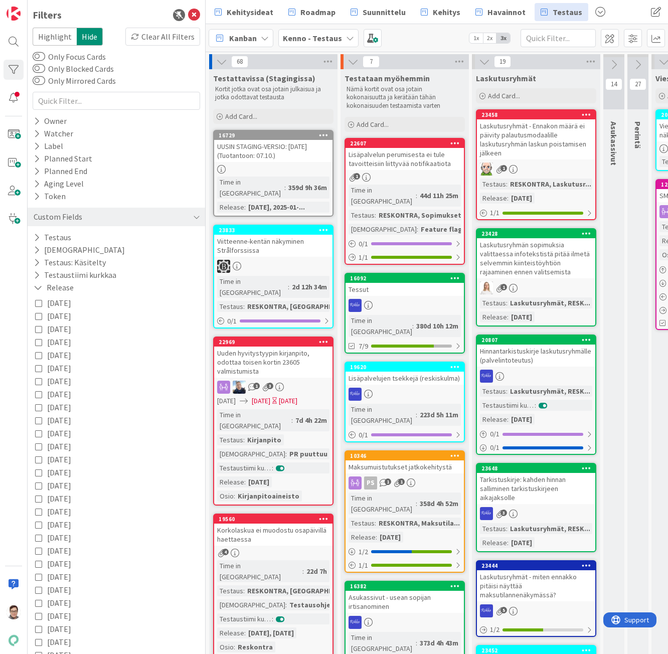
click at [47, 302] on button "[DATE]" at bounding box center [53, 303] width 36 height 13
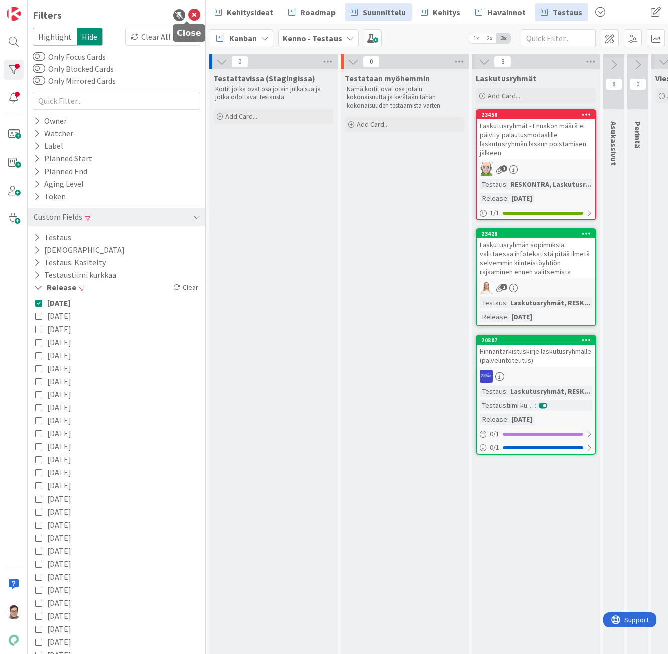
click at [189, 15] on icon at bounding box center [194, 15] width 12 height 12
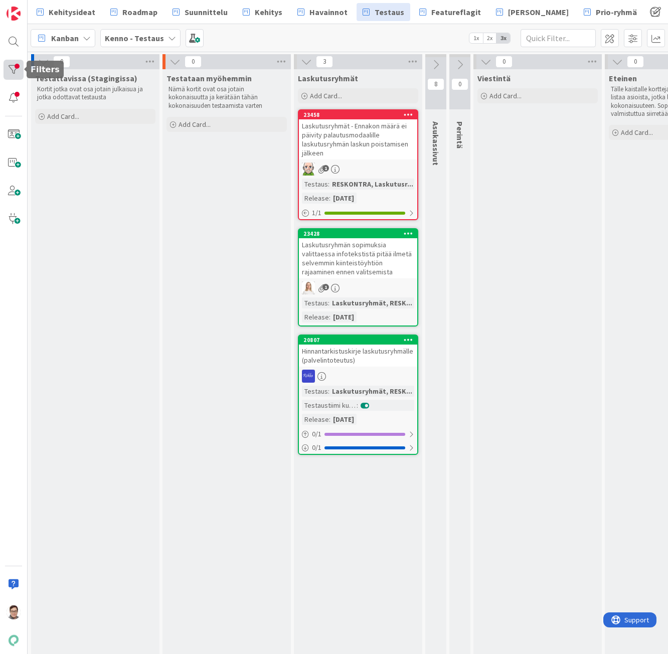
click at [13, 68] on div at bounding box center [14, 70] width 20 height 20
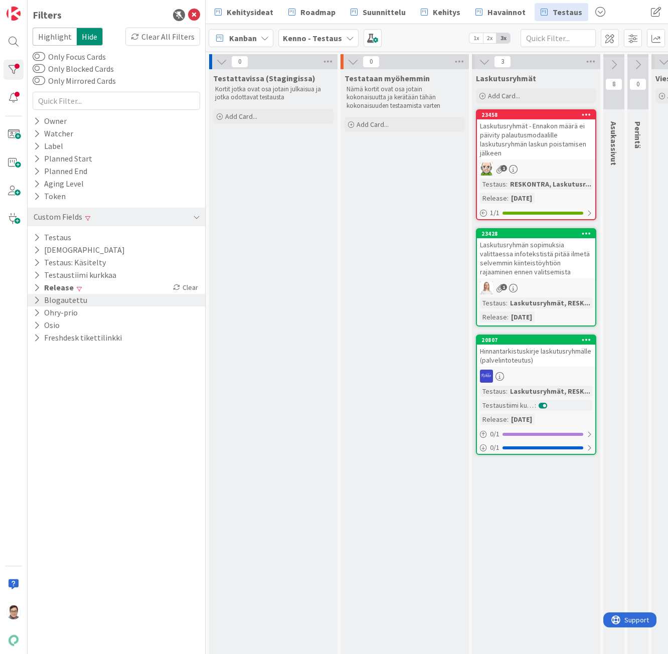
click at [45, 299] on button "Blogautettu" at bounding box center [61, 300] width 56 height 13
click at [170, 314] on div "Off" at bounding box center [170, 315] width 54 height 11
click at [37, 304] on icon at bounding box center [38, 300] width 9 height 9
click at [37, 325] on icon at bounding box center [37, 325] width 7 height 9
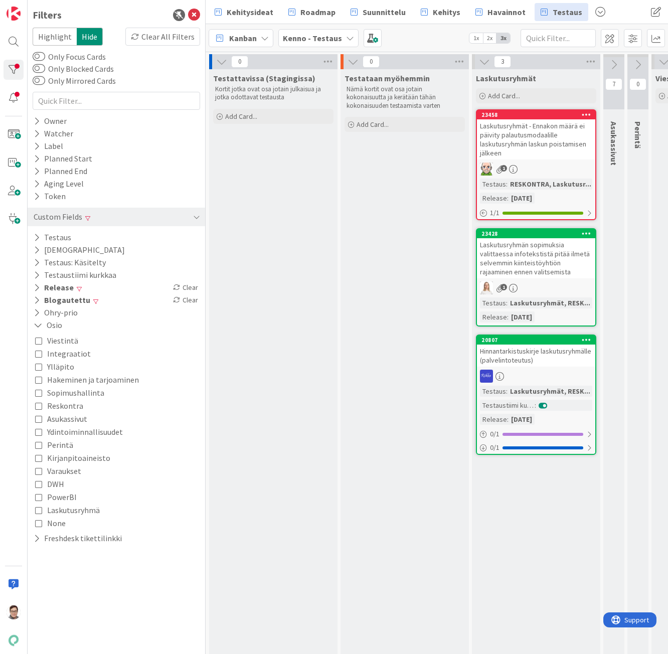
click at [38, 366] on icon at bounding box center [38, 366] width 7 height 7
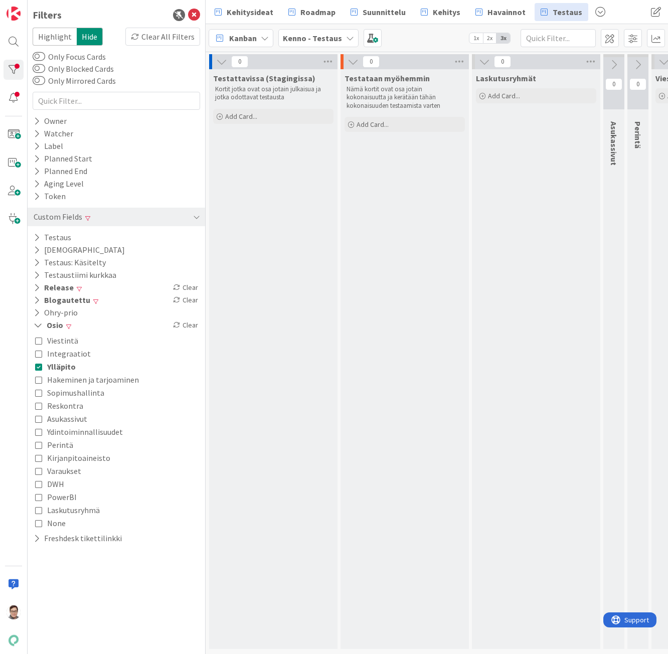
click at [41, 377] on icon at bounding box center [38, 379] width 7 height 7
click at [41, 394] on icon at bounding box center [38, 392] width 7 height 7
click at [42, 407] on icon at bounding box center [38, 405] width 7 height 7
click at [39, 432] on icon at bounding box center [38, 431] width 7 height 7
drag, startPoint x: 37, startPoint y: 460, endPoint x: 36, endPoint y: 469, distance: 9.5
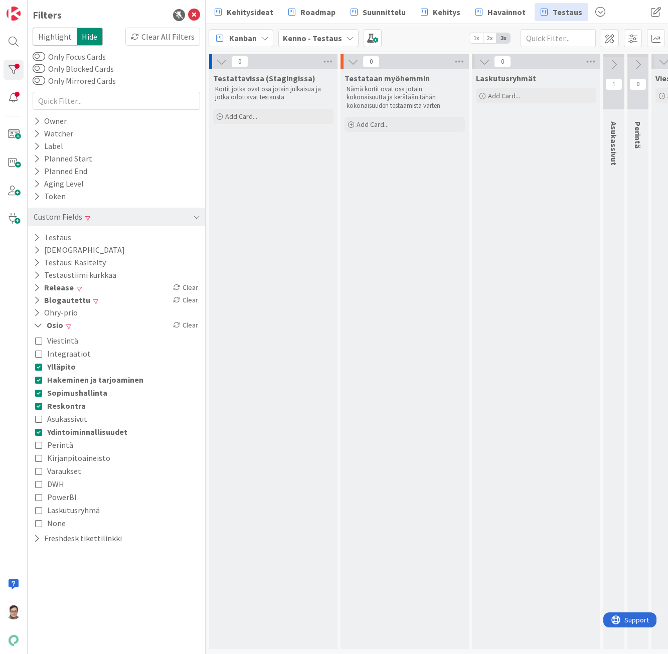
click at [36, 460] on icon at bounding box center [38, 458] width 7 height 7
click at [40, 478] on button "DWH" at bounding box center [49, 484] width 29 height 13
click at [37, 470] on icon at bounding box center [38, 471] width 7 height 7
click at [40, 501] on icon at bounding box center [38, 497] width 7 height 7
click at [40, 510] on icon at bounding box center [38, 510] width 7 height 7
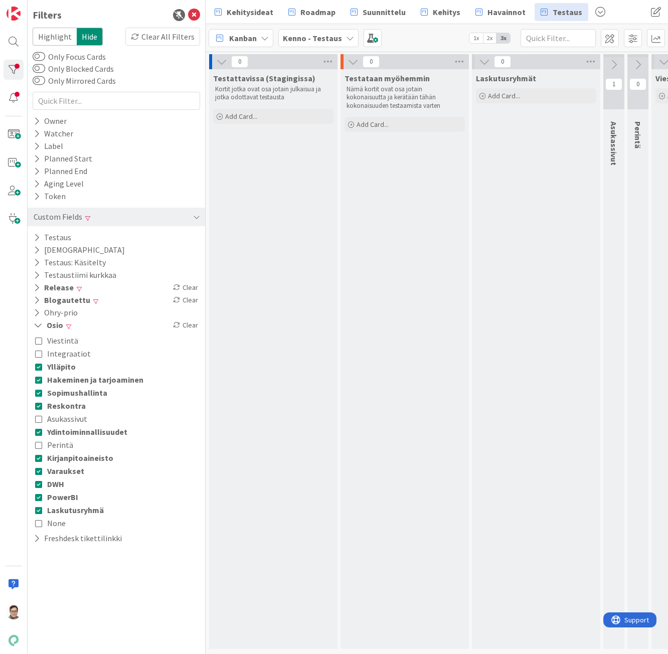
click at [39, 526] on icon at bounding box center [38, 523] width 7 height 7
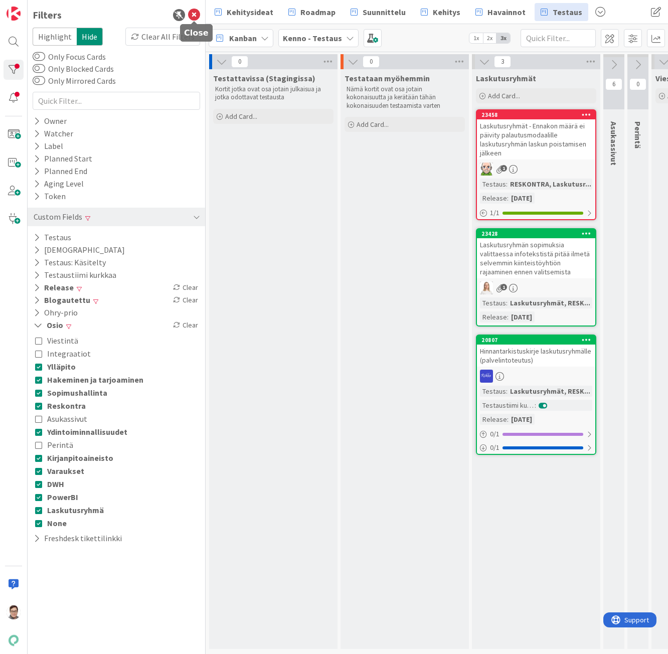
click at [196, 15] on icon at bounding box center [194, 15] width 12 height 12
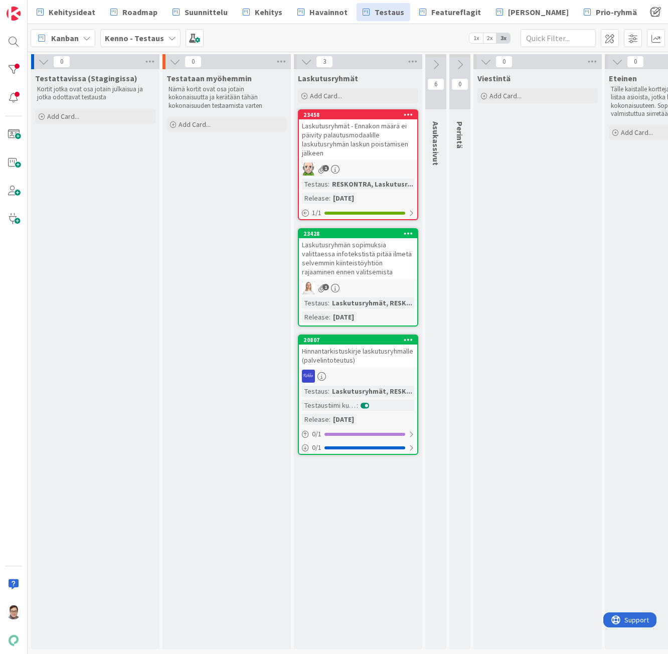
click at [344, 147] on div "Laskutusryhmät - Ennakon määrä ei päivity palautusmodaalille laskutusryhmän las…" at bounding box center [358, 139] width 118 height 40
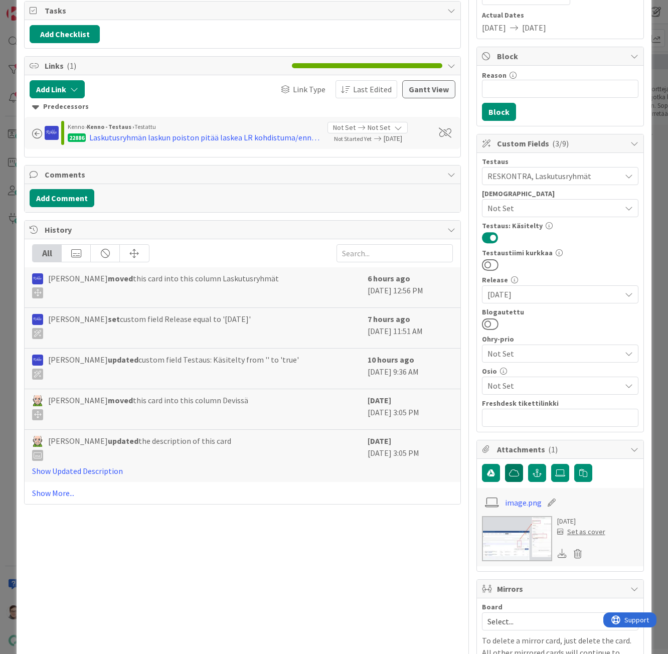
scroll to position [151, 0]
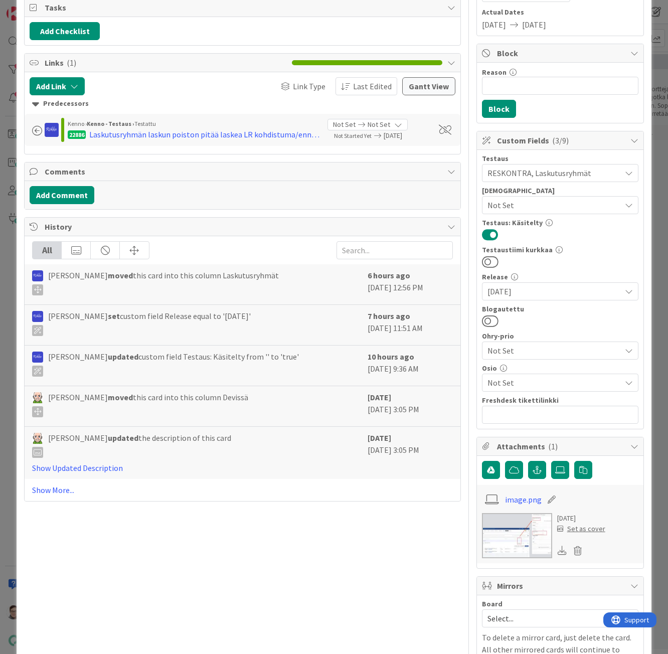
click at [506, 379] on span "Not Set" at bounding box center [554, 383] width 133 height 12
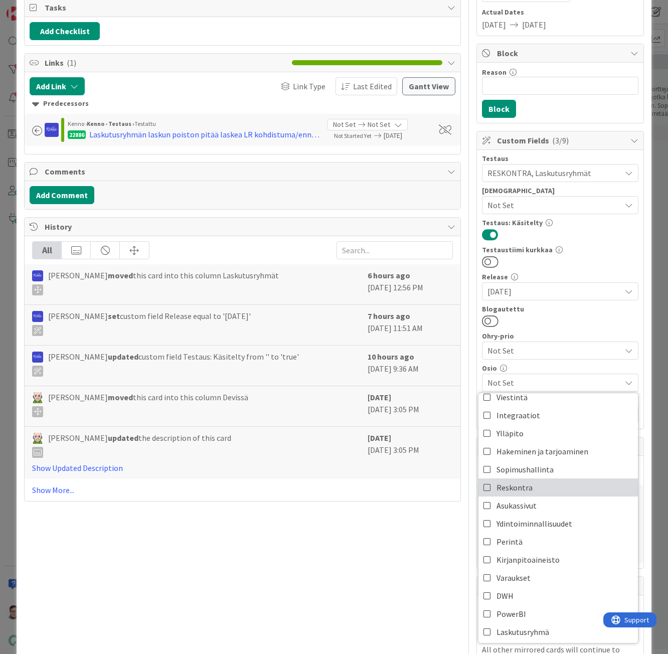
scroll to position [11, 0]
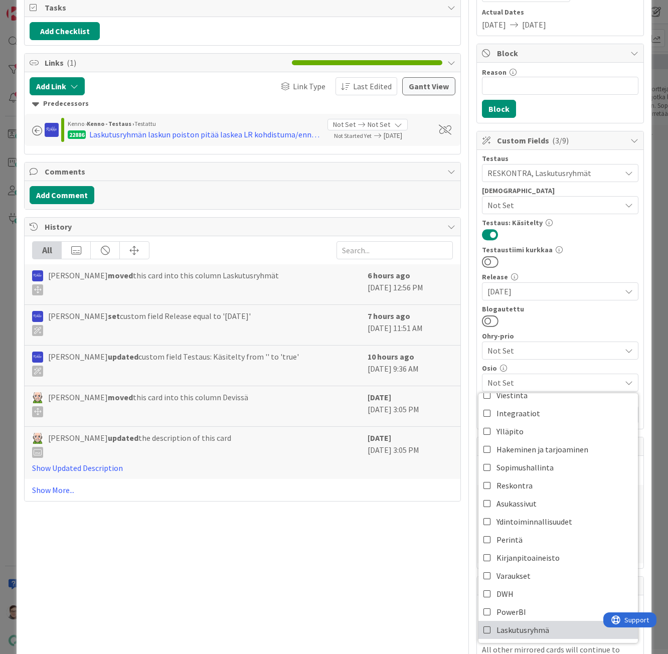
click at [533, 566] on span "Laskutusryhmä" at bounding box center [523, 630] width 53 height 15
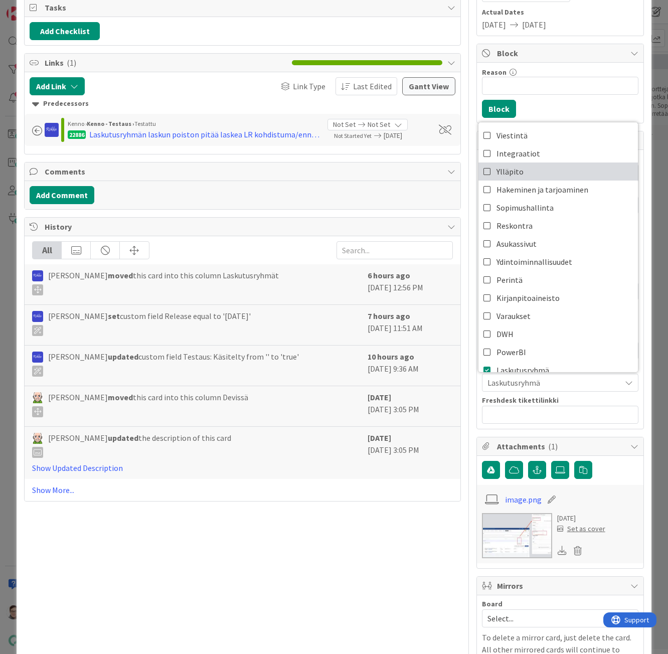
scroll to position [50, 0]
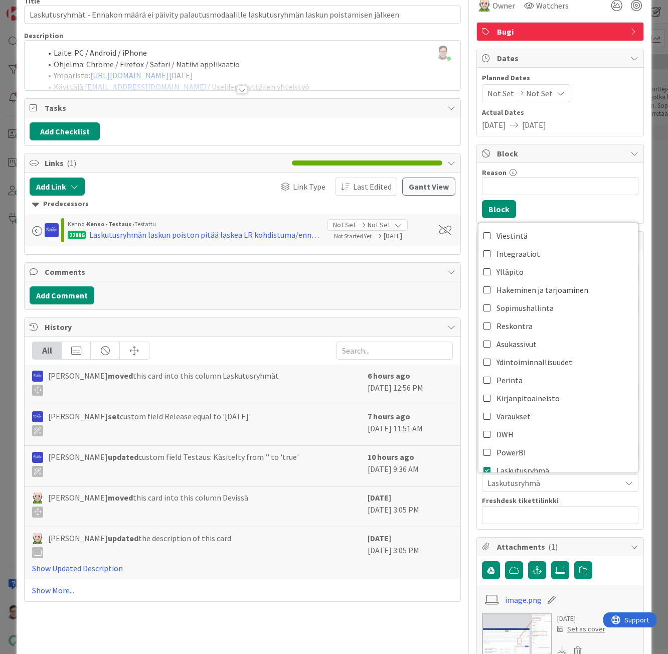
click at [445, 566] on div "Title 102 / 128 Laskutusryhmät - Ennakon määrä ei päivity palautusmodaalille la…" at bounding box center [242, 480] width 436 height 982
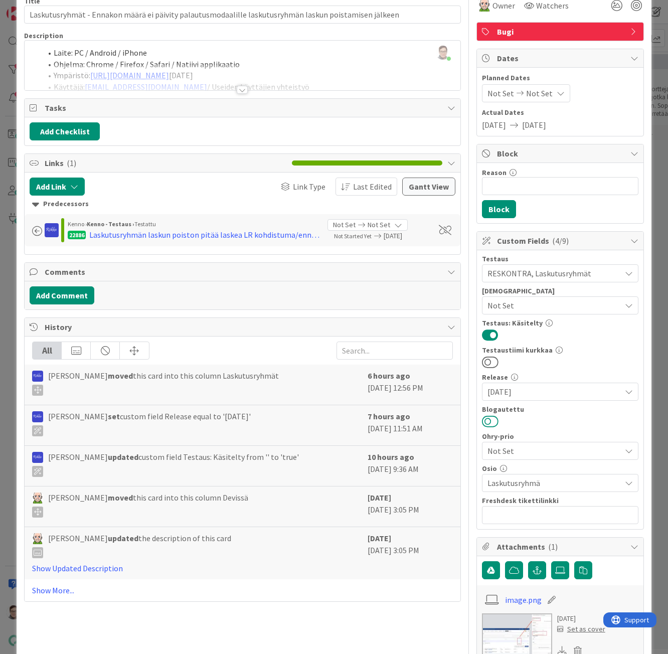
click at [488, 424] on button at bounding box center [490, 421] width 17 height 13
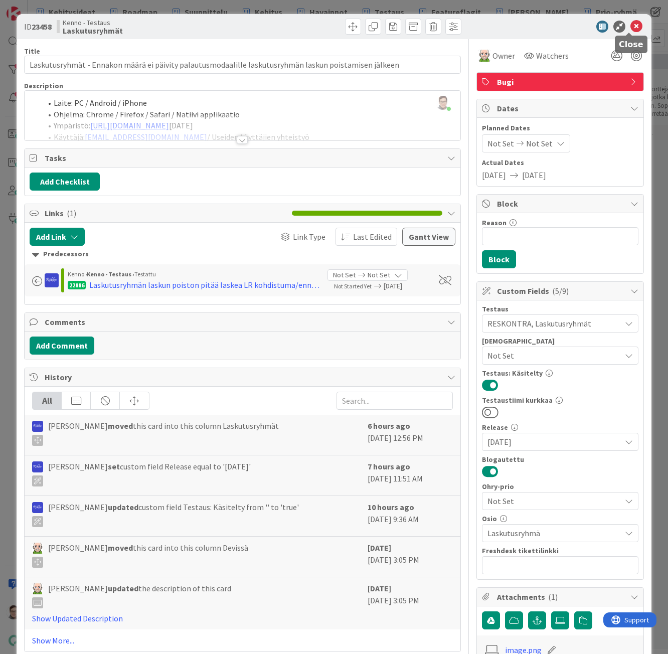
click at [631, 29] on icon at bounding box center [637, 27] width 12 height 12
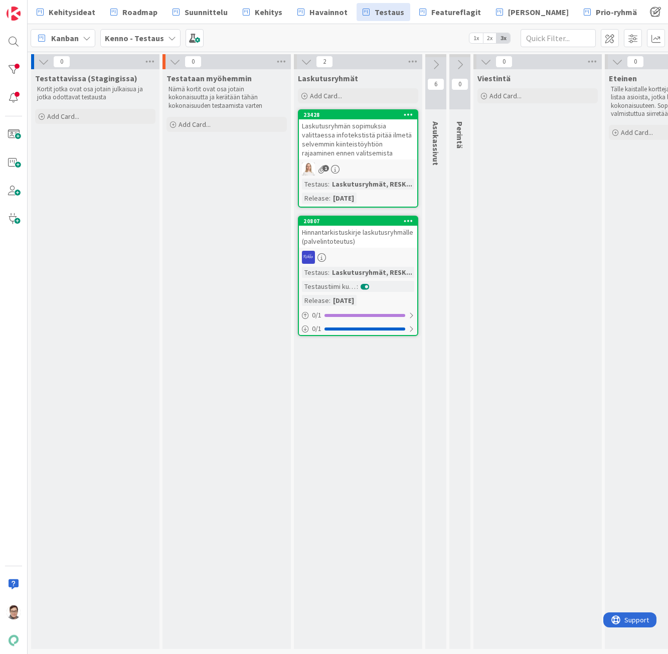
click at [337, 144] on div "Laskutusryhmän sopimuksia valittaessa infotekstistä pitää ilmetä selvemmin kiin…" at bounding box center [358, 139] width 118 height 40
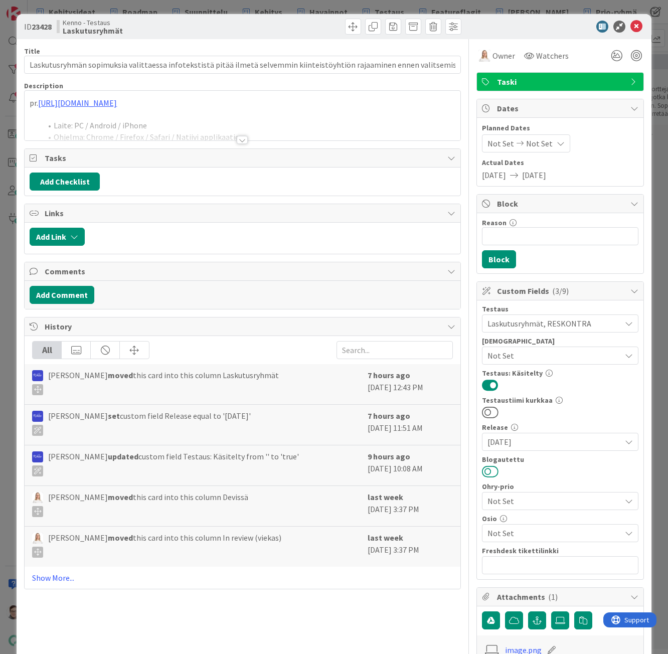
click at [485, 471] on button at bounding box center [490, 471] width 17 height 13
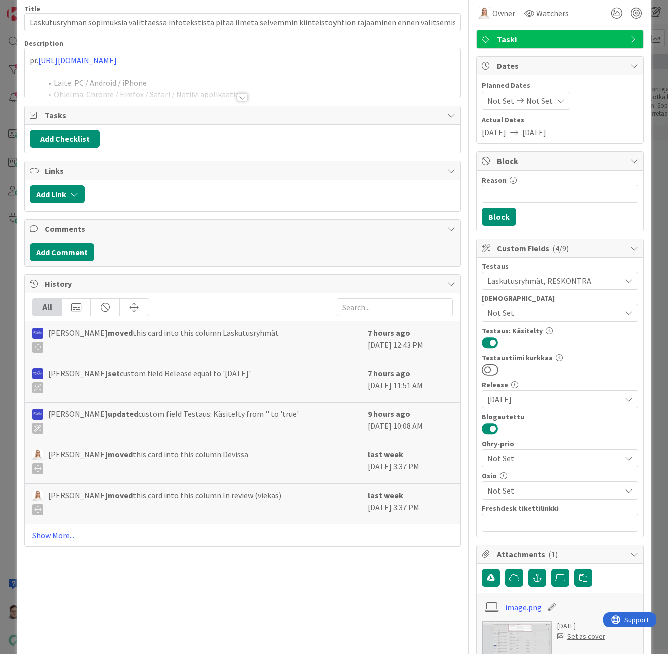
scroll to position [100, 0]
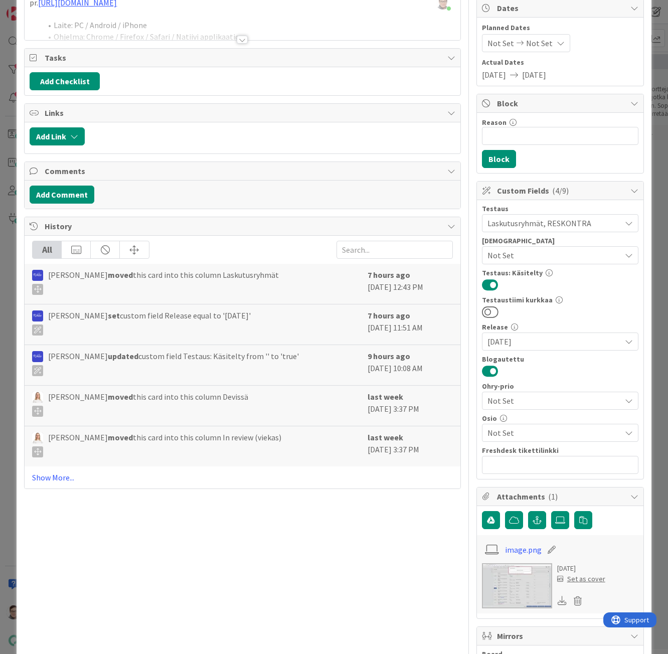
click at [523, 431] on span "Not Set" at bounding box center [554, 433] width 133 height 12
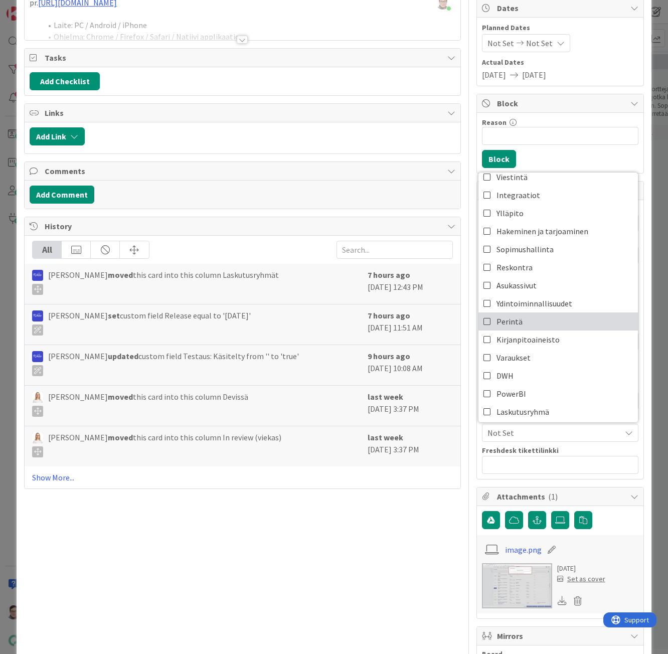
scroll to position [11, 0]
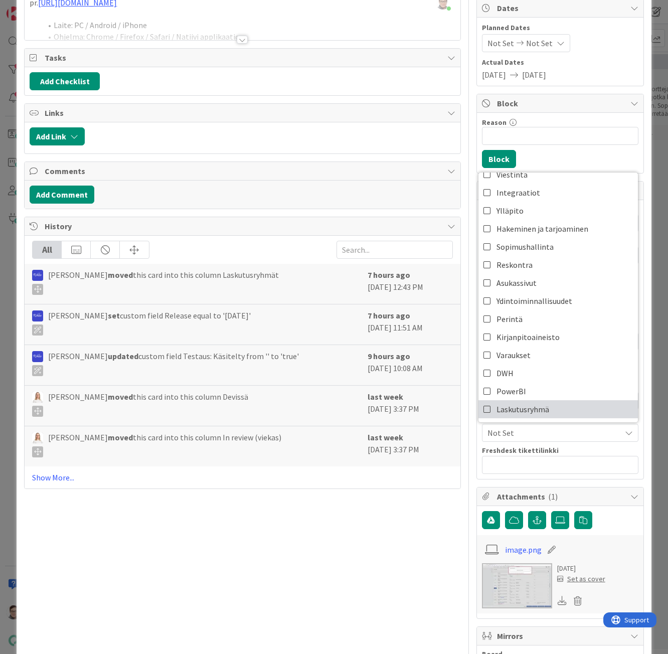
click at [526, 402] on span "Laskutusryhmä" at bounding box center [523, 409] width 53 height 15
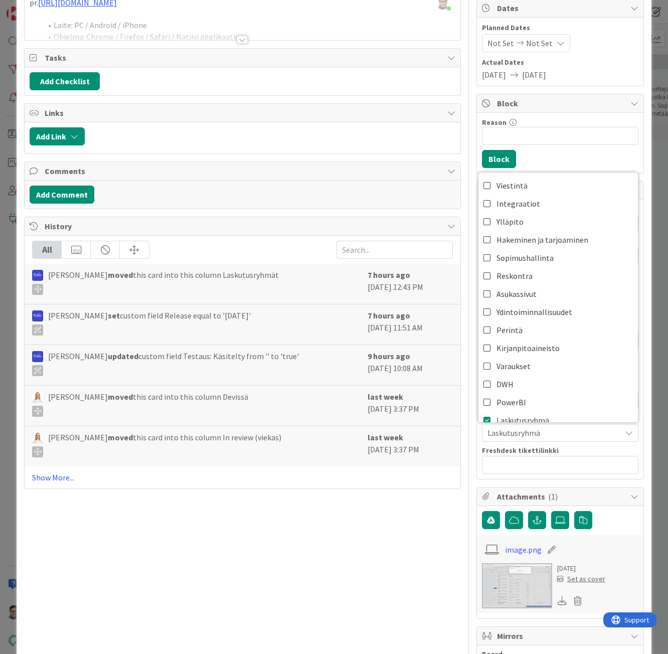
click at [376, 515] on div "Title 121 / 128 Laskutusryhmän sopimuksia valittaessa infotekstistä pitää ilmet…" at bounding box center [242, 430] width 436 height 982
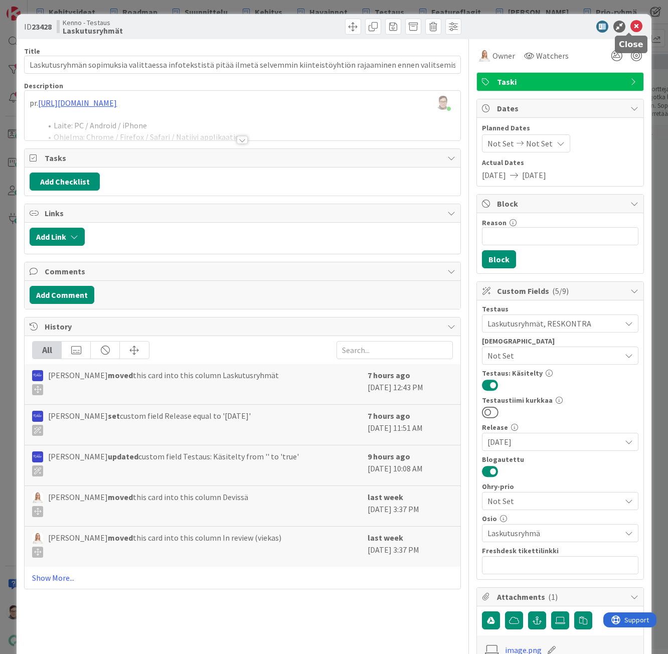
click at [632, 29] on icon at bounding box center [637, 27] width 12 height 12
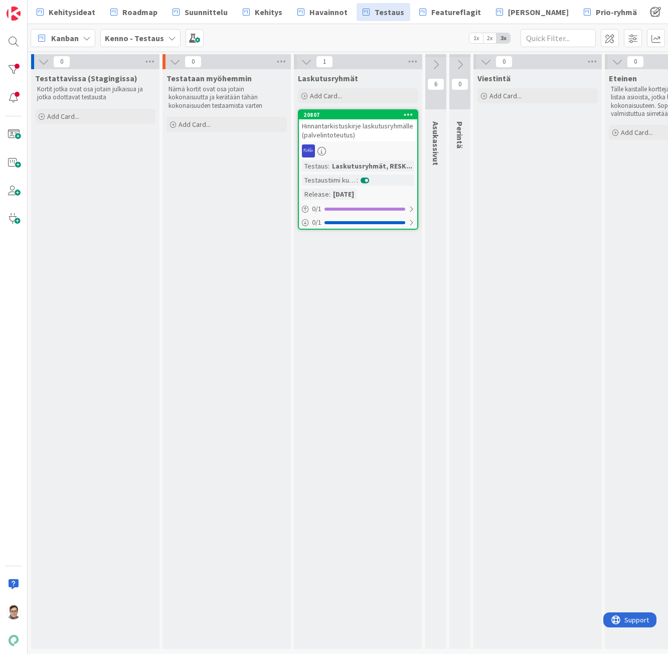
click at [362, 157] on div at bounding box center [358, 150] width 118 height 13
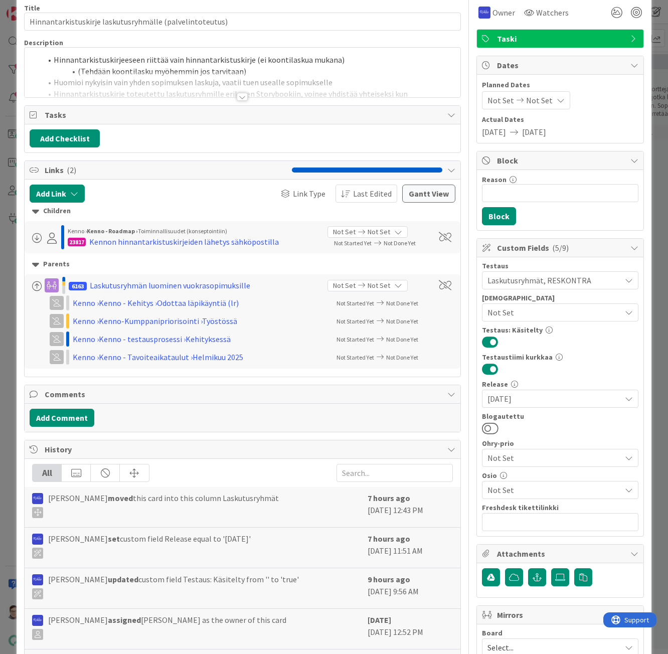
scroll to position [100, 0]
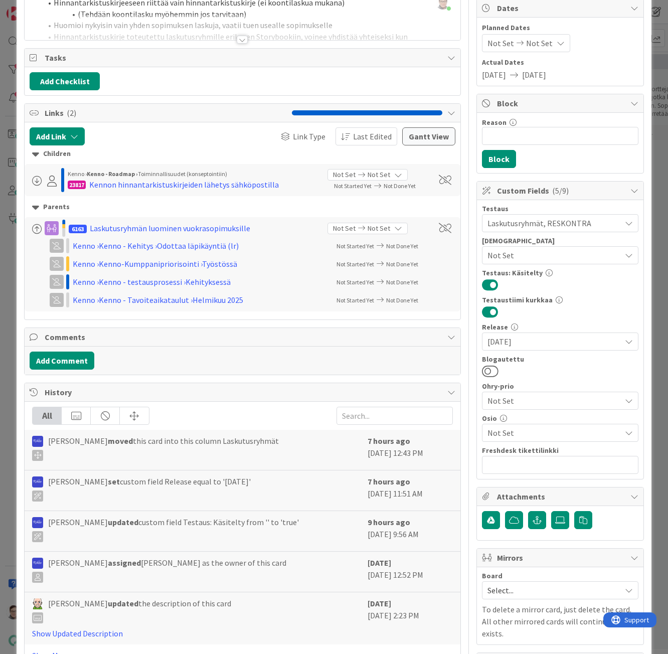
click at [493, 432] on span "Not Set" at bounding box center [554, 433] width 133 height 12
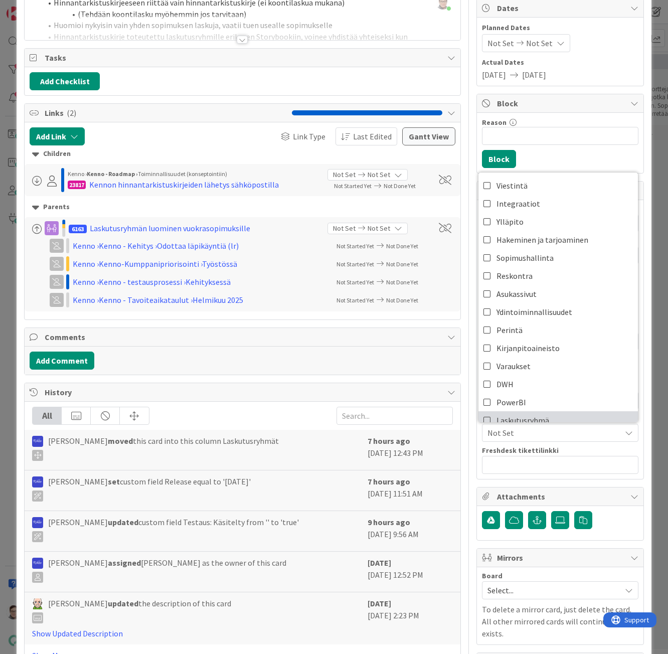
click at [499, 420] on span "Laskutusryhmä" at bounding box center [523, 420] width 53 height 15
click at [463, 488] on div "Title 56 / 128 Hinnantarkistuskirje laskutusryhmälle (palvelintoteutus) Descrip…" at bounding box center [334, 391] width 620 height 904
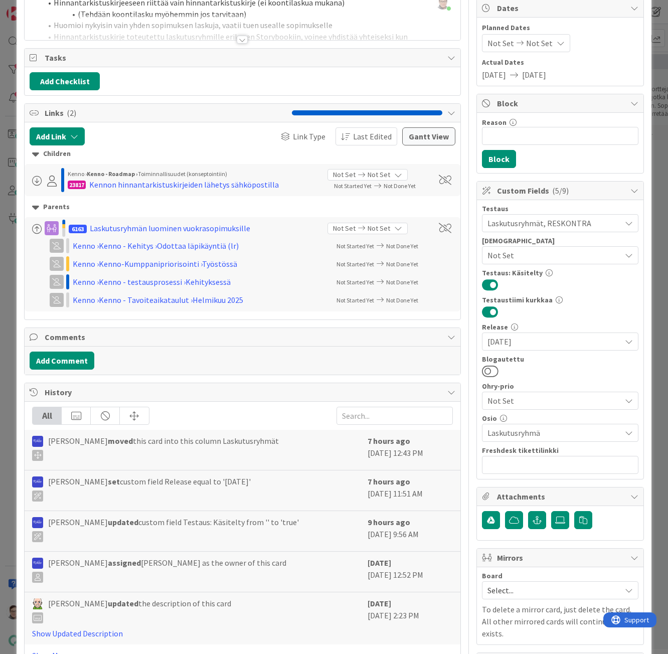
scroll to position [0, 0]
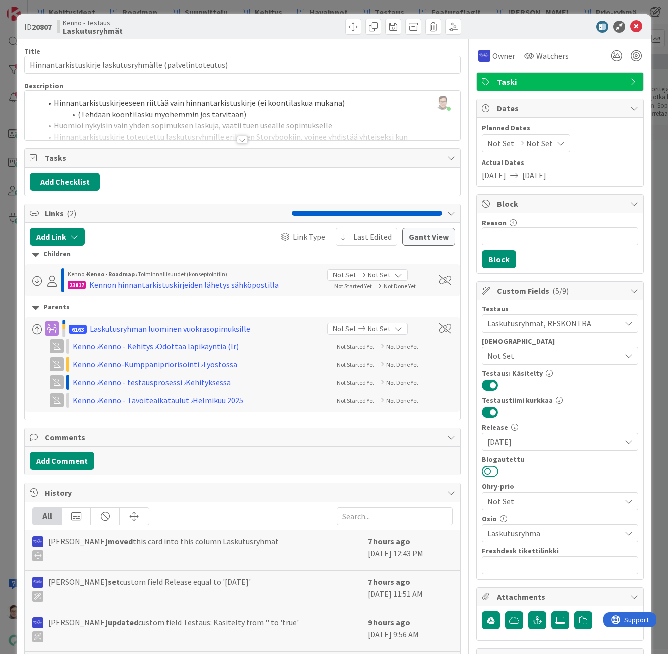
click at [482, 467] on button at bounding box center [490, 471] width 17 height 13
click at [631, 30] on icon at bounding box center [637, 27] width 12 height 12
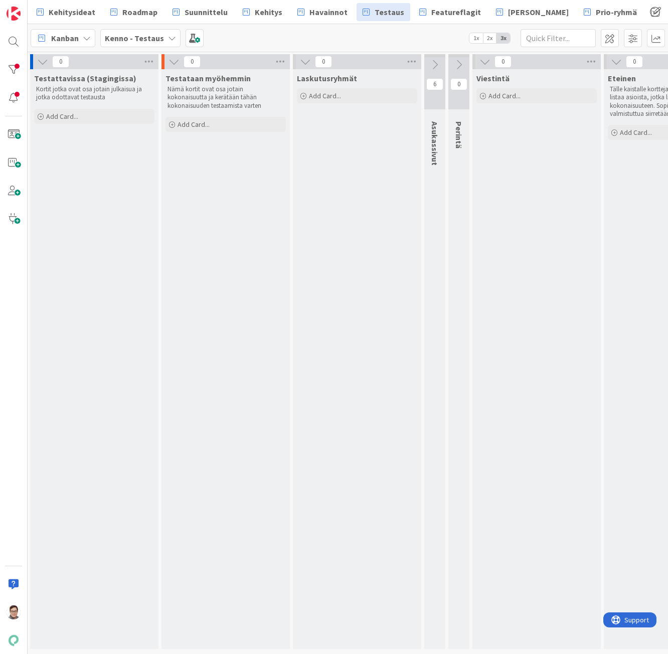
scroll to position [0, 3]
click at [433, 65] on icon at bounding box center [433, 64] width 11 height 11
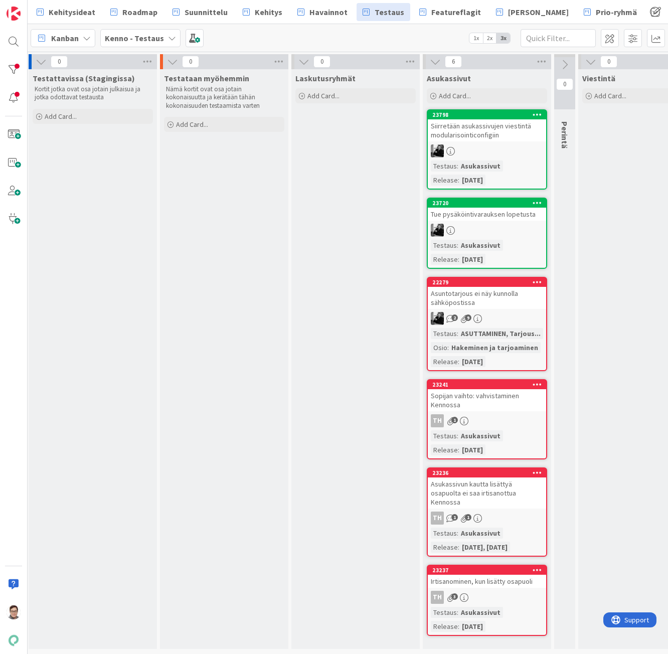
click at [507, 140] on div "Siirretään asukassivujen viestintä modularisointiconfigiin" at bounding box center [487, 130] width 118 height 22
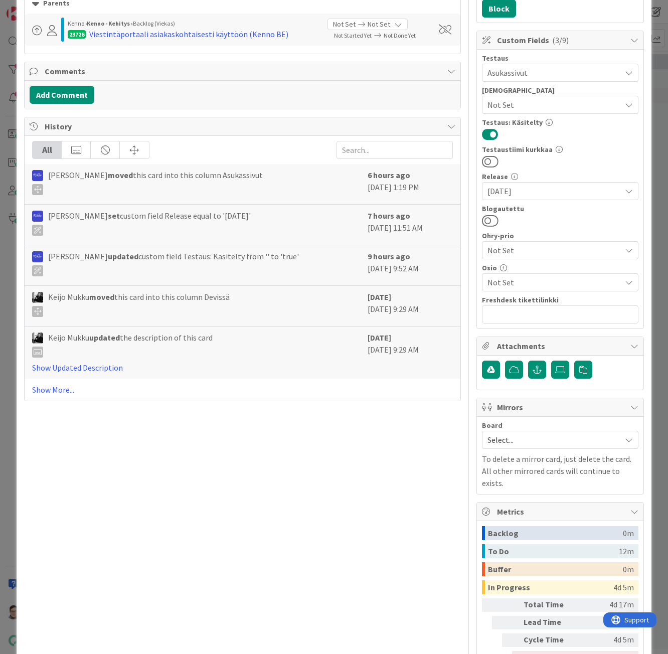
click at [502, 282] on span "Not Set" at bounding box center [554, 282] width 133 height 12
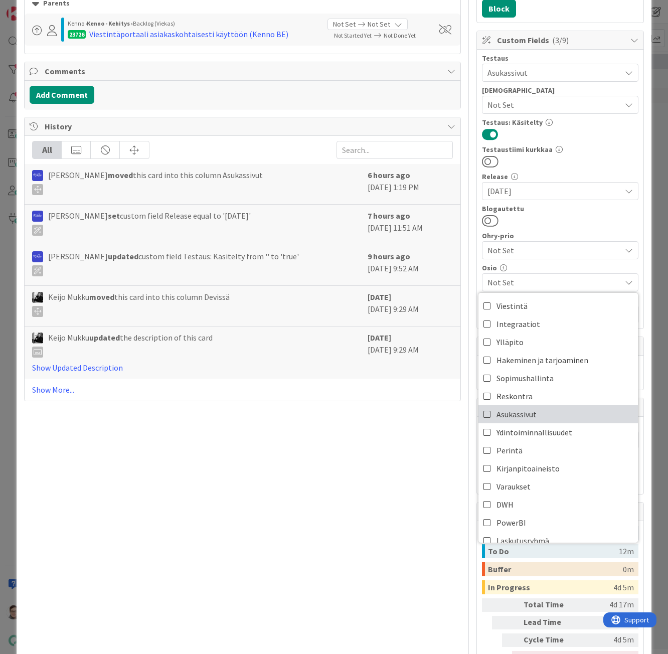
click at [502, 414] on span "Asukassivut" at bounding box center [517, 414] width 40 height 15
click at [410, 477] on div "Title 58 / 128 Siirretään asukassivujen viestintä modularisointiconfigiin Descr…" at bounding box center [242, 240] width 436 height 904
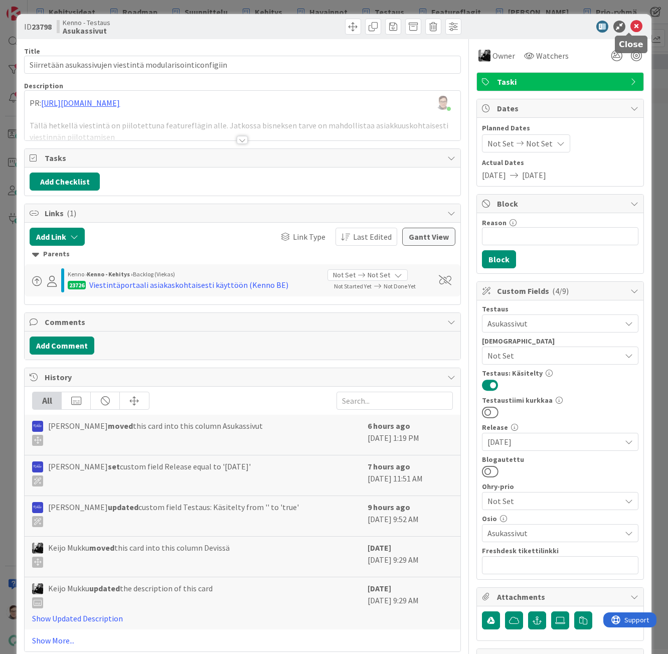
click at [631, 27] on icon at bounding box center [637, 27] width 12 height 12
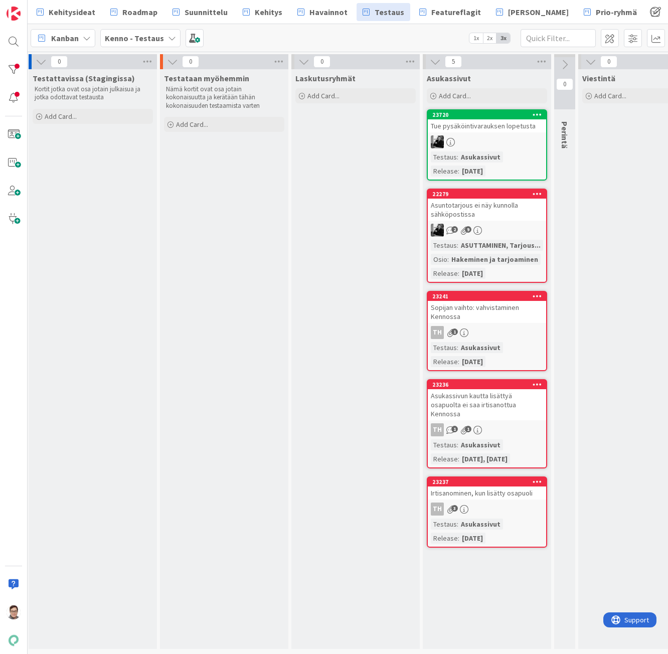
click at [479, 142] on div at bounding box center [487, 141] width 118 height 13
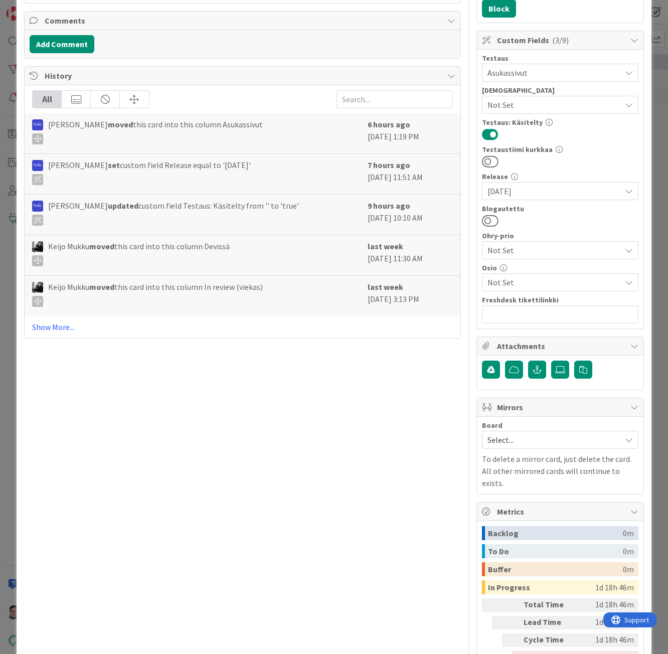
click at [510, 280] on span "Not Set" at bounding box center [554, 282] width 133 height 12
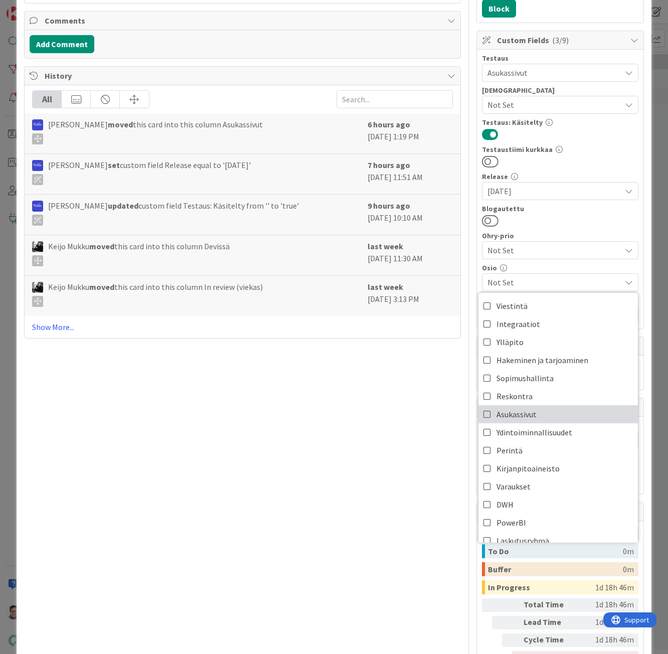
click at [510, 410] on span "Asukassivut" at bounding box center [517, 414] width 40 height 15
click at [401, 434] on div "Title 33 / 128 Tue pysäköintivarauksen lopetusta Description [PERSON_NAME] just…" at bounding box center [242, 240] width 436 height 904
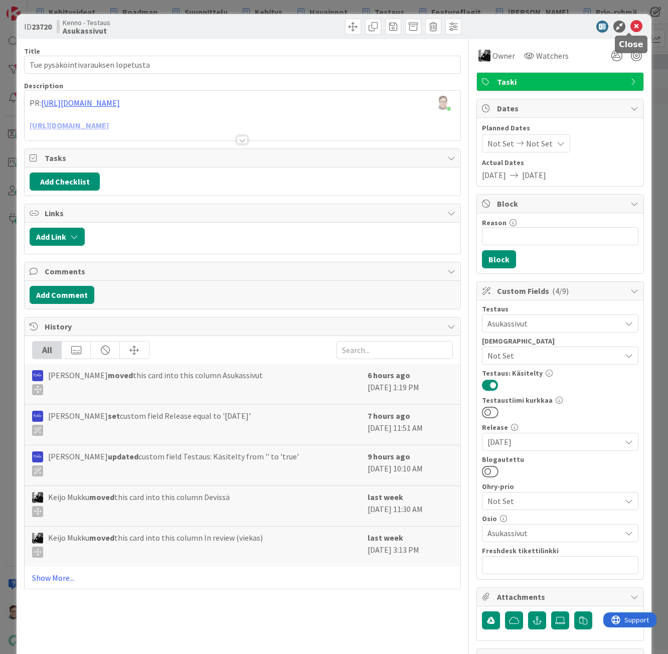
click at [631, 27] on icon at bounding box center [637, 27] width 12 height 12
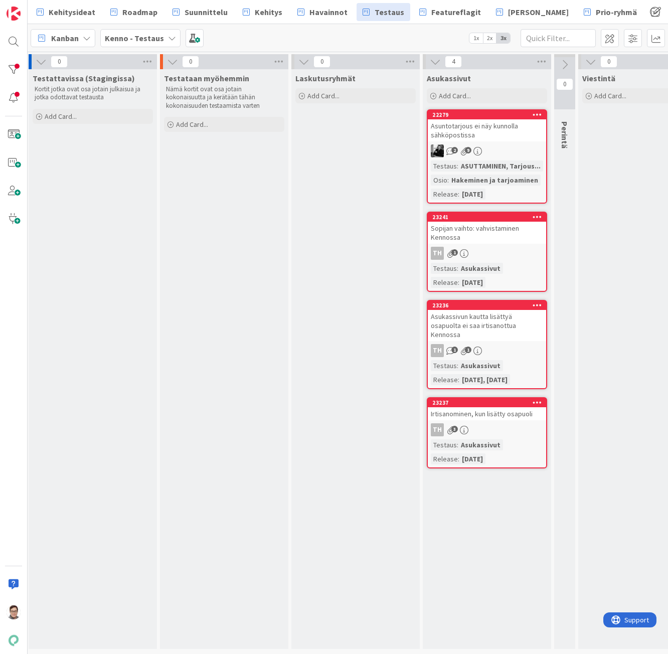
click at [496, 140] on div "Asuntotarjous ei näy kunnolla sähköpostissa" at bounding box center [487, 130] width 118 height 22
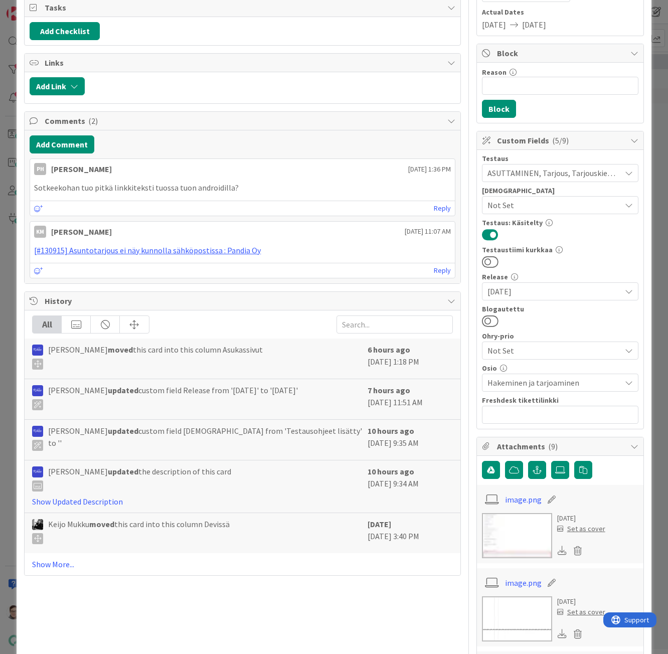
click at [508, 350] on span "Not Set" at bounding box center [552, 351] width 128 height 14
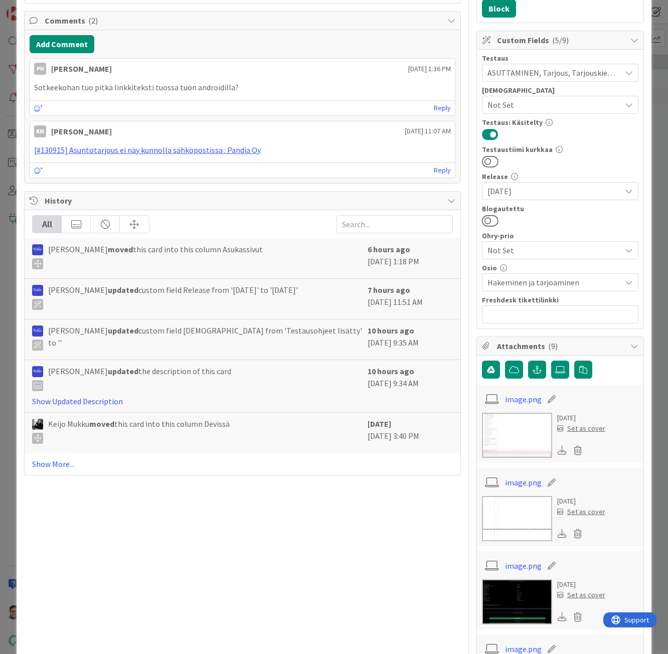
click at [519, 282] on span "Hakeminen ja tarjoaminen" at bounding box center [554, 282] width 133 height 12
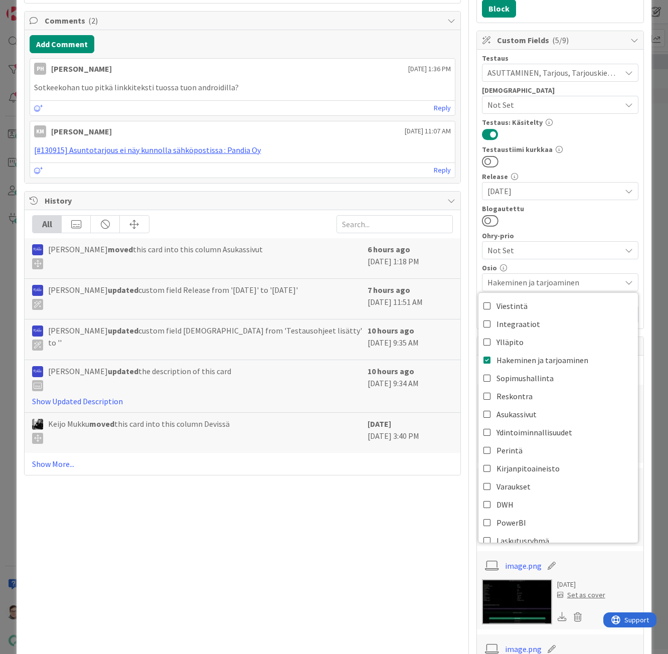
click at [383, 505] on div "Title 43 / 128 Asuntotarjous ei näy kunnolla sähköpostissa Description [PERSON_…" at bounding box center [242, 617] width 436 height 1659
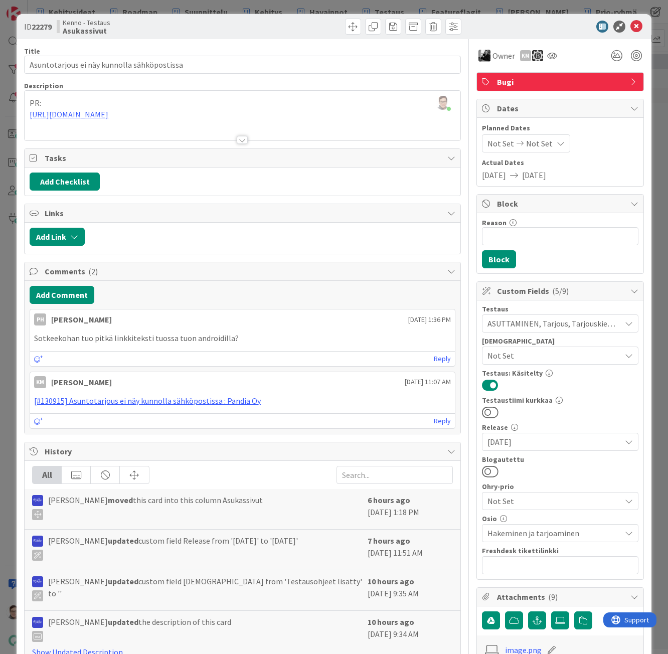
click at [237, 137] on div at bounding box center [242, 140] width 11 height 8
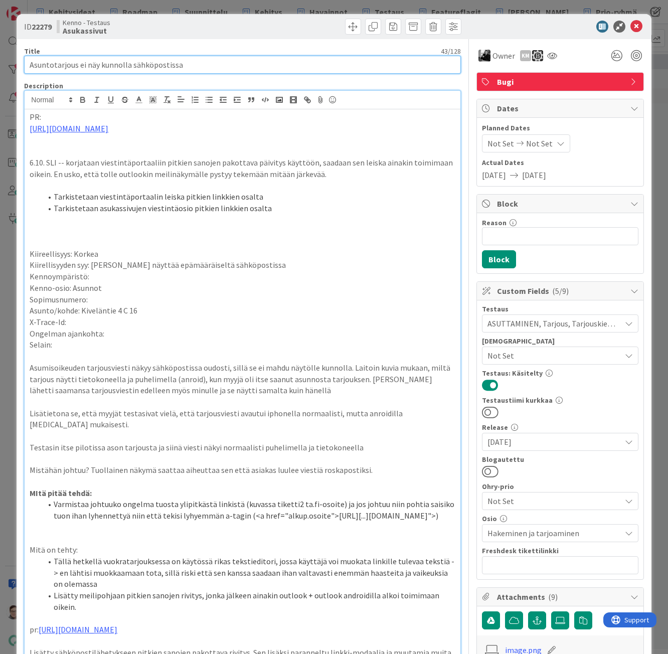
click at [206, 64] on input "Asuntotarjous ei näy kunnolla sähköpostissa" at bounding box center [242, 65] width 436 height 18
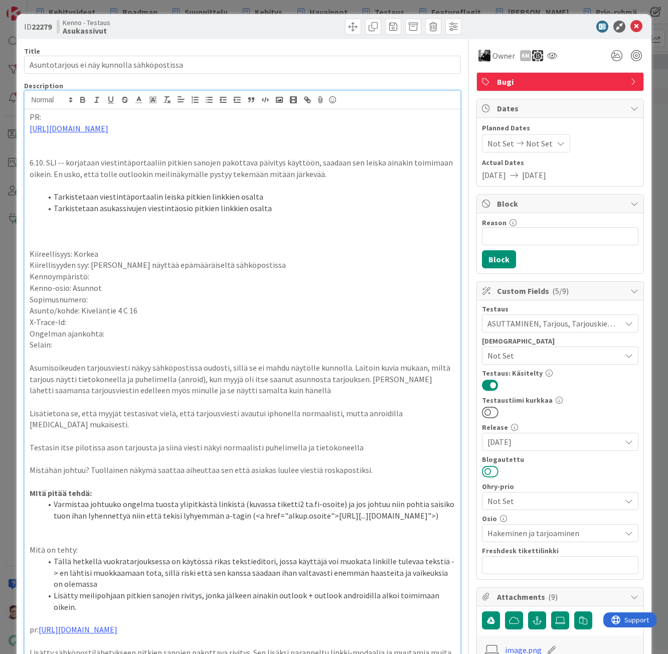
click at [488, 471] on button at bounding box center [490, 471] width 17 height 13
click at [631, 25] on icon at bounding box center [637, 27] width 12 height 12
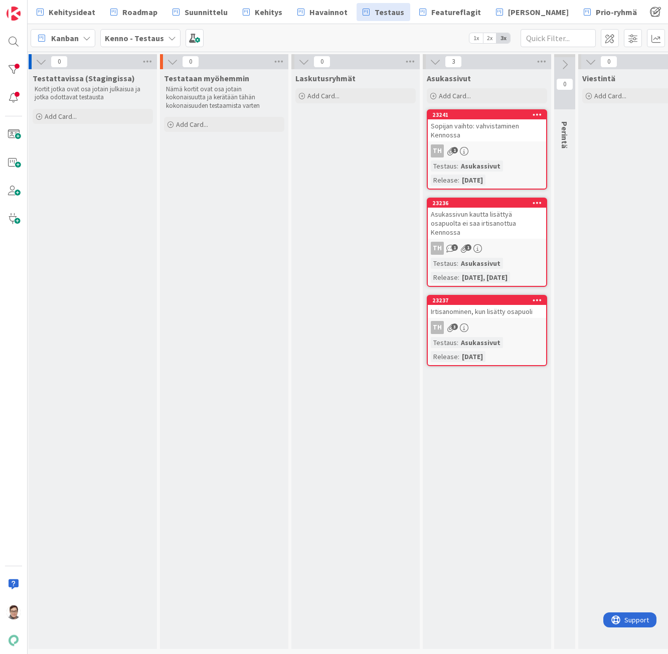
click at [509, 137] on div "Sopijan vaihto: vahvistaminen Kennossa" at bounding box center [487, 130] width 118 height 22
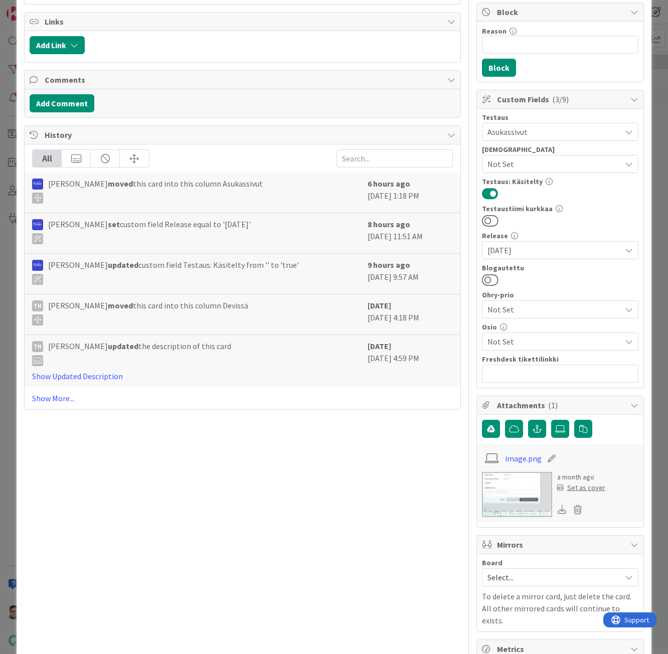
scroll to position [201, 0]
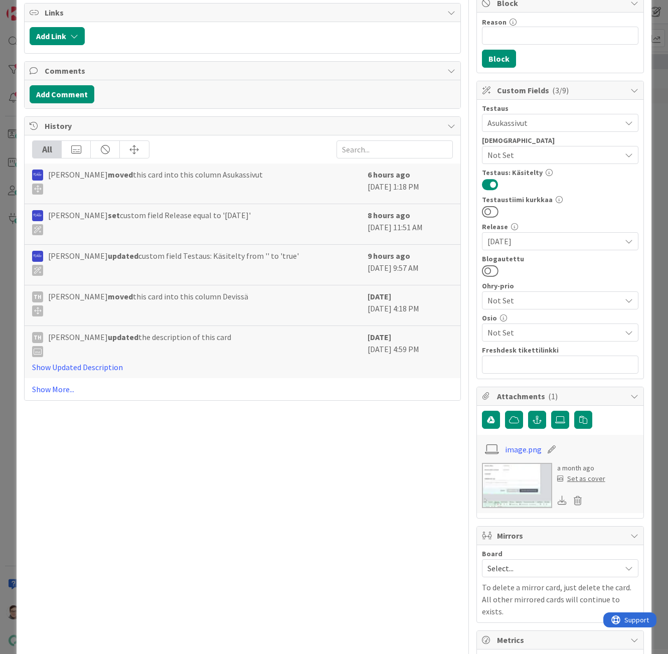
click at [514, 330] on span "Not Set" at bounding box center [554, 333] width 133 height 12
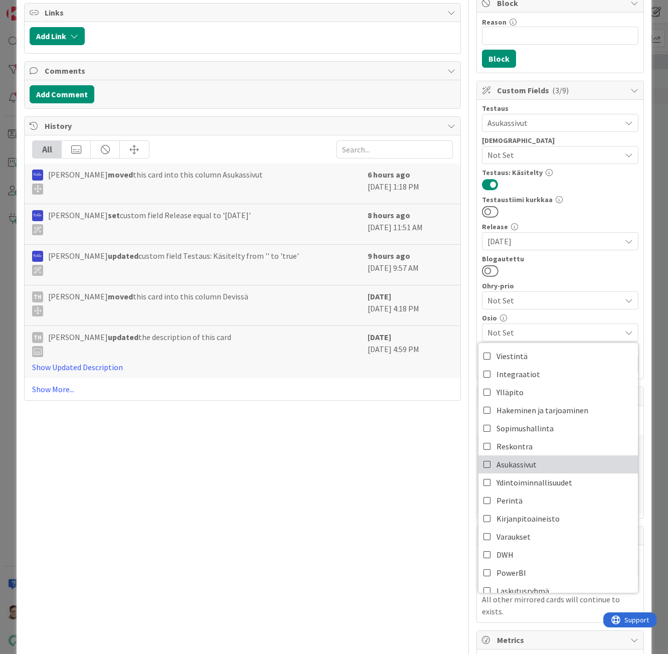
click at [519, 471] on span "Asukassivut" at bounding box center [517, 464] width 40 height 15
click at [408, 496] on div "Title 38 / 128 Sopijan vaihto: vahvistaminen Kennossa Description [PERSON_NAME]…" at bounding box center [242, 329] width 436 height 982
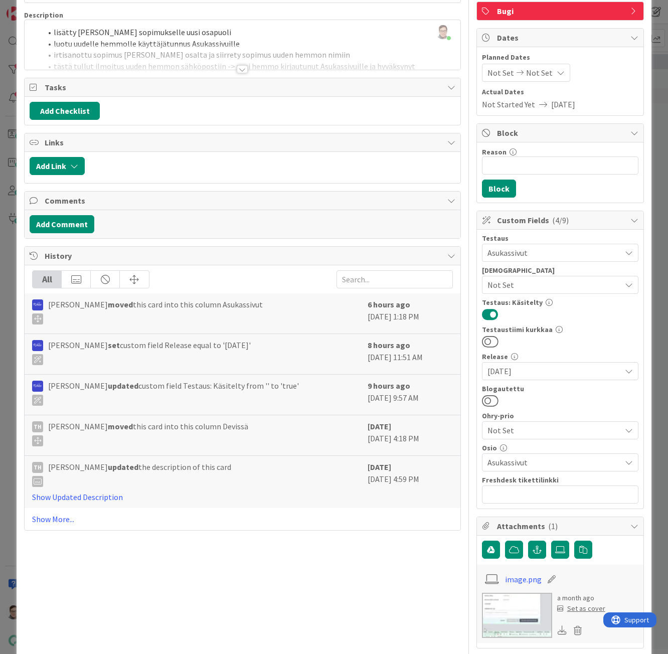
scroll to position [0, 0]
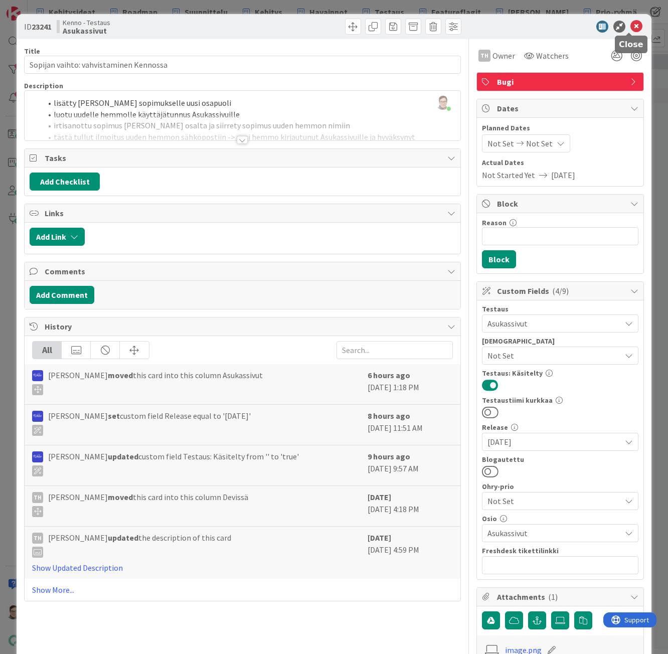
click at [631, 26] on icon at bounding box center [637, 27] width 12 height 12
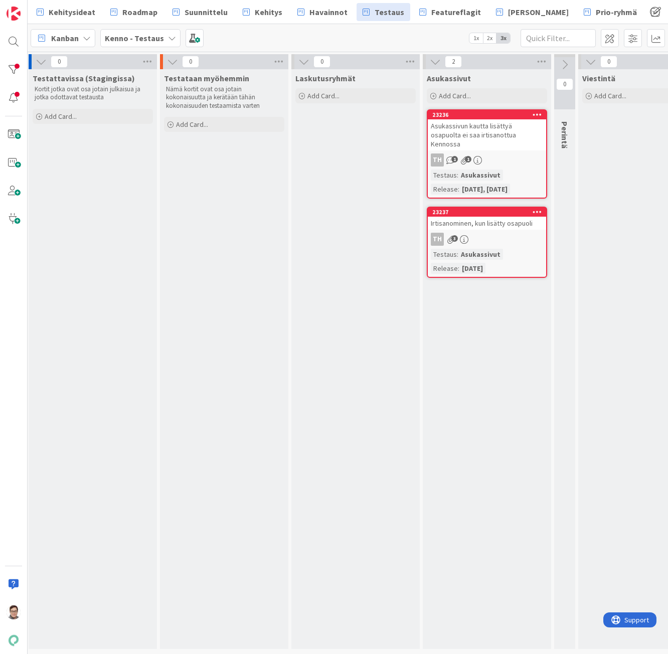
click at [496, 141] on div "Asukassivun kautta lisättyä osapuolta ei saa irtisanottua Kennossa" at bounding box center [487, 134] width 118 height 31
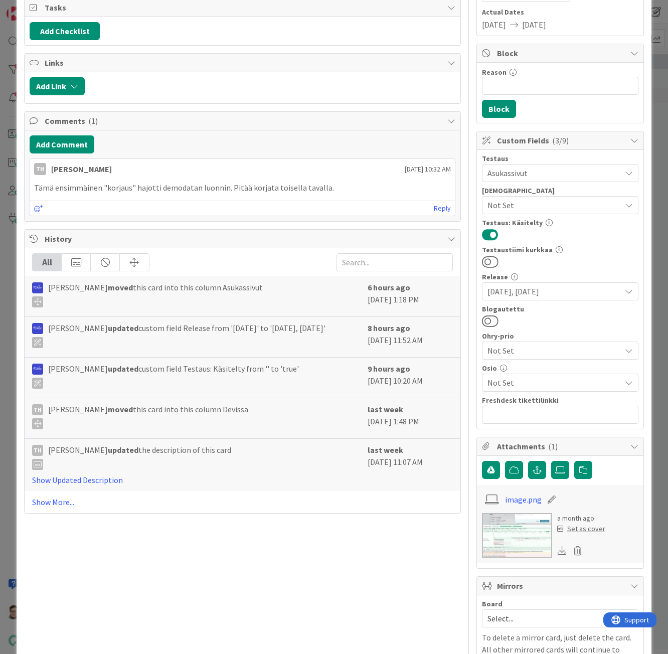
click at [501, 357] on span "Not Set" at bounding box center [552, 351] width 128 height 14
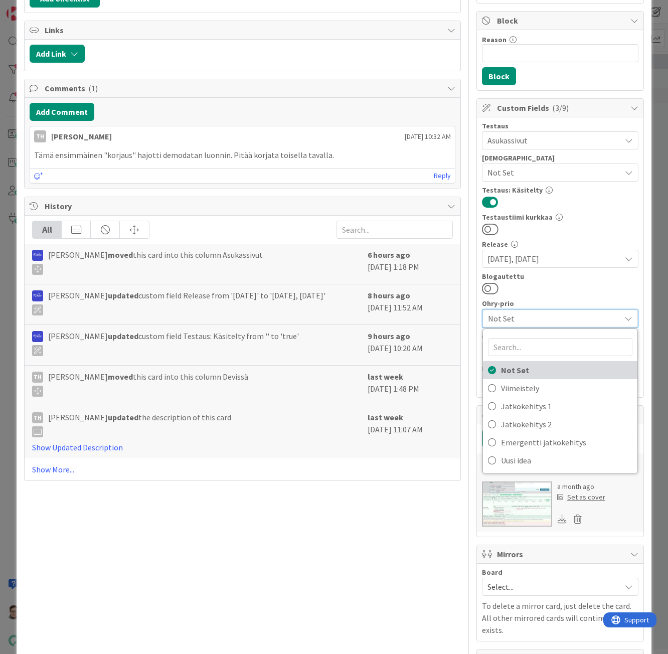
scroll to position [201, 0]
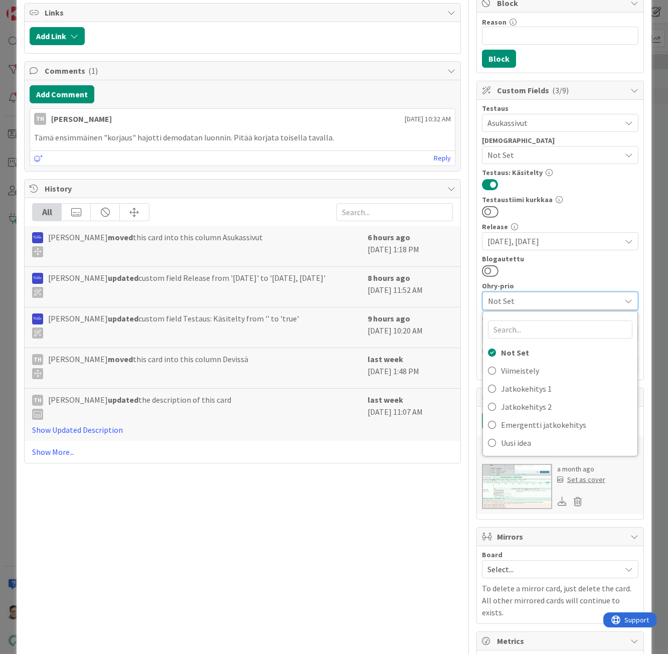
click at [521, 303] on span "Not Set" at bounding box center [551, 301] width 127 height 14
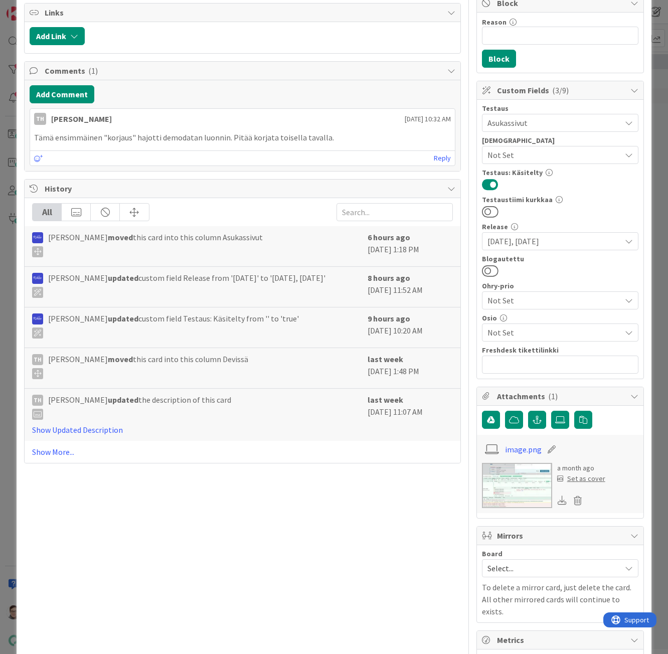
click at [527, 337] on span "Not Set" at bounding box center [554, 333] width 133 height 12
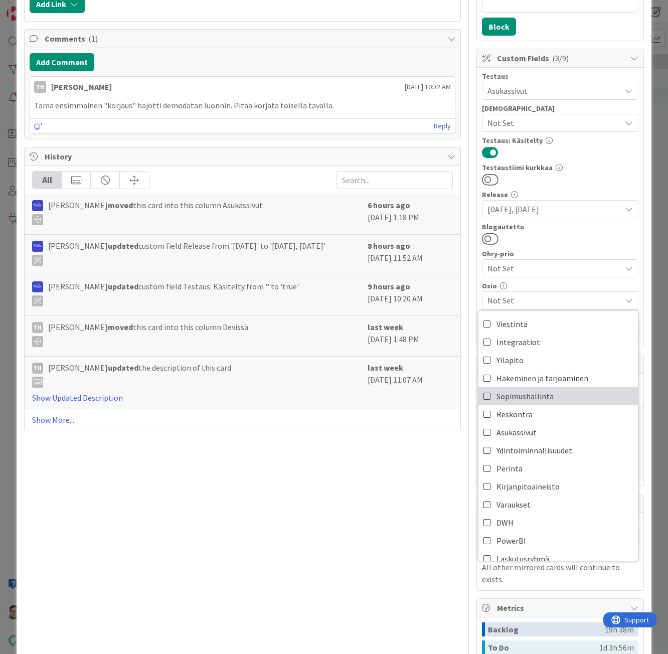
scroll to position [251, 0]
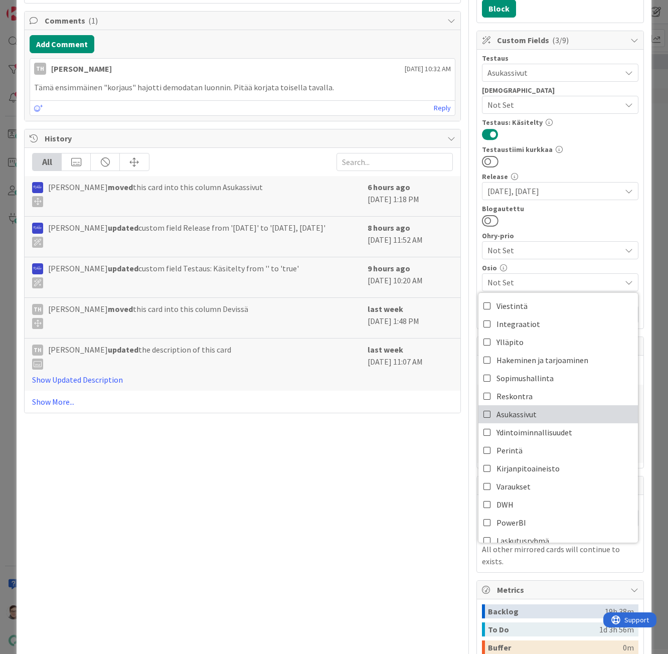
click at [504, 415] on span "Asukassivut" at bounding box center [517, 414] width 40 height 15
click at [342, 514] on div "Title 66 / 128 Asukassivun kautta lisättyä osapuolta ei saa irtisanottua Kennos…" at bounding box center [242, 279] width 436 height 982
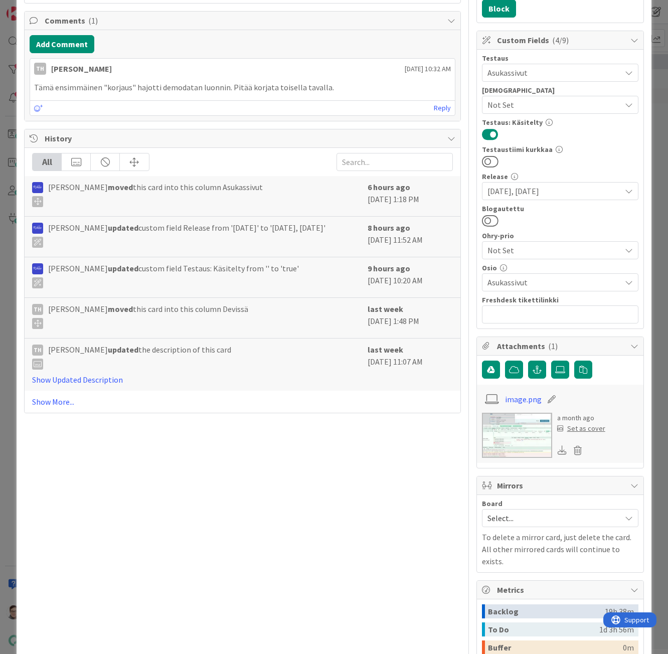
scroll to position [0, 0]
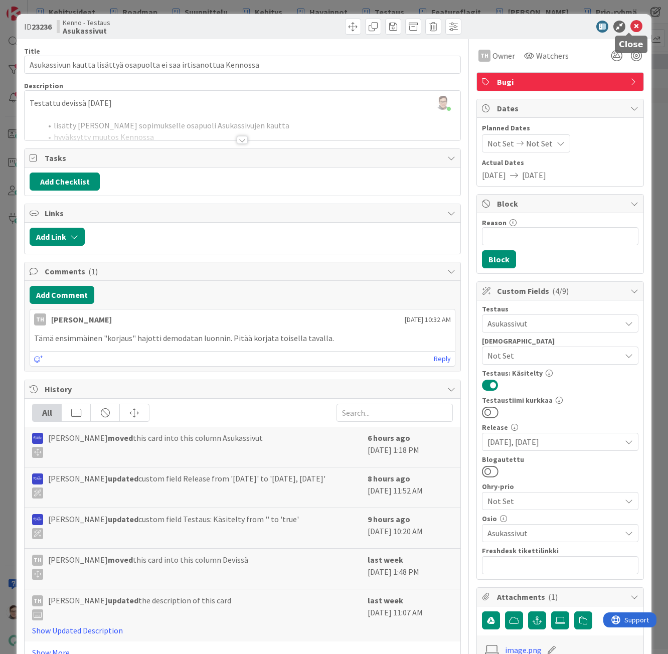
drag, startPoint x: 626, startPoint y: 28, endPoint x: 617, endPoint y: 41, distance: 15.8
click at [631, 29] on icon at bounding box center [637, 27] width 12 height 12
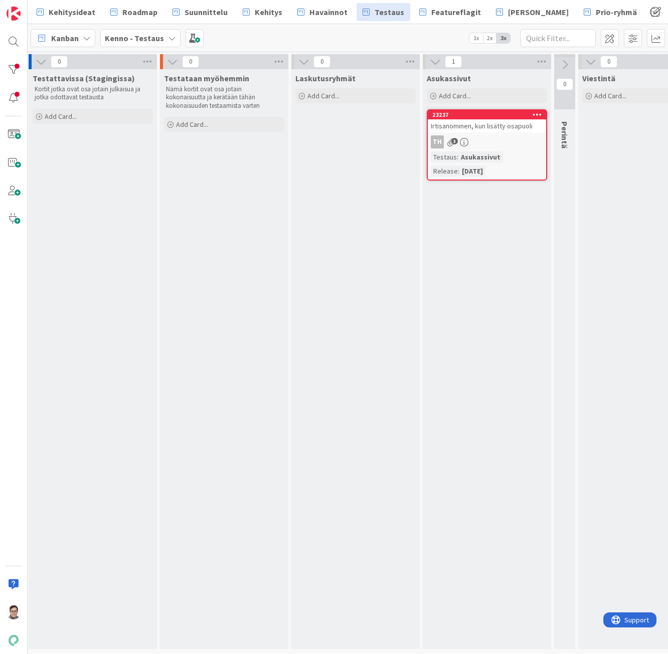
click at [481, 127] on div "Irtisanominen, kun lisätty osapuoli" at bounding box center [487, 125] width 118 height 13
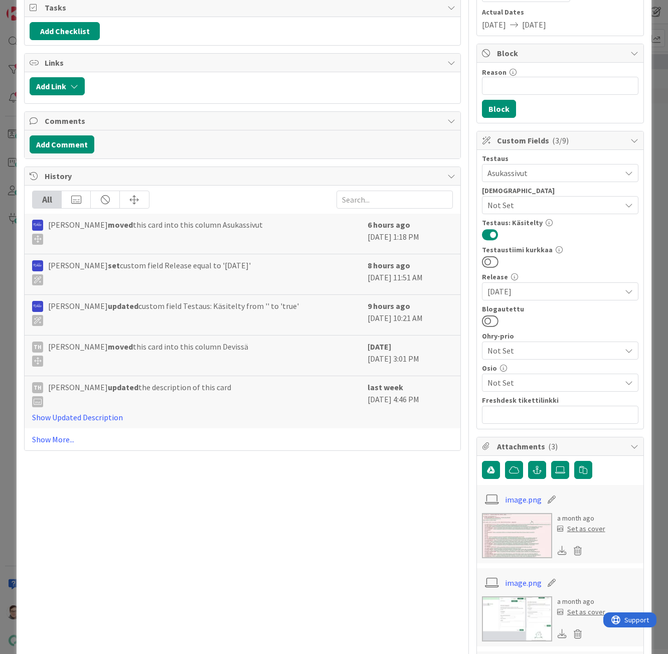
click at [508, 385] on span "Not Set" at bounding box center [554, 383] width 133 height 12
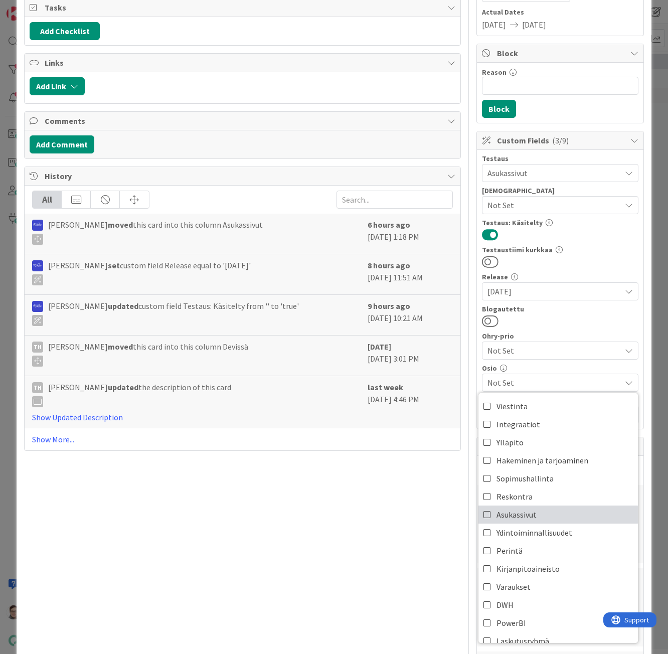
click at [520, 508] on span "Asukassivut" at bounding box center [517, 514] width 40 height 15
click at [415, 537] on div "Title 35 / 128 Irtisanominen, kun lisätty osapuoli Description [PERSON_NAME] ju…" at bounding box center [242, 463] width 436 height 1149
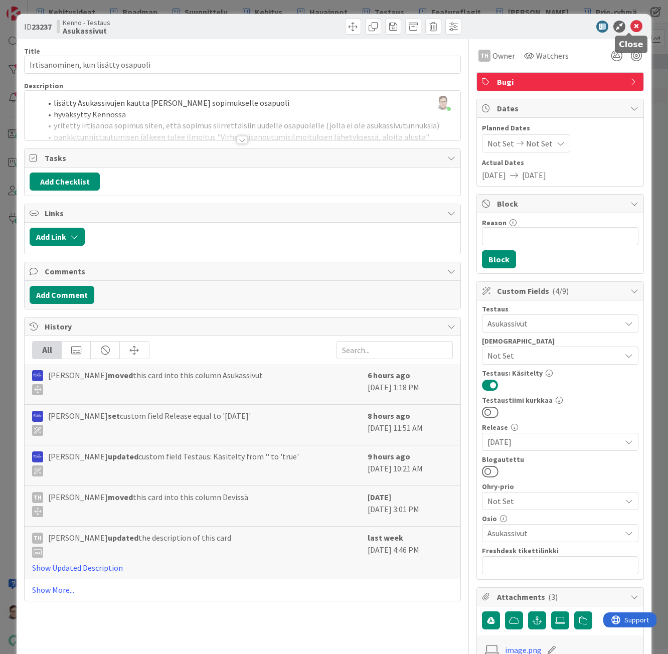
click at [631, 25] on icon at bounding box center [637, 27] width 12 height 12
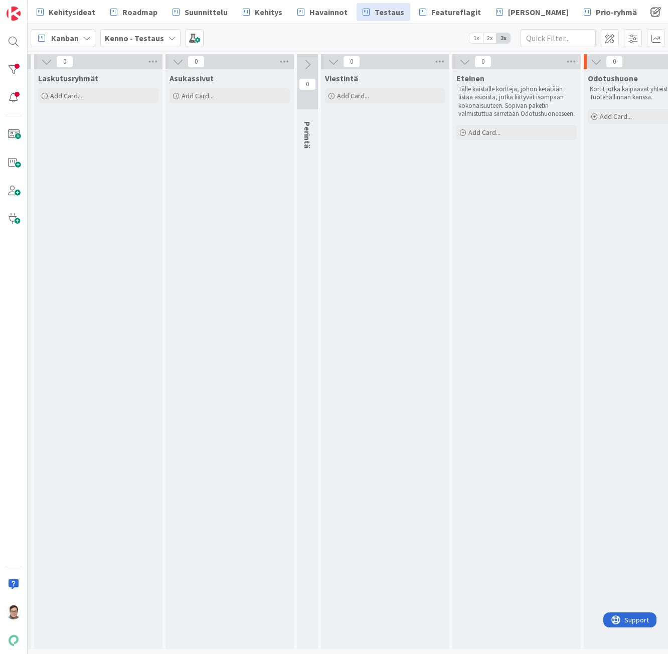
scroll to position [0, 354]
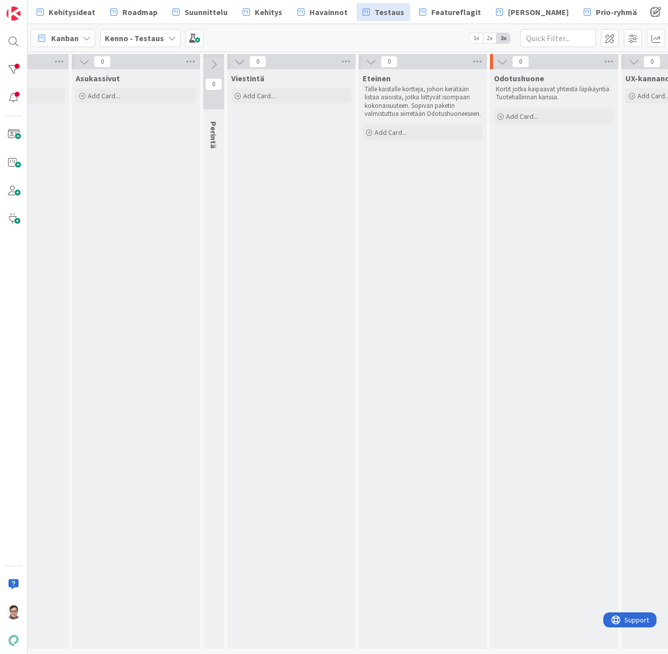
click at [85, 61] on icon at bounding box center [84, 61] width 11 height 11
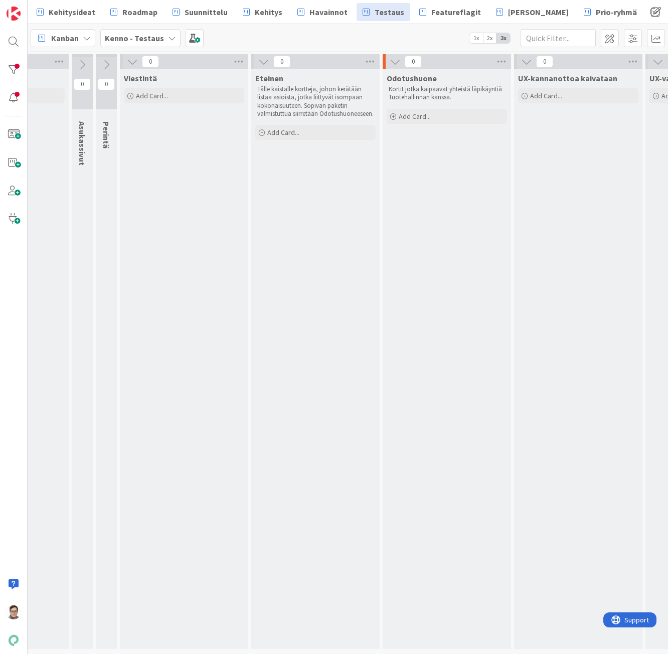
click at [130, 60] on icon at bounding box center [132, 61] width 11 height 11
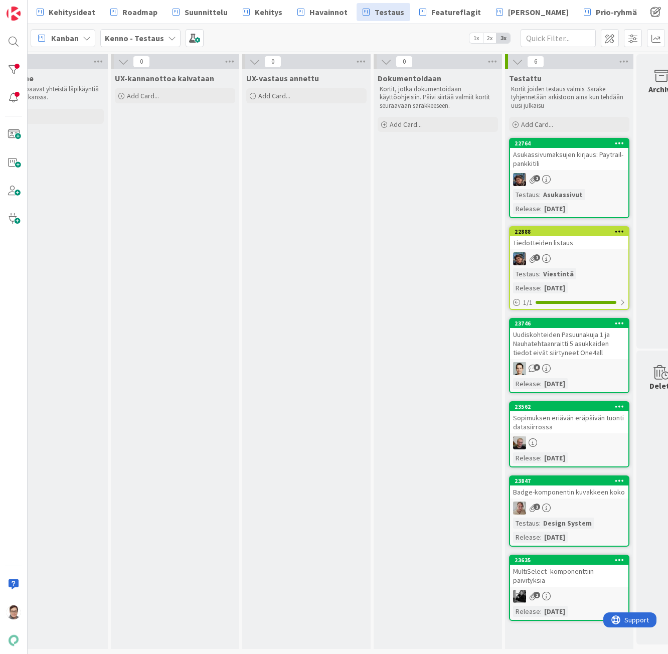
scroll to position [0, 679]
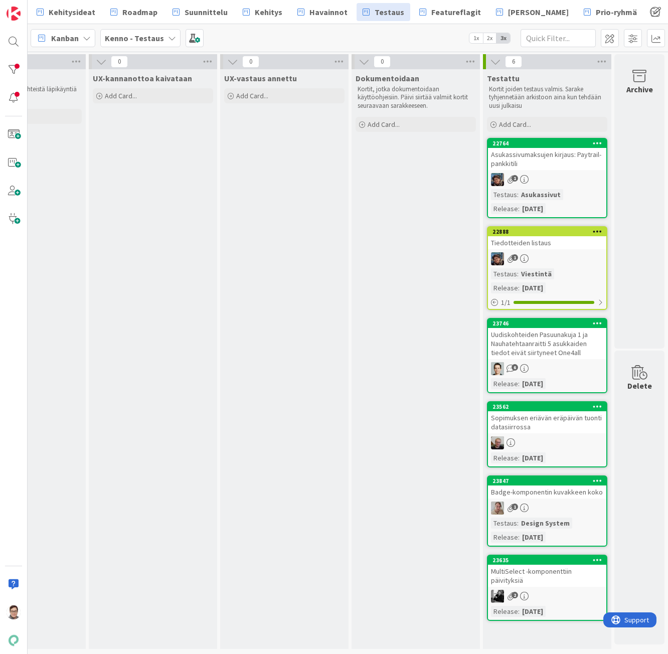
click at [536, 164] on div "Asukassivumaksujen kirjaus: Paytrail-pankkitili" at bounding box center [547, 159] width 118 height 22
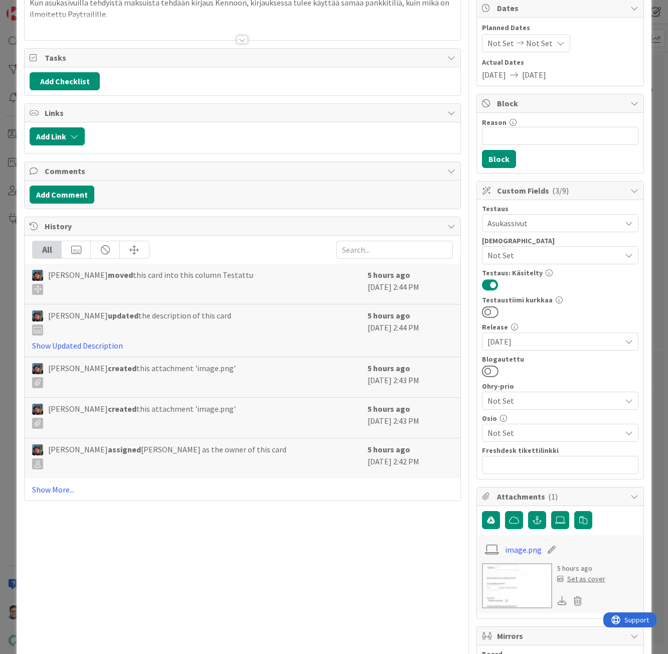
click at [516, 433] on span "Not Set" at bounding box center [554, 433] width 133 height 12
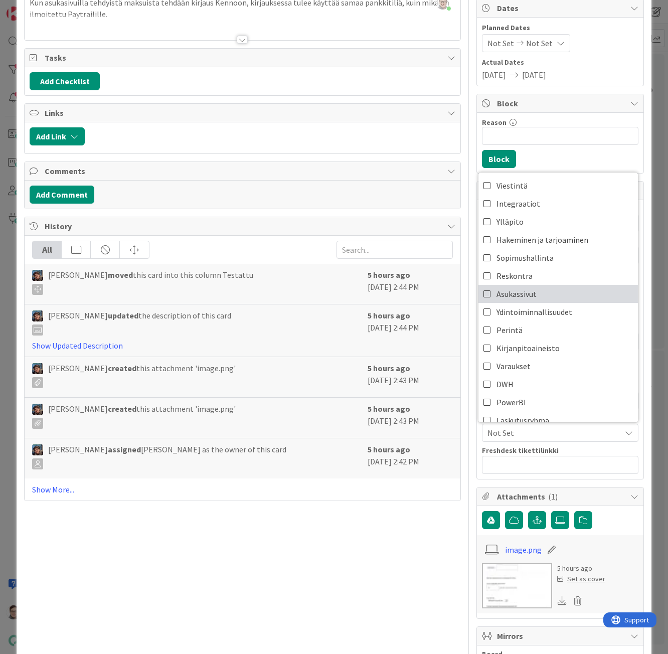
click at [526, 293] on span "Asukassivut" at bounding box center [517, 293] width 40 height 15
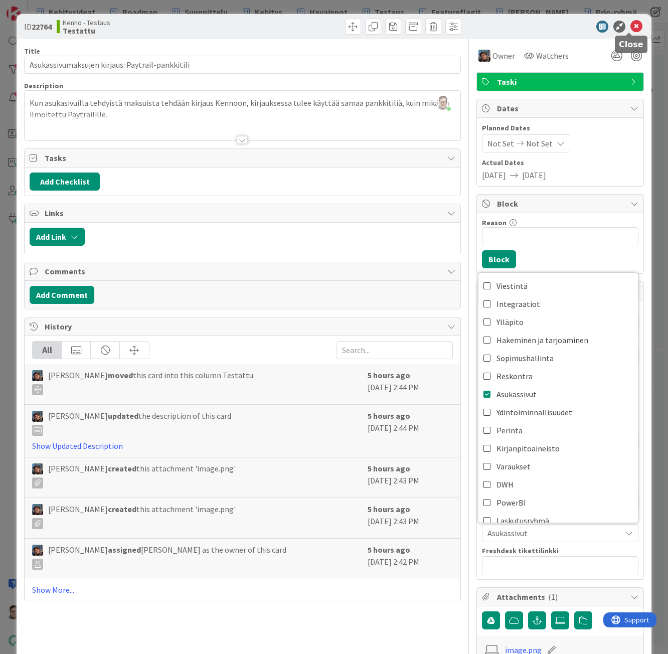
click at [632, 27] on icon at bounding box center [637, 27] width 12 height 12
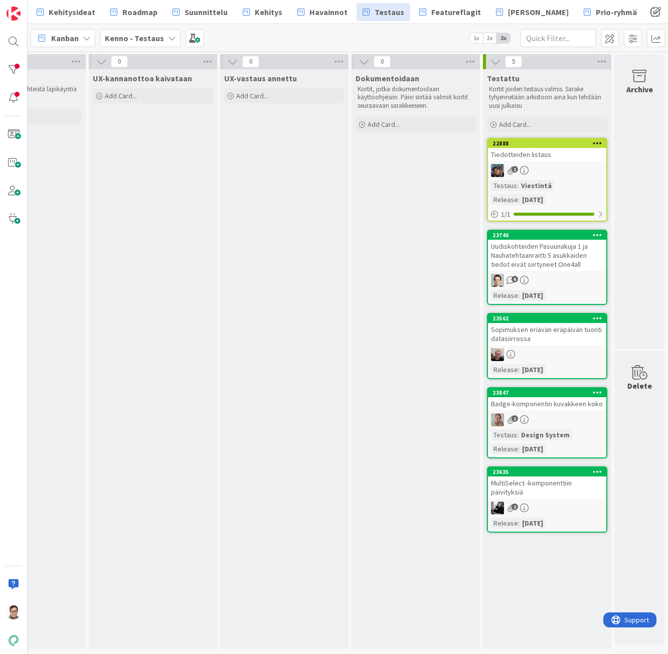
click at [538, 161] on div "22888 Tiedotteiden listaus 1 Testaus : Viestintä Release : [DATE] 1 / 1" at bounding box center [547, 180] width 120 height 84
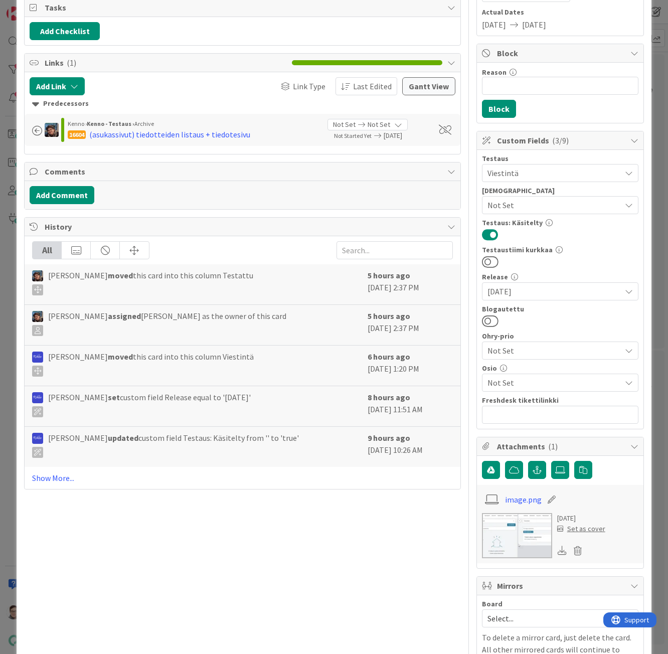
click at [527, 387] on span "Not Set" at bounding box center [554, 383] width 133 height 12
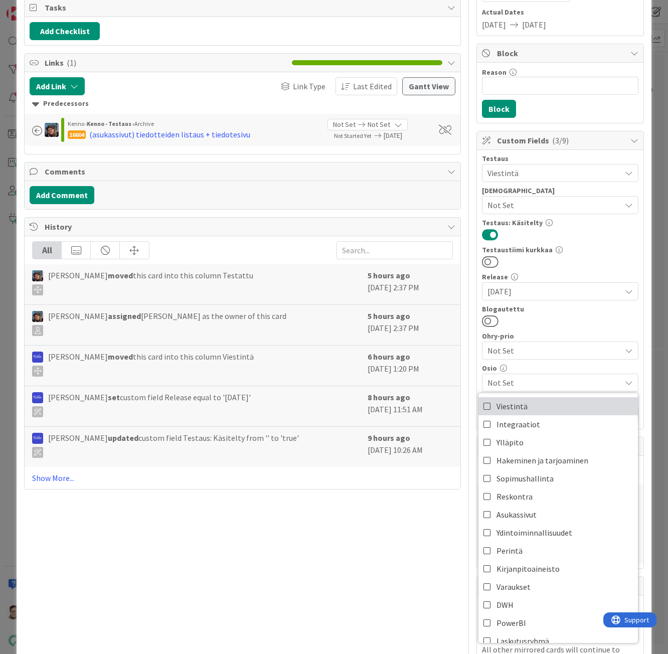
click at [517, 406] on span "Viestintä" at bounding box center [512, 406] width 31 height 15
click at [428, 566] on div "Title 20 / 128 Tiedotteiden listaus Description [PERSON_NAME] just joined pr. […" at bounding box center [242, 380] width 436 height 982
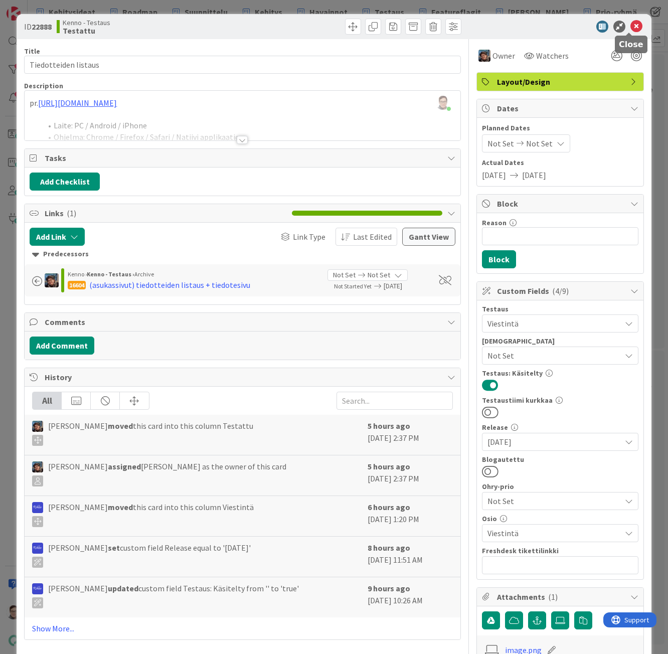
click at [631, 25] on icon at bounding box center [637, 27] width 12 height 12
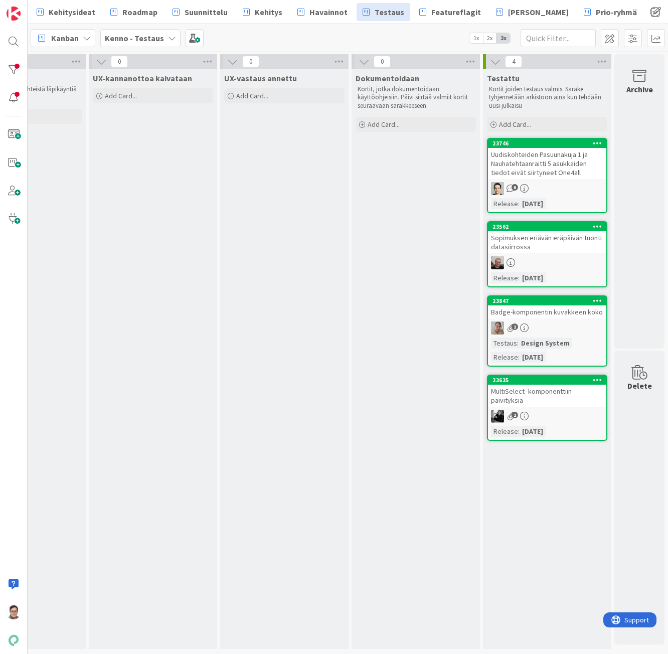
click at [541, 167] on div "Uudiskohteiden Pasuunakuja 1 ja Nauhatehtaanraitti 5 asukkaiden tiedot eivät si…" at bounding box center [547, 163] width 118 height 31
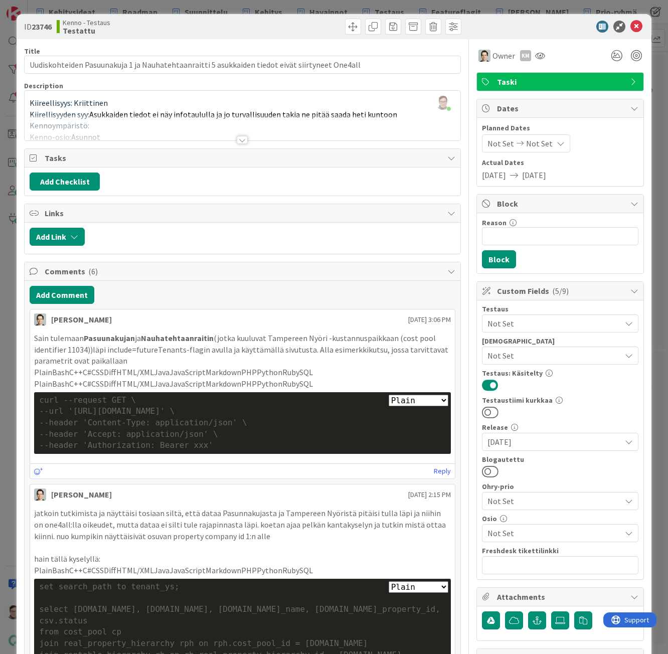
click at [504, 531] on span "Not Set" at bounding box center [554, 533] width 133 height 12
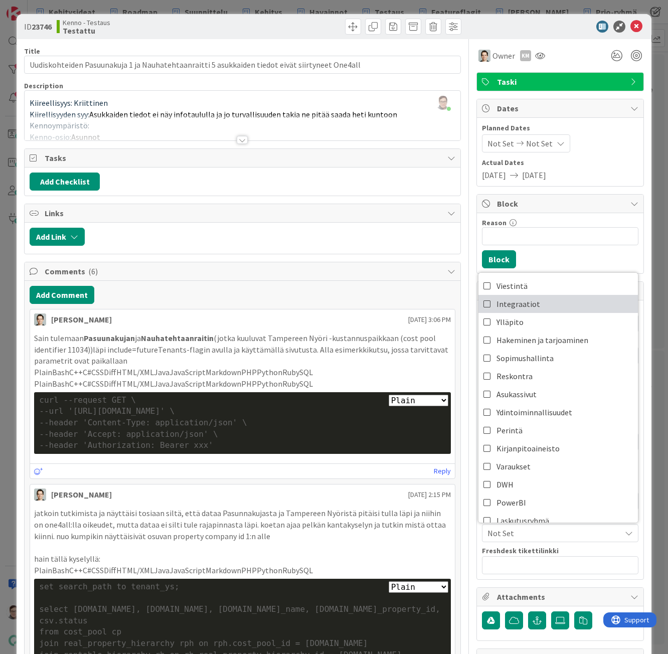
click at [516, 305] on span "Integraatiot" at bounding box center [519, 304] width 44 height 15
click at [631, 26] on icon at bounding box center [637, 27] width 12 height 12
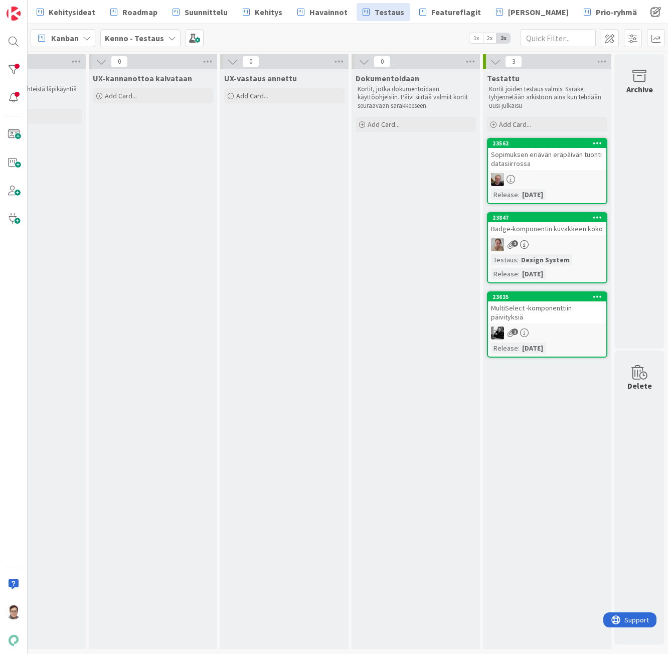
click at [545, 163] on div "Sopimuksen eriävän eräpäivän tuonti datasiirrossa" at bounding box center [547, 159] width 118 height 22
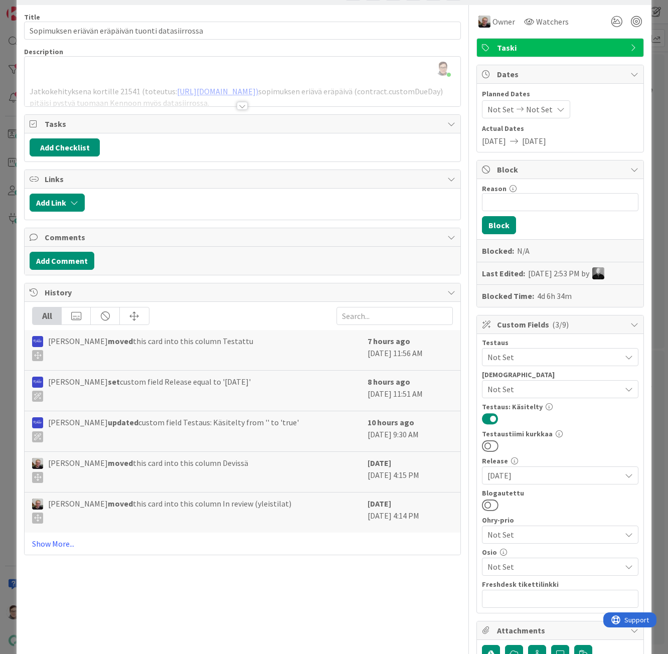
scroll to position [50, 0]
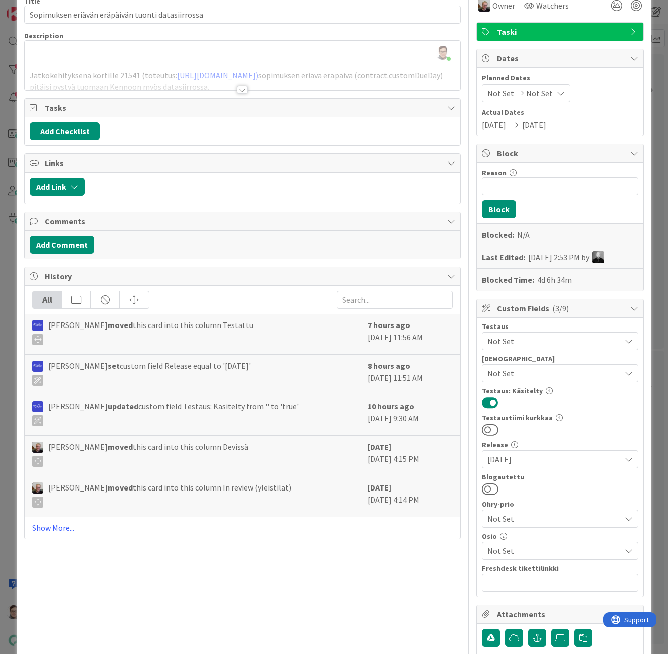
click at [509, 548] on span "Not Set" at bounding box center [554, 551] width 133 height 12
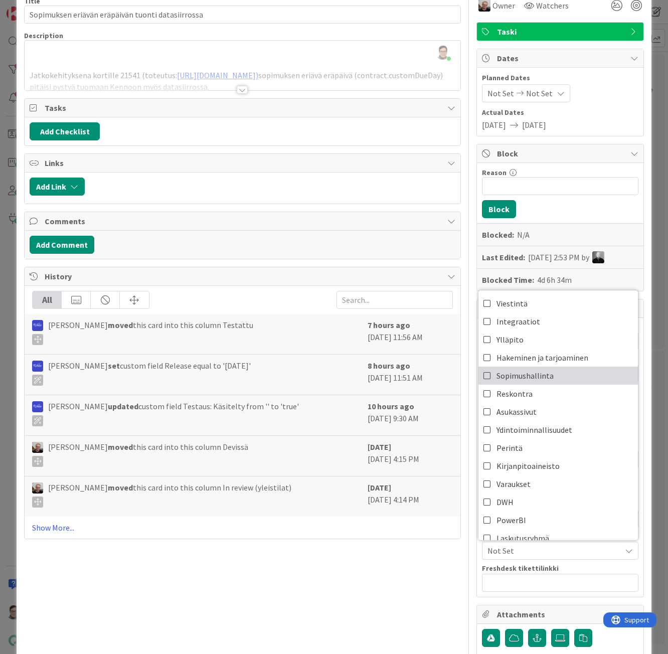
click at [523, 379] on span "Sopimushallinta" at bounding box center [525, 375] width 57 height 15
click at [419, 566] on div "Title 49 / 128 Sopimuksen eriävän eräpäivän tuonti datasiirrossa Description [P…" at bounding box center [242, 475] width 436 height 972
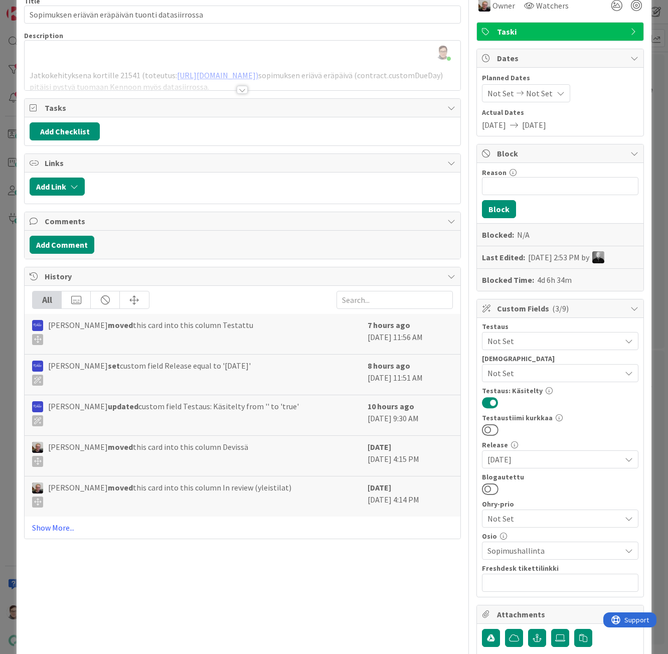
click at [525, 545] on span "Sopimushallinta" at bounding box center [554, 551] width 133 height 12
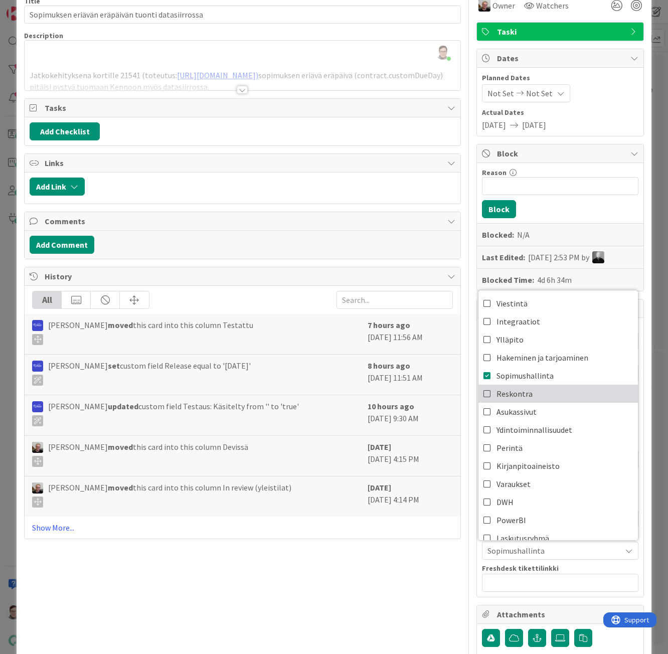
click at [510, 394] on span "Reskontra" at bounding box center [515, 393] width 36 height 15
click at [402, 566] on div "Title 49 / 128 Sopimuksen eriävän eräpäivän tuonti datasiirrossa Description [P…" at bounding box center [242, 475] width 436 height 972
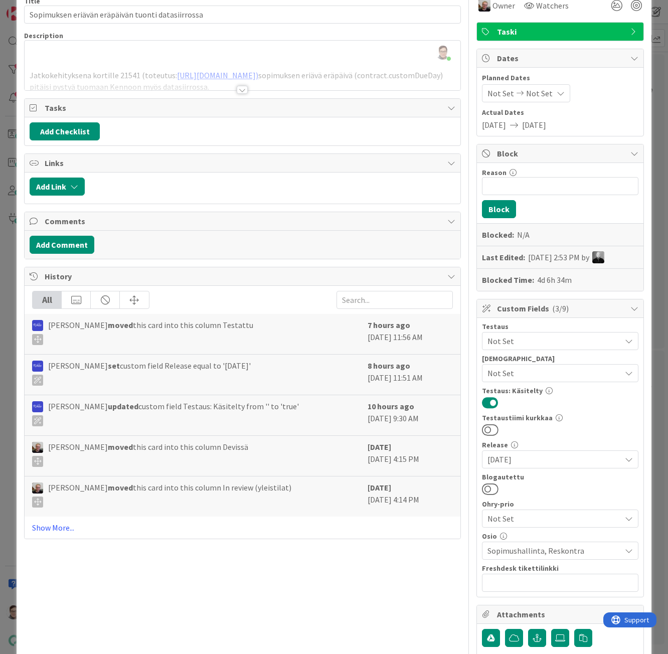
scroll to position [0, 0]
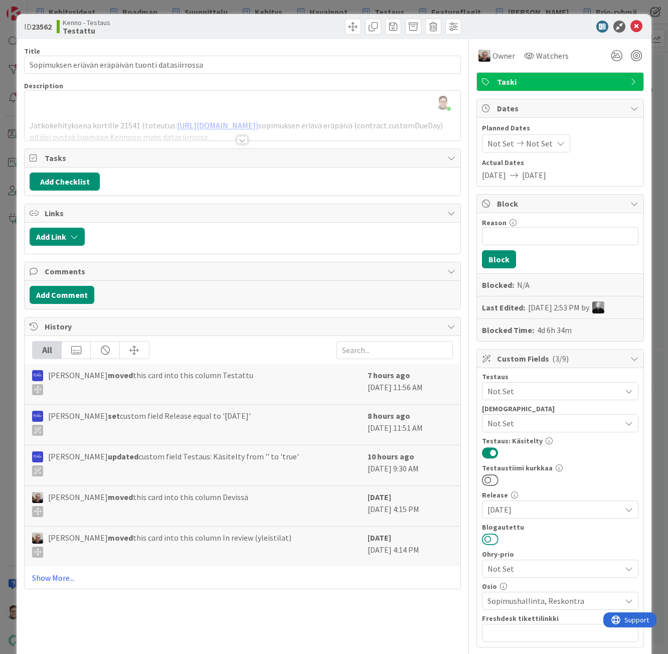
click at [485, 536] on button at bounding box center [490, 539] width 17 height 13
click at [633, 27] on icon at bounding box center [637, 27] width 12 height 12
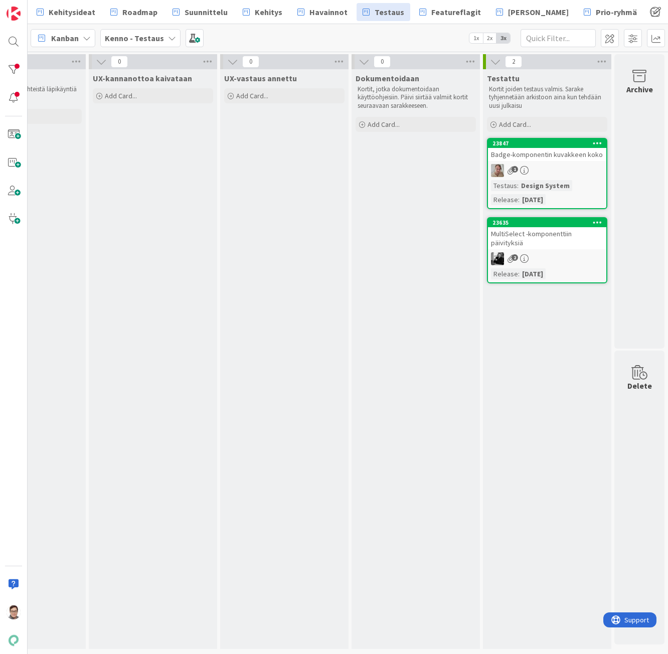
click at [547, 159] on div "Badge-komponentin kuvakkeen koko" at bounding box center [547, 154] width 118 height 13
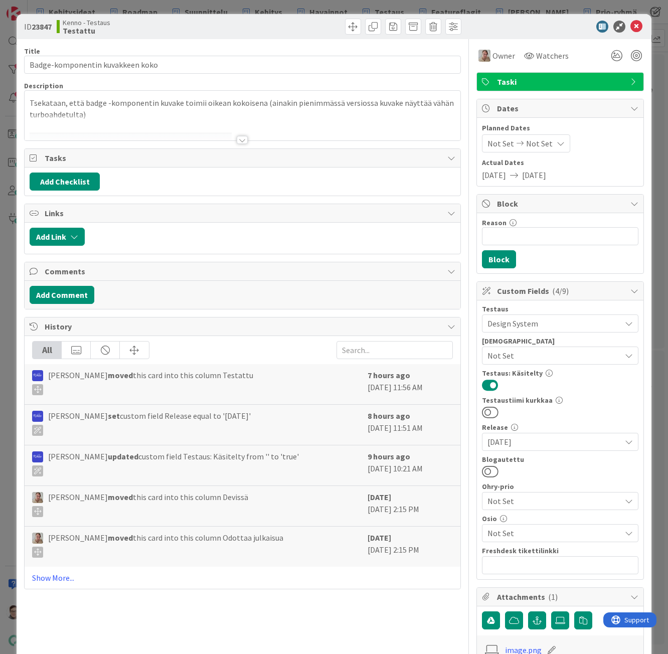
click at [514, 532] on span "Not Set" at bounding box center [554, 533] width 133 height 12
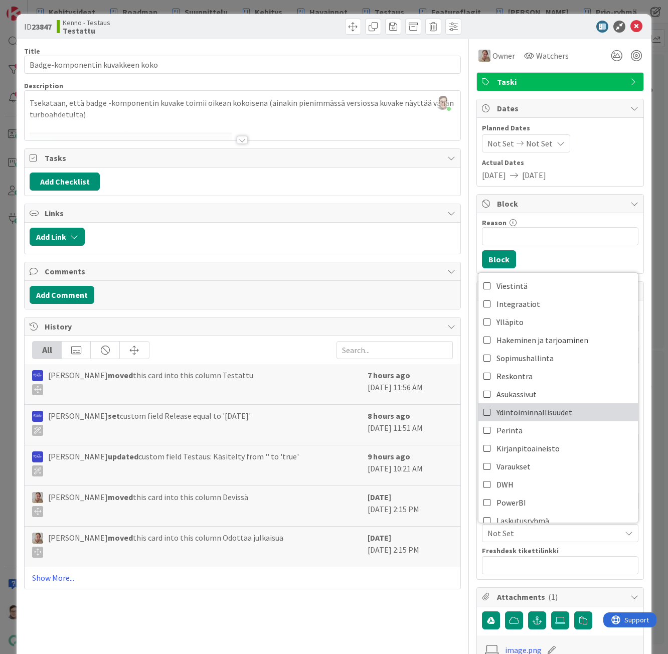
click at [522, 417] on span "Ydintoiminnallisuudet" at bounding box center [535, 412] width 76 height 15
click at [631, 24] on icon at bounding box center [637, 27] width 12 height 12
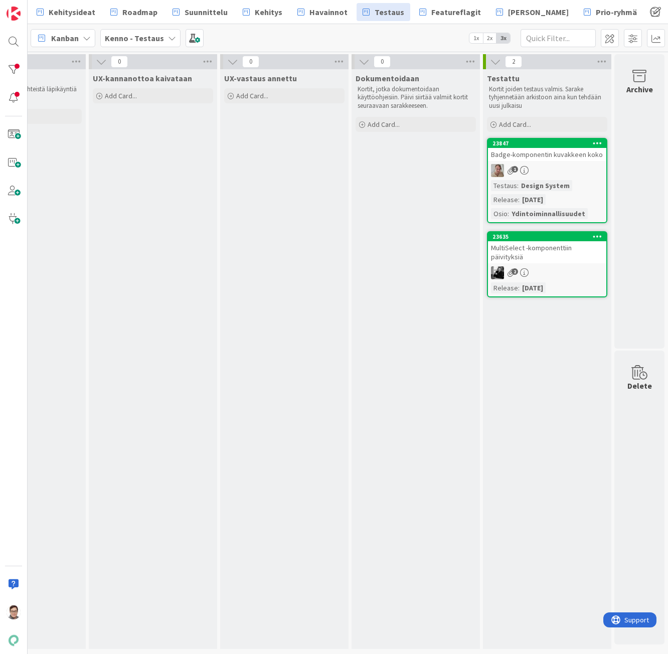
click at [525, 176] on div "1" at bounding box center [547, 170] width 118 height 13
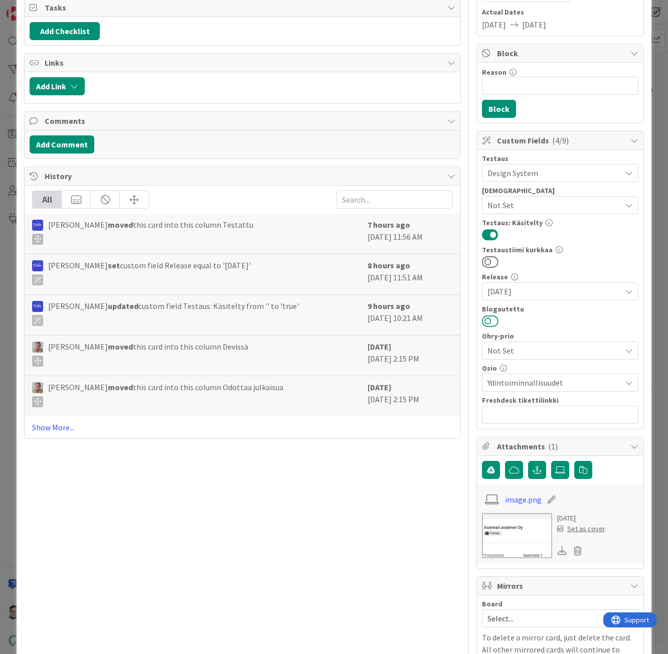
click at [483, 324] on button at bounding box center [490, 321] width 17 height 13
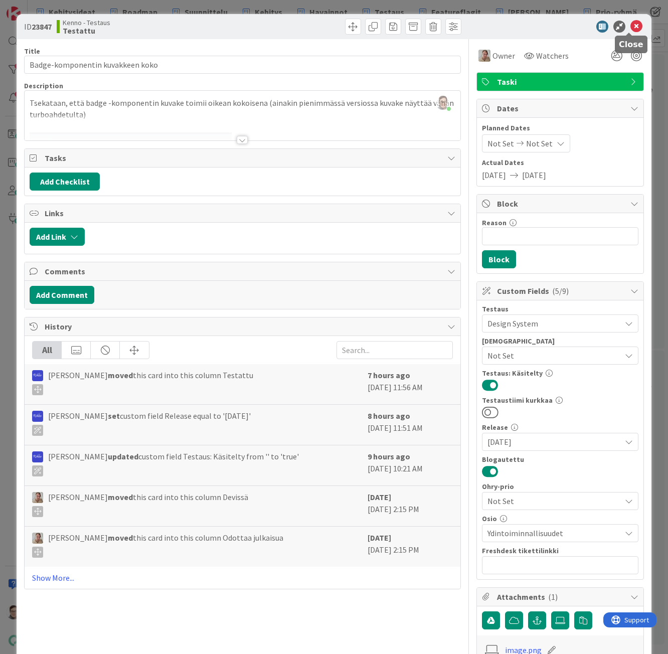
click at [634, 30] on icon at bounding box center [637, 27] width 12 height 12
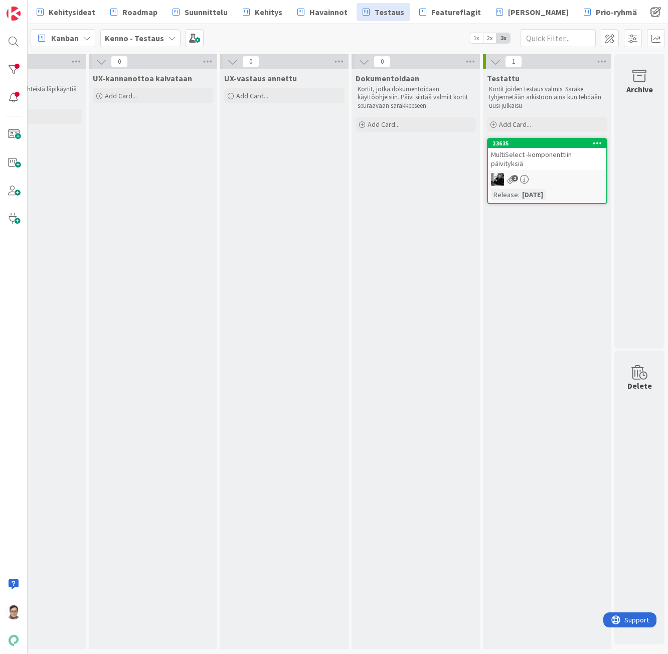
click at [561, 166] on div "MultiSelect -komponenttiin päivityksiä" at bounding box center [547, 159] width 118 height 22
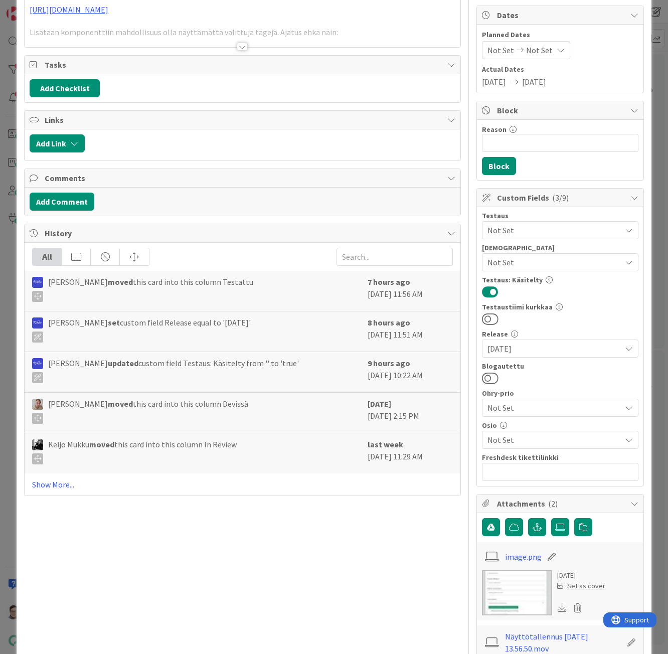
scroll to position [100, 0]
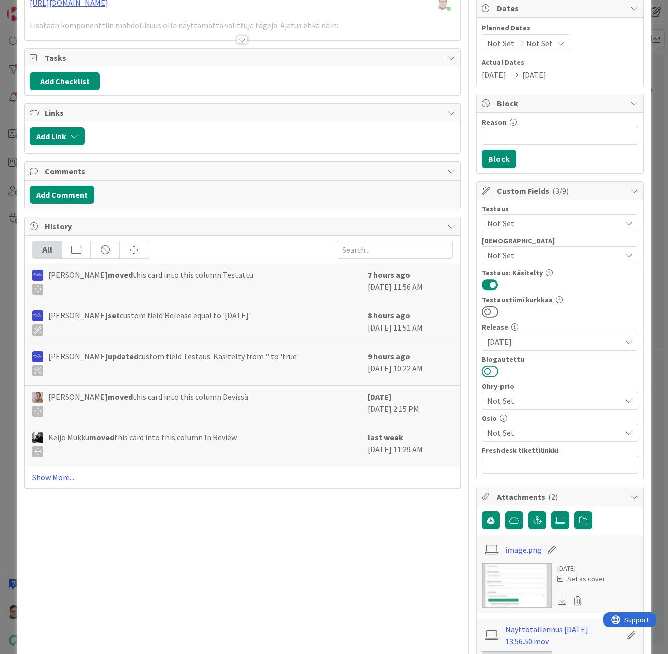
click at [486, 373] on button at bounding box center [490, 371] width 17 height 13
click at [512, 437] on span "Not Set" at bounding box center [554, 433] width 133 height 12
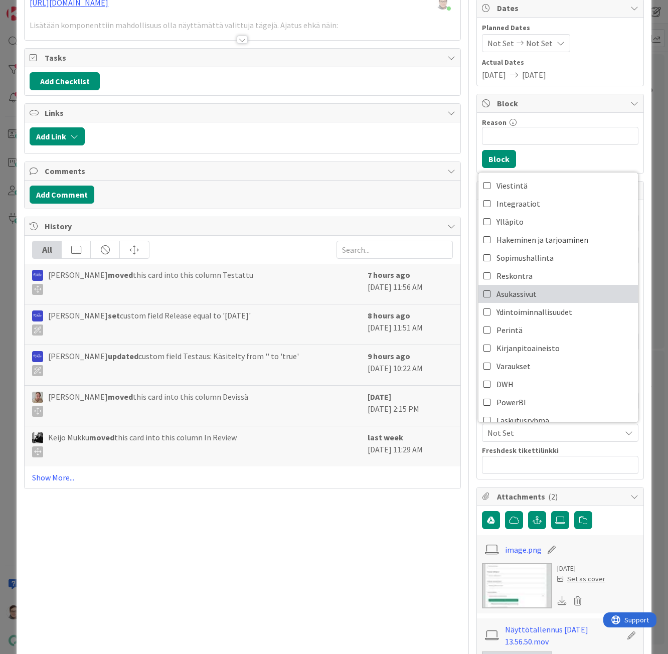
click at [529, 300] on link "Asukassivut" at bounding box center [559, 294] width 160 height 18
click at [529, 297] on span "Asukassivut" at bounding box center [517, 293] width 40 height 15
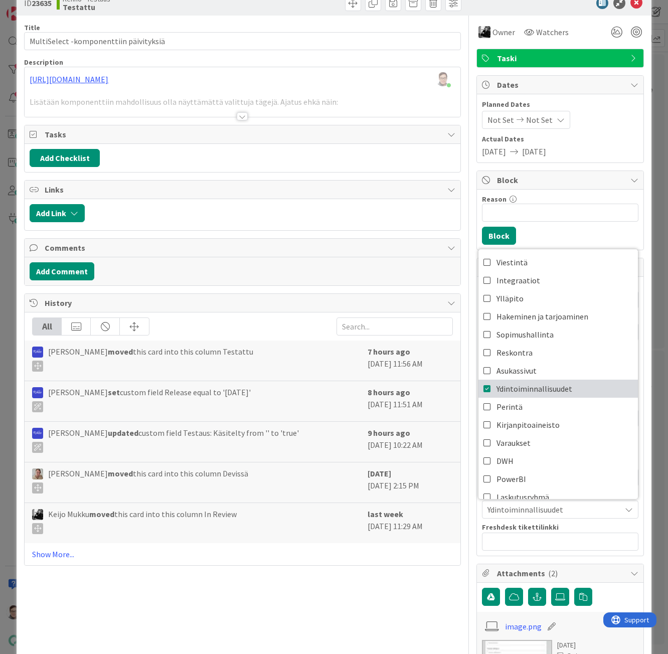
scroll to position [0, 0]
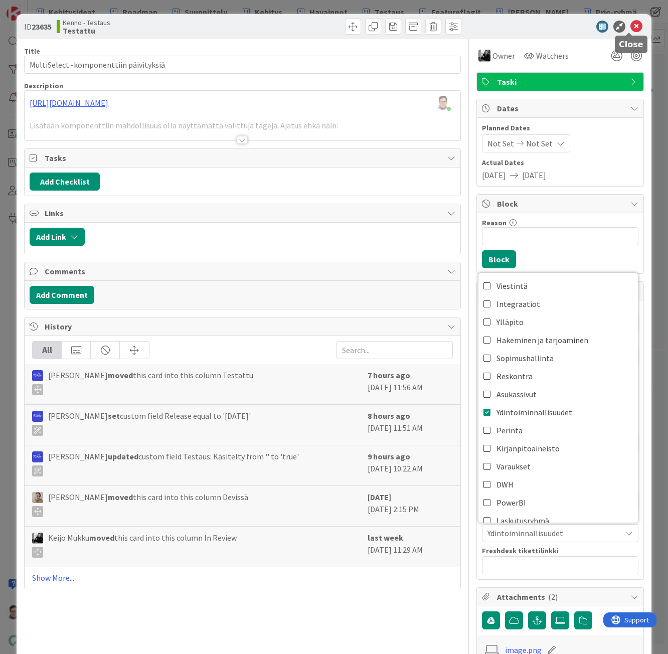
click at [631, 29] on icon at bounding box center [637, 27] width 12 height 12
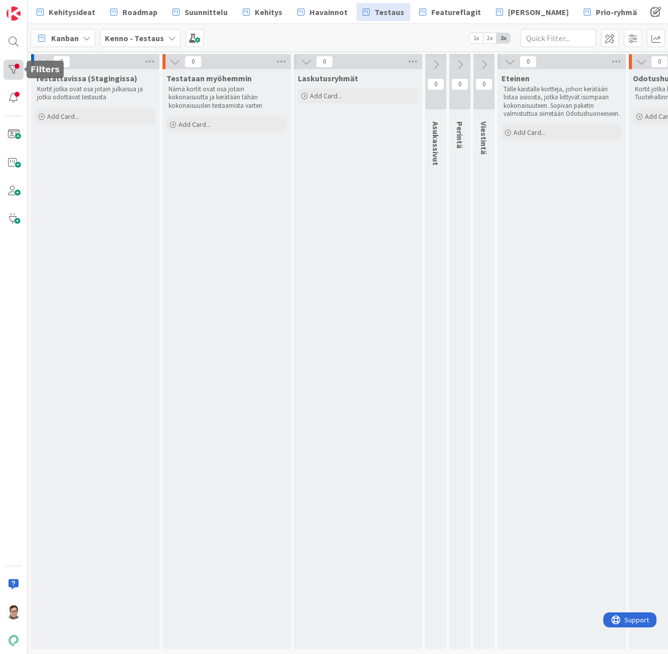
click at [13, 63] on div at bounding box center [14, 70] width 20 height 20
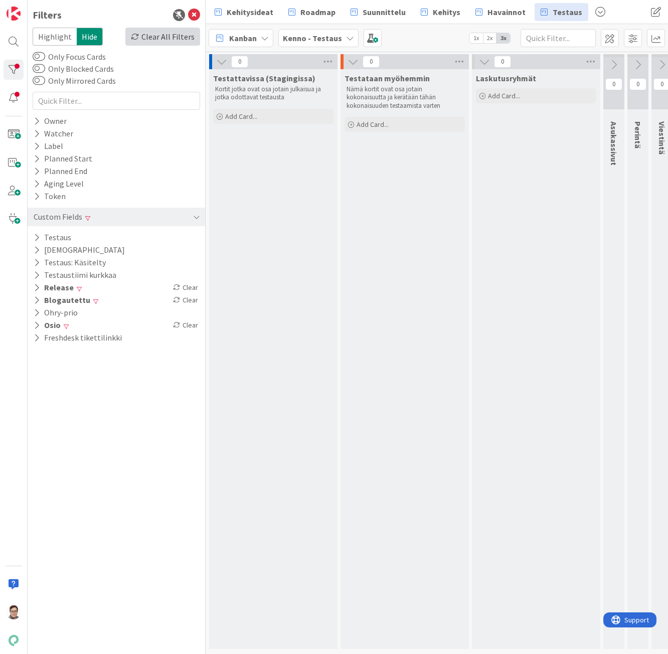
click at [181, 36] on div "Clear All Filters" at bounding box center [162, 37] width 75 height 18
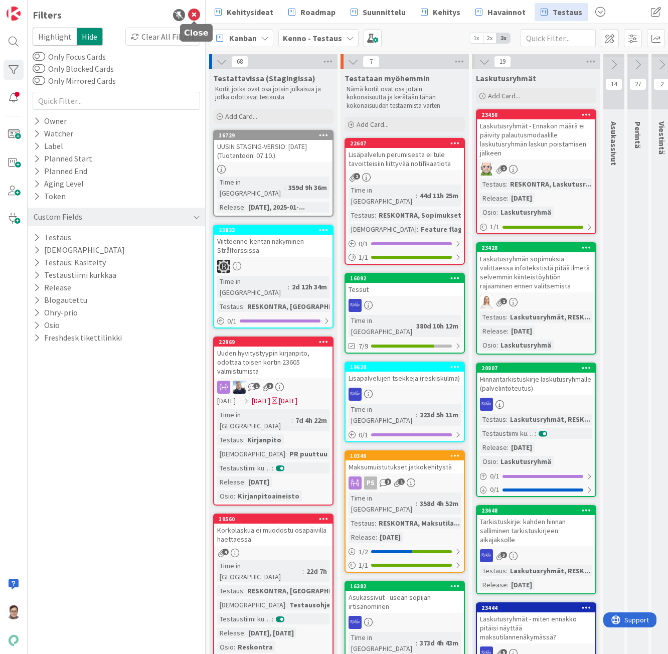
click at [194, 15] on icon at bounding box center [194, 15] width 12 height 12
